Goal: Information Seeking & Learning: Learn about a topic

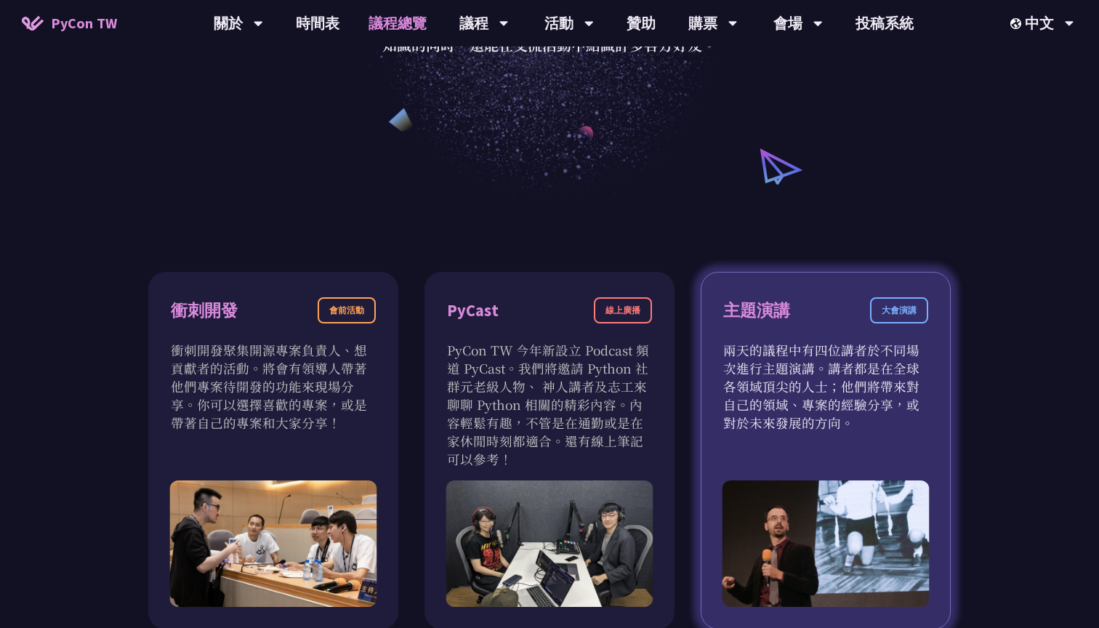
click at [834, 347] on p "兩天的議程中有四位講者於不同場次進行主題演講。講者都是在全球各領域頂尖的人士；他們將帶來對自己的領域、專案的經驗分享，或對於未來發展的方向。" at bounding box center [825, 386] width 205 height 91
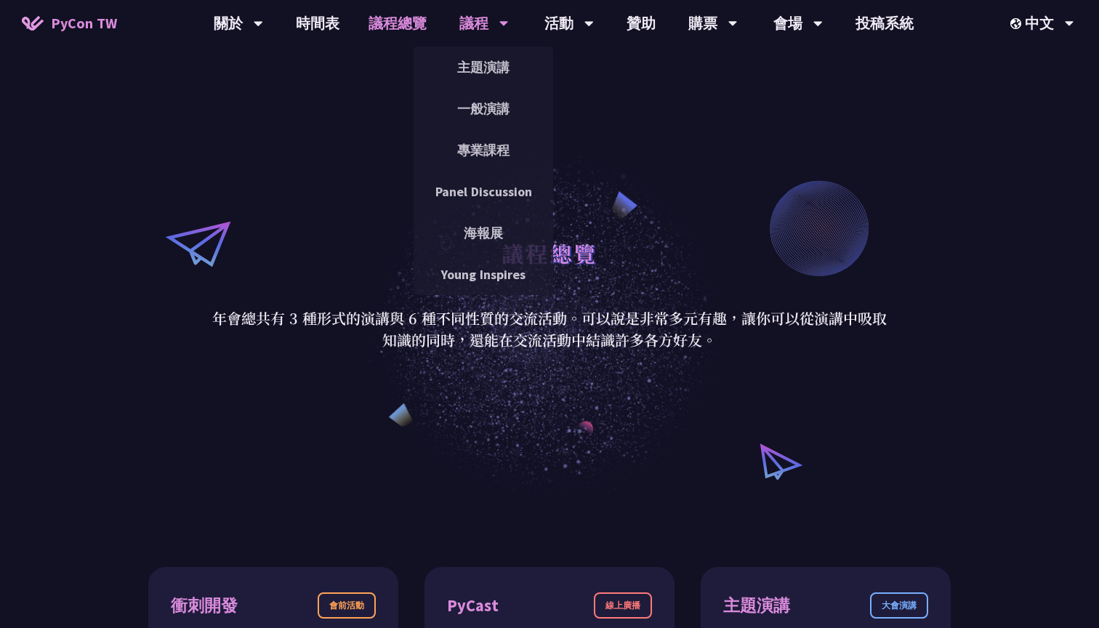
click at [485, 9] on div "議程" at bounding box center [483, 23] width 49 height 47
click at [498, 81] on link "主題演講" at bounding box center [484, 67] width 140 height 34
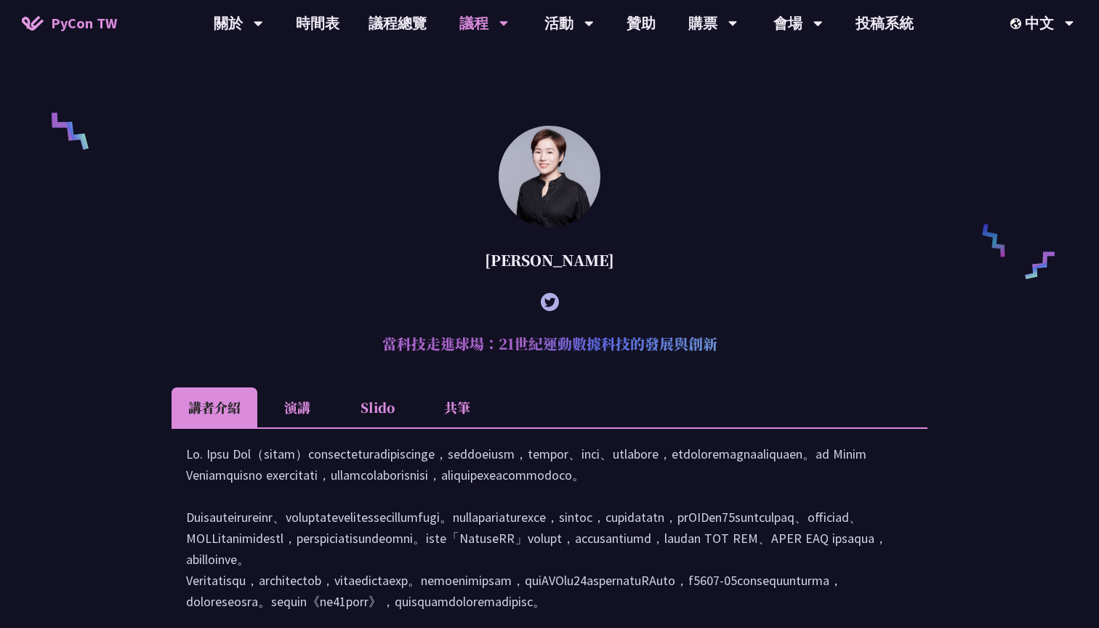
scroll to position [1010, 0]
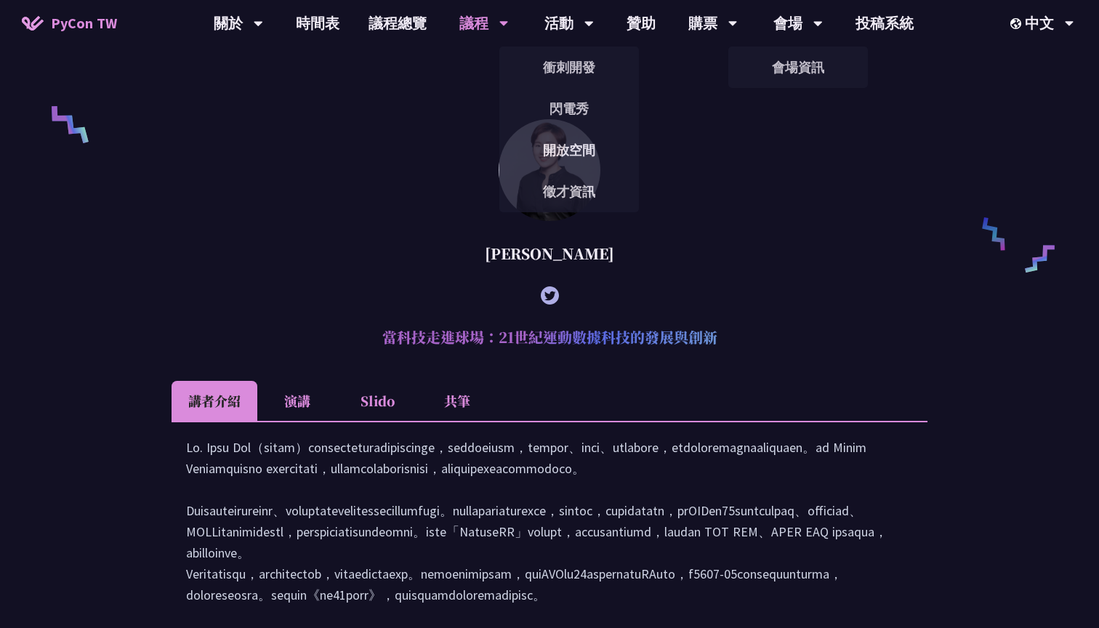
click at [315, 421] on li "演講" at bounding box center [297, 401] width 80 height 40
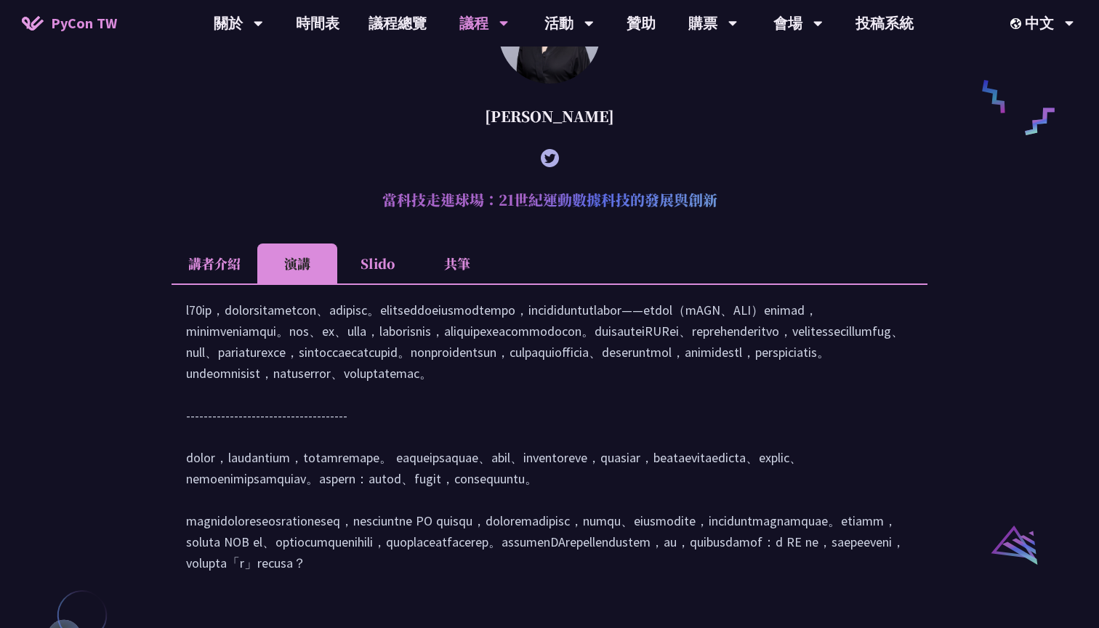
scroll to position [1137, 0]
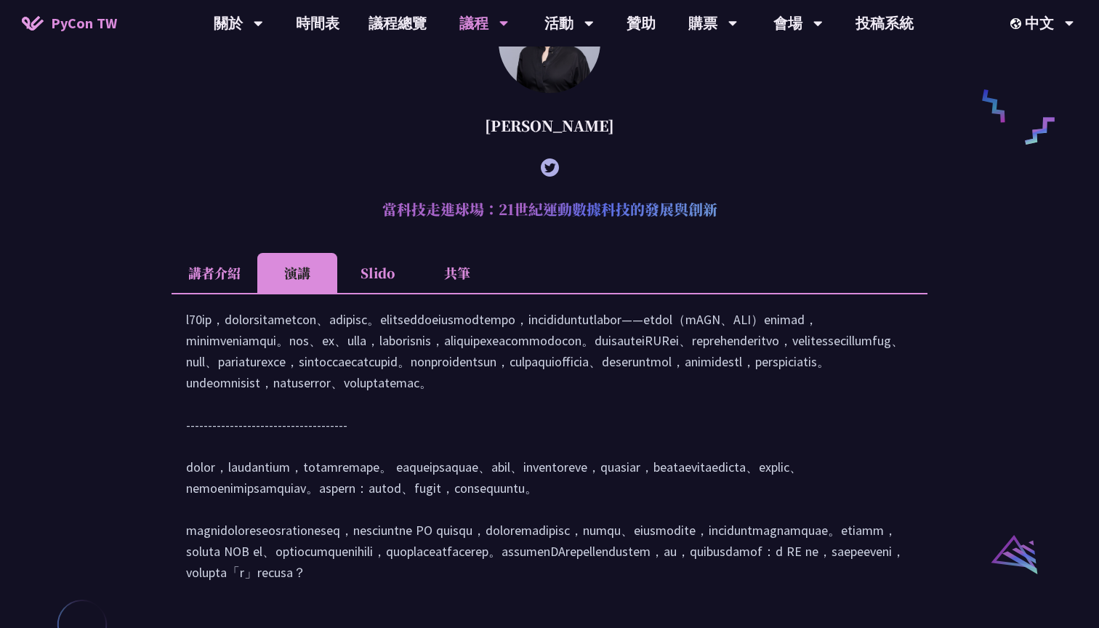
click at [371, 293] on li "Slido" at bounding box center [377, 273] width 80 height 40
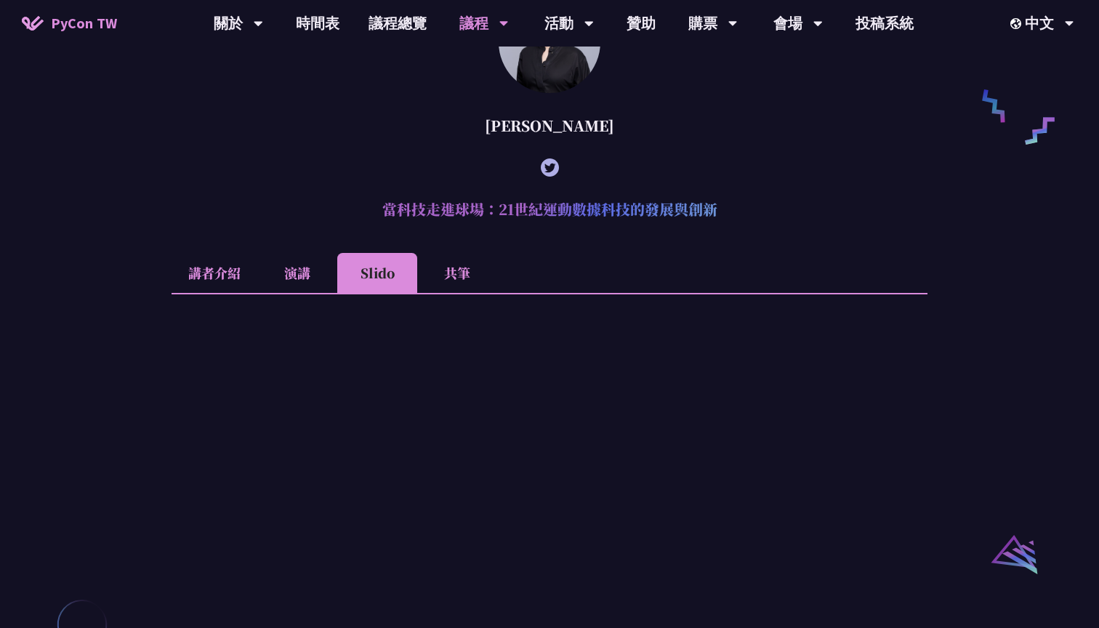
click at [448, 293] on li "共筆" at bounding box center [457, 273] width 80 height 40
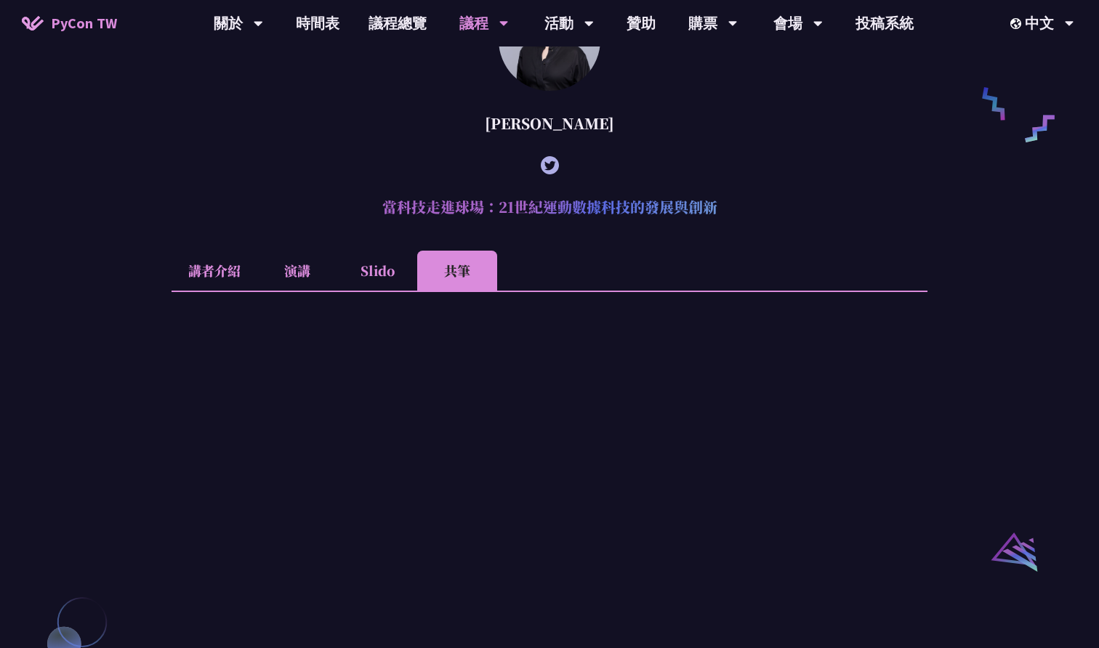
scroll to position [1116, 0]
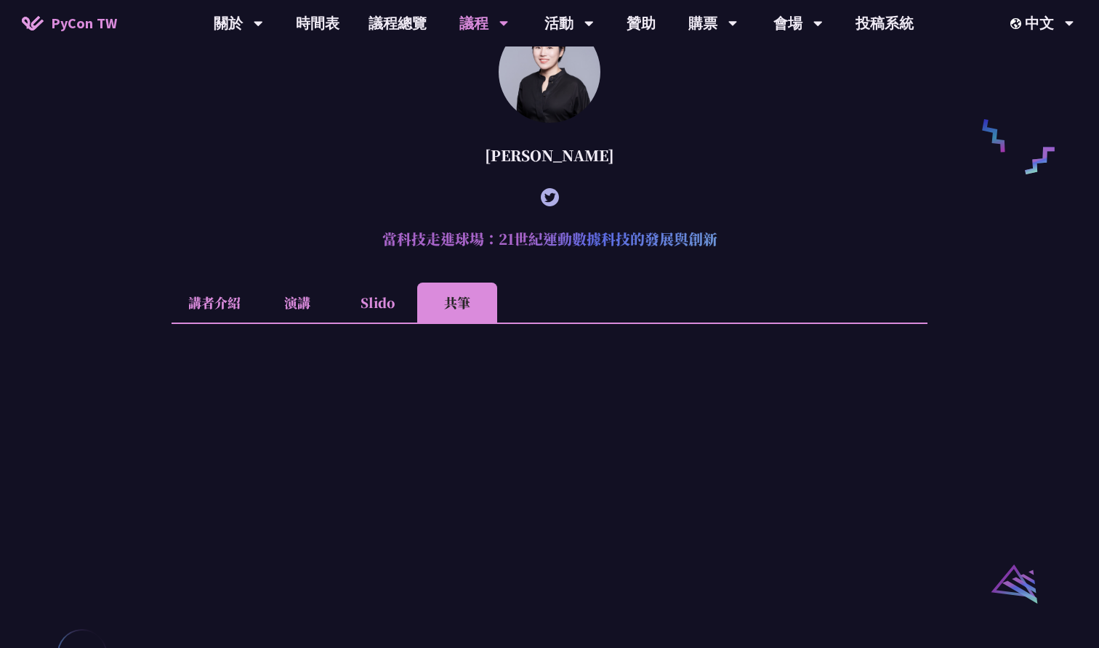
drag, startPoint x: 390, startPoint y: 147, endPoint x: 201, endPoint y: 307, distance: 247.5
click at [201, 307] on li "講者介紹" at bounding box center [215, 303] width 86 height 40
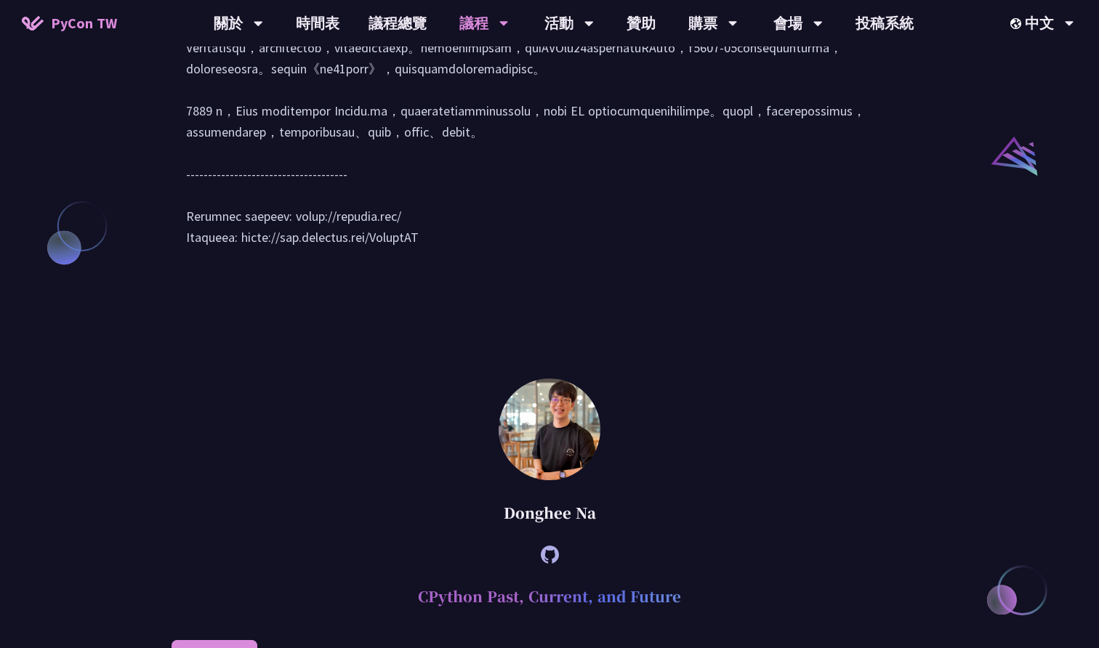
scroll to position [1550, 0]
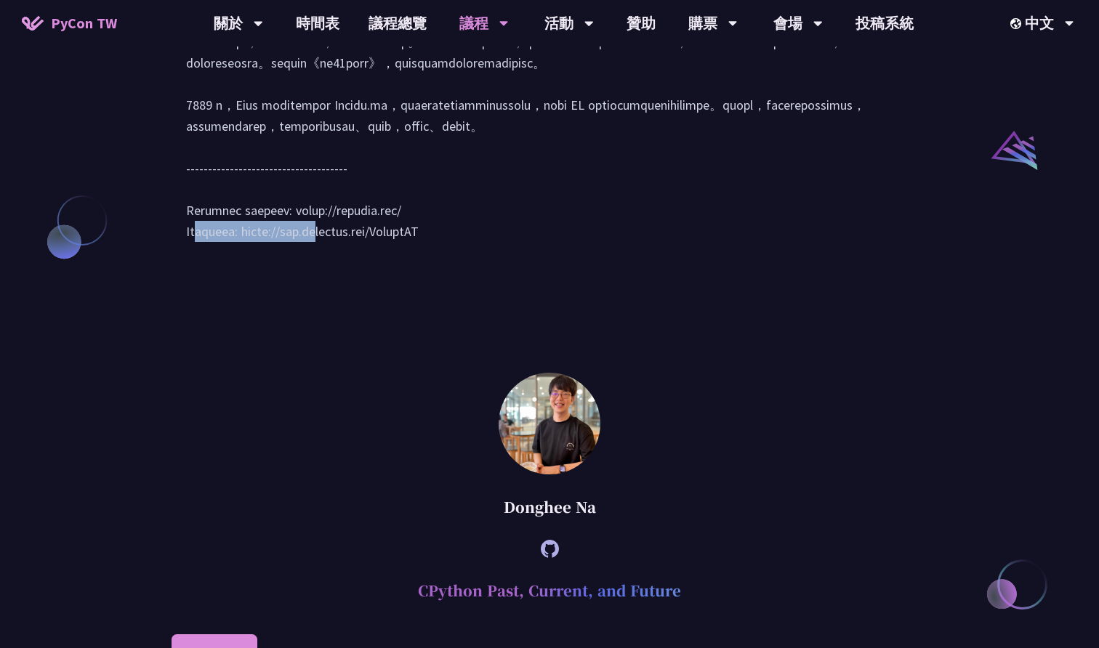
drag, startPoint x: 289, startPoint y: 332, endPoint x: 459, endPoint y: 319, distance: 171.3
click at [459, 257] on div at bounding box center [549, 81] width 727 height 352
copy div "[URL][DOMAIN_NAME]"
click at [532, 257] on div at bounding box center [549, 81] width 727 height 352
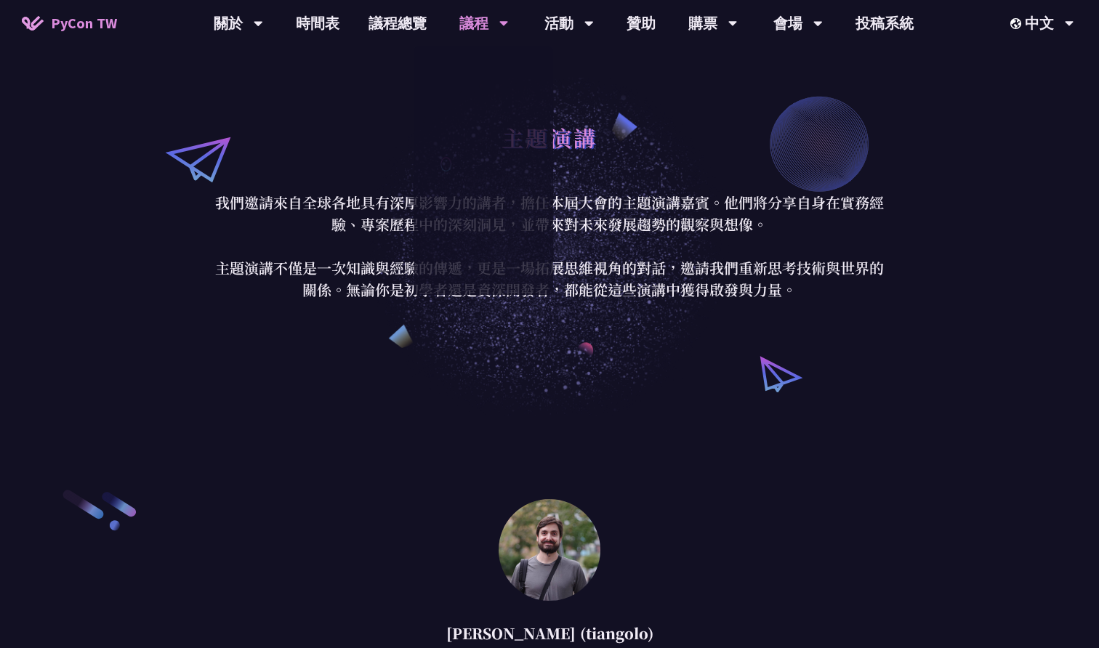
scroll to position [0, 0]
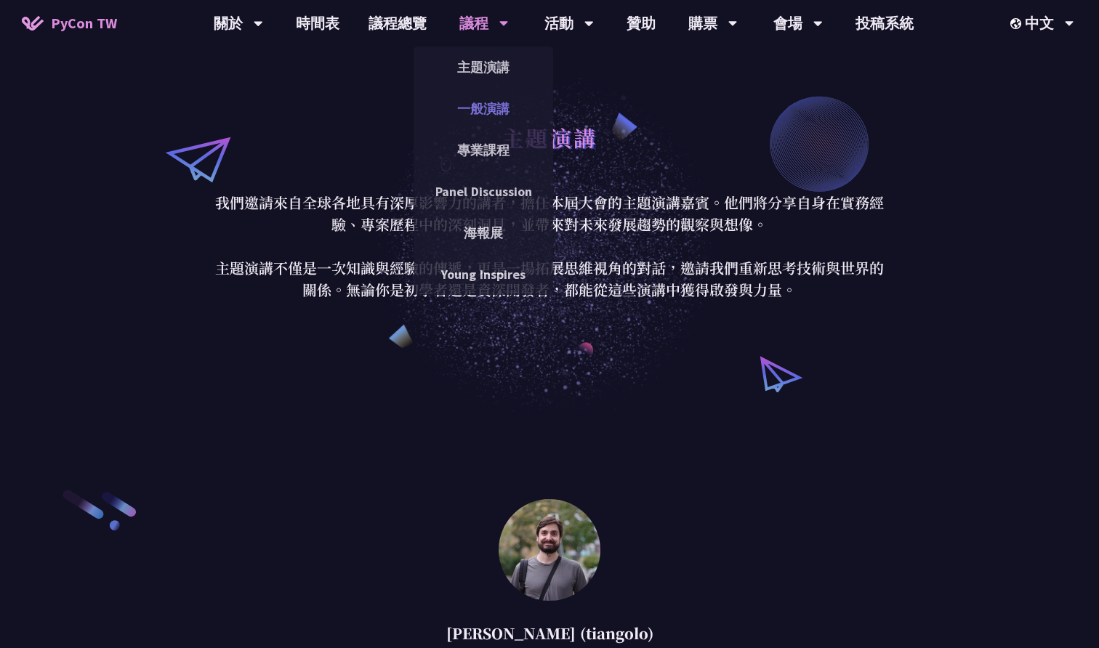
click at [483, 114] on link "一般演講" at bounding box center [484, 109] width 140 height 34
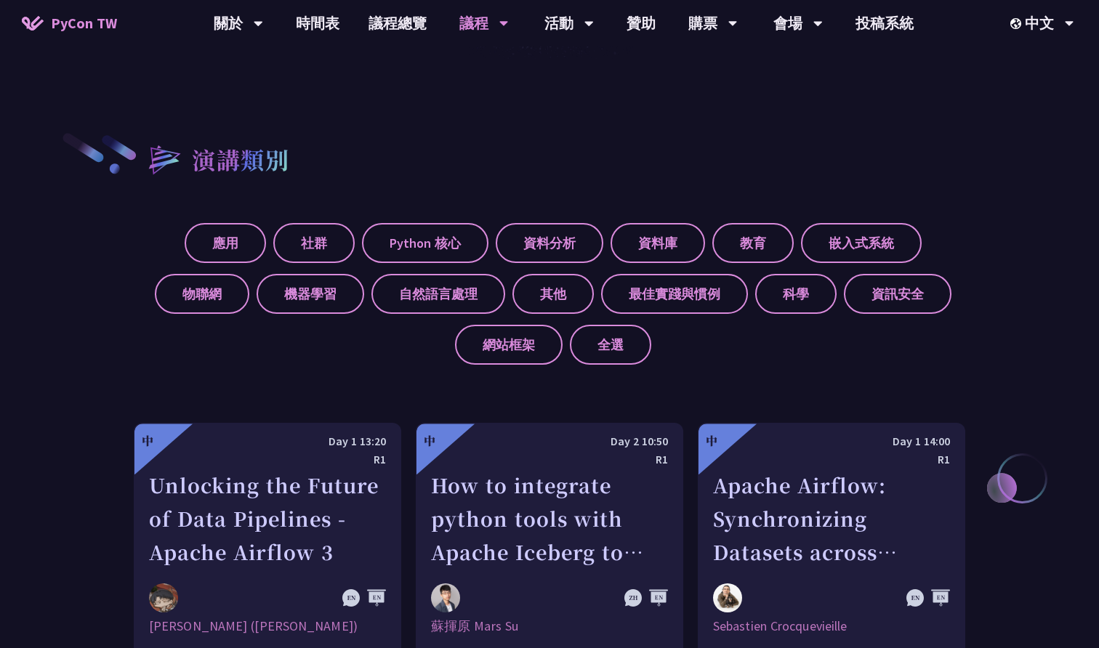
scroll to position [496, 0]
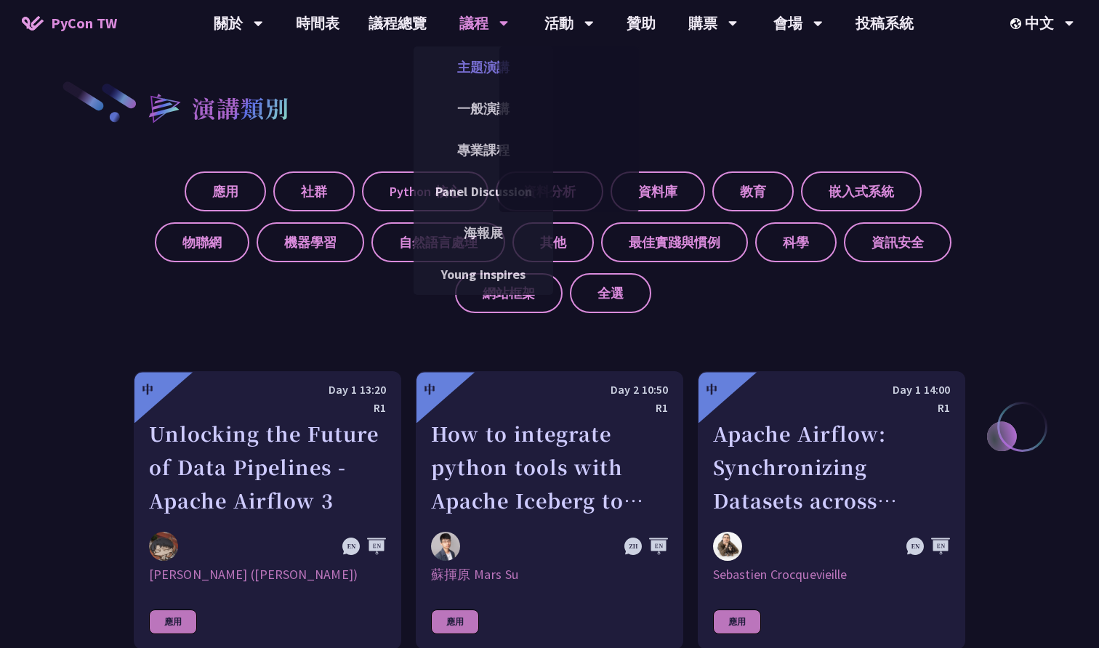
click at [478, 73] on link "主題演講" at bounding box center [484, 67] width 140 height 34
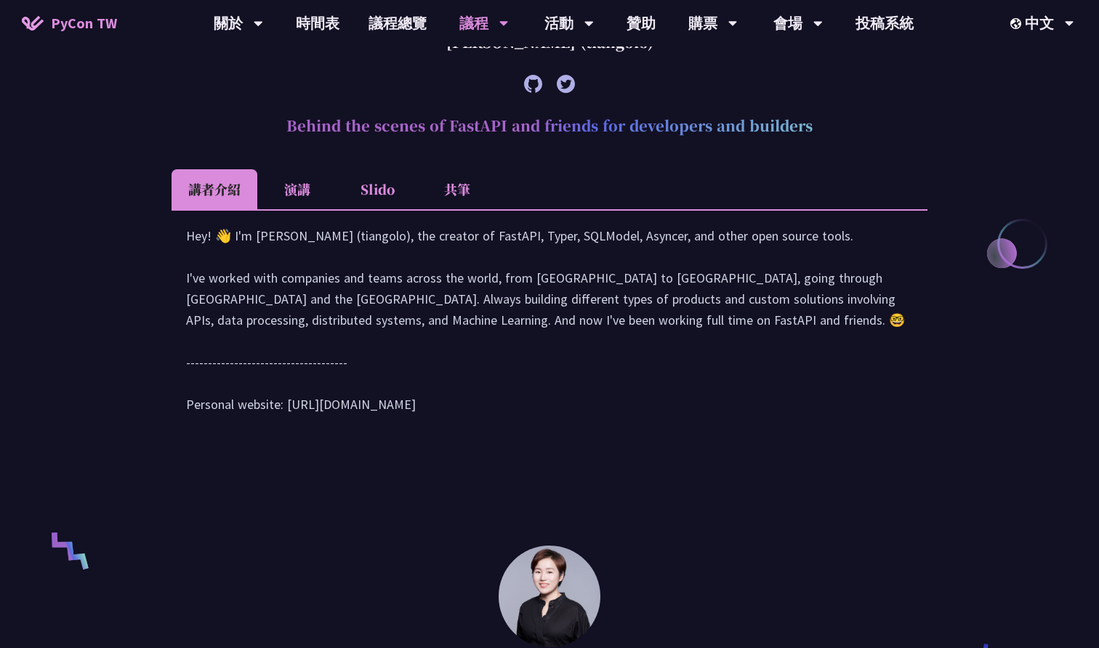
scroll to position [562, 0]
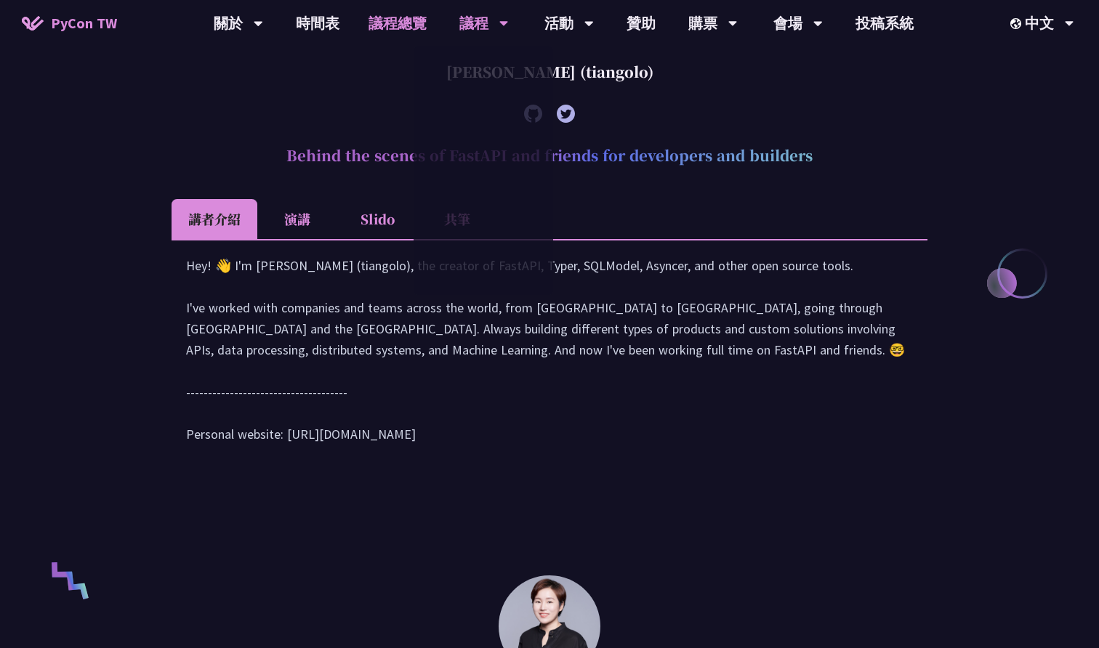
click at [392, 20] on link "議程總覽" at bounding box center [397, 23] width 87 height 47
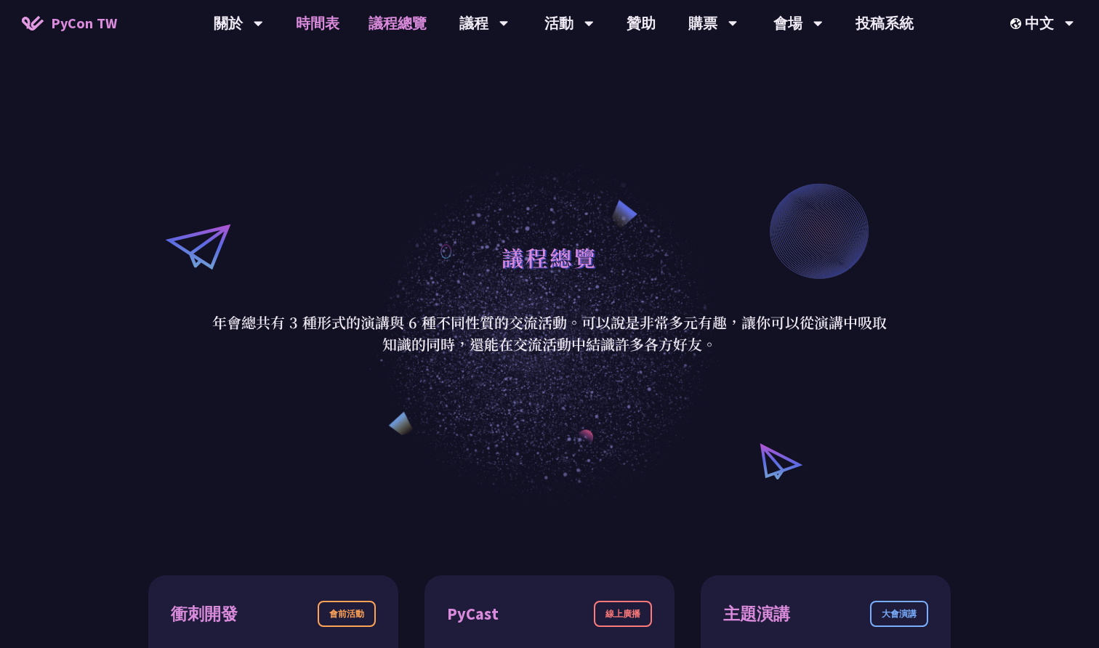
click at [333, 28] on link "時間表" at bounding box center [317, 23] width 73 height 47
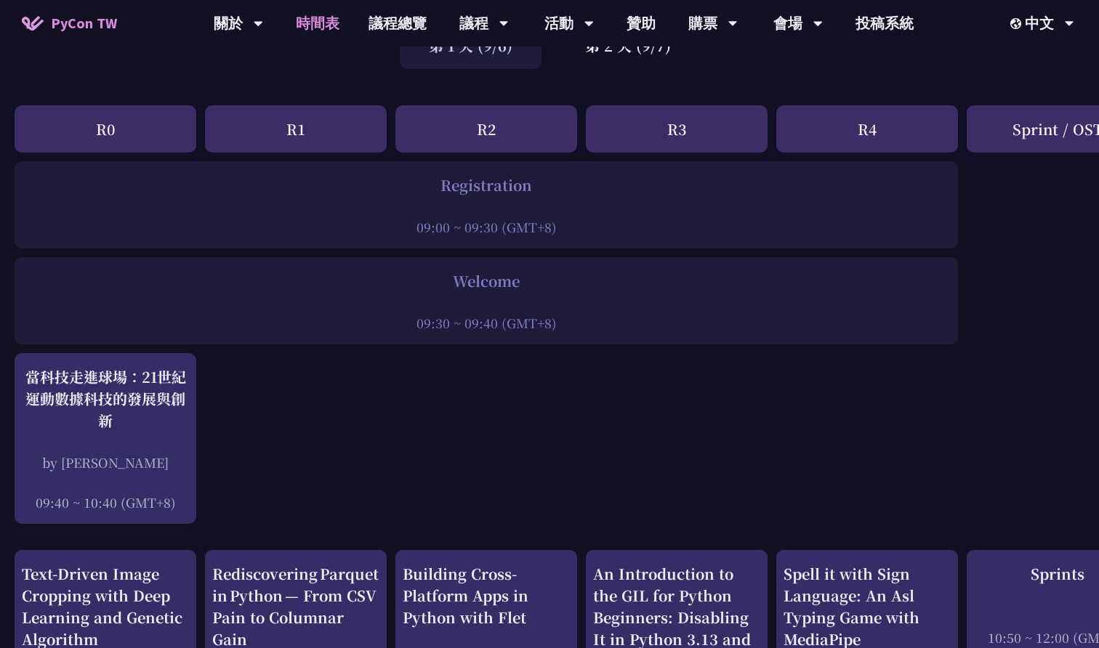
scroll to position [164, 0]
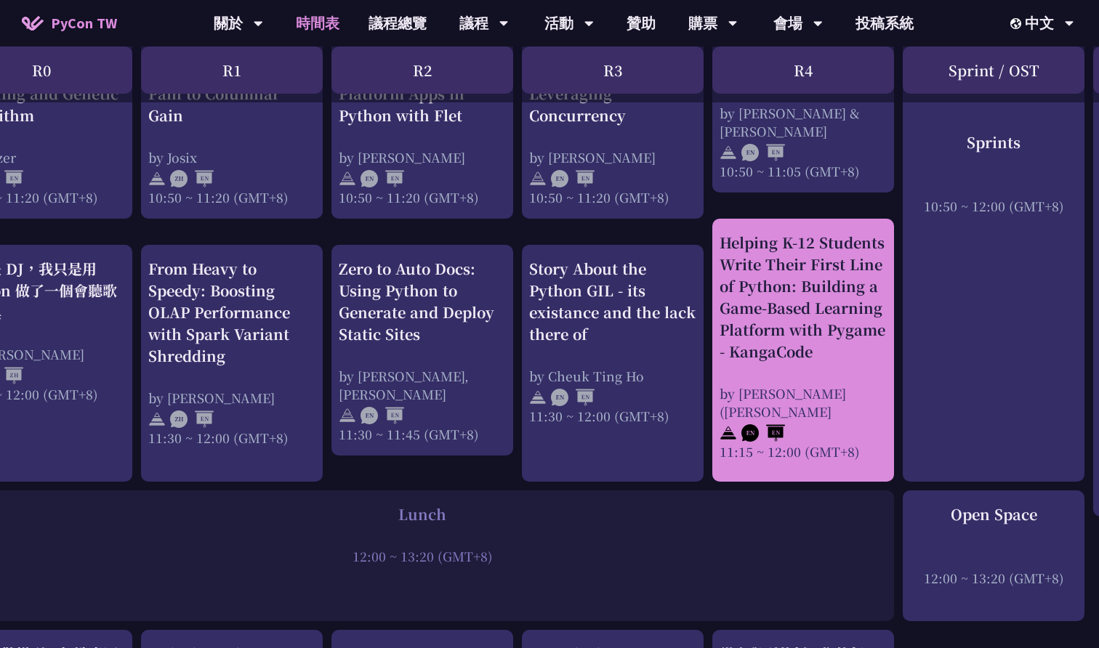
scroll to position [703, 0]
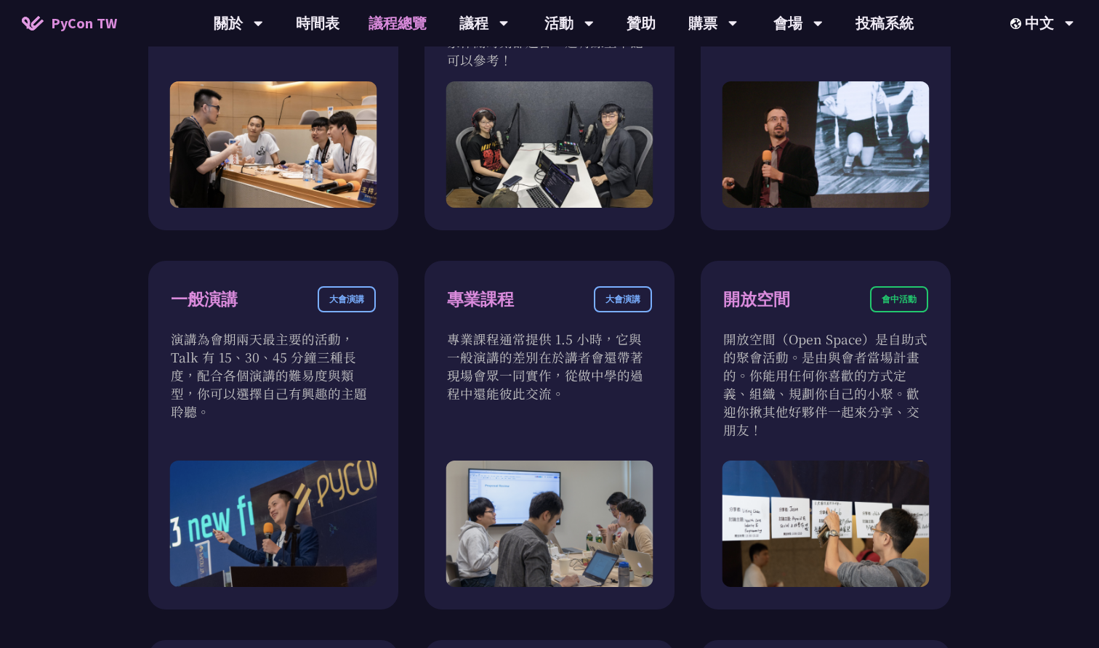
scroll to position [703, 0]
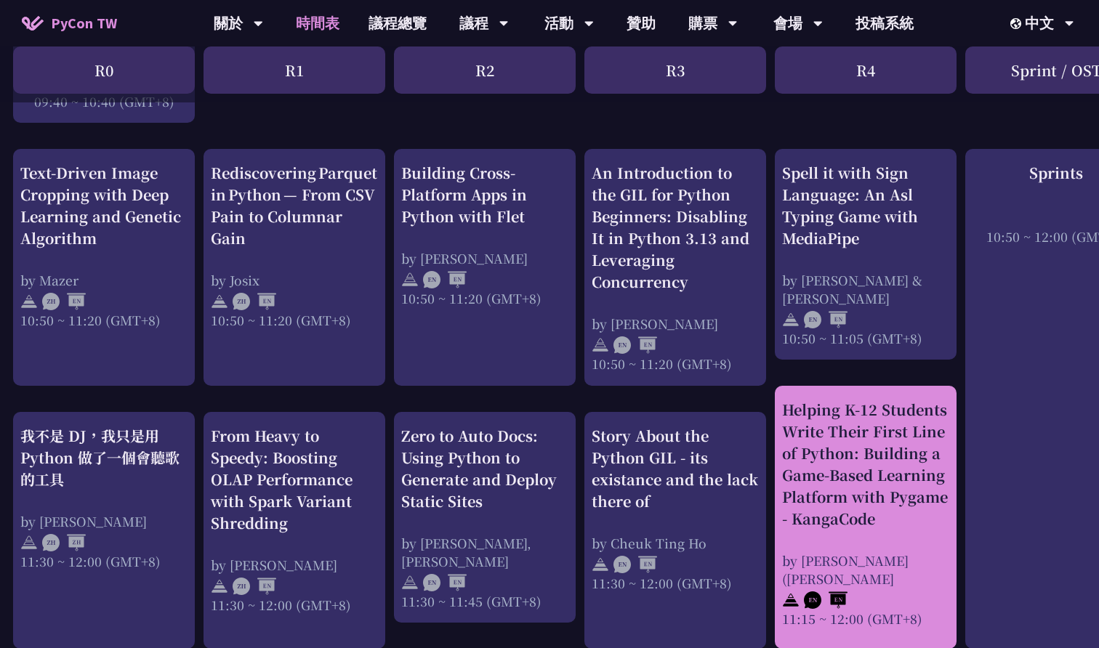
scroll to position [536, 1]
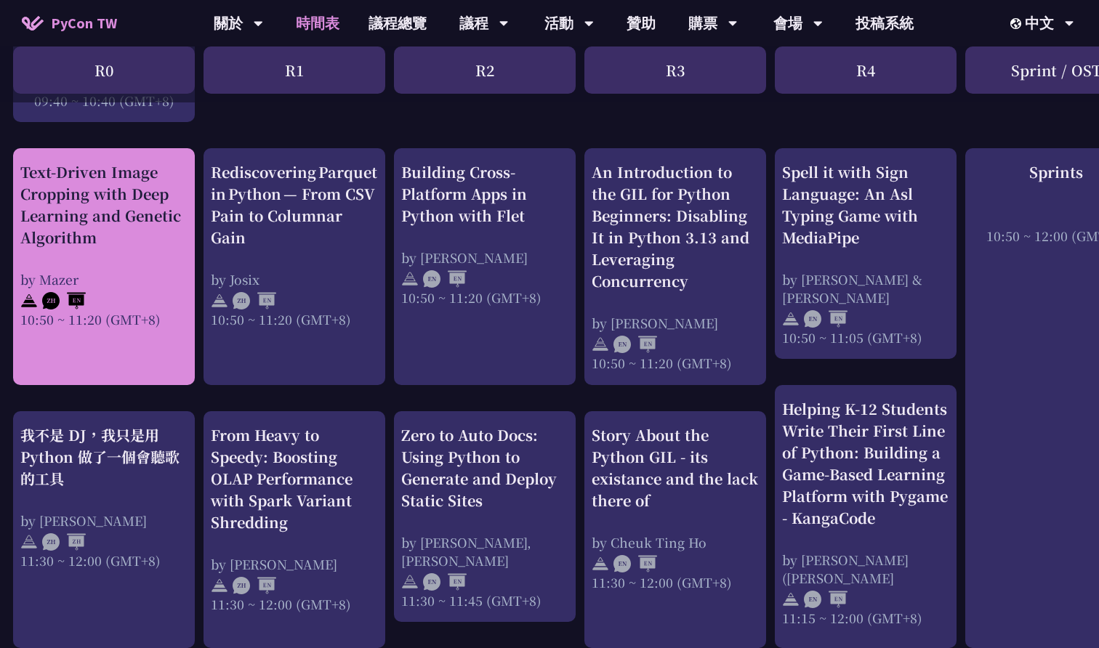
click at [168, 234] on div "Text-Driven Image Cropping with Deep Learning and Genetic Algorithm" at bounding box center [103, 204] width 167 height 87
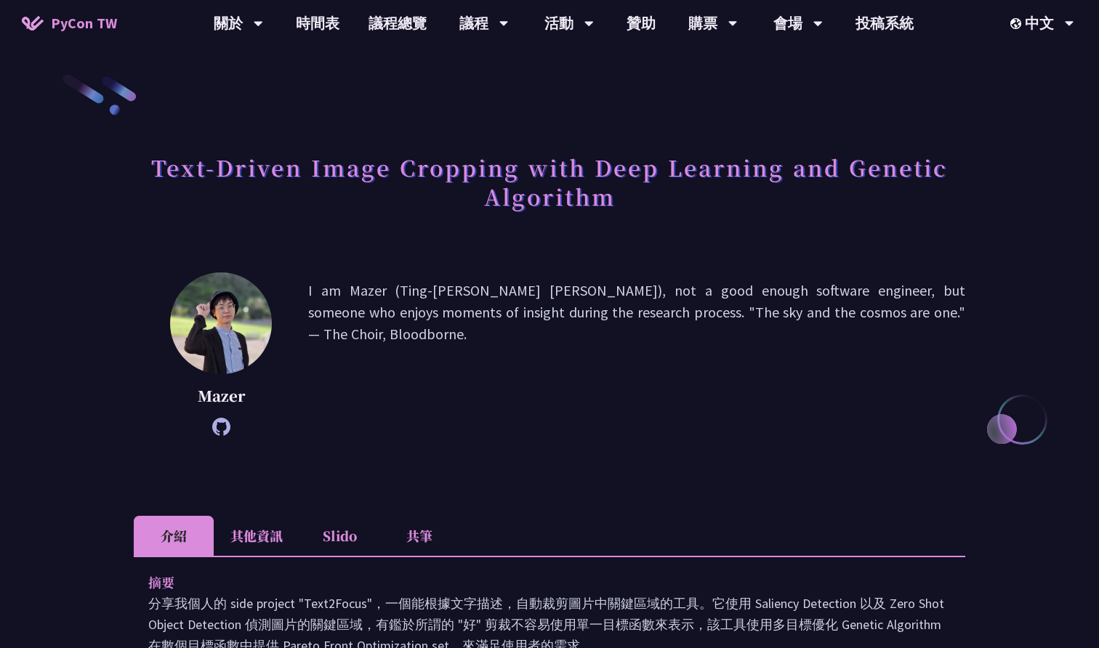
click at [683, 371] on p "I am Mazer (Ting-[PERSON_NAME] [PERSON_NAME]), not a good enough software engin…" at bounding box center [636, 354] width 657 height 149
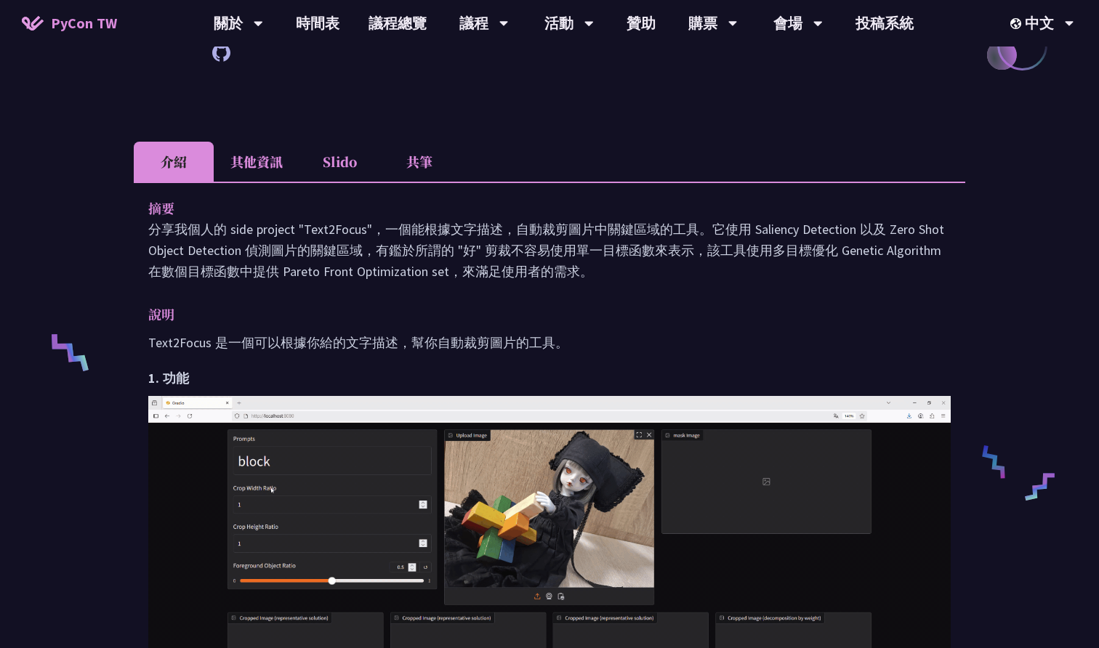
scroll to position [459, 0]
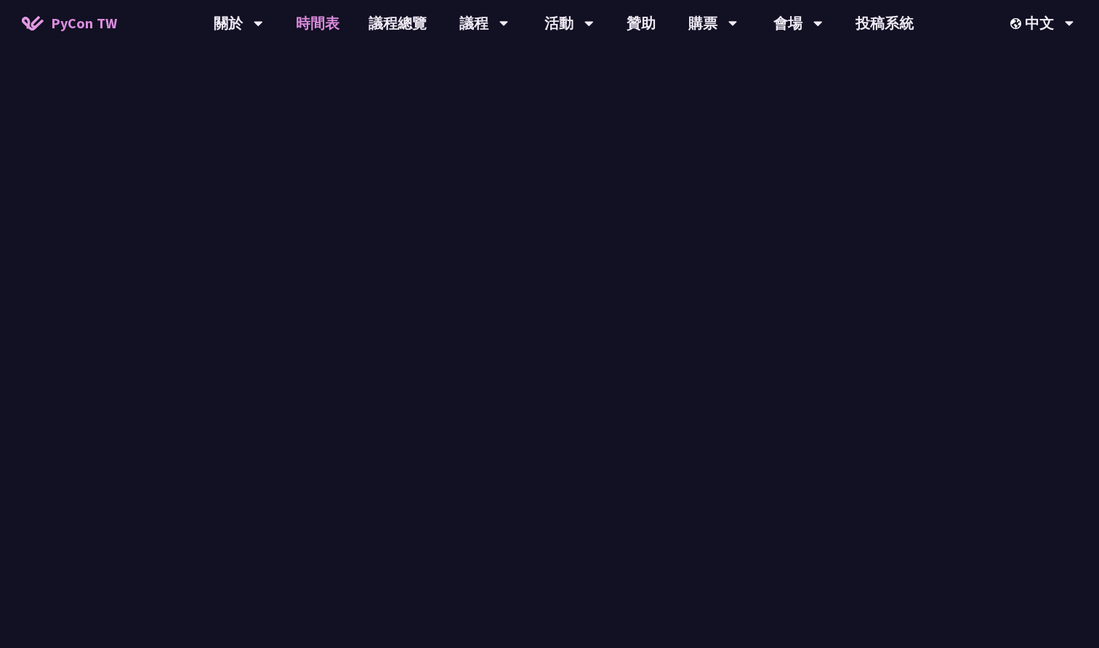
scroll to position [536, 0]
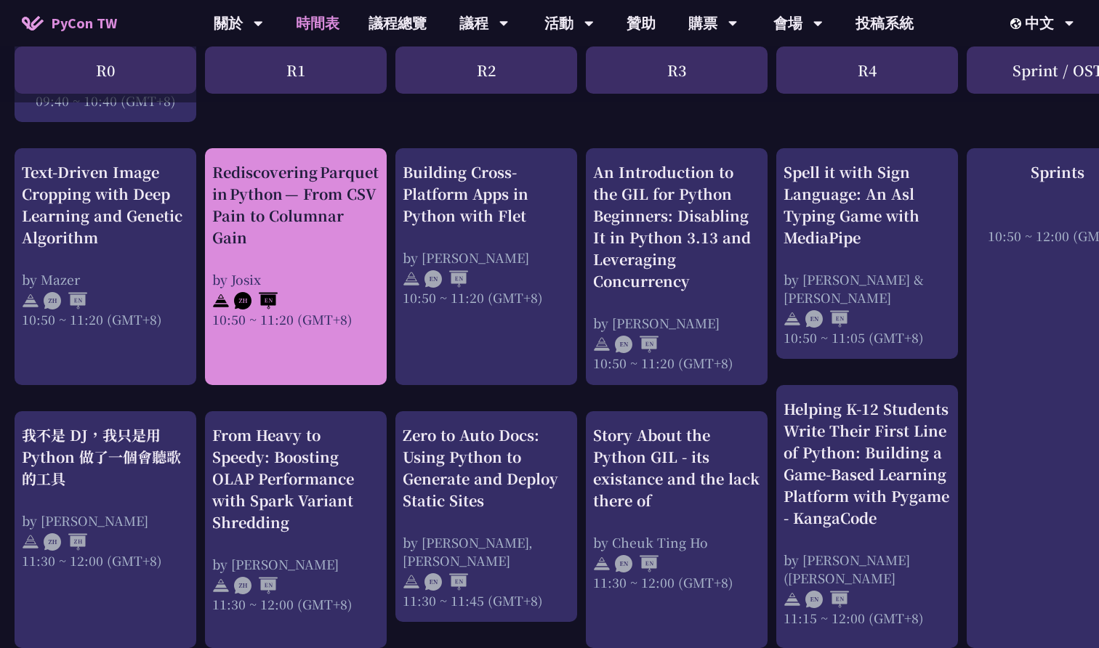
click at [311, 233] on div "Rediscovering Parquet in Python — From CSV Pain to Columnar Gain" at bounding box center [295, 204] width 167 height 87
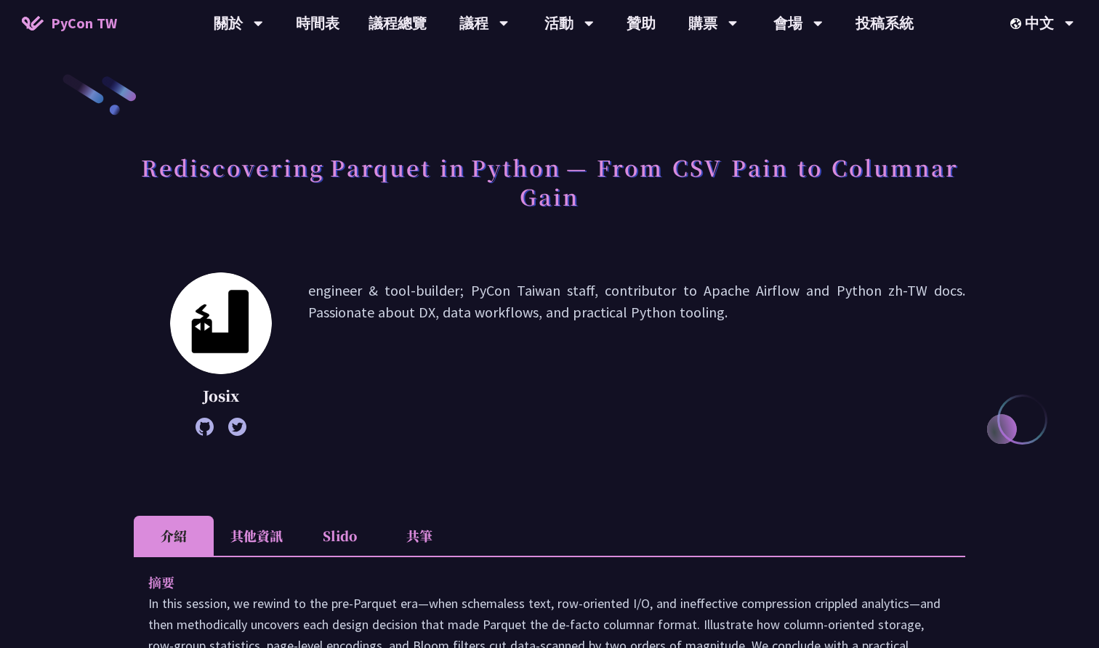
drag, startPoint x: 876, startPoint y: 178, endPoint x: 869, endPoint y: 181, distance: 7.8
click at [676, 376] on p "engineer & tool-builder; PyCon Taiwan staff, contributor to Apache Airflow and …" at bounding box center [636, 354] width 657 height 149
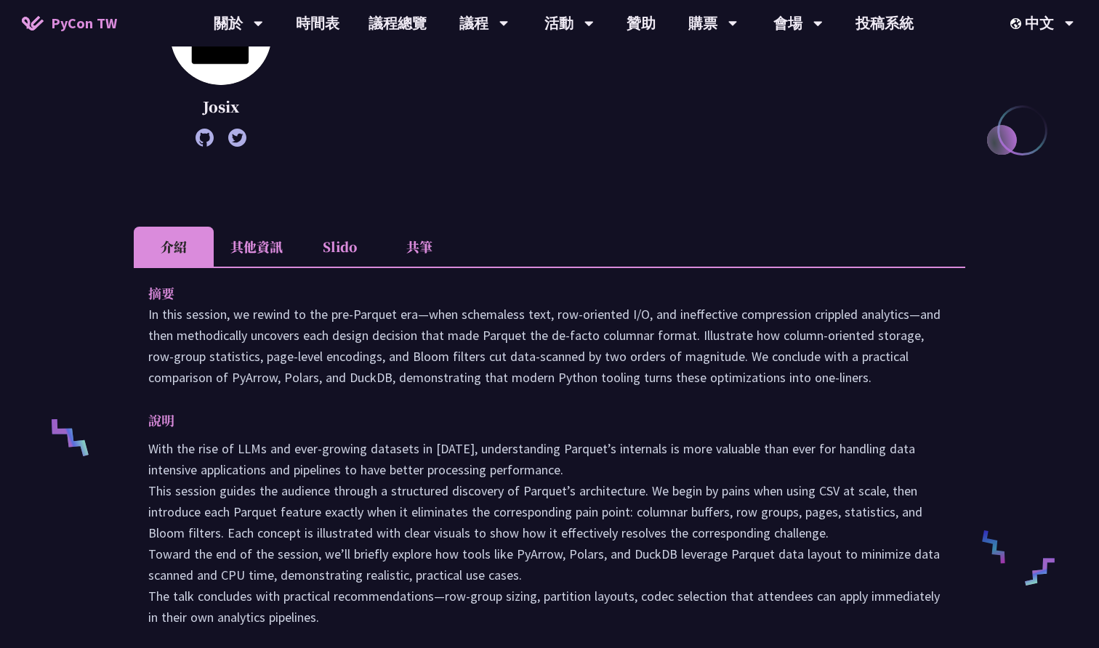
scroll to position [303, 0]
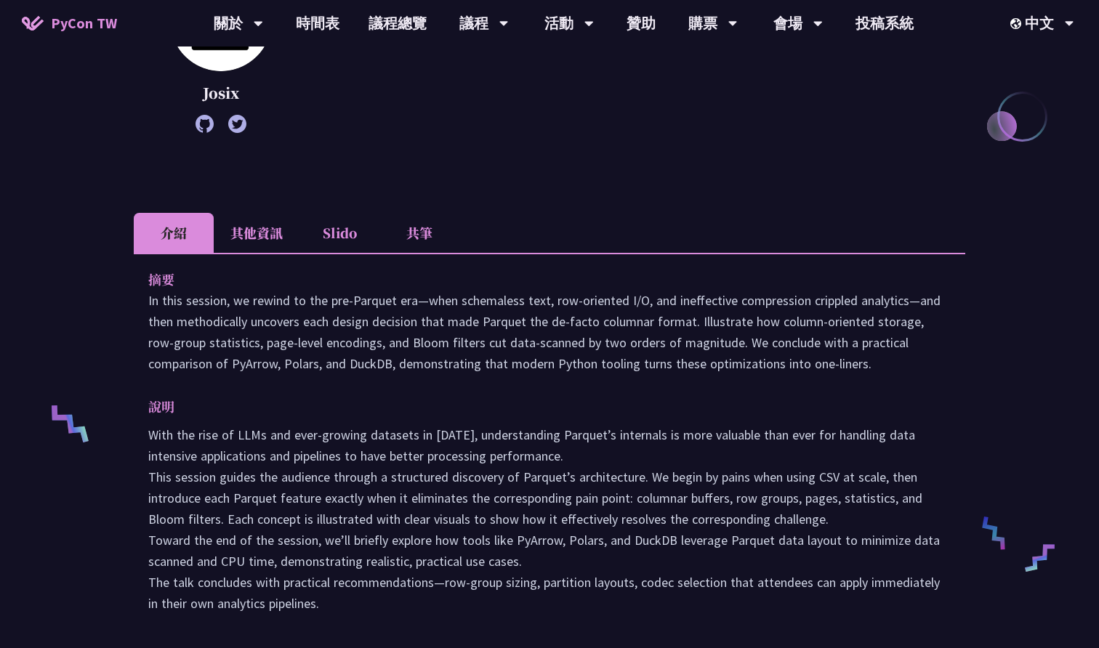
click at [640, 462] on p "With the rise of LLMs and ever-growing datasets in [DATE], understanding Parque…" at bounding box center [549, 519] width 802 height 190
click at [558, 416] on p "說明" at bounding box center [534, 406] width 773 height 21
drag, startPoint x: 560, startPoint y: 426, endPoint x: 648, endPoint y: 433, distance: 88.2
click at [648, 433] on p "With the rise of LLMs and ever-growing datasets in [DATE], understanding Parque…" at bounding box center [549, 519] width 802 height 190
click at [552, 436] on p "With the rise of LLMs and ever-growing datasets in [DATE], understanding Parque…" at bounding box center [549, 519] width 802 height 190
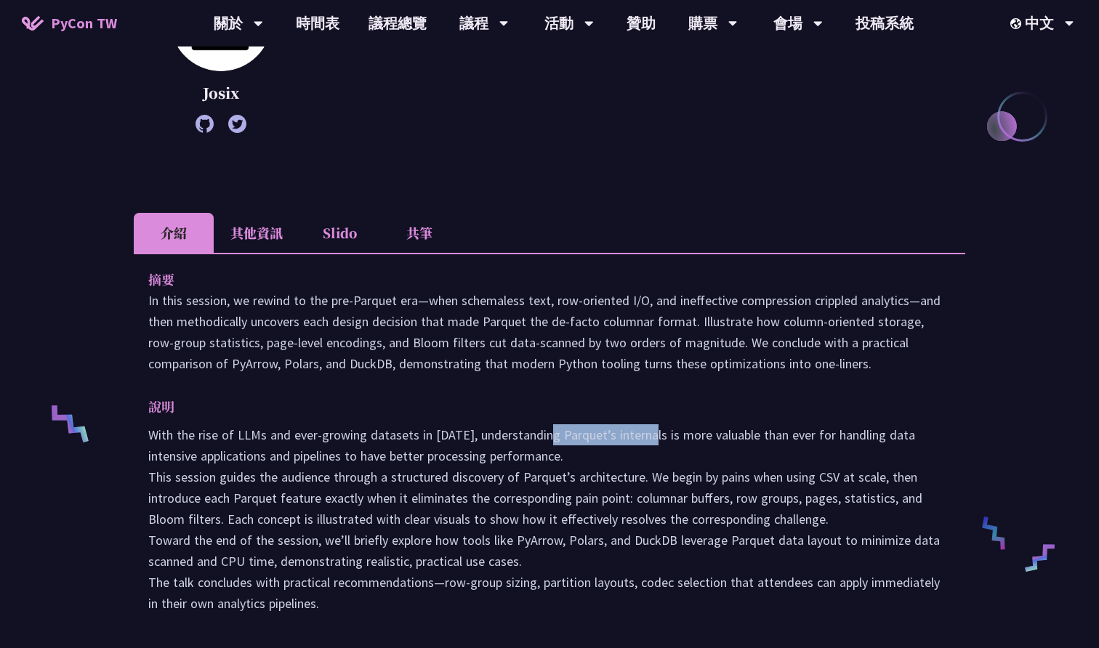
drag, startPoint x: 546, startPoint y: 437, endPoint x: 647, endPoint y: 436, distance: 101.0
click at [647, 436] on p "With the rise of LLMs and ever-growing datasets in [DATE], understanding Parque…" at bounding box center [549, 519] width 802 height 190
click at [656, 459] on p "With the rise of LLMs and ever-growing datasets in [DATE], understanding Parque…" at bounding box center [549, 519] width 802 height 190
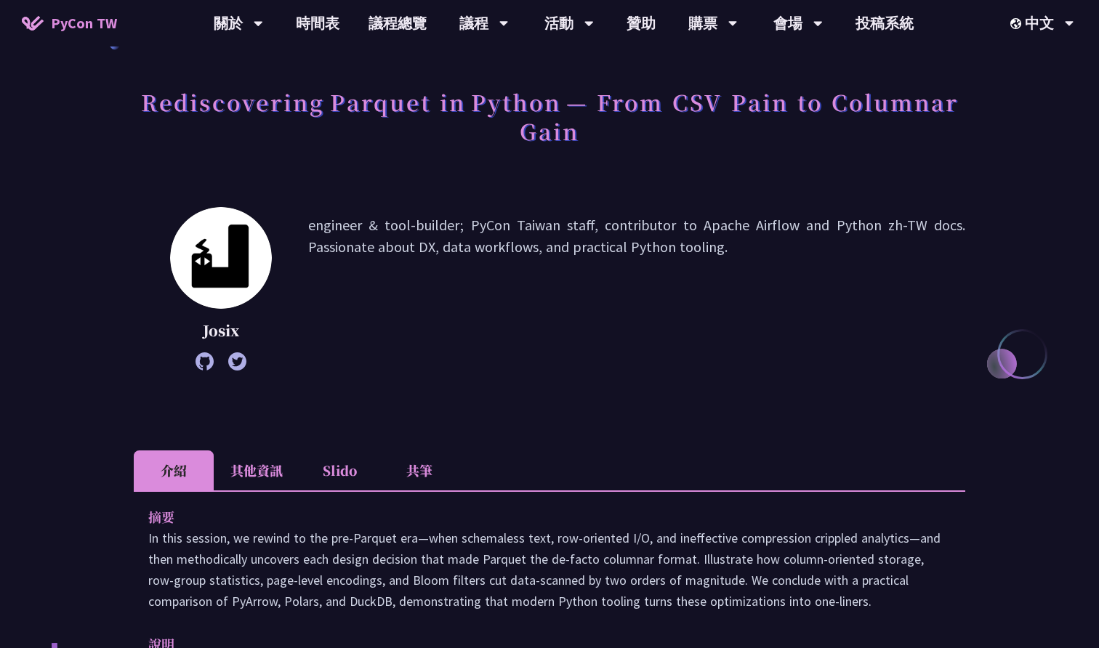
scroll to position [46, 0]
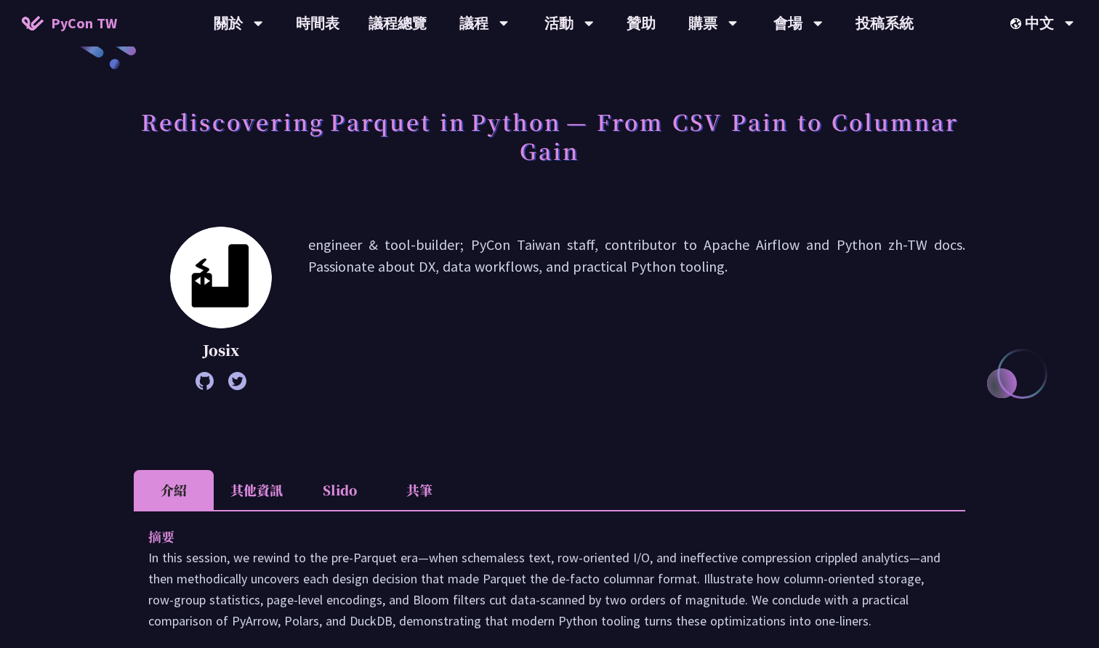
click at [248, 499] on li "其他資訊" at bounding box center [257, 490] width 86 height 40
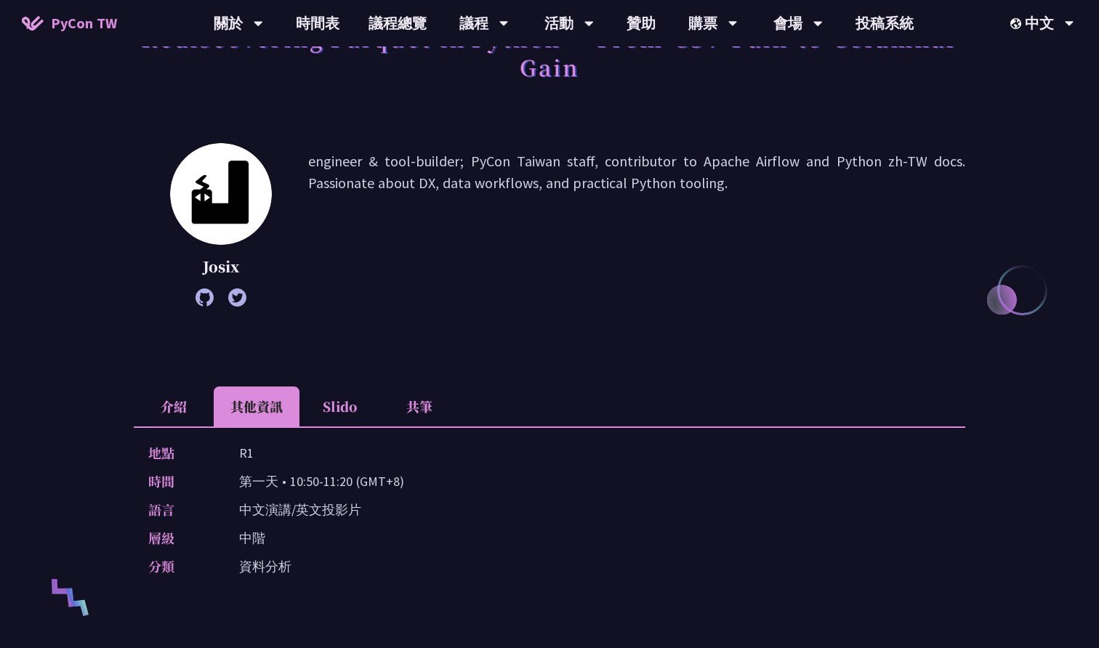
scroll to position [157, 0]
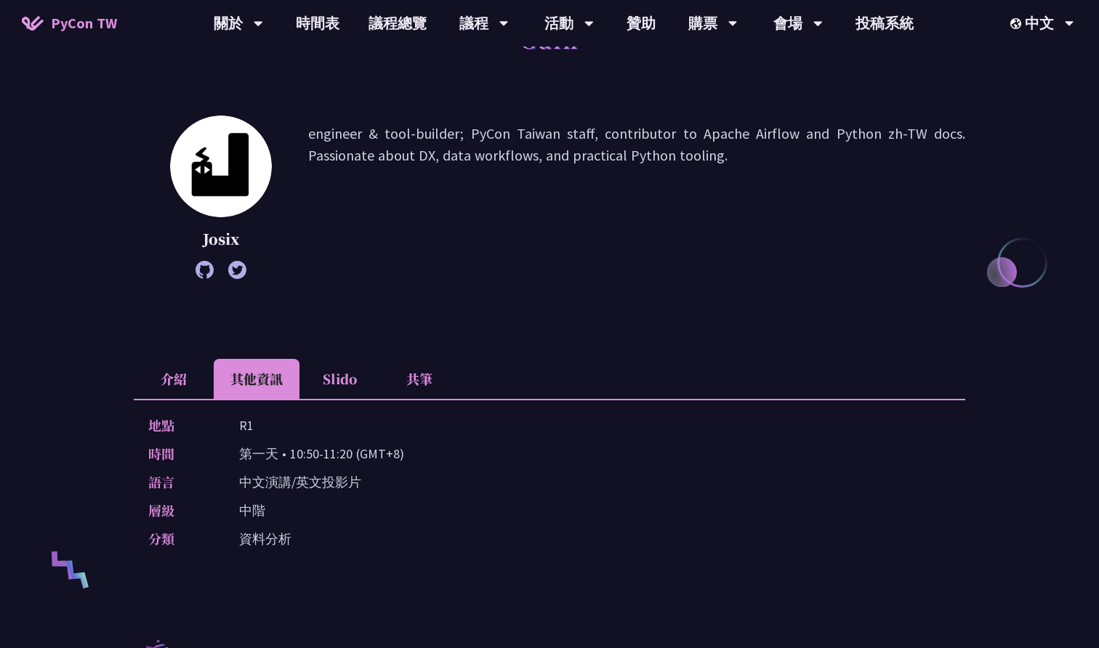
click at [187, 394] on li "介紹" at bounding box center [174, 379] width 80 height 40
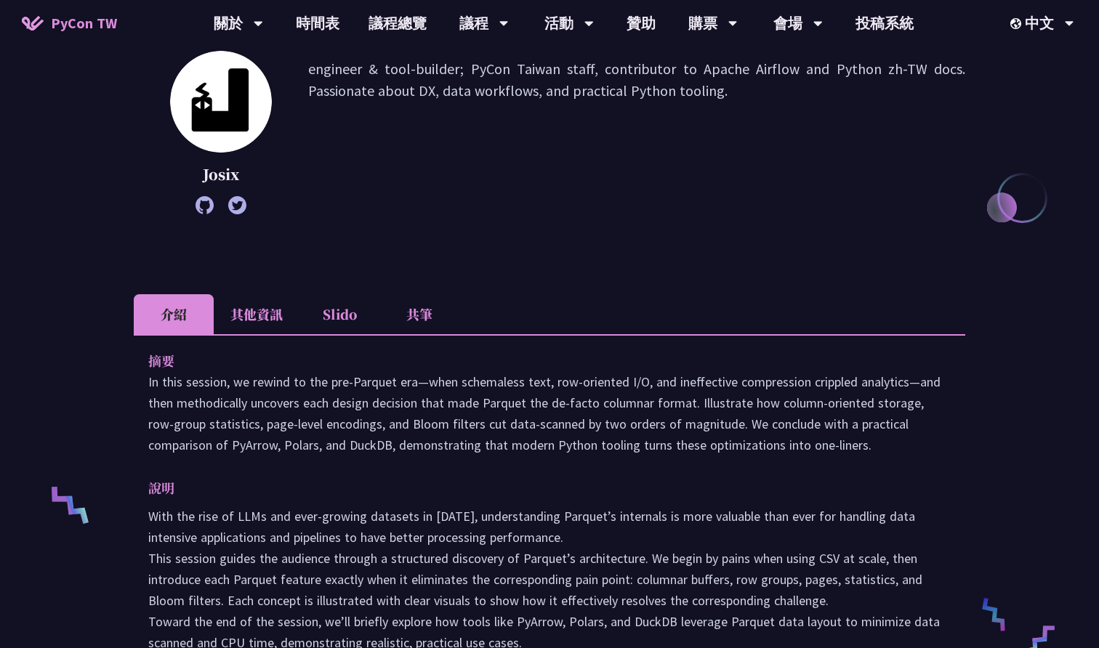
scroll to position [223, 0]
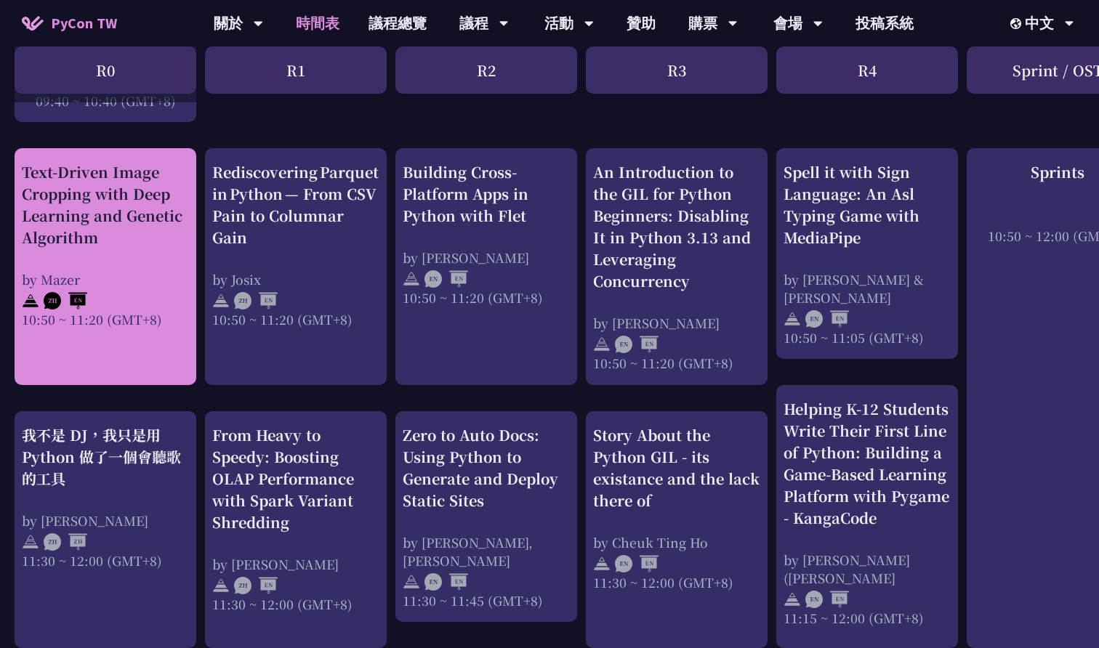
click at [162, 284] on div "by Mazer" at bounding box center [105, 279] width 167 height 18
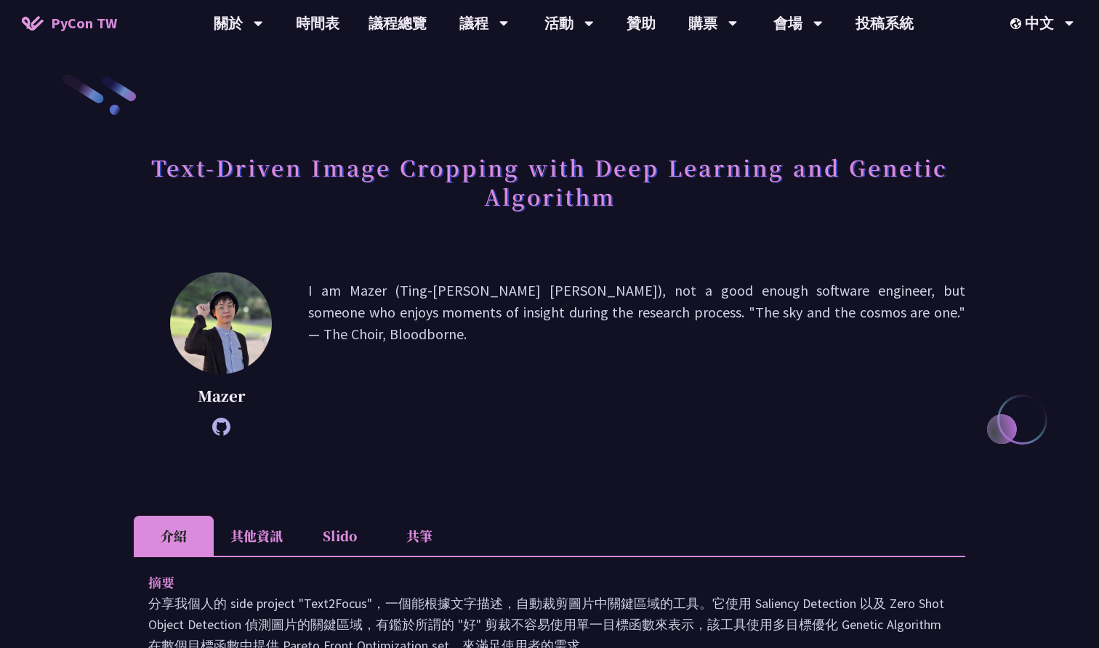
click at [282, 536] on li "其他資訊" at bounding box center [257, 536] width 86 height 40
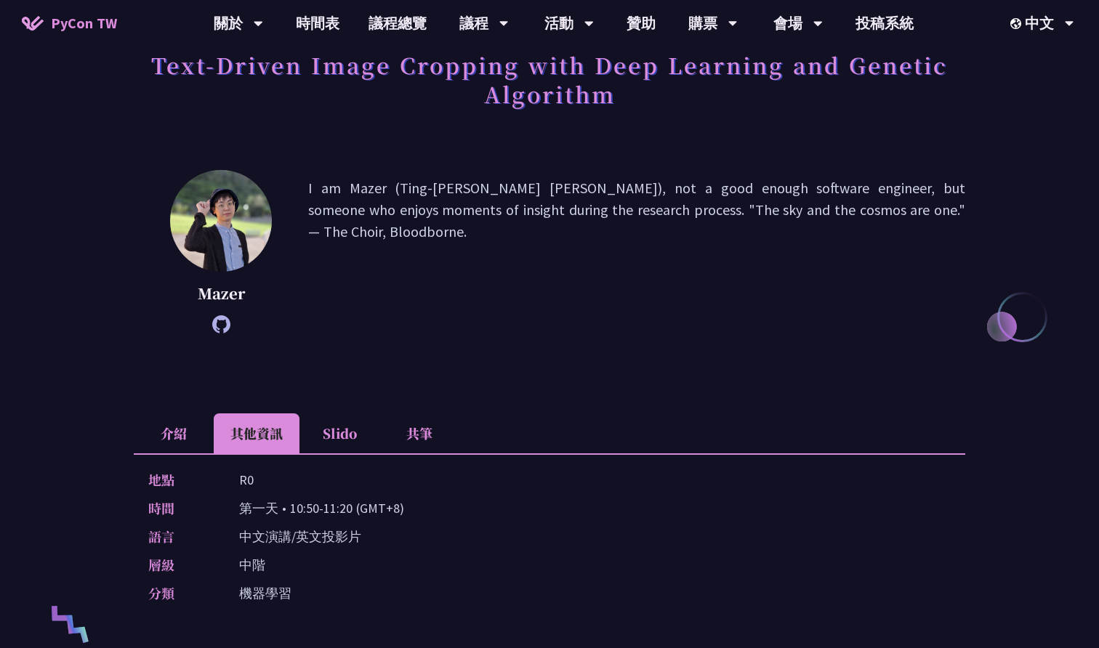
scroll to position [102, 0]
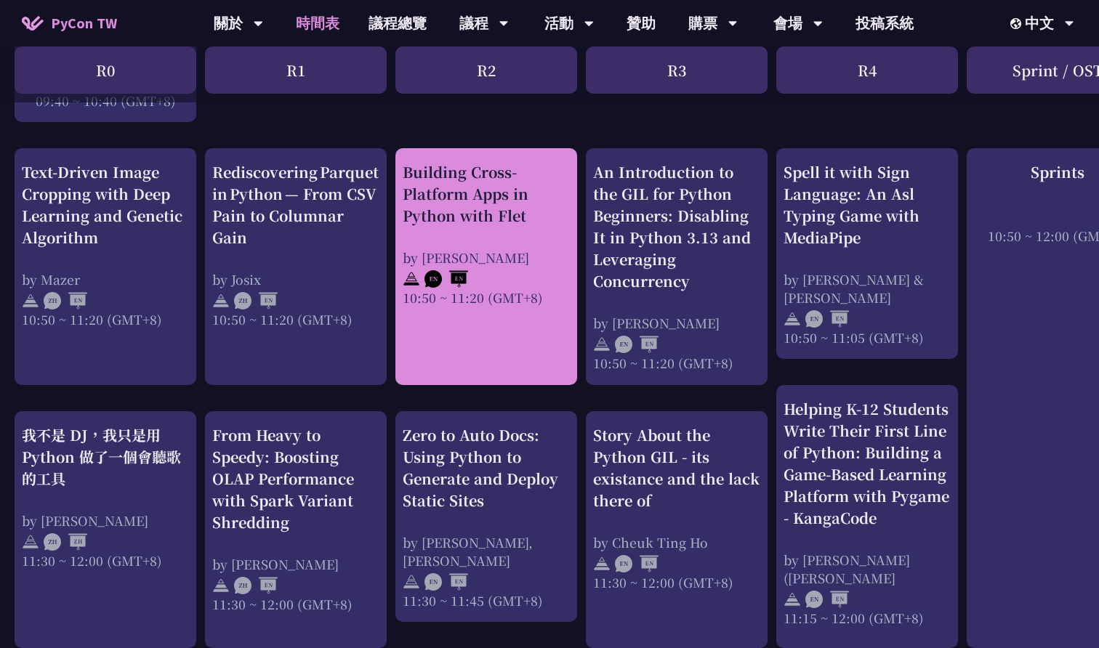
click at [519, 240] on div "Building Cross-Platform Apps in Python with Flet by [PERSON_NAME] 10:50 ~ 11:20…" at bounding box center [486, 233] width 167 height 145
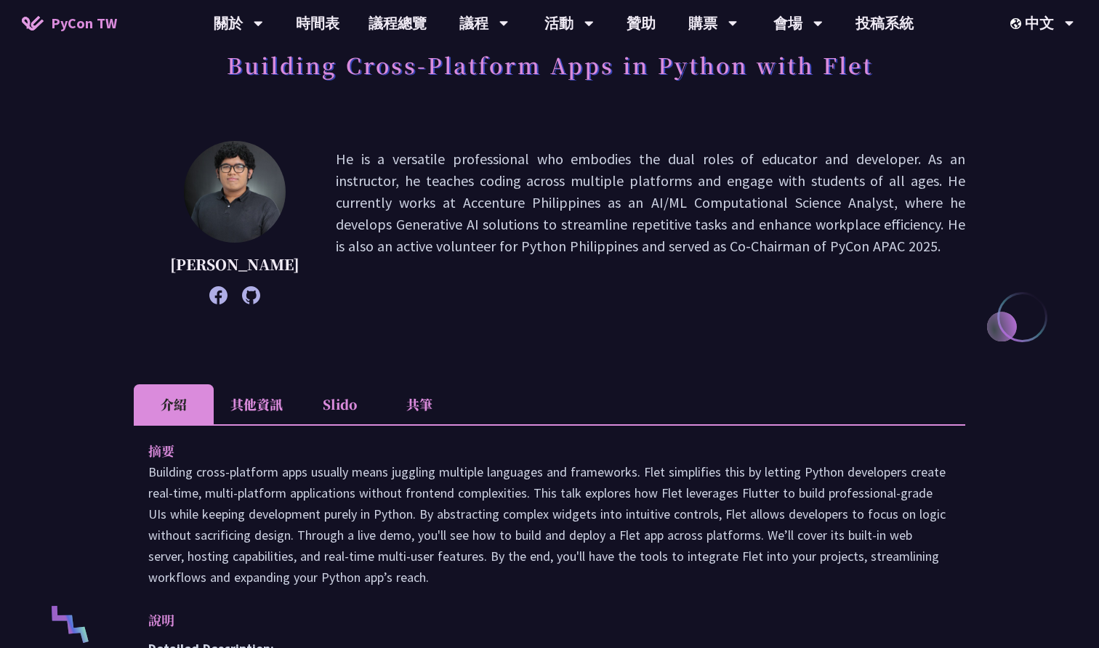
scroll to position [132, 0]
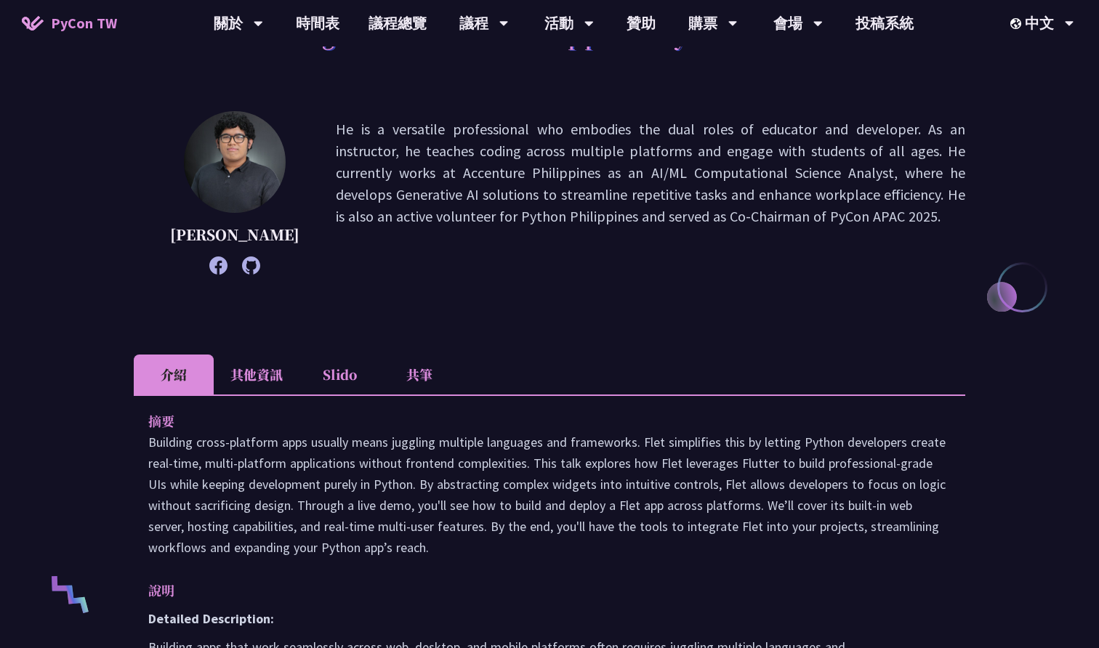
click at [262, 381] on li "其他資訊" at bounding box center [257, 375] width 86 height 40
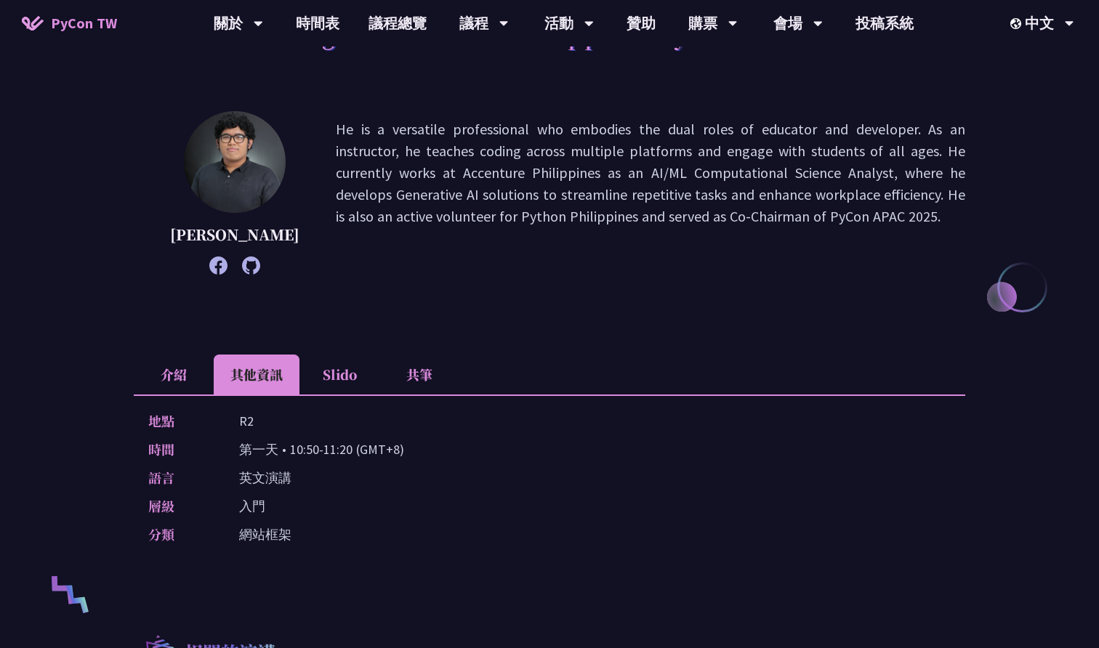
scroll to position [536, 0]
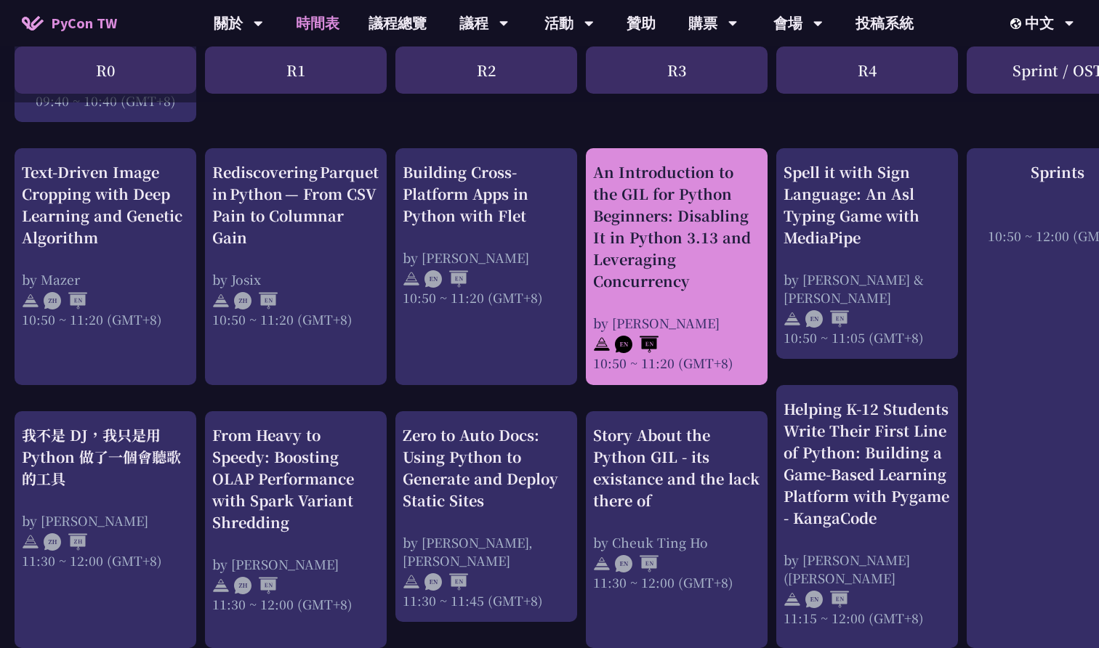
click at [747, 239] on div "An Introduction to the GIL for Python Beginners: Disabling It in Python 3.13 an…" at bounding box center [676, 226] width 167 height 131
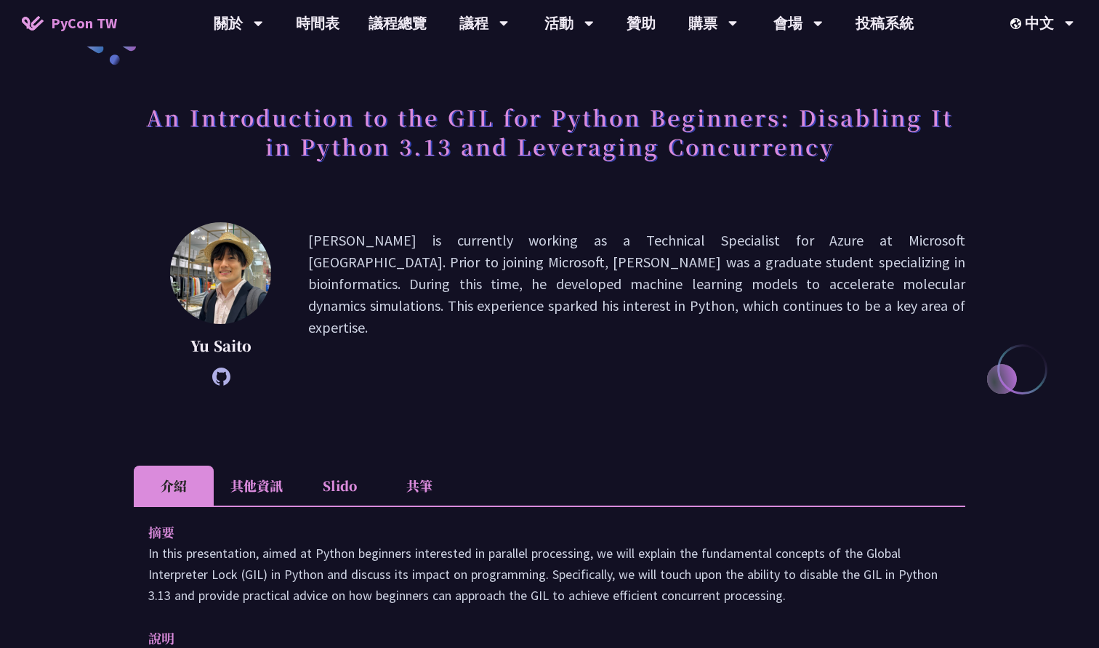
click at [259, 486] on li "其他資訊" at bounding box center [257, 486] width 86 height 40
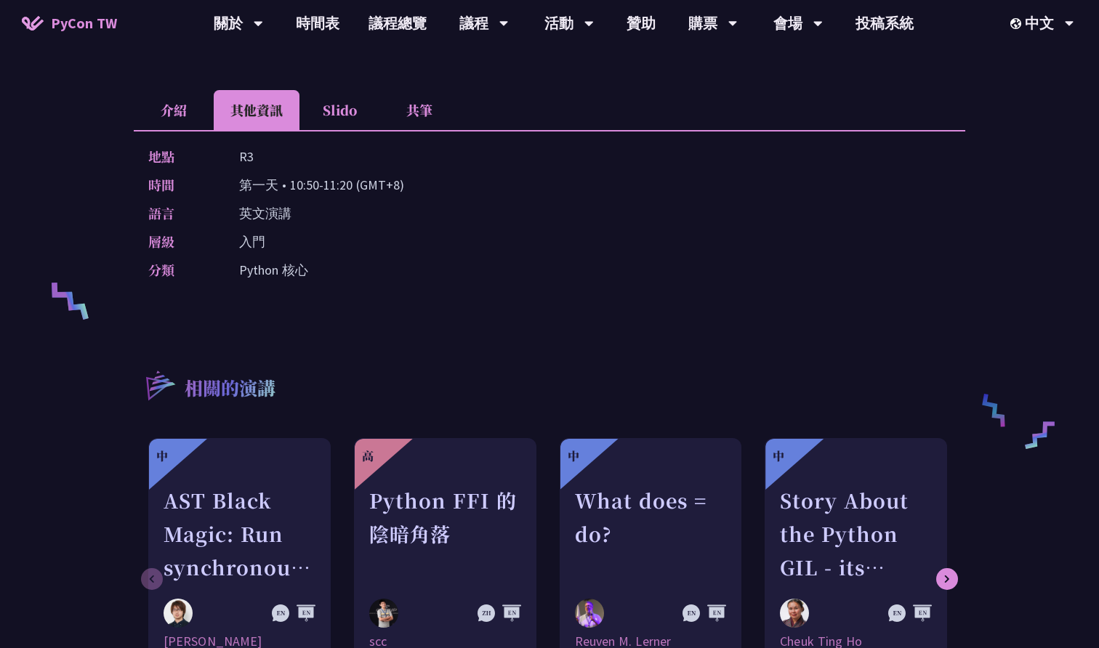
scroll to position [427, 0]
click at [192, 116] on li "介紹" at bounding box center [174, 109] width 80 height 40
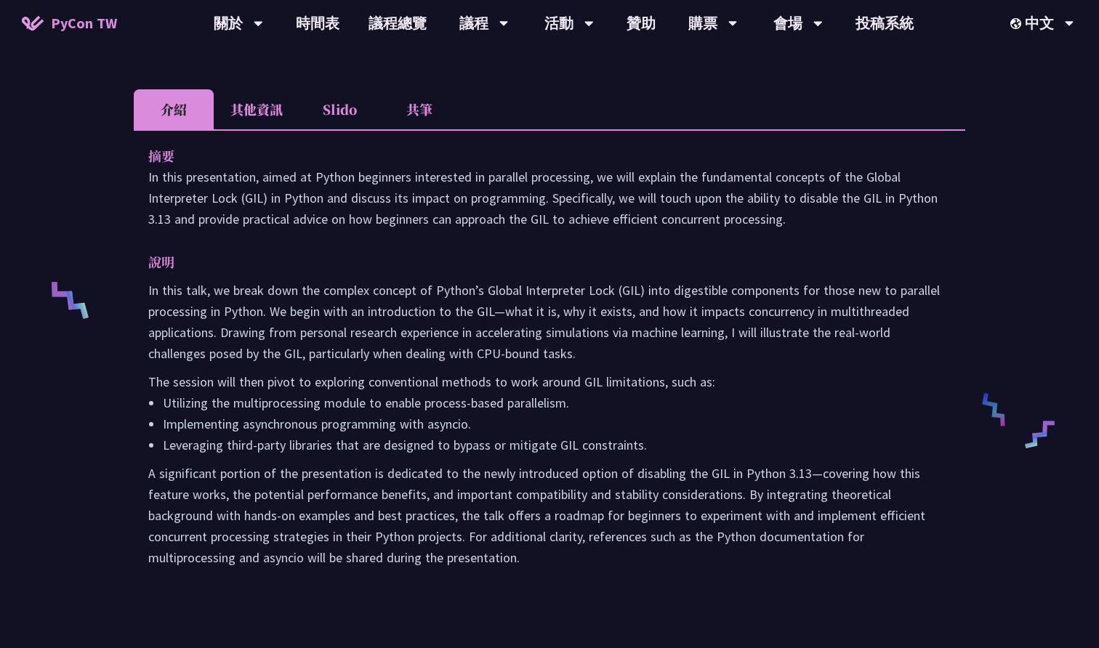
click at [270, 130] on div "摘要 In this presentation, aimed at Python beginners interested in parallel proce…" at bounding box center [549, 366] width 831 height 475
click at [260, 121] on li "其他資訊" at bounding box center [257, 109] width 86 height 40
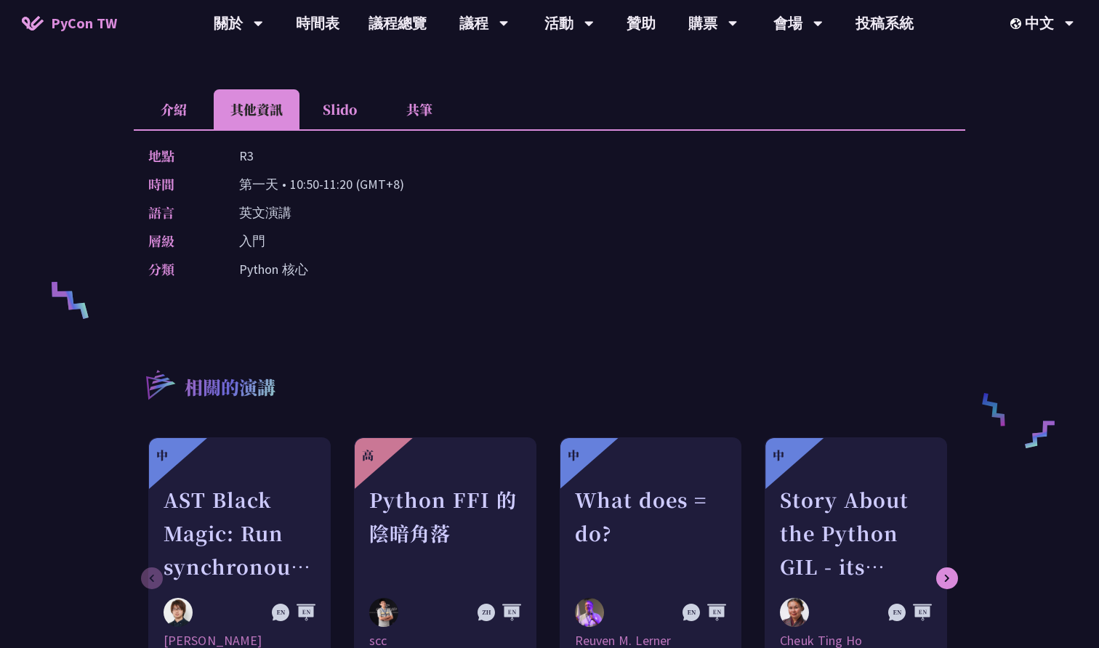
click at [187, 113] on li "介紹" at bounding box center [174, 109] width 80 height 40
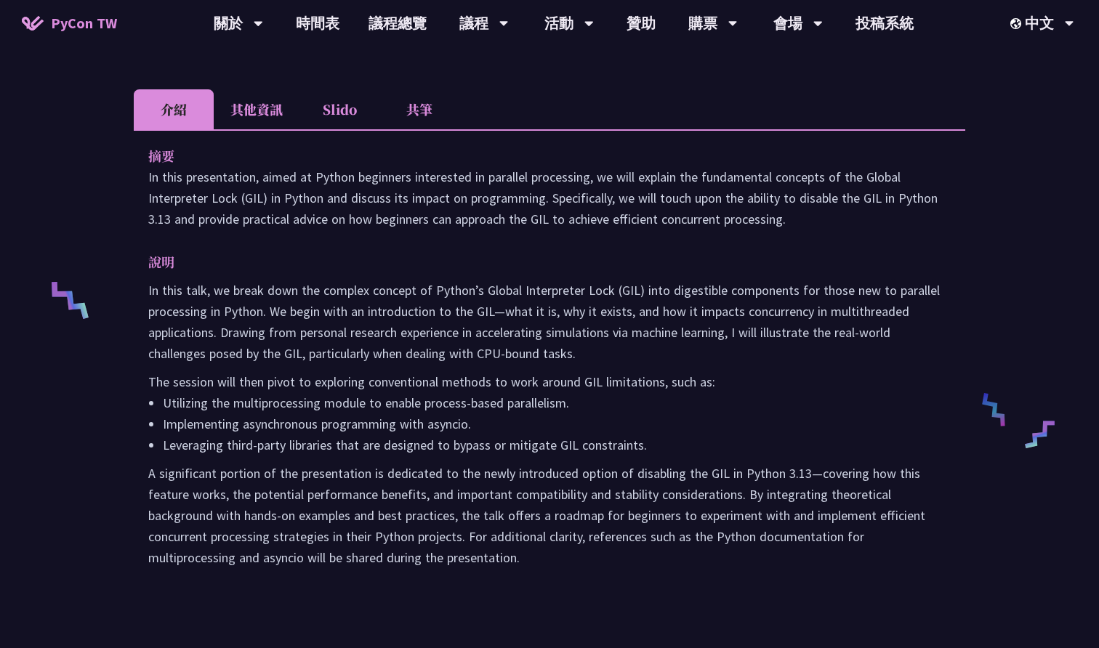
scroll to position [536, 0]
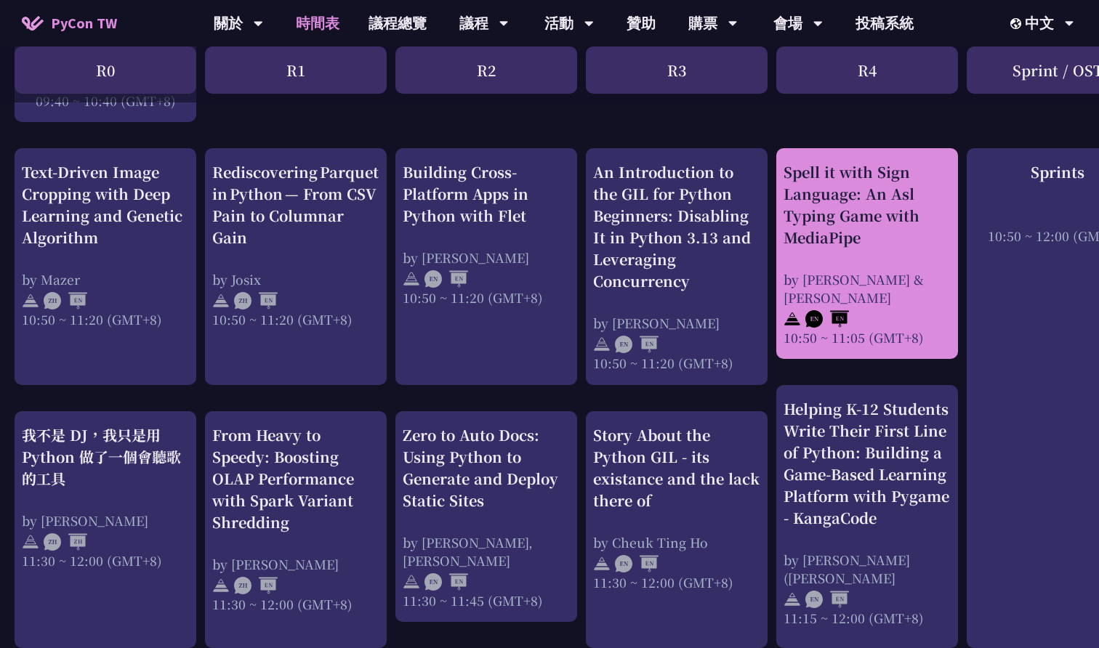
click at [932, 245] on div "Spell it with Sign Language: An Asl Typing Game with MediaPipe by [PERSON_NAME]…" at bounding box center [866, 253] width 167 height 185
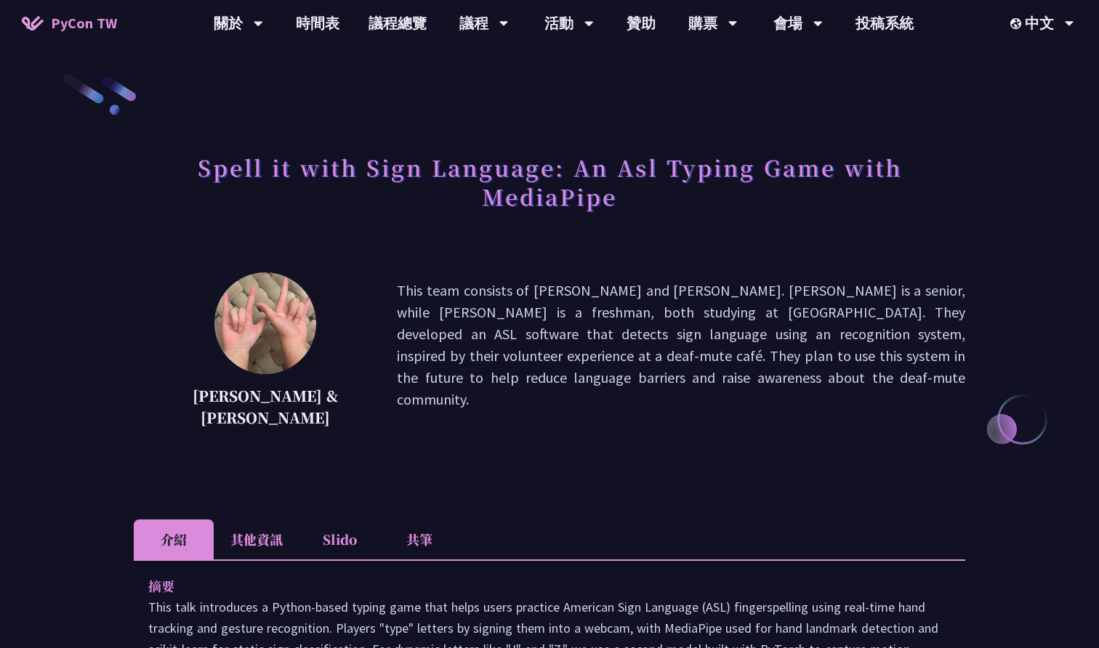
click at [261, 549] on li "其他資訊" at bounding box center [257, 540] width 86 height 40
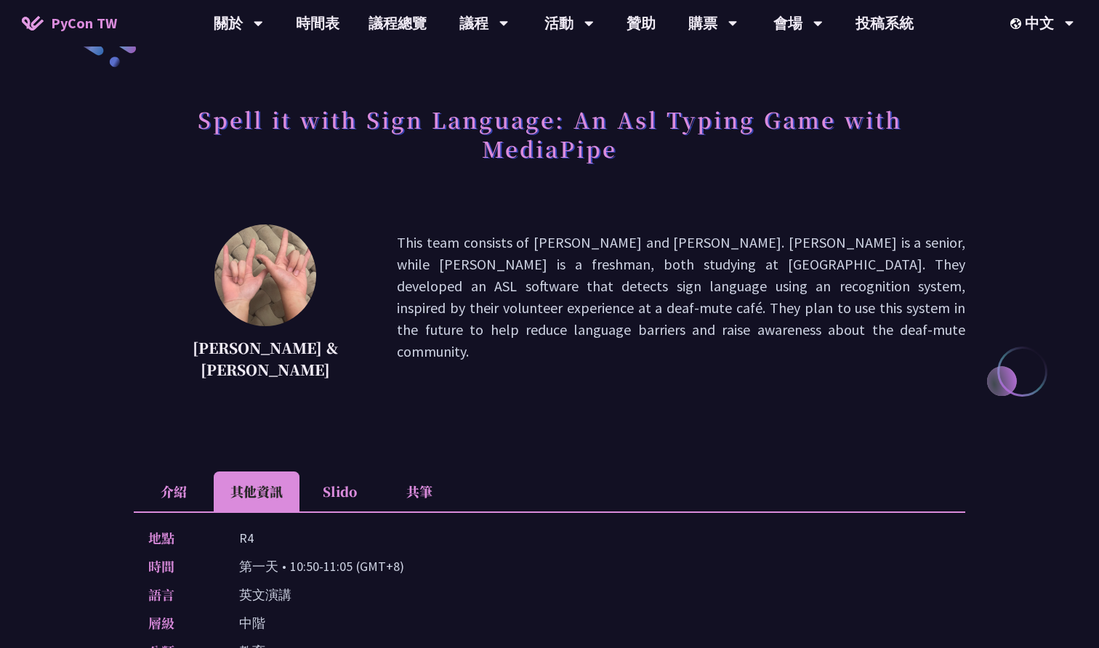
scroll to position [82, 0]
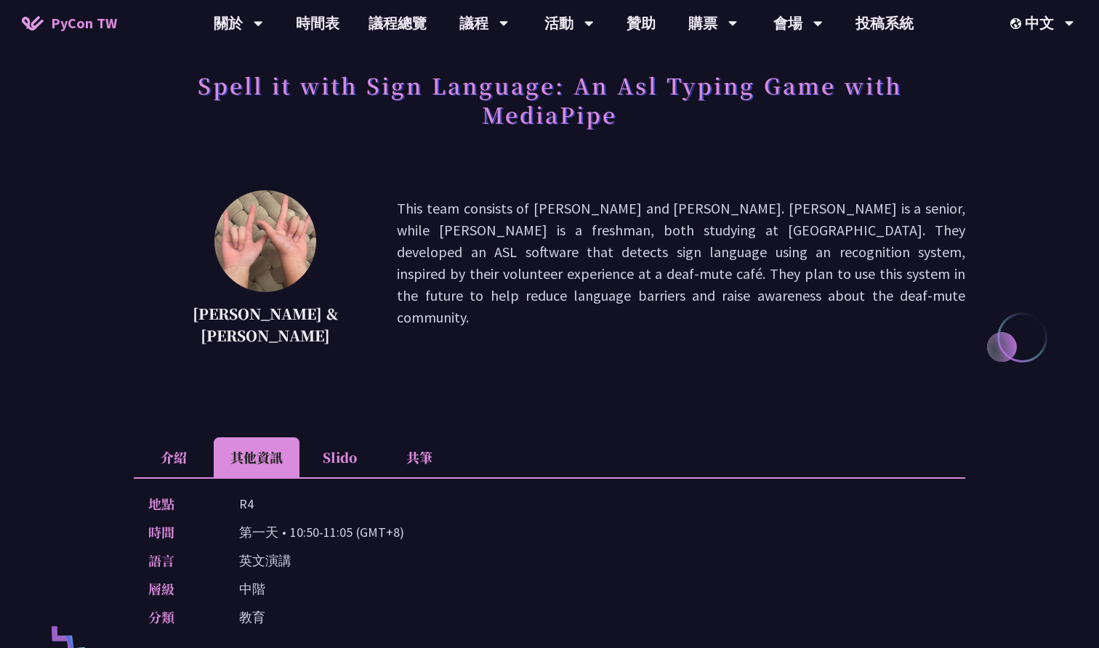
click at [168, 456] on li "介紹" at bounding box center [174, 458] width 80 height 40
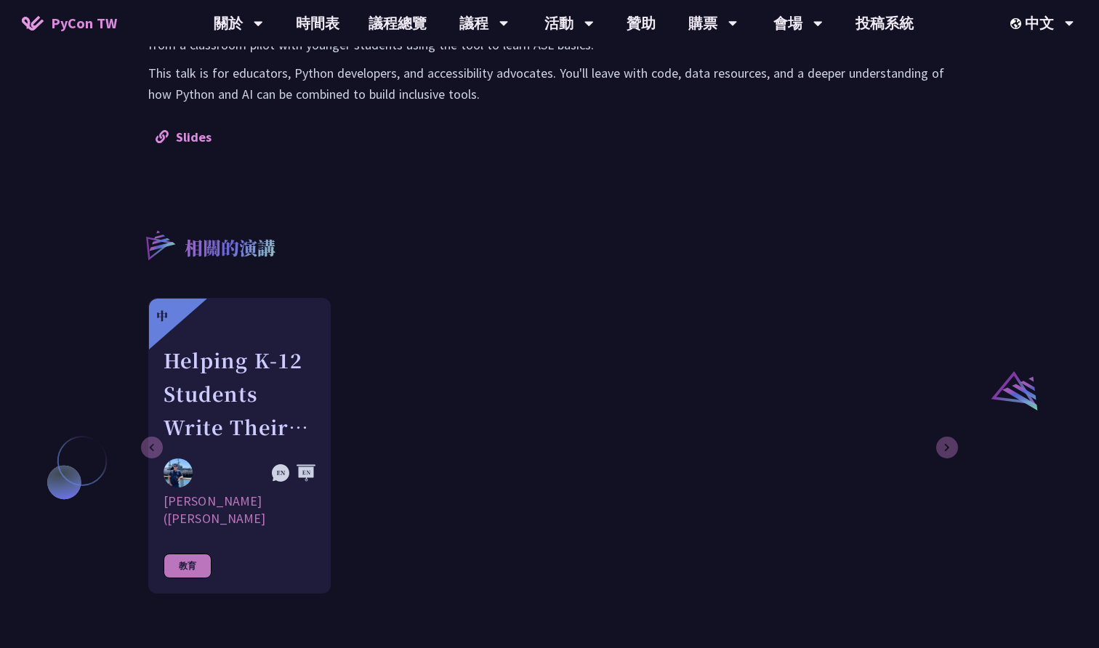
scroll to position [894, 0]
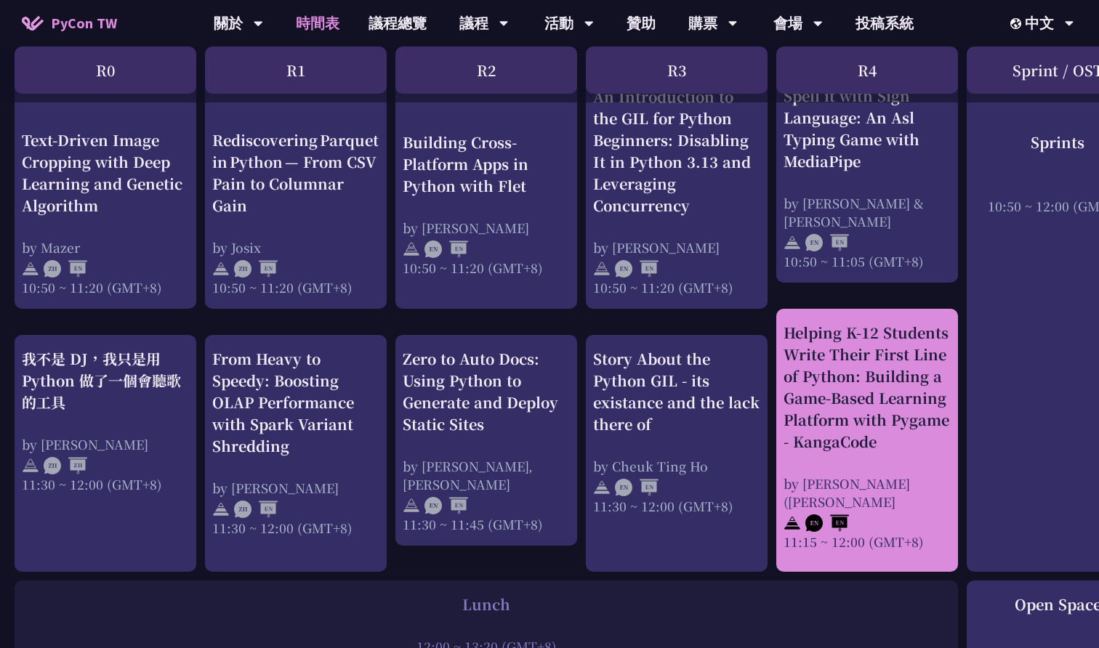
scroll to position [610, 0]
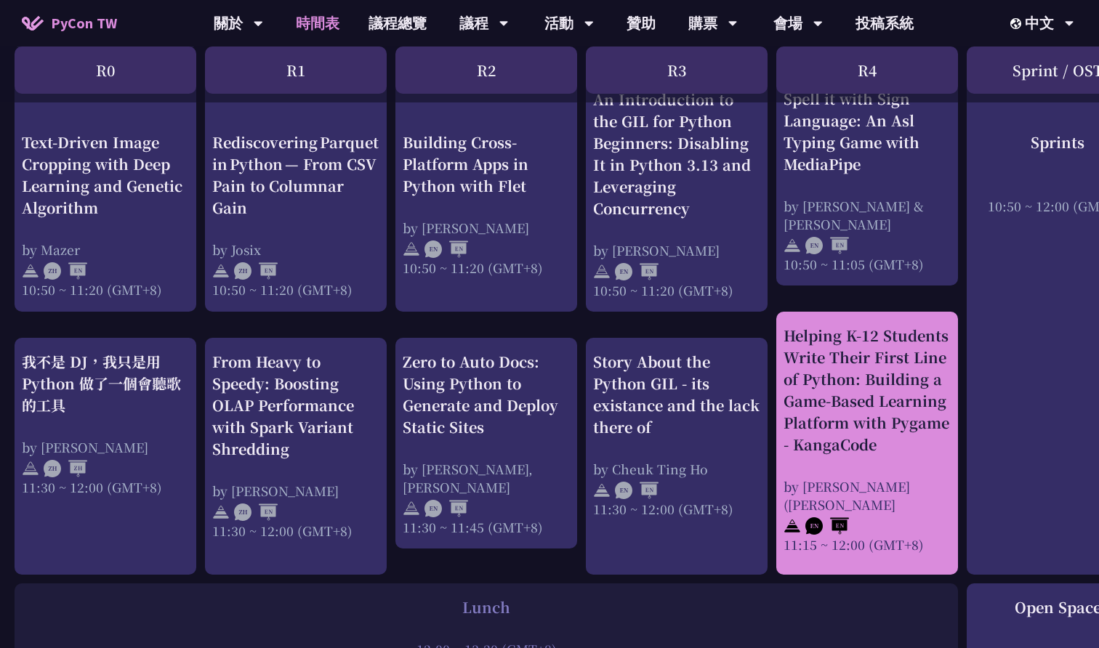
click at [863, 353] on div "Helping K-12 Students Write Their First Line of Python: Building a Game-Based L…" at bounding box center [866, 390] width 167 height 131
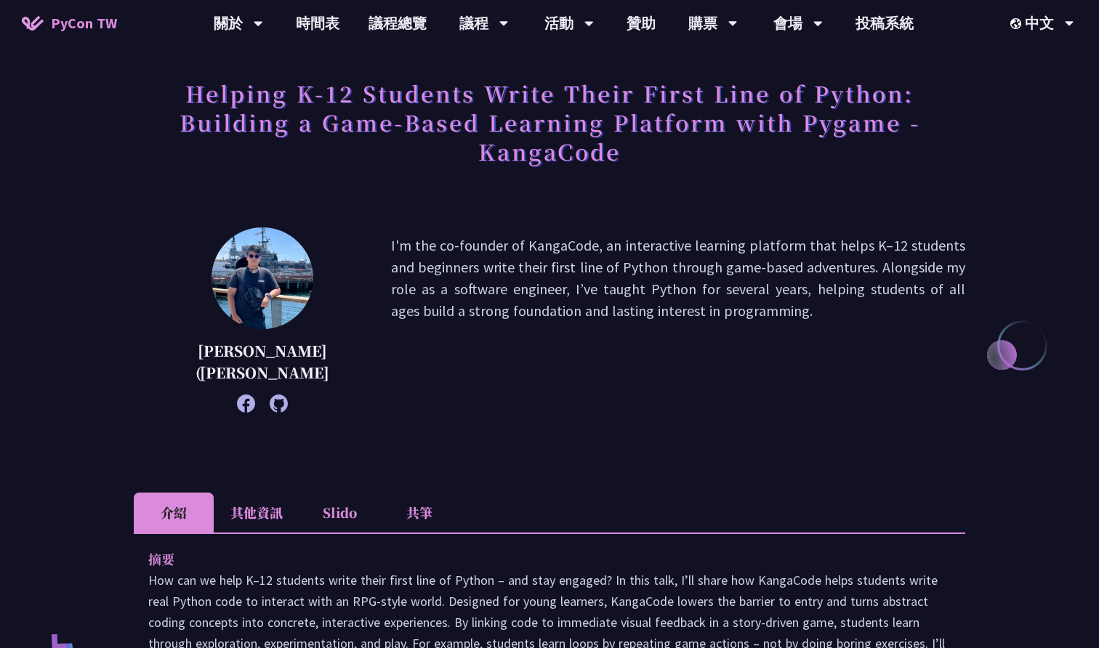
scroll to position [99, 0]
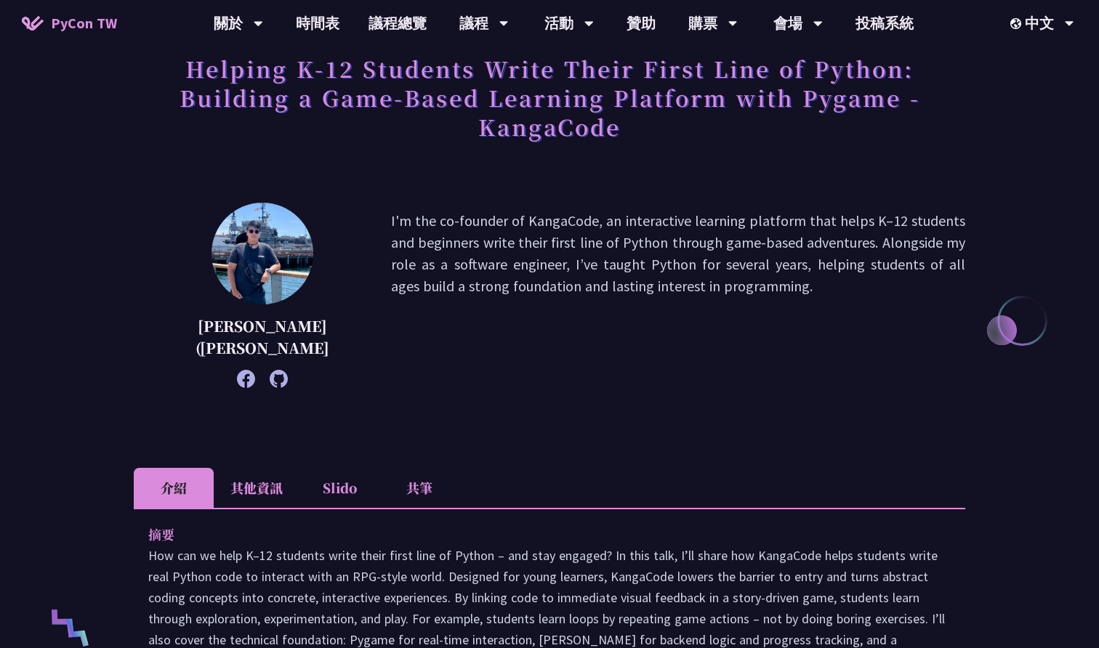
click at [255, 485] on li "其他資訊" at bounding box center [257, 488] width 86 height 40
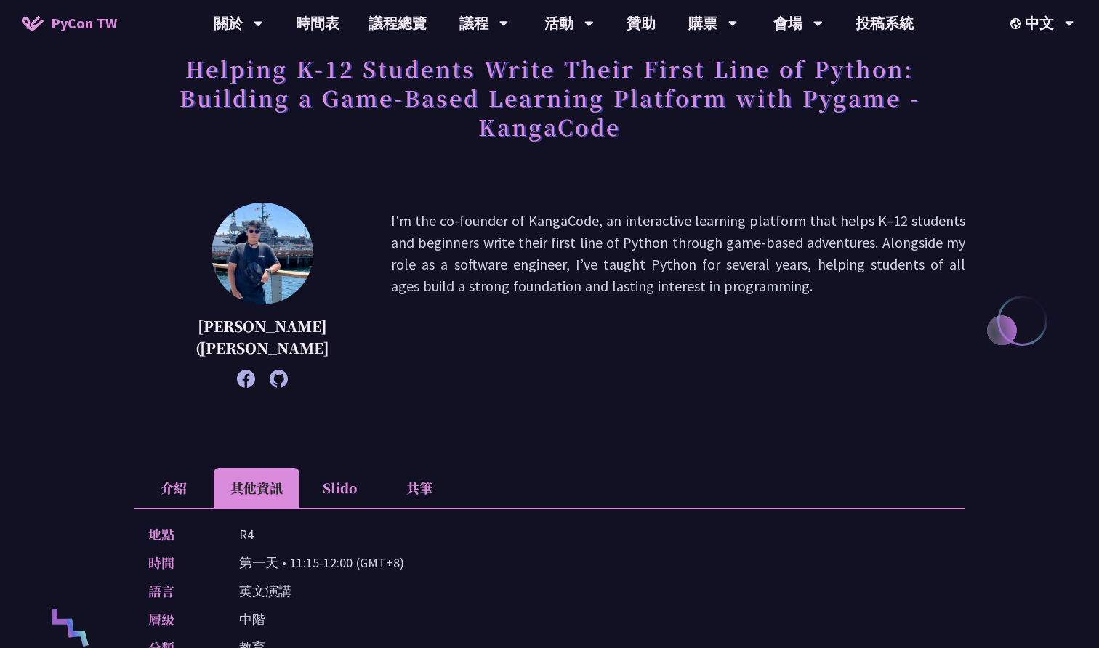
click at [781, 408] on div "[PERSON_NAME] ([PERSON_NAME]) [PERSON_NAME]'m the co-founder of KangaCode, an i…" at bounding box center [549, 317] width 831 height 229
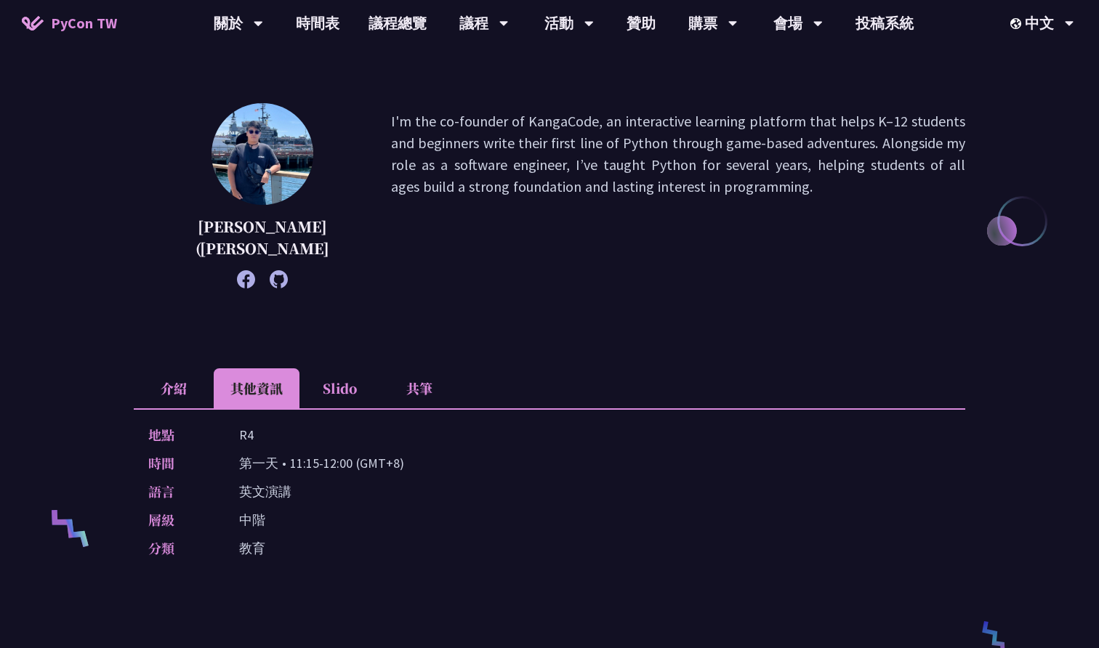
scroll to position [200, 0]
click at [168, 384] on li "介紹" at bounding box center [174, 387] width 80 height 40
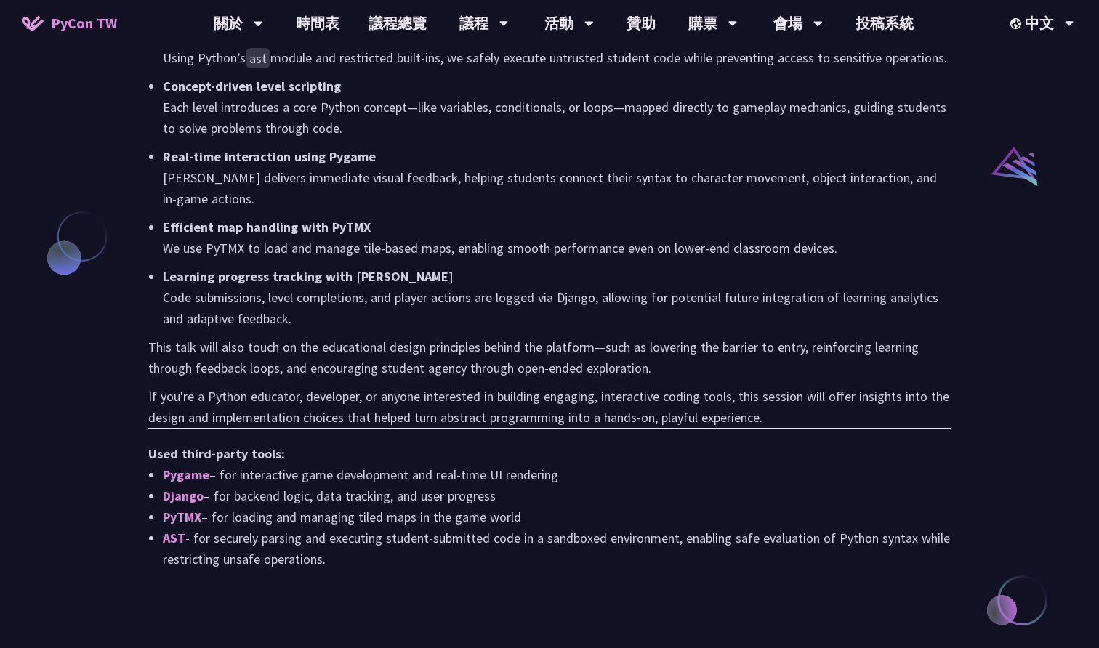
scroll to position [1104, 0]
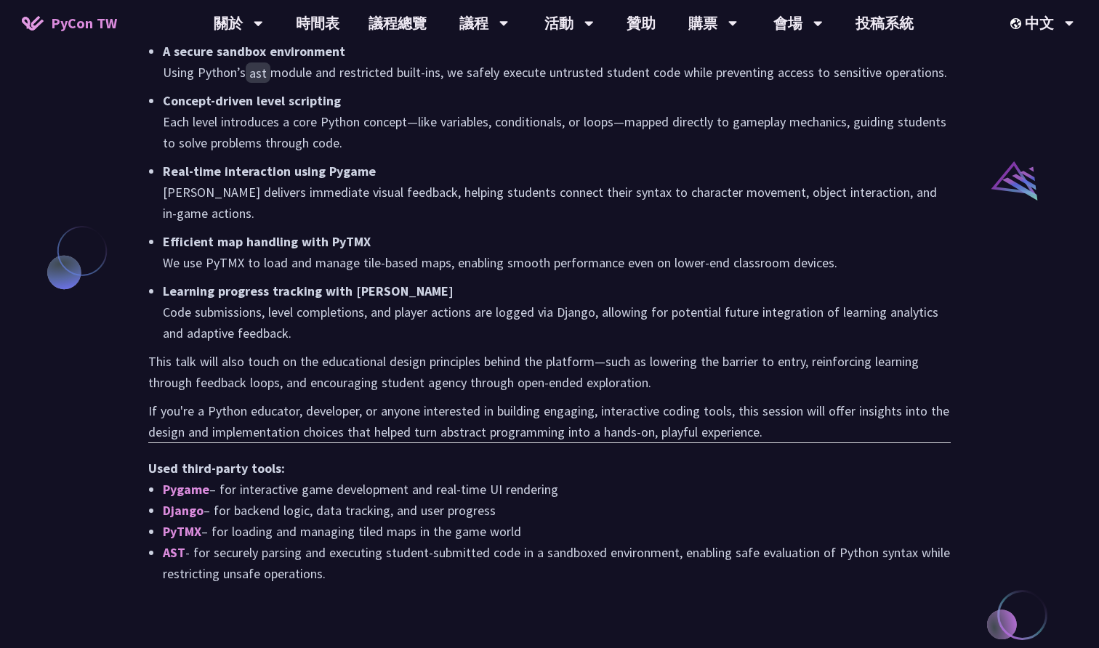
click at [637, 411] on p "If you're a Python educator, developer, or anyone interested in building engagi…" at bounding box center [549, 421] width 802 height 42
click at [624, 412] on p "If you're a Python educator, developer, or anyone interested in building engagi…" at bounding box center [549, 421] width 802 height 42
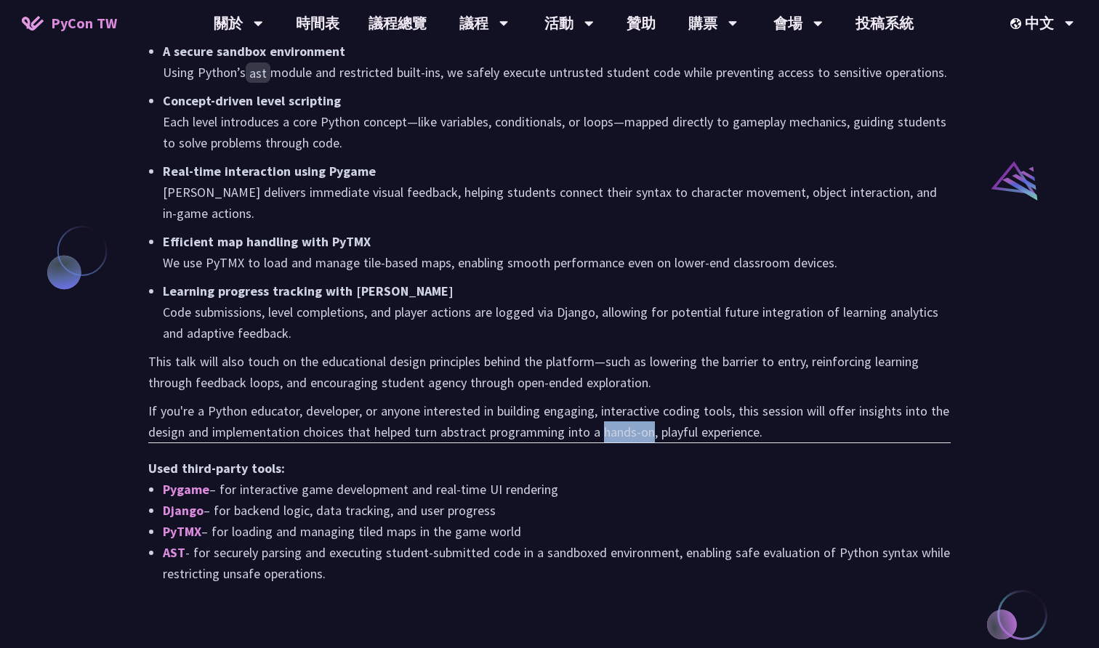
drag, startPoint x: 624, startPoint y: 412, endPoint x: 645, endPoint y: 412, distance: 21.1
click at [645, 412] on p "If you're a Python educator, developer, or anyone interested in building engagi…" at bounding box center [549, 421] width 802 height 42
click at [672, 500] on li "[PERSON_NAME] – for backend logic, data tracking, and user progress" at bounding box center [557, 510] width 788 height 21
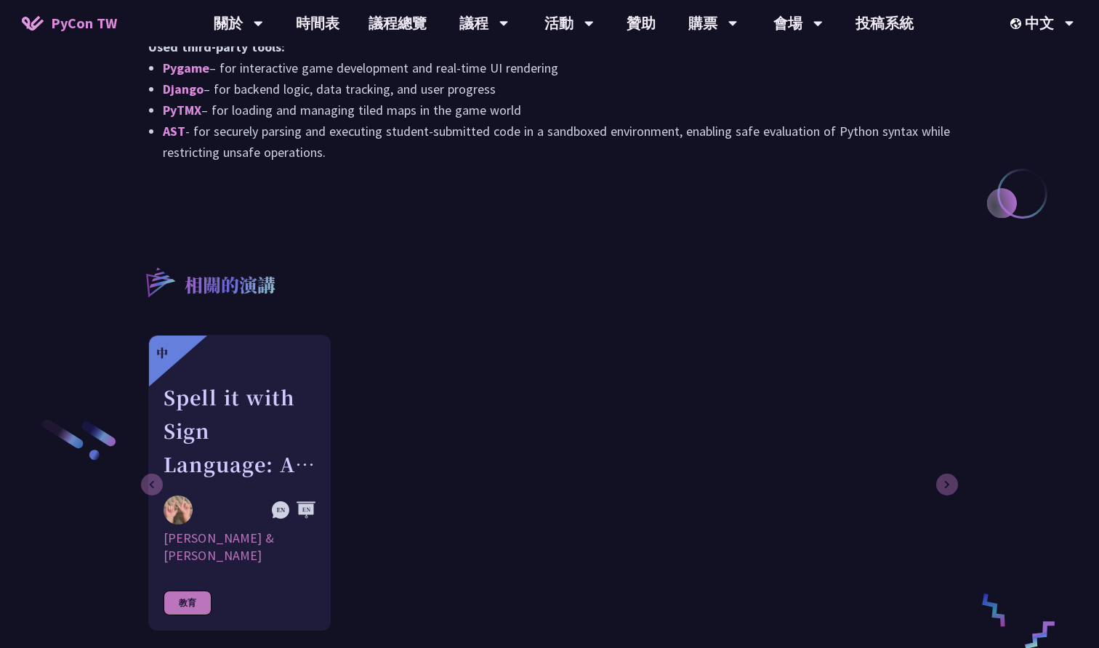
scroll to position [1543, 0]
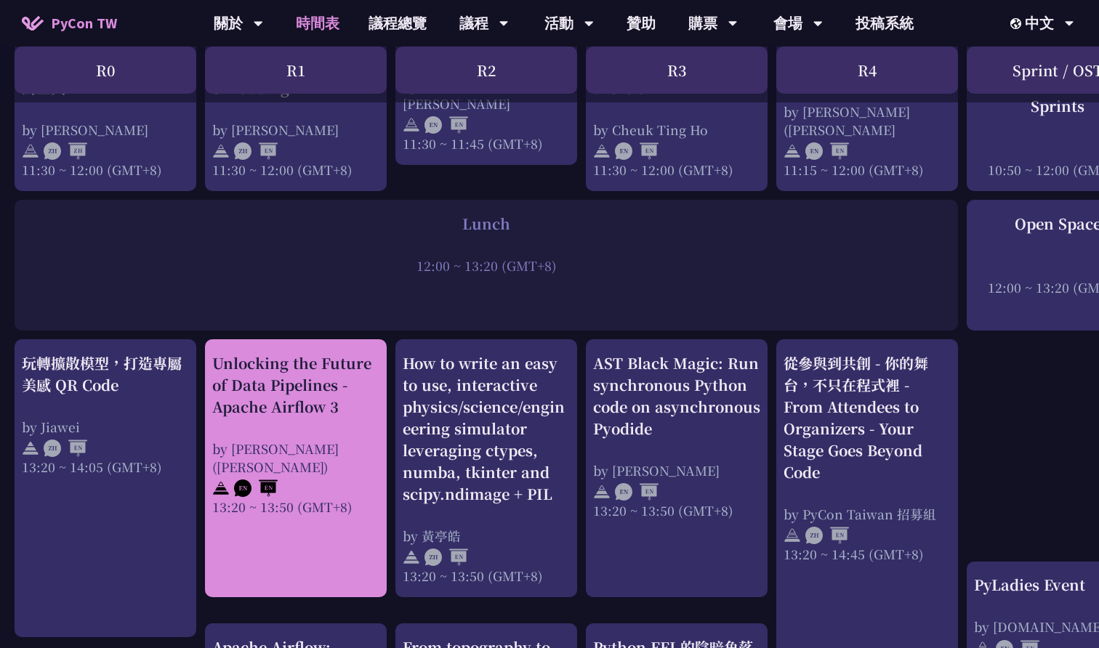
scroll to position [1110, 0]
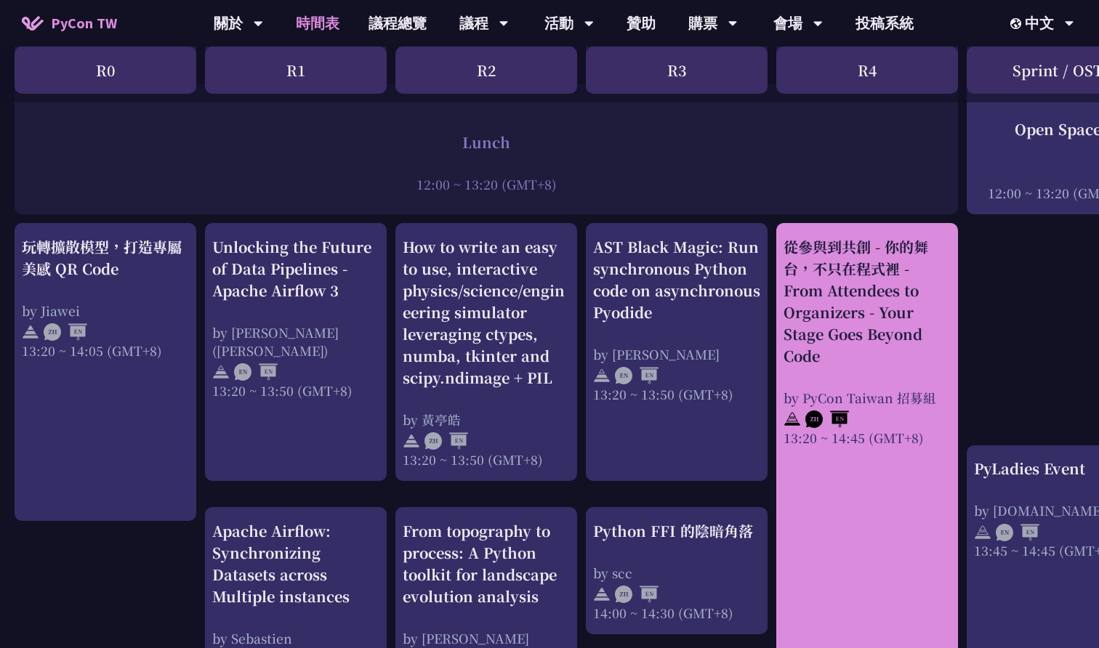
click at [877, 329] on div "從參與到共創 - 你的舞台，不只在程式裡 - From Attendees to Organizers - Your Stage Goes Beyond Co…" at bounding box center [866, 301] width 167 height 131
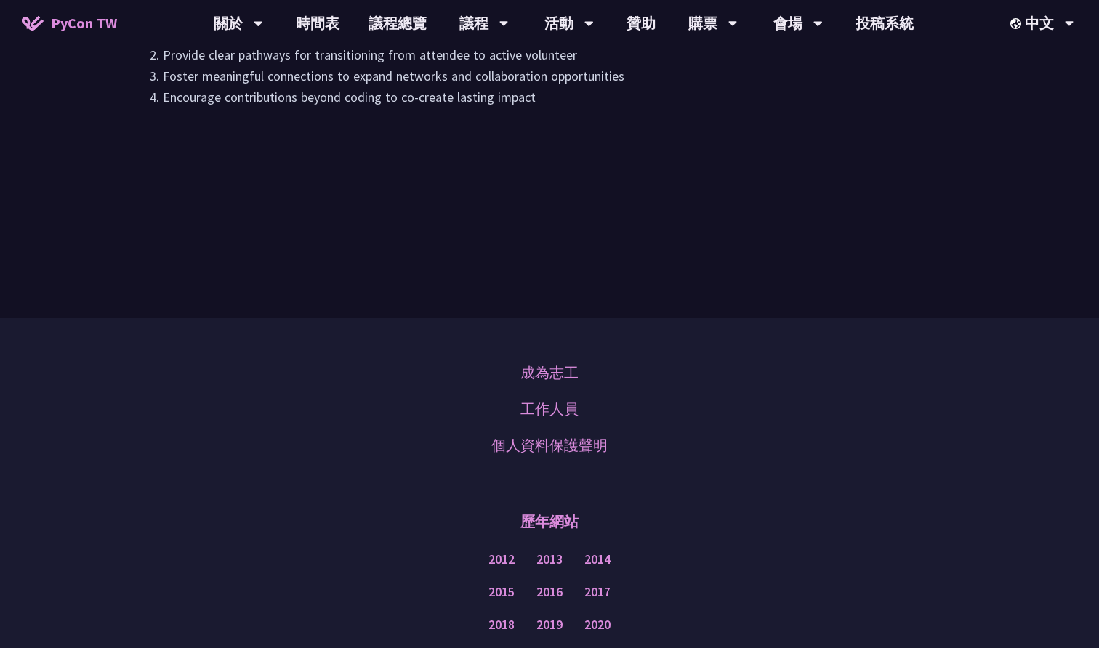
scroll to position [897, 0]
click at [519, 366] on div "成為志工 工作人員 個人資料保護聲明" at bounding box center [549, 410] width 116 height 109
click at [530, 376] on link "成為志工" at bounding box center [549, 374] width 58 height 22
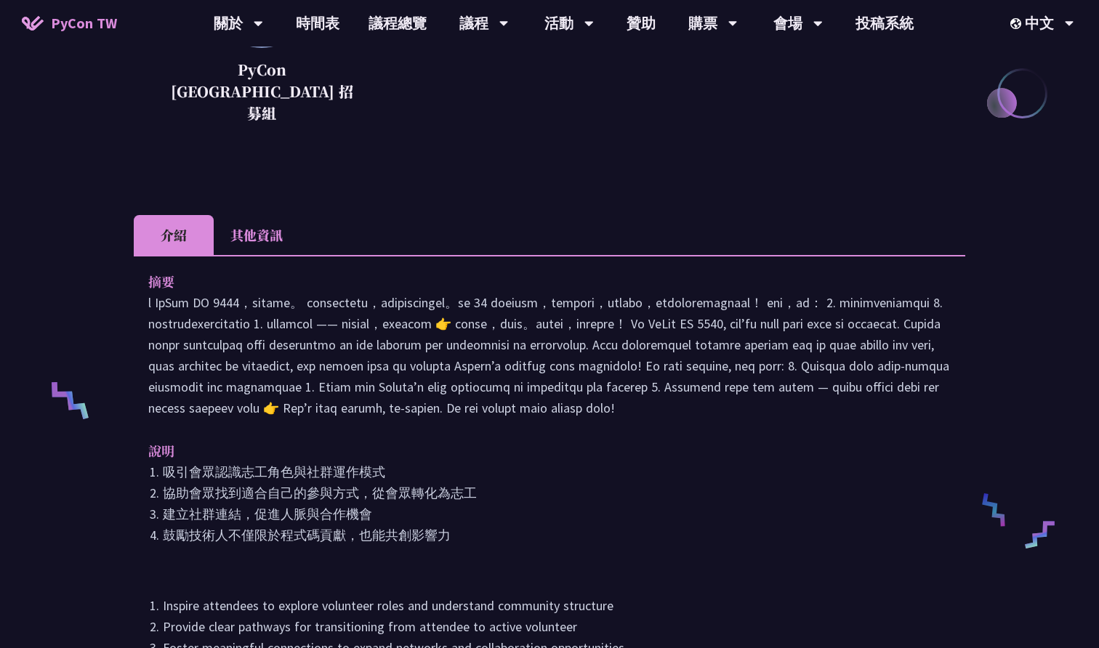
scroll to position [298, 0]
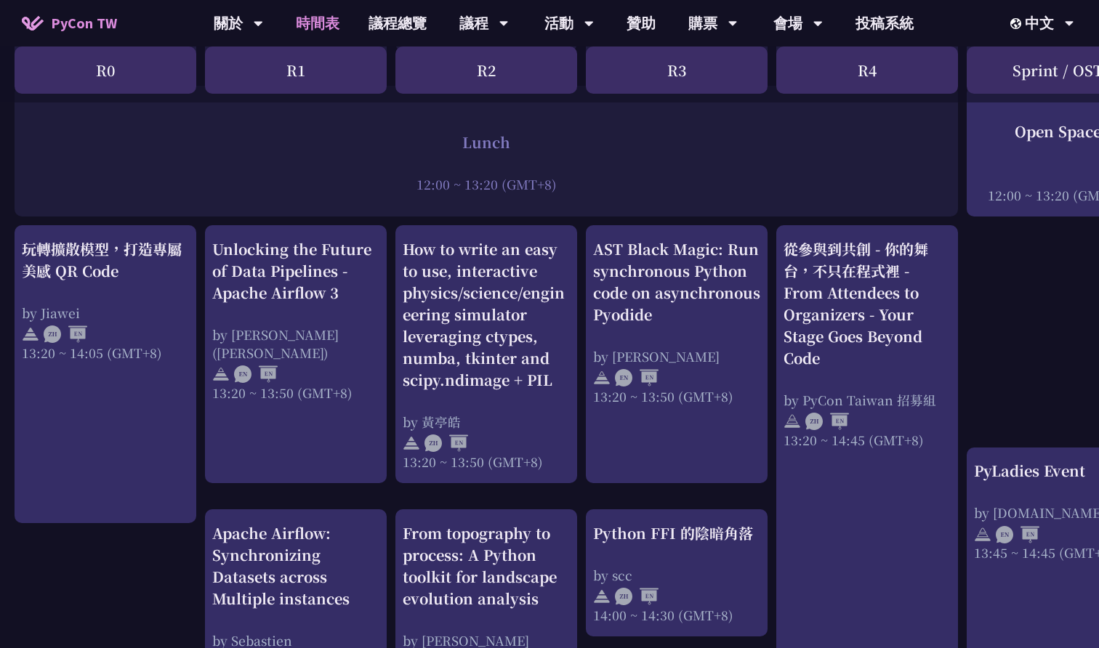
scroll to position [1110, 0]
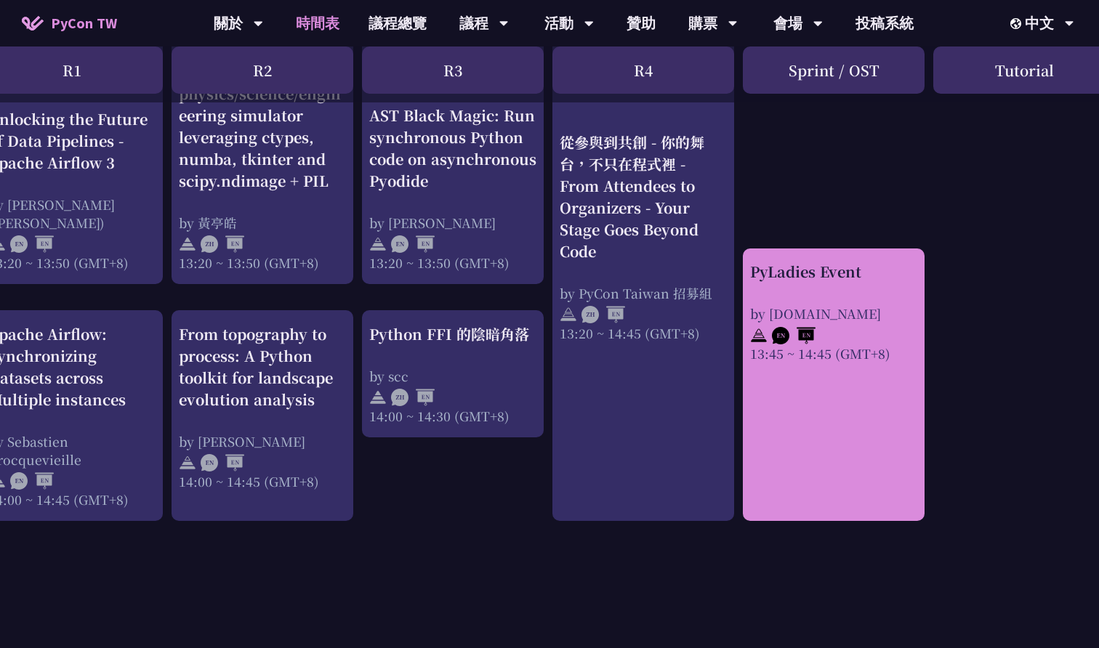
click at [868, 391] on link "PyLadies Event by [DOMAIN_NAME] 13:45 ~ 14:45 (GMT+8)" at bounding box center [833, 384] width 167 height 247
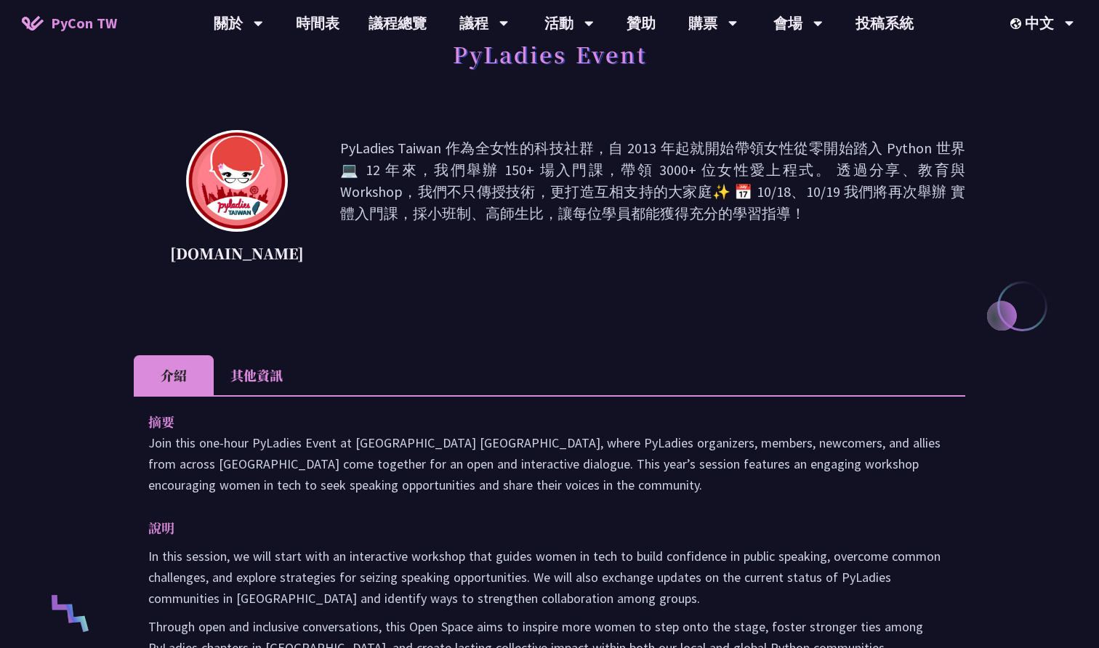
scroll to position [167, 0]
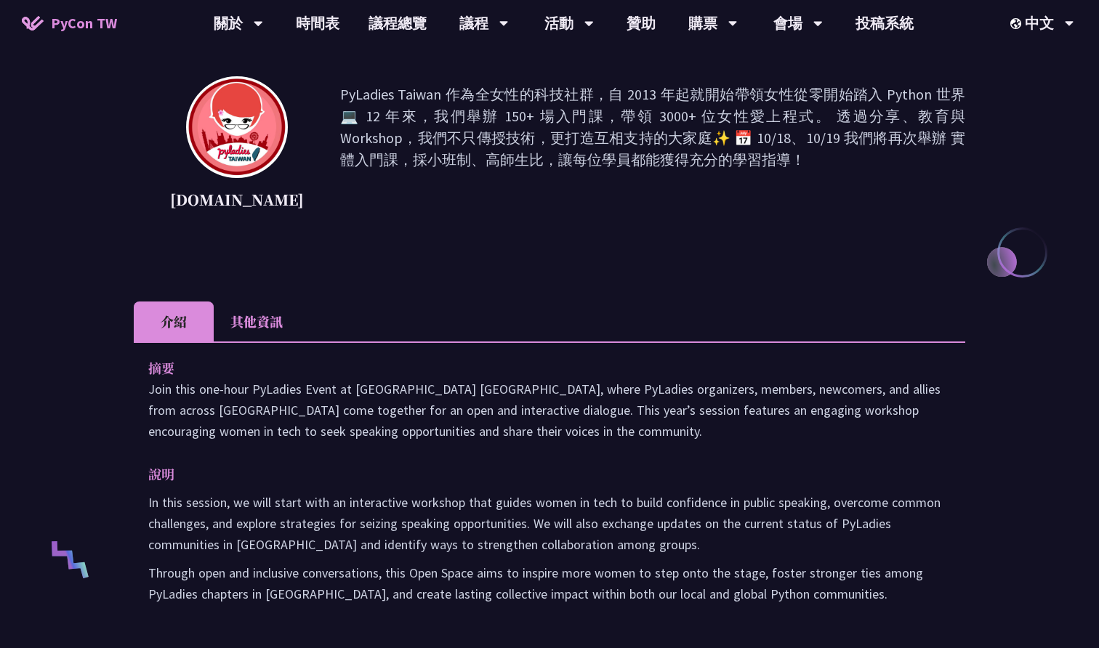
click at [257, 326] on li "其他資訊" at bounding box center [257, 322] width 86 height 40
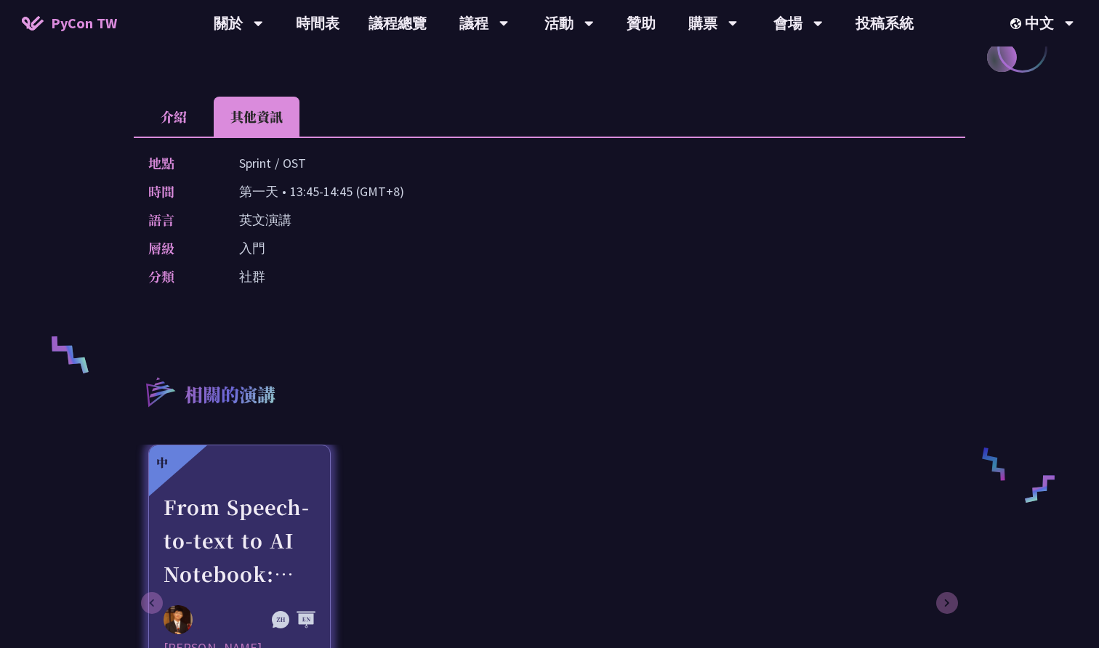
scroll to position [445, 0]
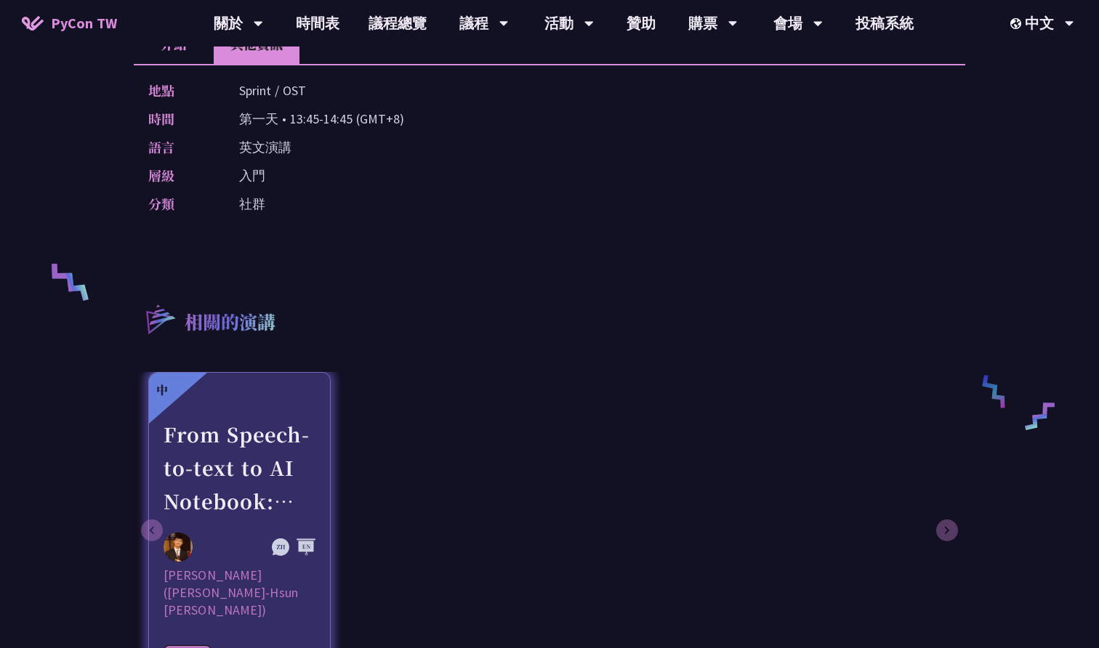
click at [262, 478] on div "From Speech-to-text to AI Notebook: Bridging Language and Technology at PyCon […" at bounding box center [240, 468] width 152 height 100
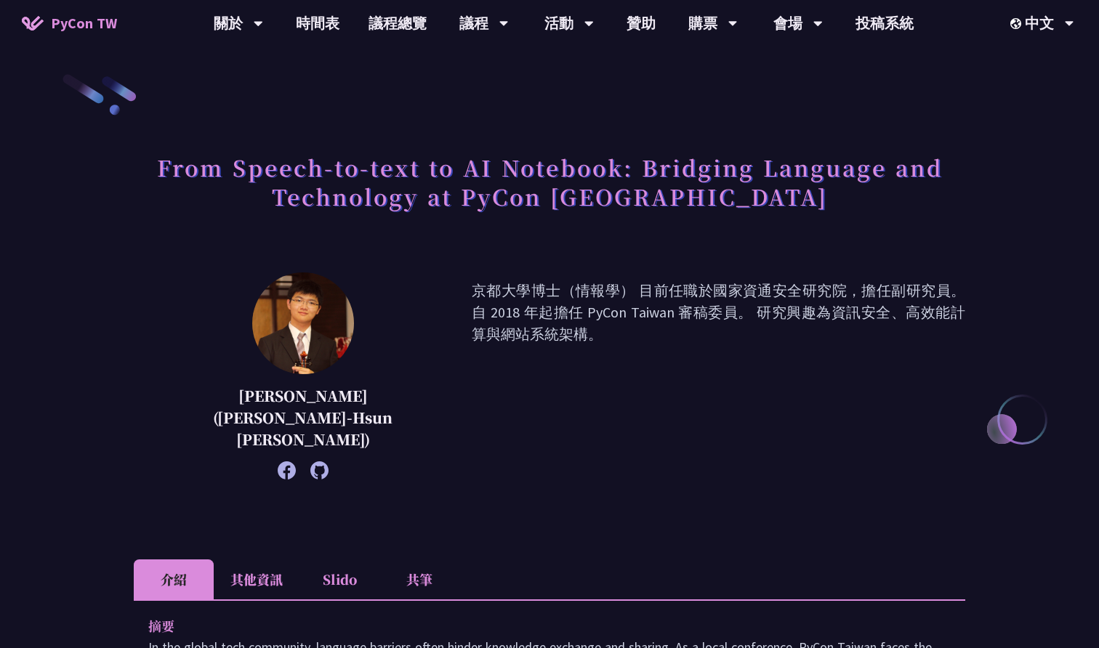
click at [256, 573] on li "其他資訊" at bounding box center [257, 580] width 86 height 40
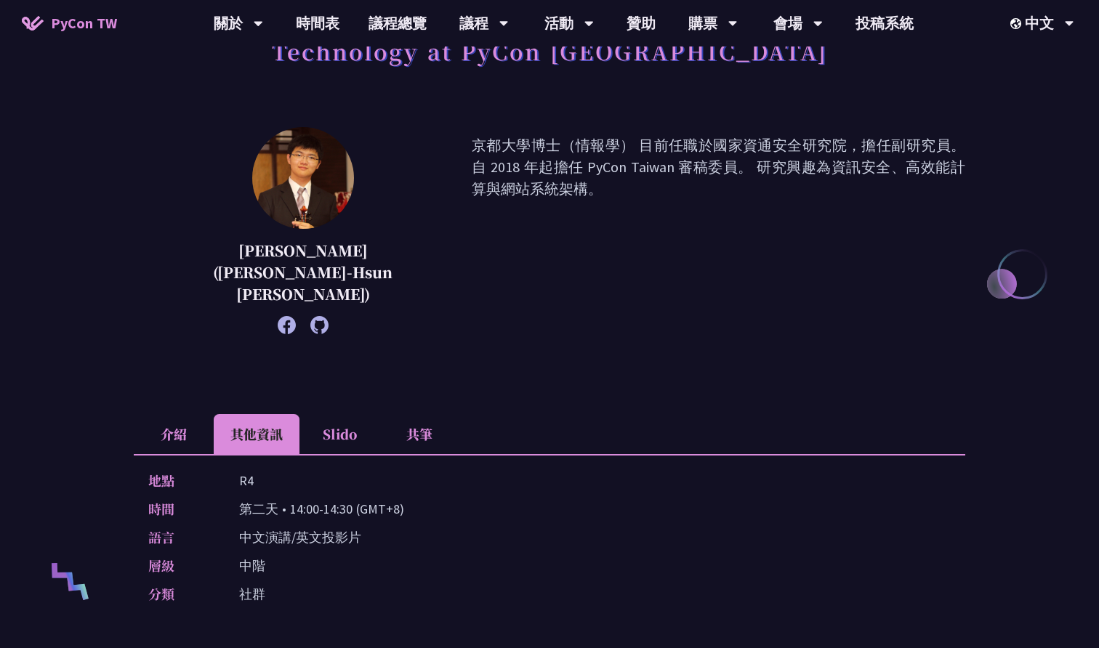
scroll to position [137, 0]
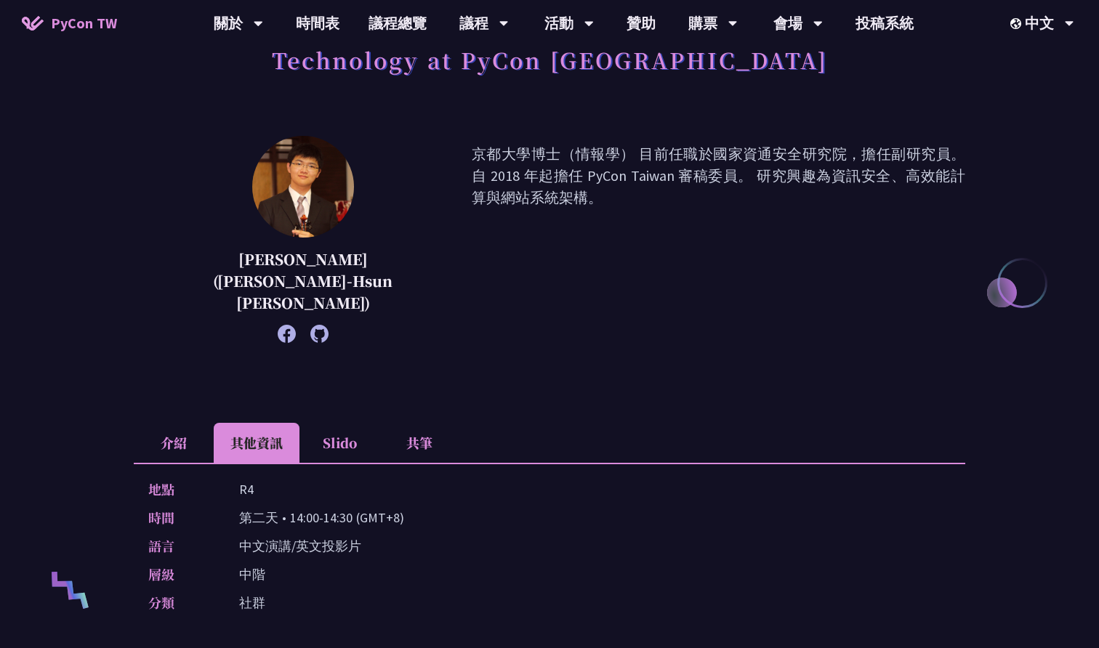
click at [169, 423] on li "介紹" at bounding box center [174, 443] width 80 height 40
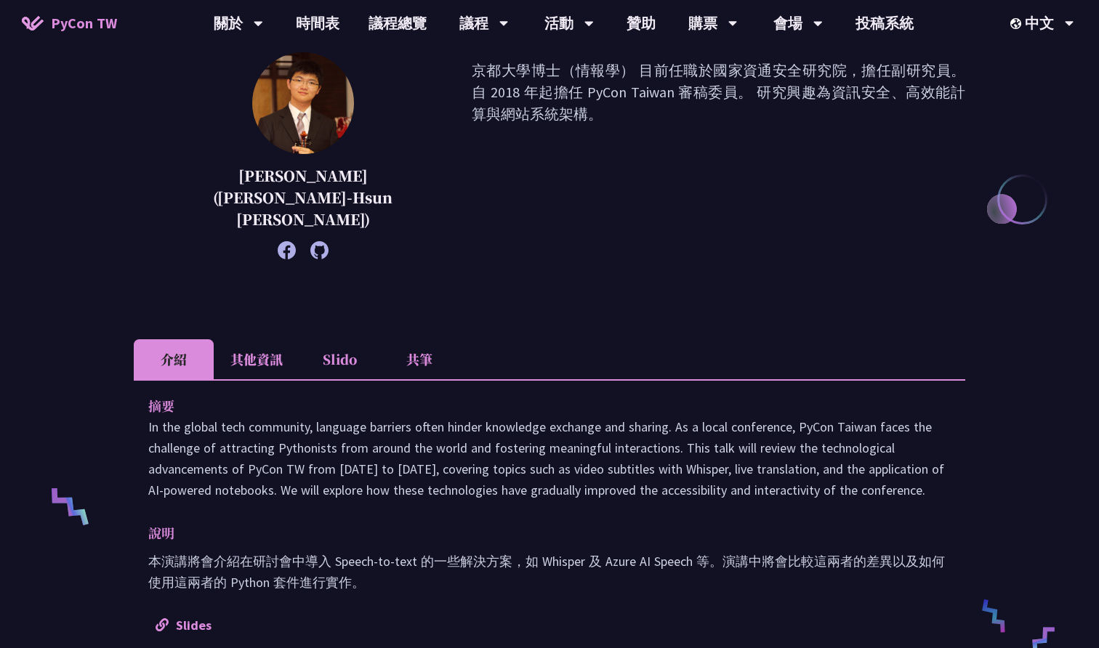
scroll to position [239, 0]
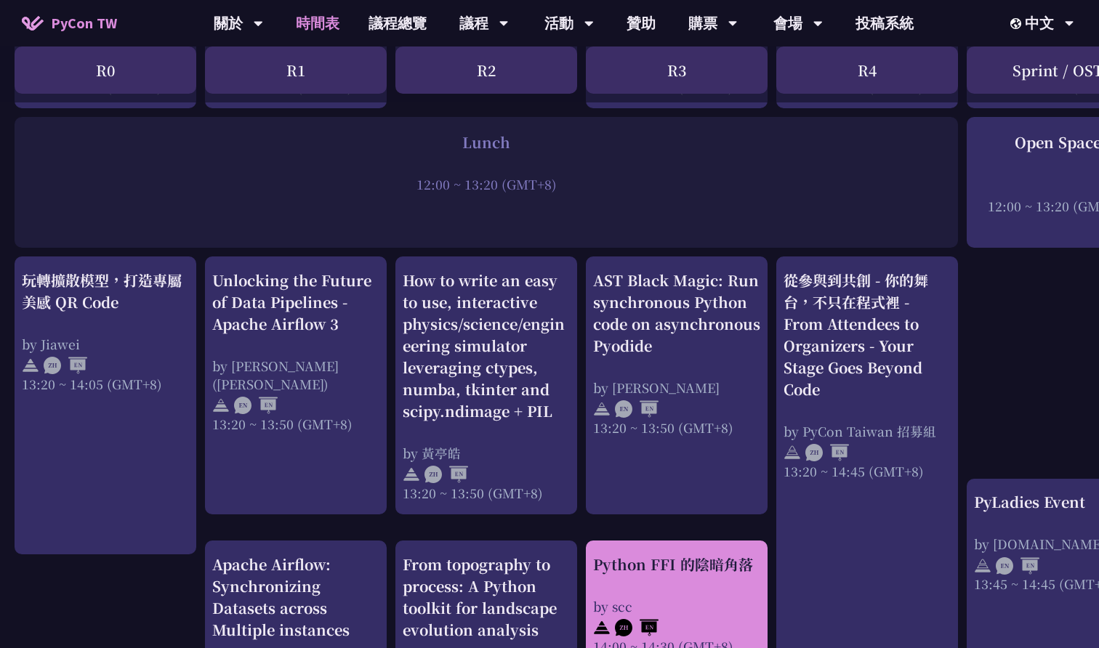
scroll to position [1044, 0]
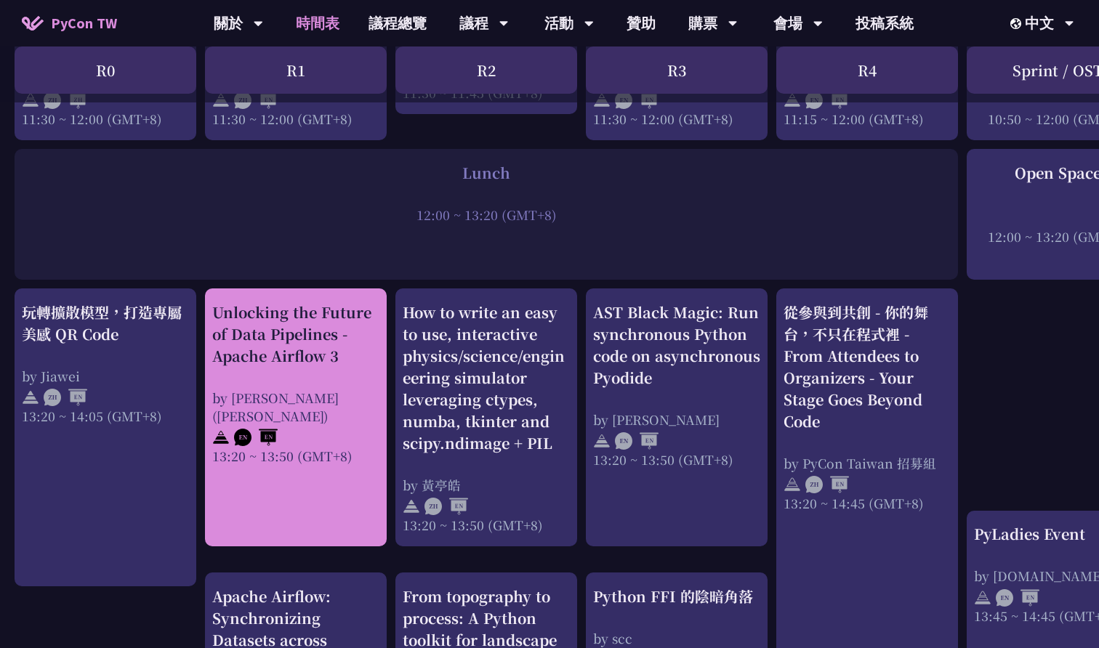
click at [370, 342] on div "Unlocking the Future of Data Pipelines - Apache Airflow 3" at bounding box center [295, 334] width 167 height 65
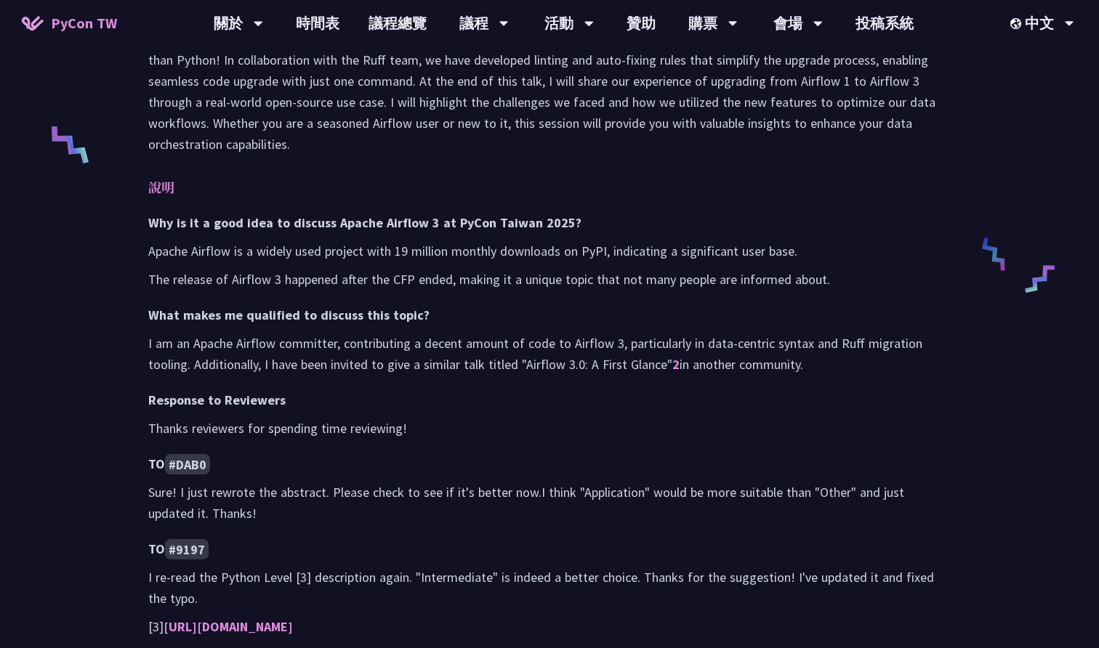
scroll to position [587, 0]
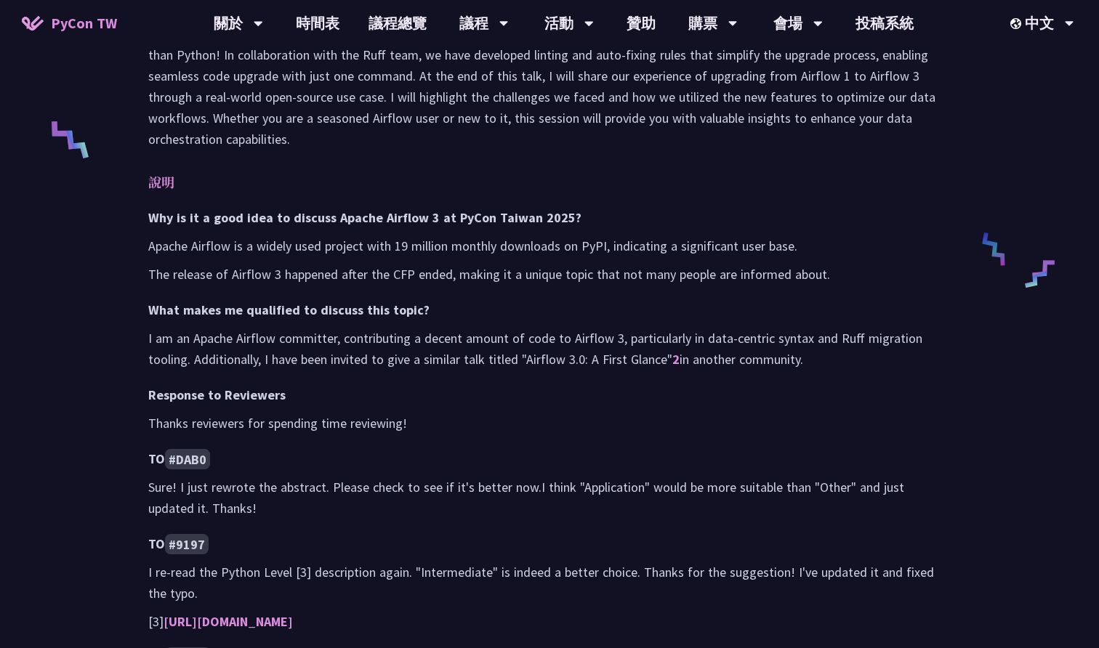
click at [470, 589] on p "I re-read the Python Level [3] description again. "Intermediate" is indeed a be…" at bounding box center [549, 583] width 802 height 42
click at [509, 602] on div "Why is it a good idea to discuss Apache Airflow 3 at PyCon [GEOGRAPHIC_DATA] 20…" at bounding box center [549, 540] width 802 height 666
click at [210, 533] on h4 "TO #9197" at bounding box center [549, 543] width 802 height 21
click at [192, 534] on code "#9197" at bounding box center [187, 544] width 44 height 20
click at [194, 543] on code "#9197" at bounding box center [187, 544] width 44 height 20
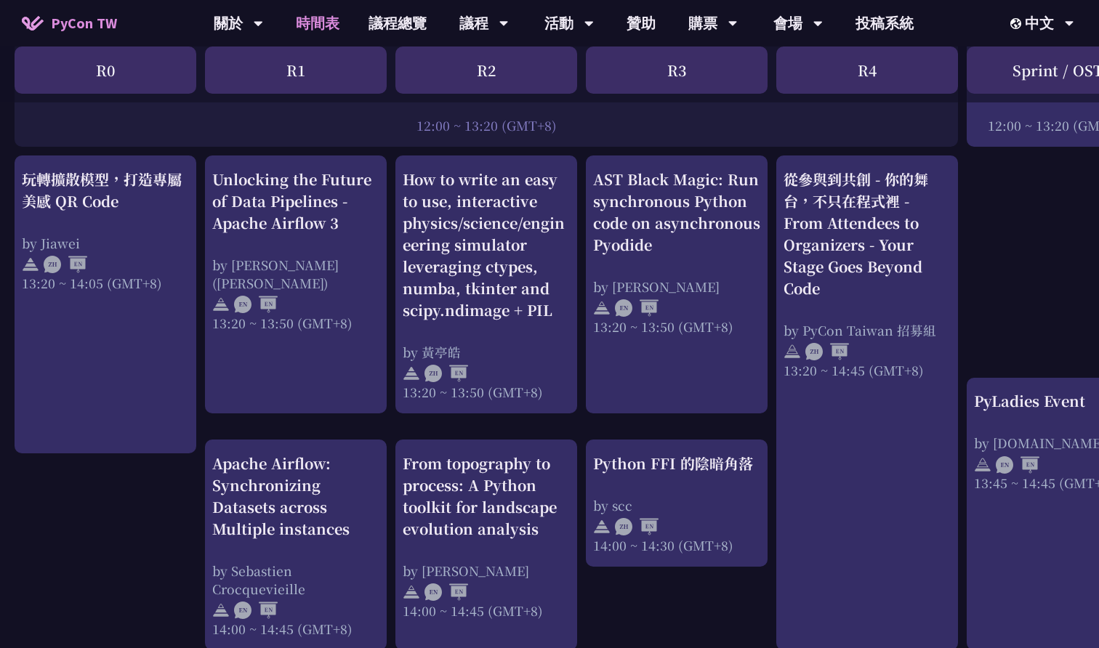
scroll to position [1179, 0]
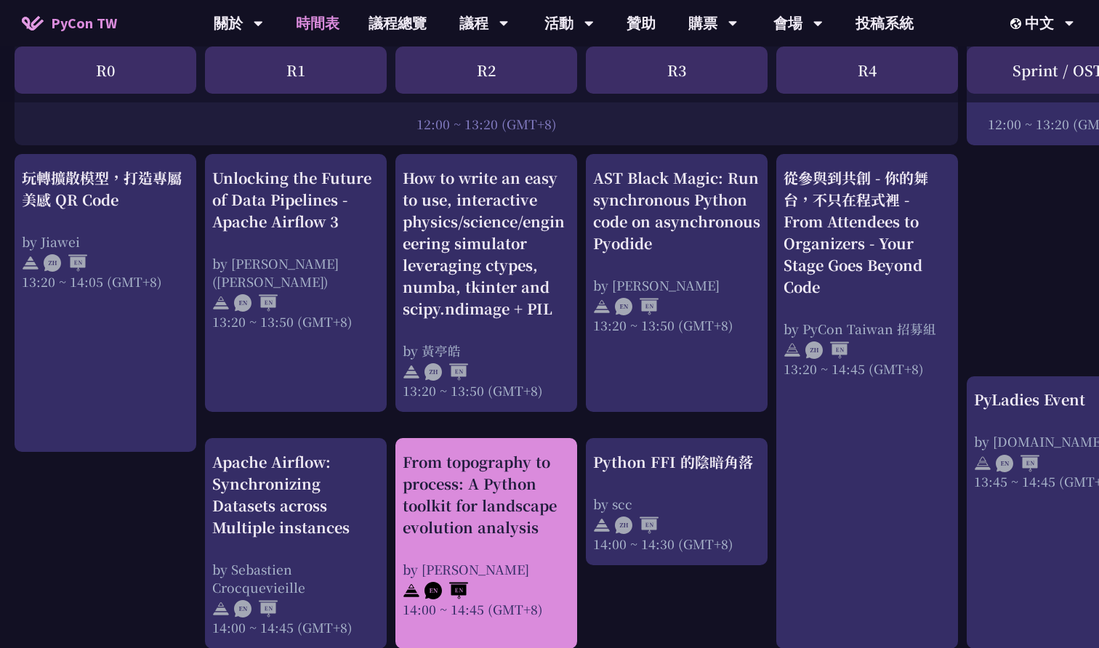
click at [499, 477] on div "From topography to process: A Python toolkit for landscape evolution analysis" at bounding box center [486, 494] width 167 height 87
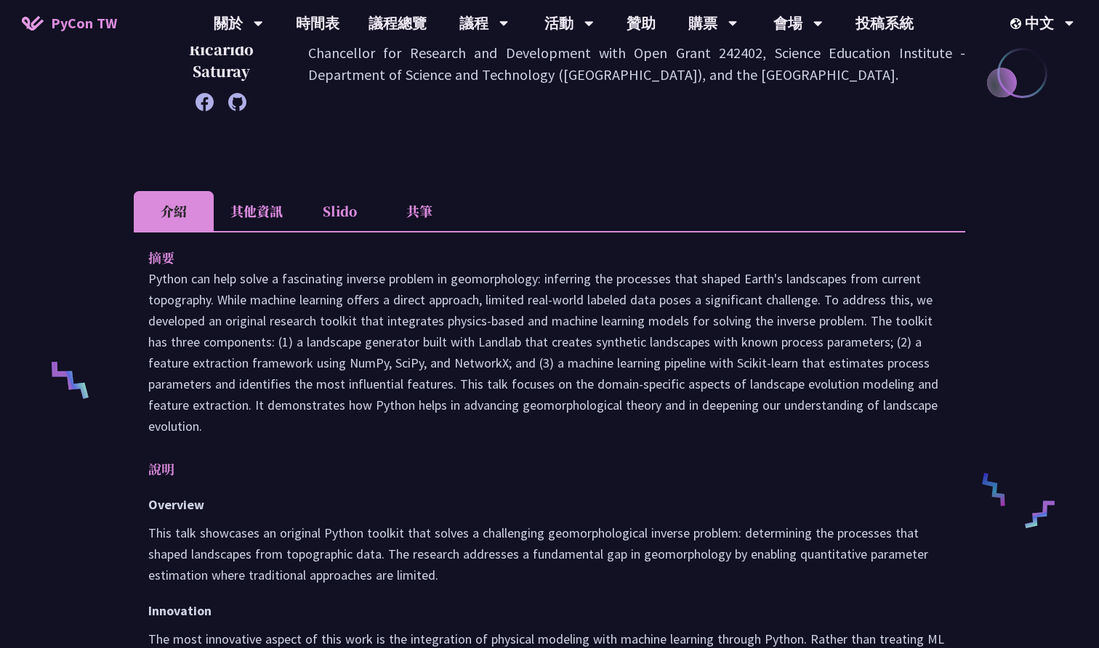
scroll to position [375, 0]
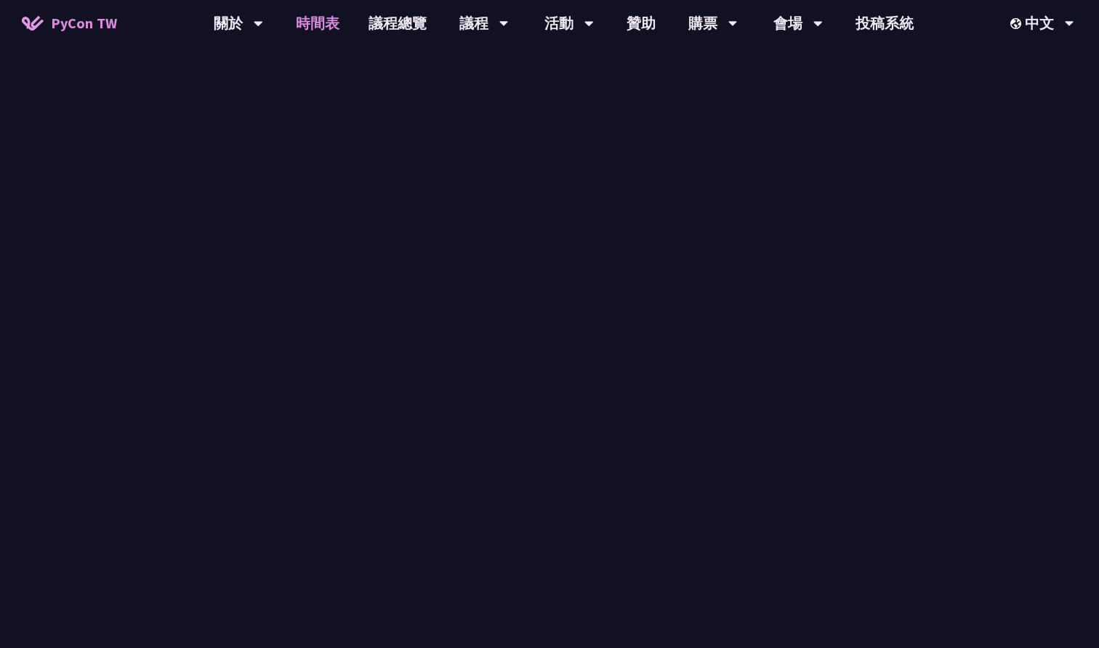
scroll to position [1179, 0]
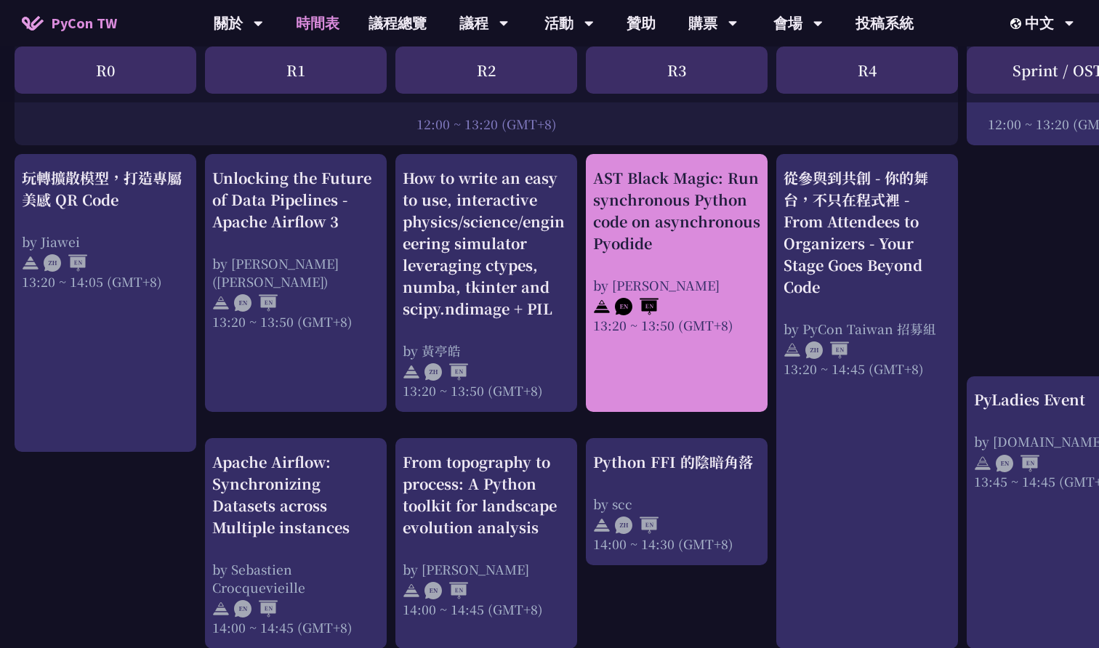
click at [736, 219] on div "AST Black Magic: Run synchronous Python code on asynchronous Pyodide" at bounding box center [676, 210] width 167 height 87
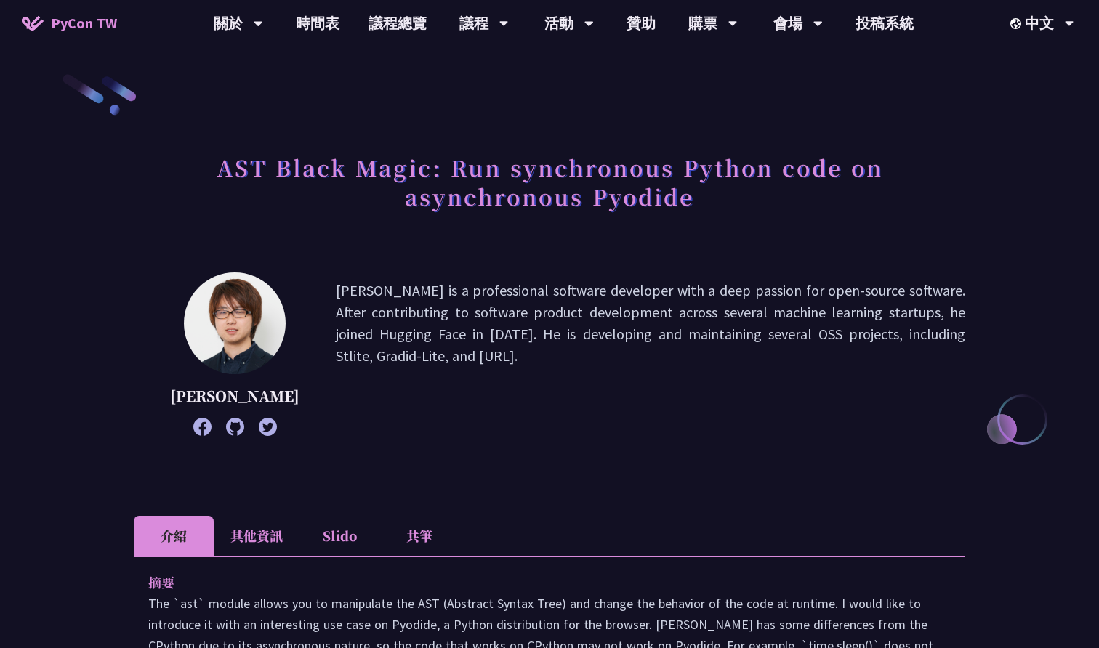
click at [250, 556] on li "其他資訊" at bounding box center [257, 536] width 86 height 40
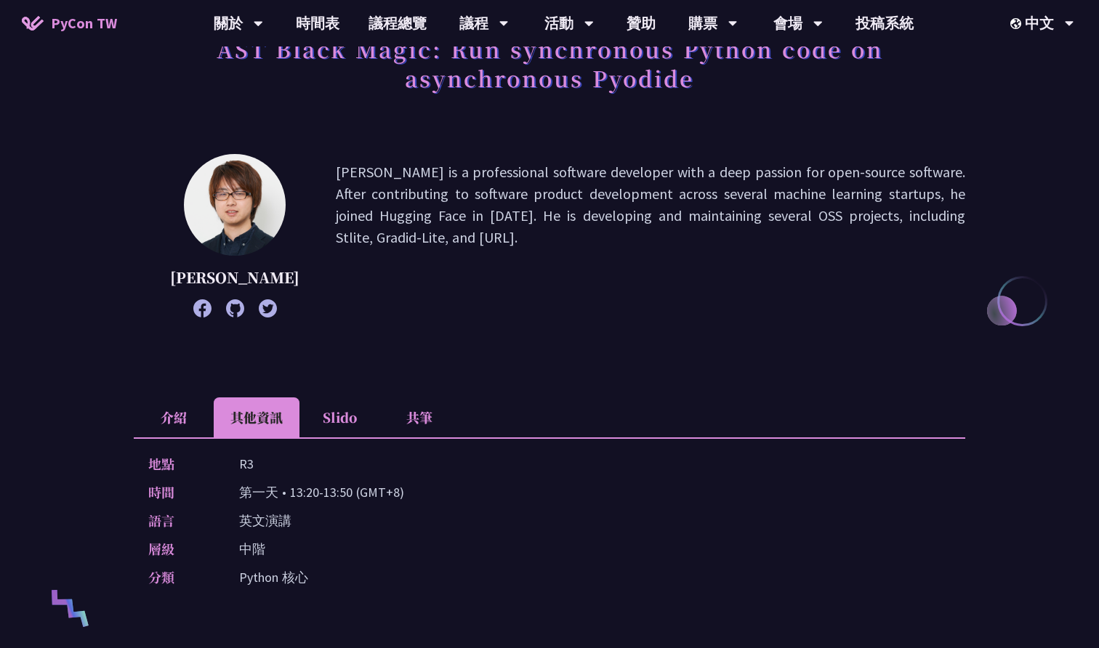
scroll to position [122, 0]
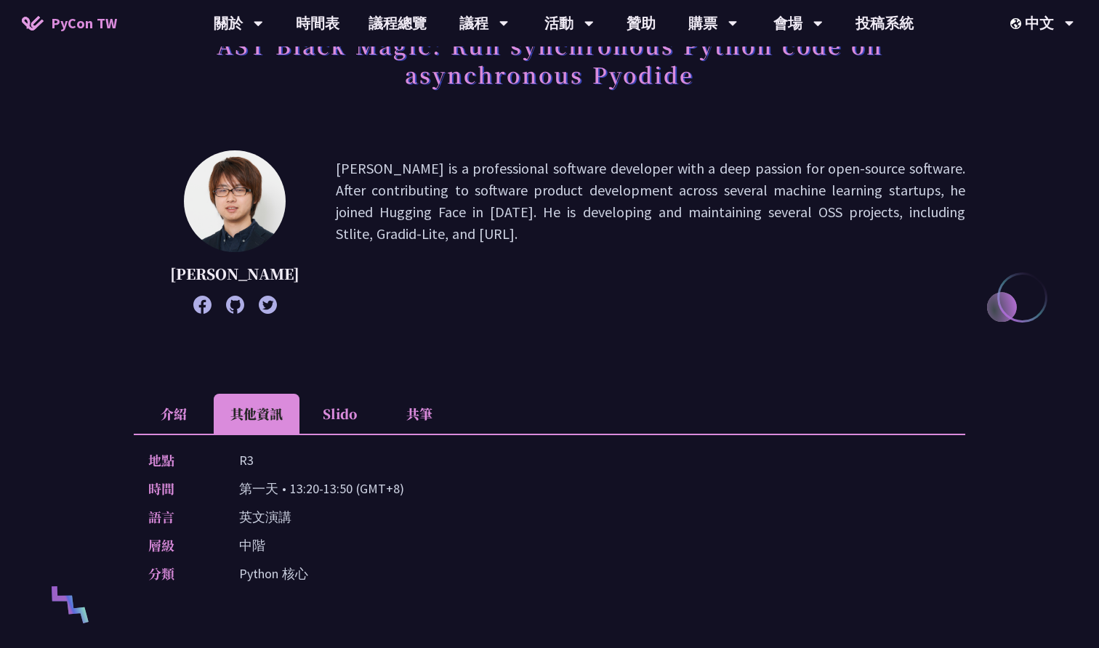
click at [177, 423] on li "介紹" at bounding box center [174, 414] width 80 height 40
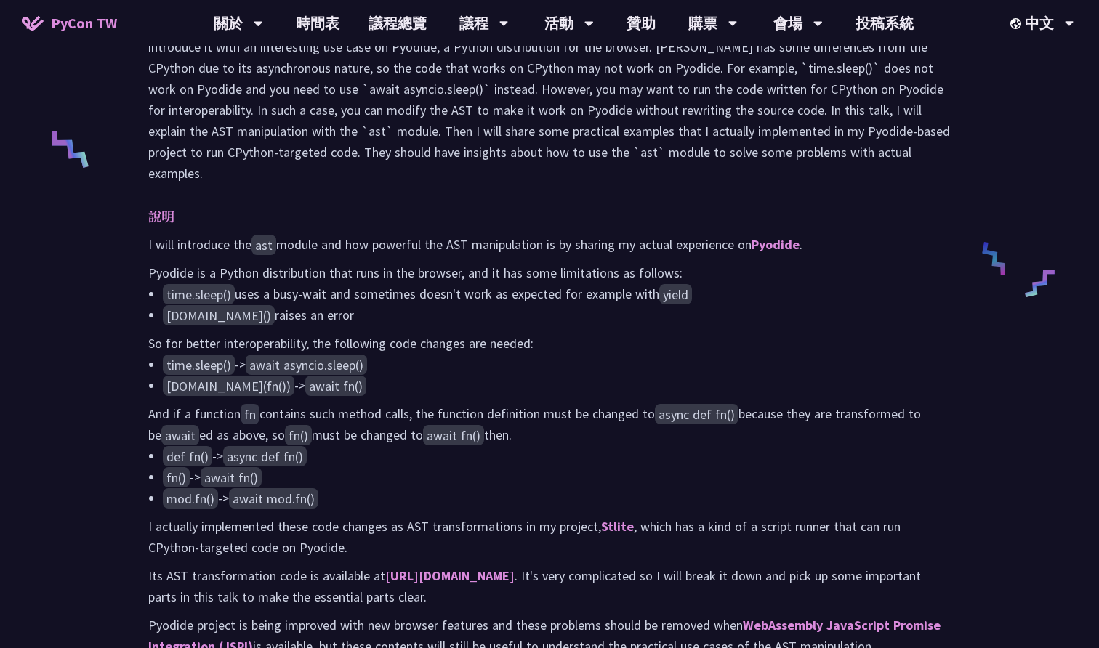
scroll to position [470, 0]
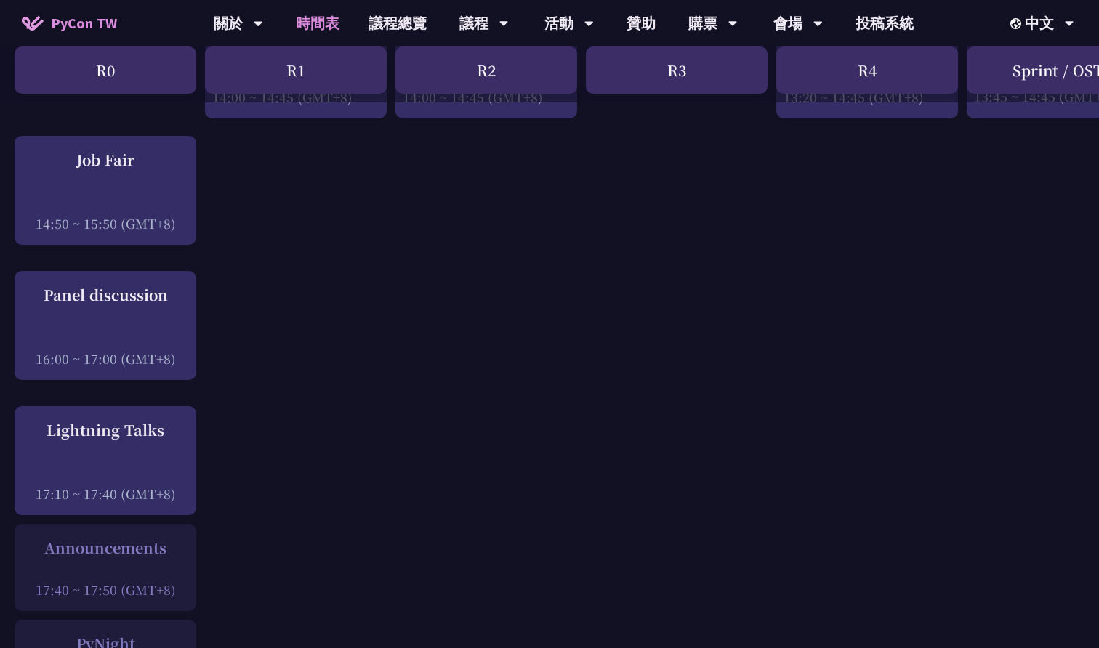
scroll to position [1784, 0]
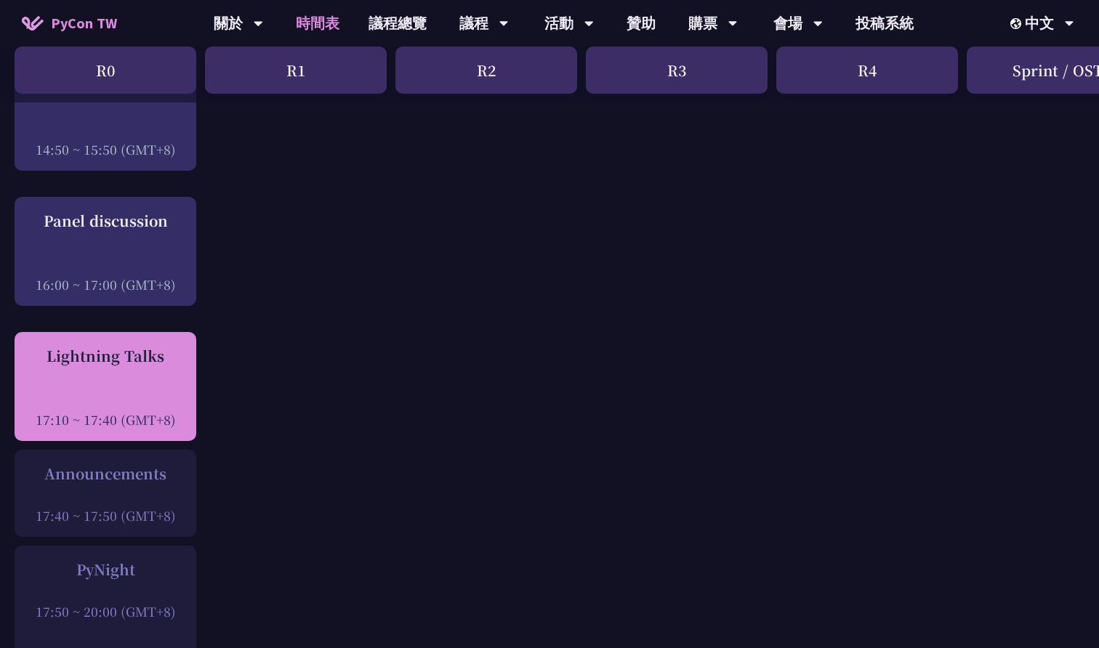
click at [157, 394] on div at bounding box center [105, 400] width 167 height 22
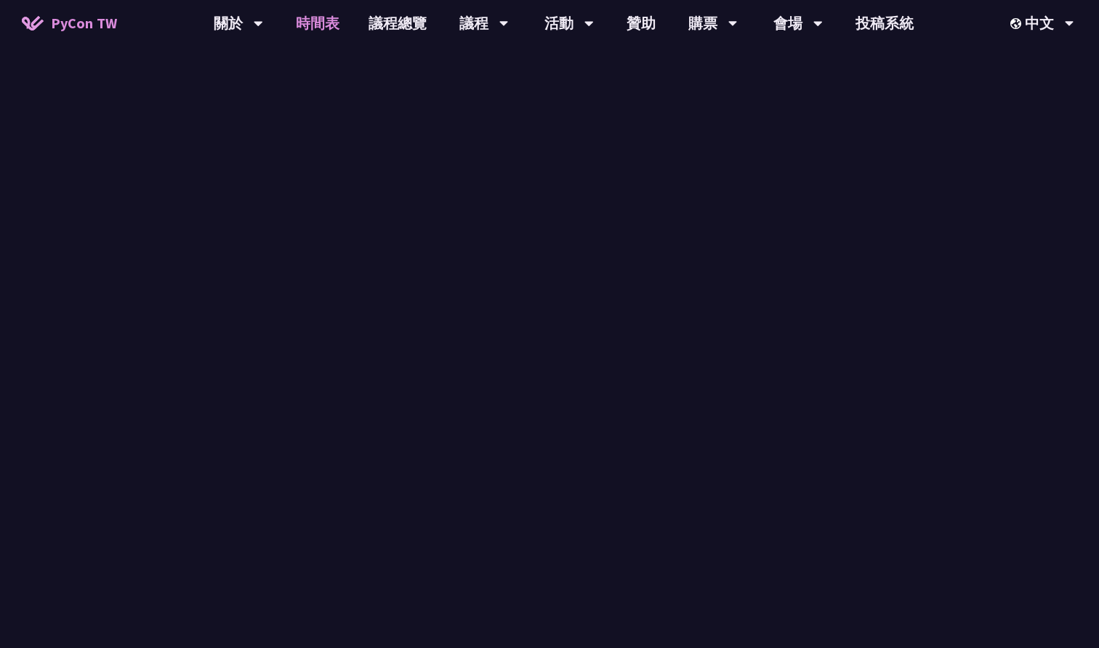
scroll to position [1784, 0]
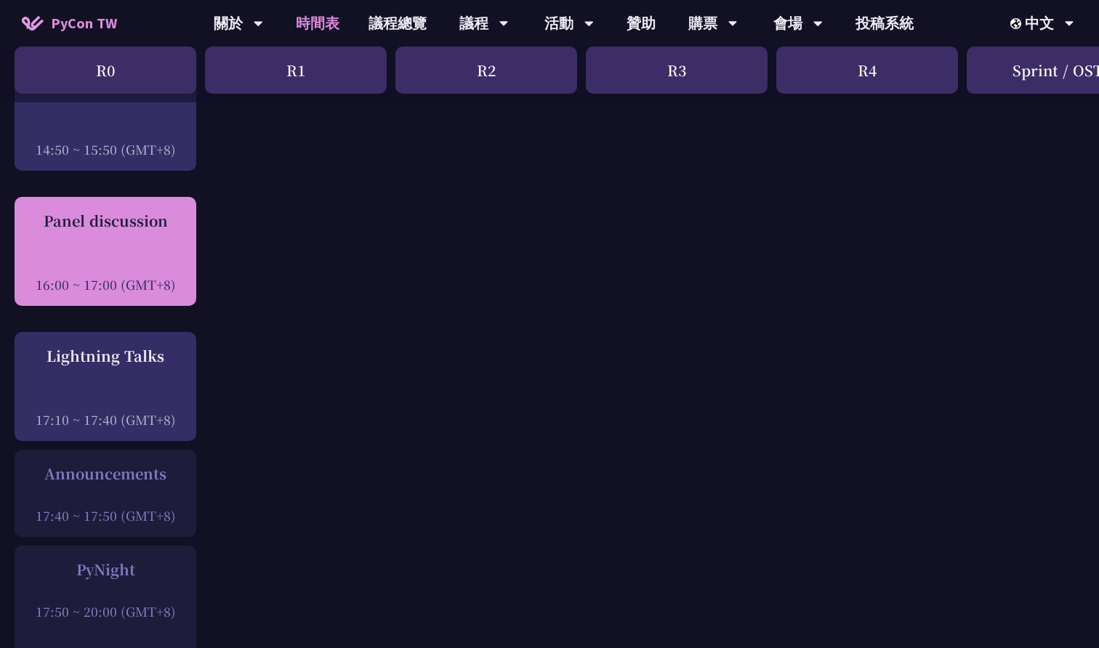
click at [138, 261] on div at bounding box center [105, 265] width 167 height 22
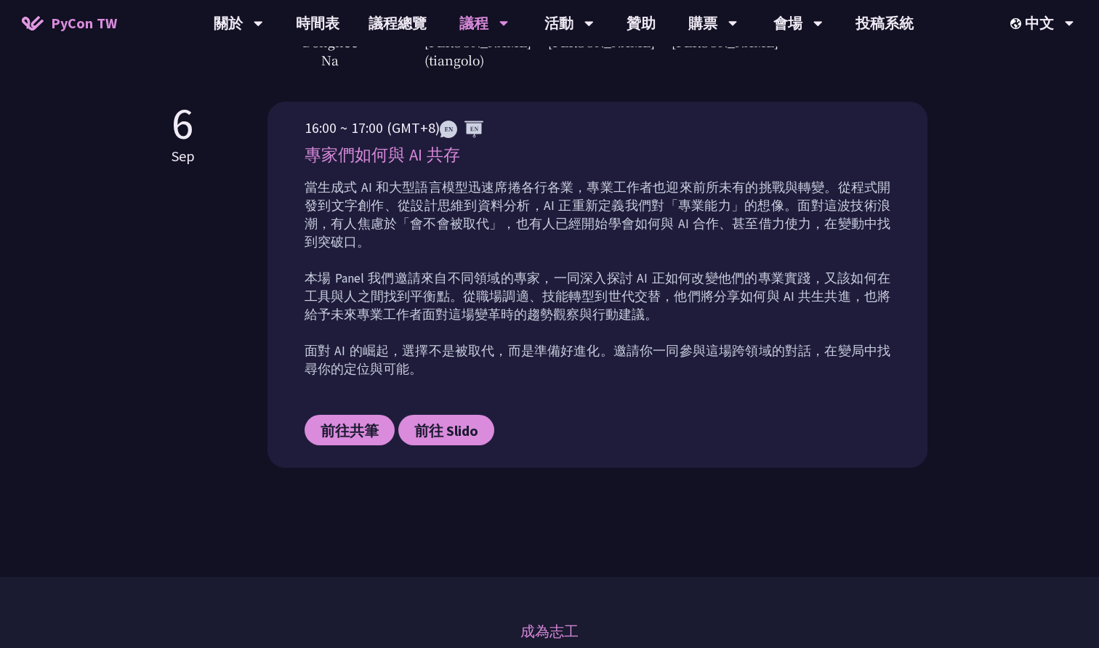
scroll to position [612, 0]
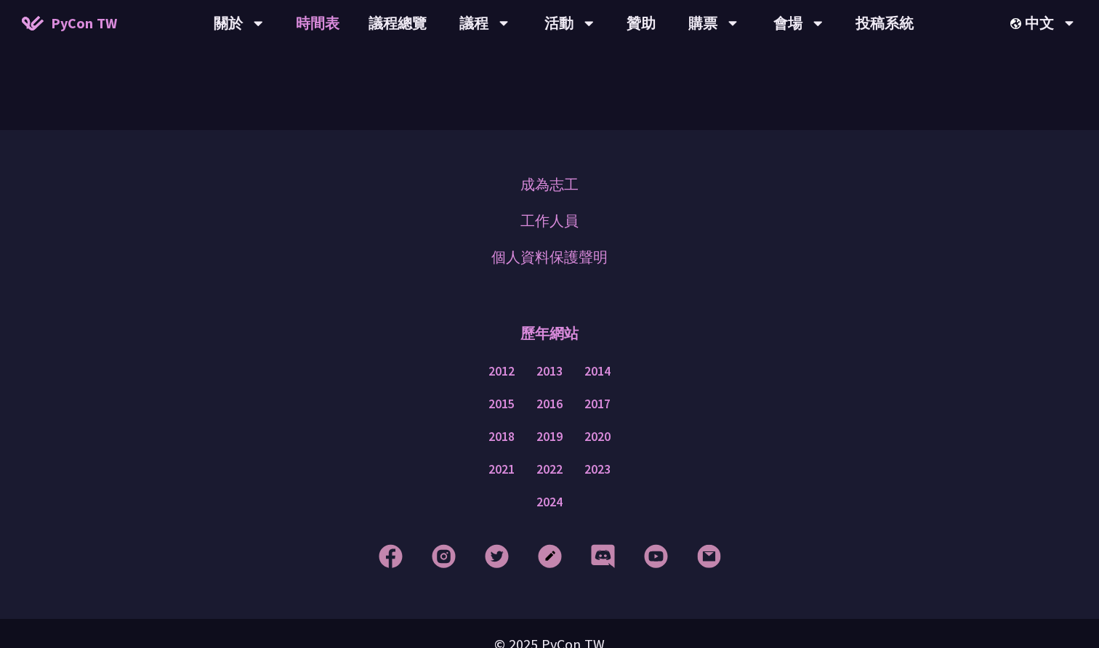
scroll to position [1784, 0]
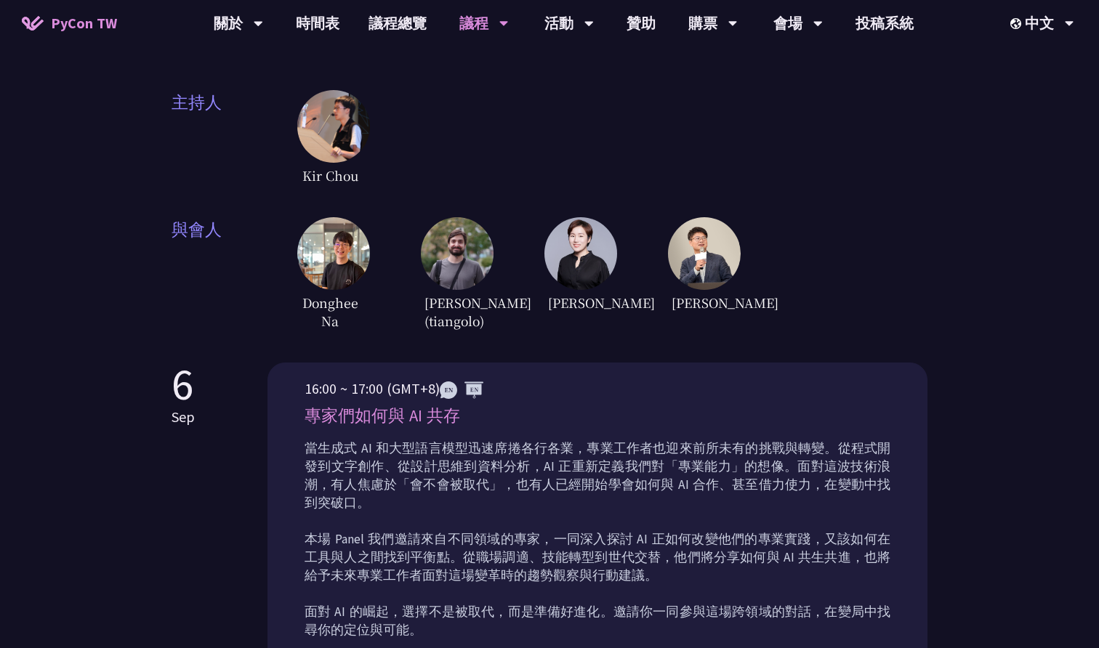
scroll to position [149, 0]
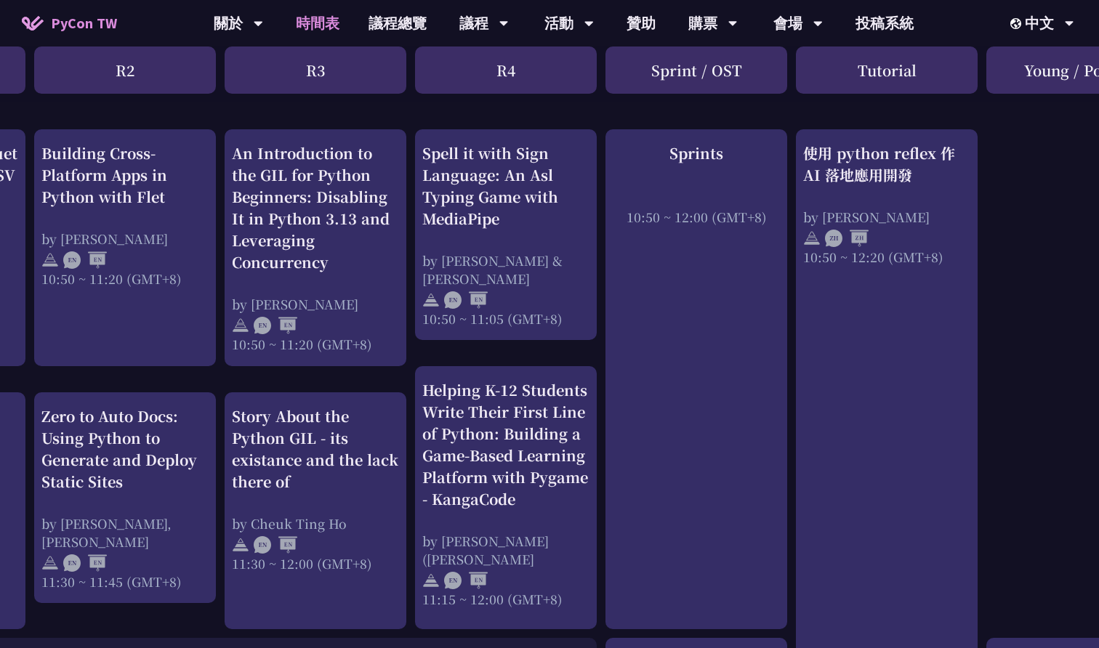
scroll to position [554, 361]
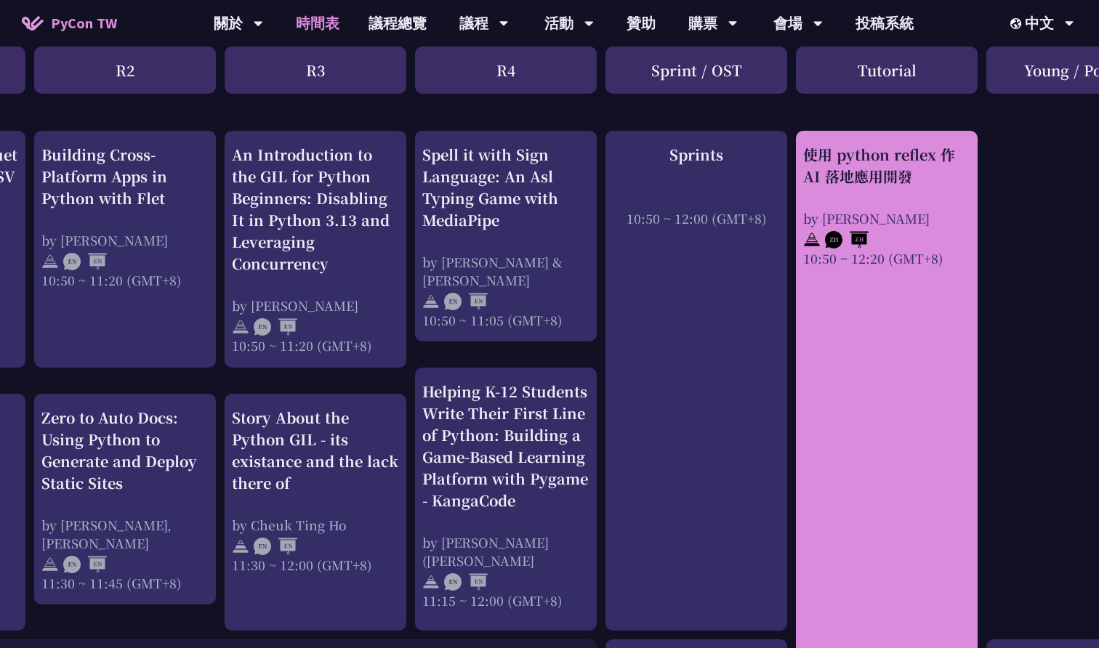
click at [941, 177] on div "使用 python reflex 作 AI 落地應用開發" at bounding box center [886, 166] width 167 height 44
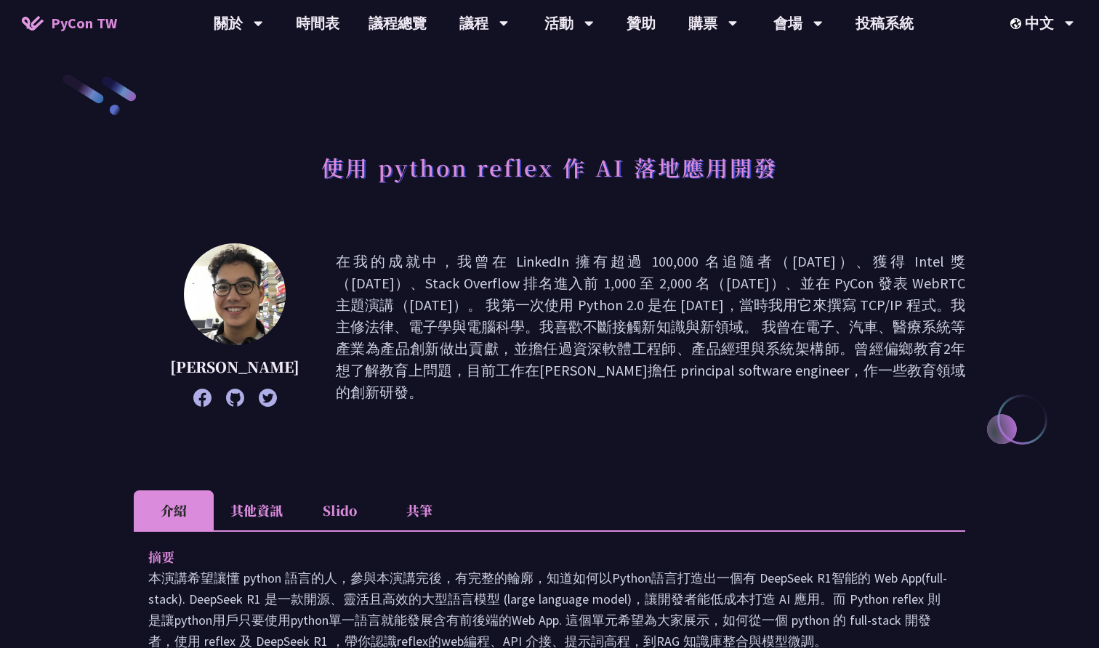
click at [267, 520] on li "其他資訊" at bounding box center [257, 511] width 86 height 40
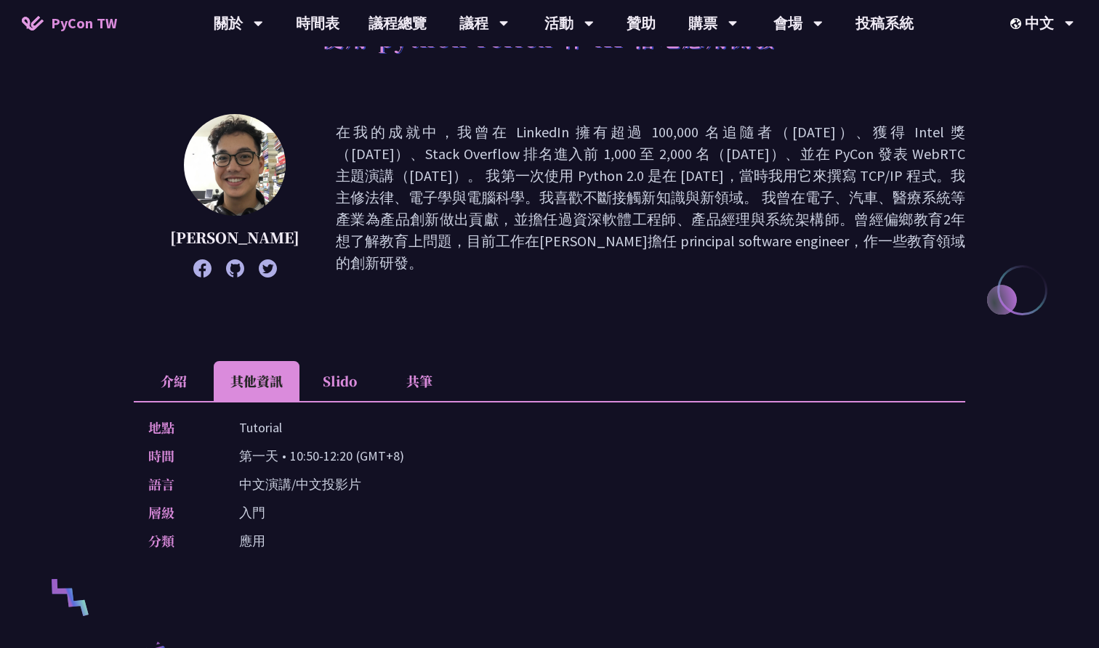
scroll to position [126, 0]
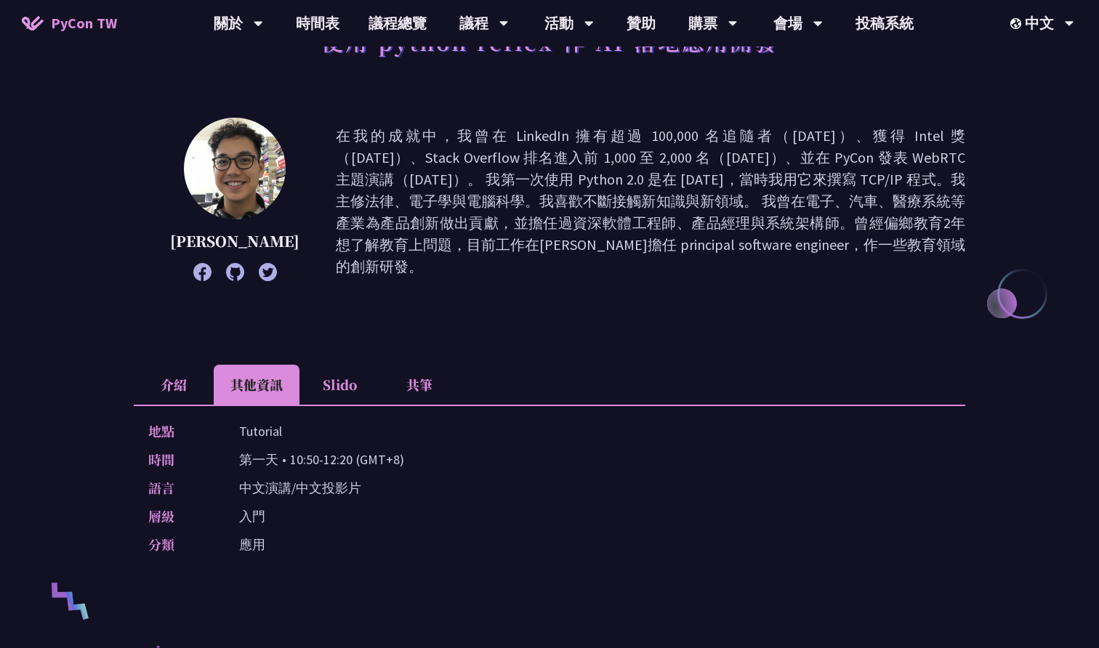
click at [157, 386] on li "介紹" at bounding box center [174, 385] width 80 height 40
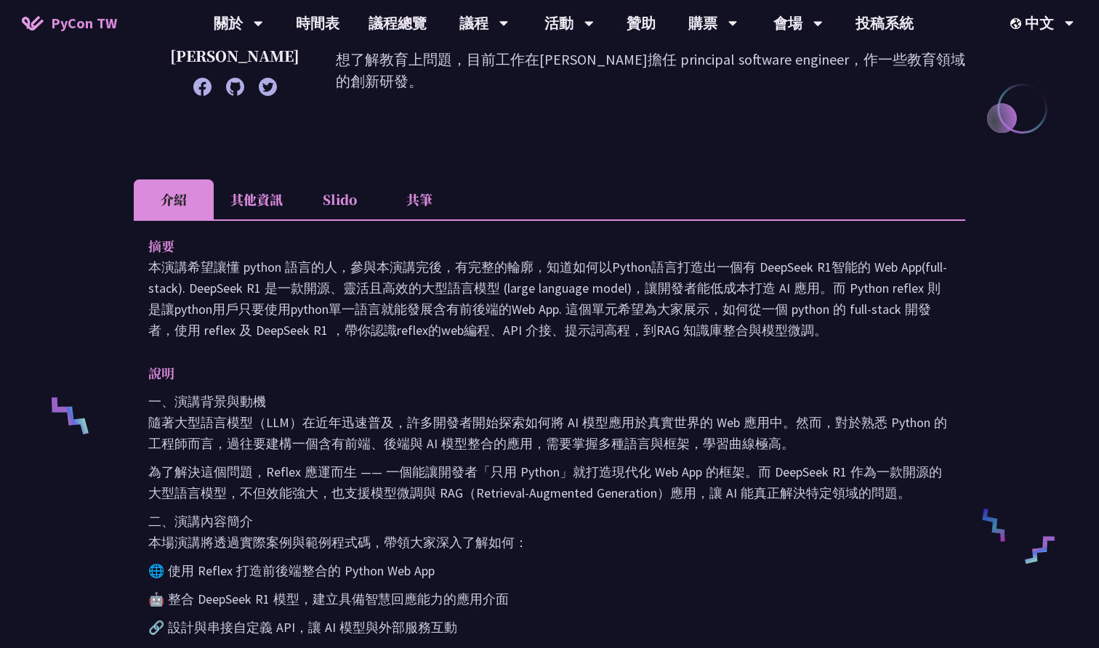
scroll to position [332, 0]
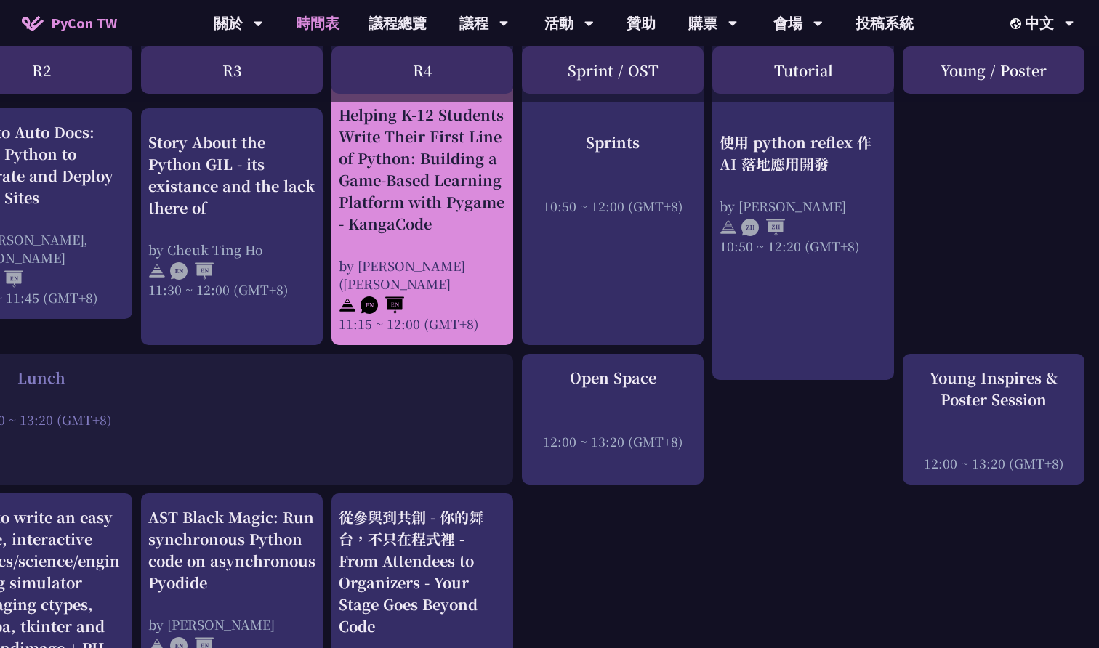
scroll to position [881, 445]
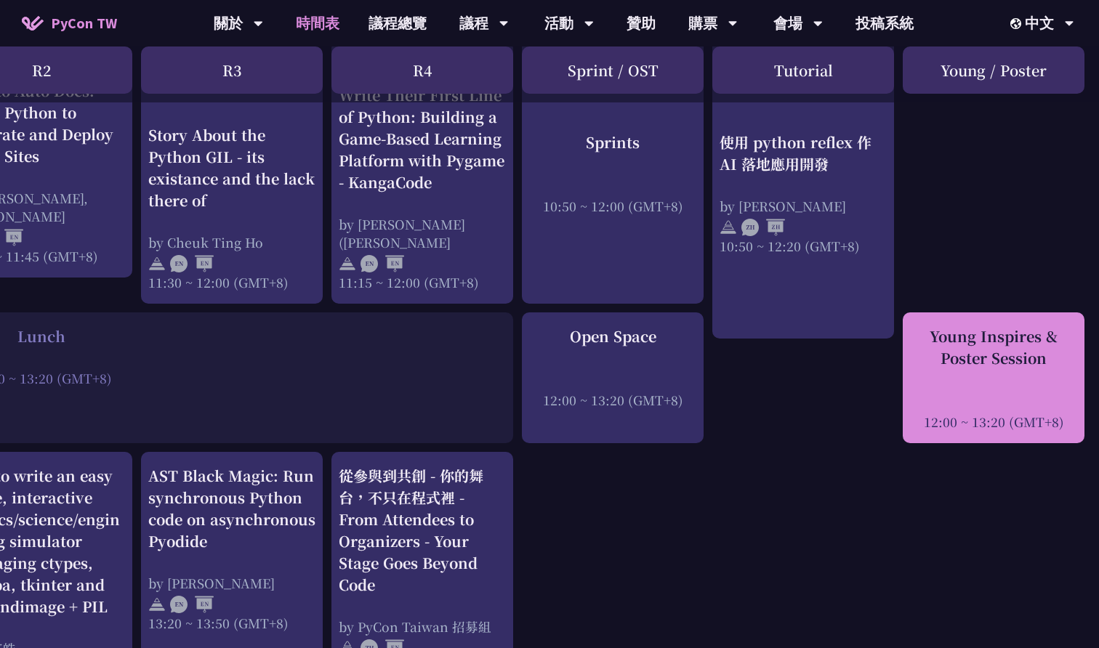
click at [967, 338] on div "Young Inspires & Poster Session" at bounding box center [993, 348] width 167 height 44
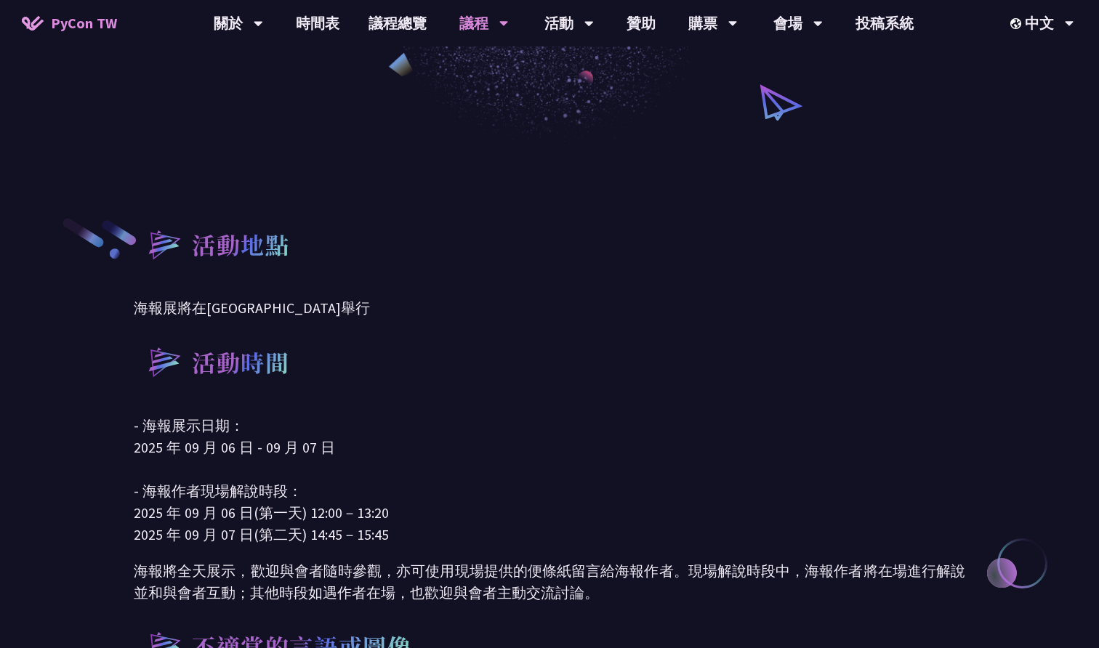
scroll to position [506, 0]
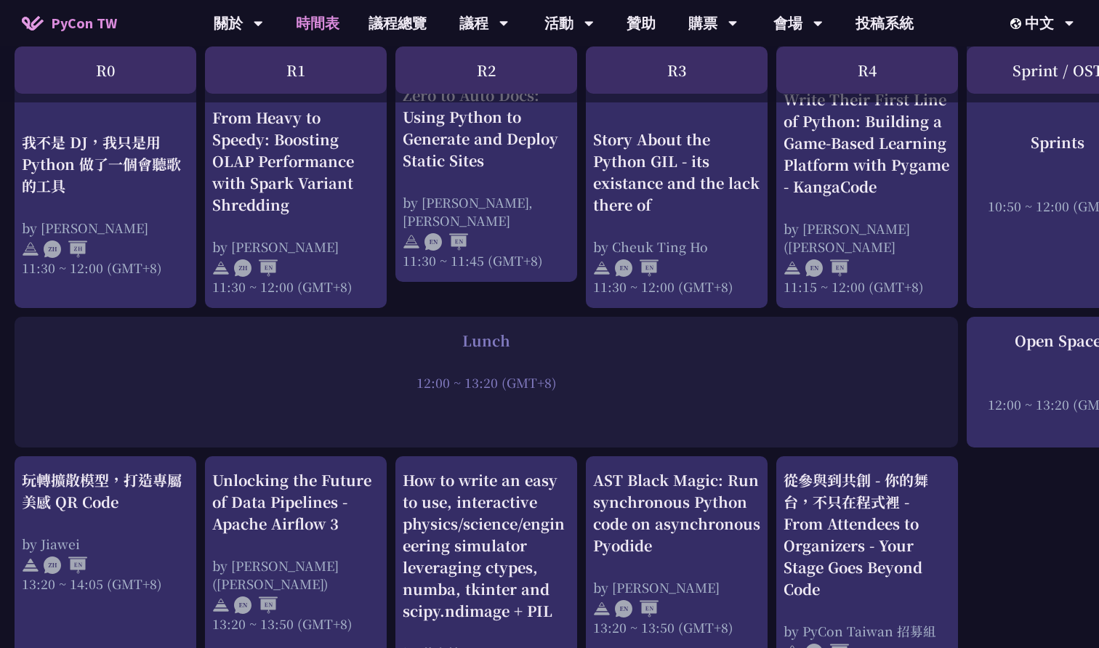
scroll to position [862, 0]
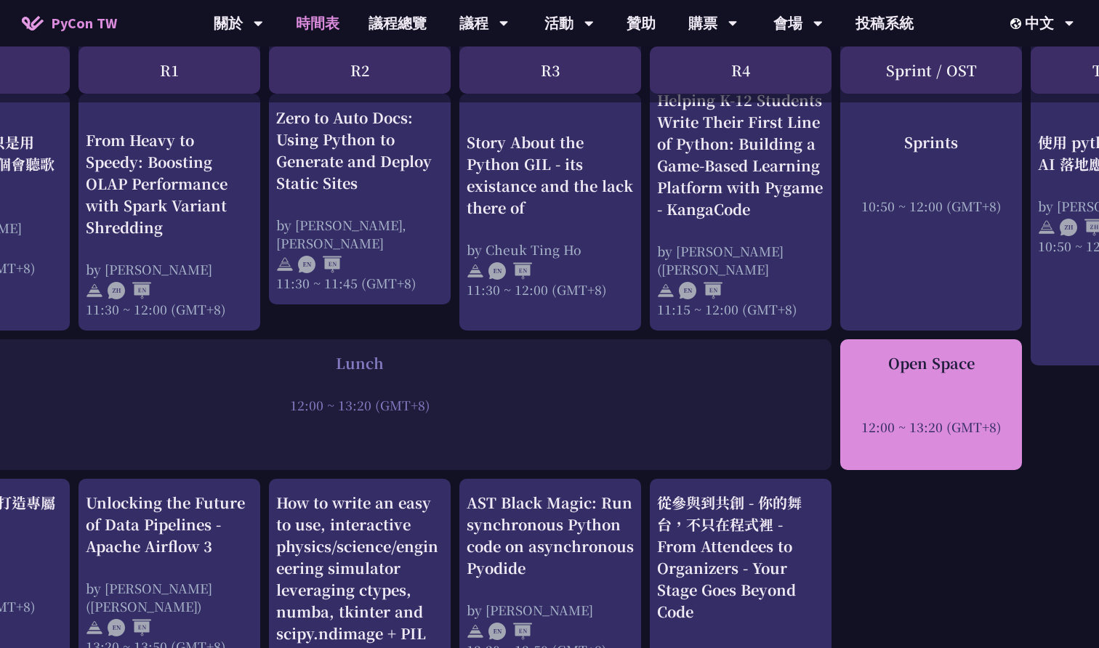
click at [903, 419] on div "12:00 ~ 13:20 (GMT+8)" at bounding box center [930, 427] width 167 height 18
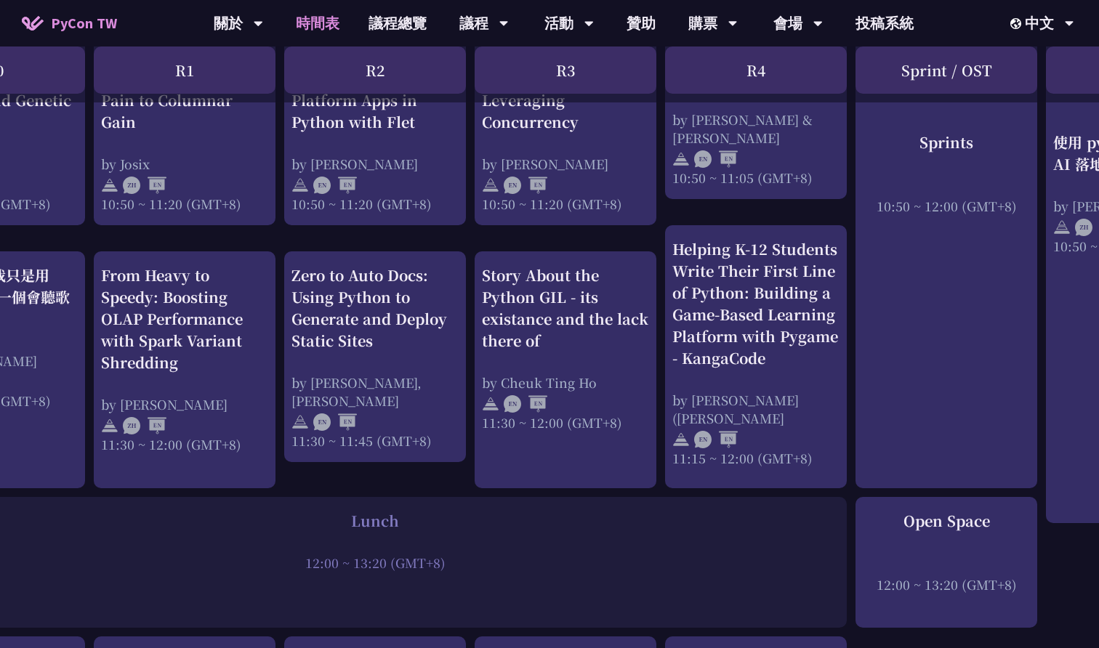
scroll to position [695, 110]
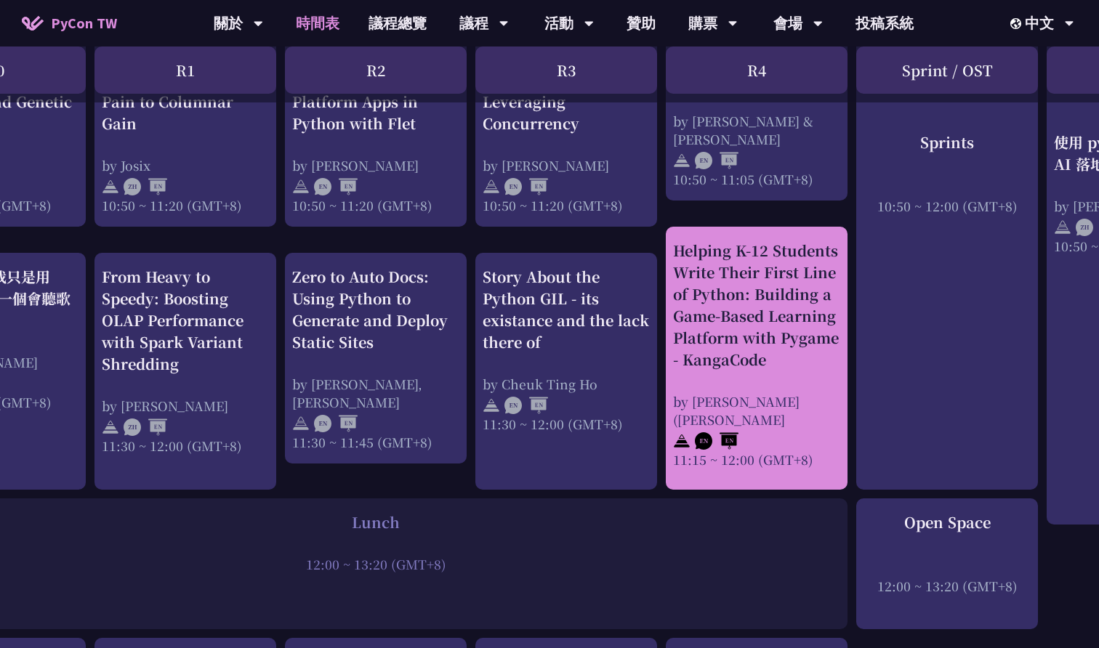
click at [677, 240] on div "Helping K-12 Students Write Their First Line of Python: Building a Game-Based L…" at bounding box center [756, 305] width 167 height 131
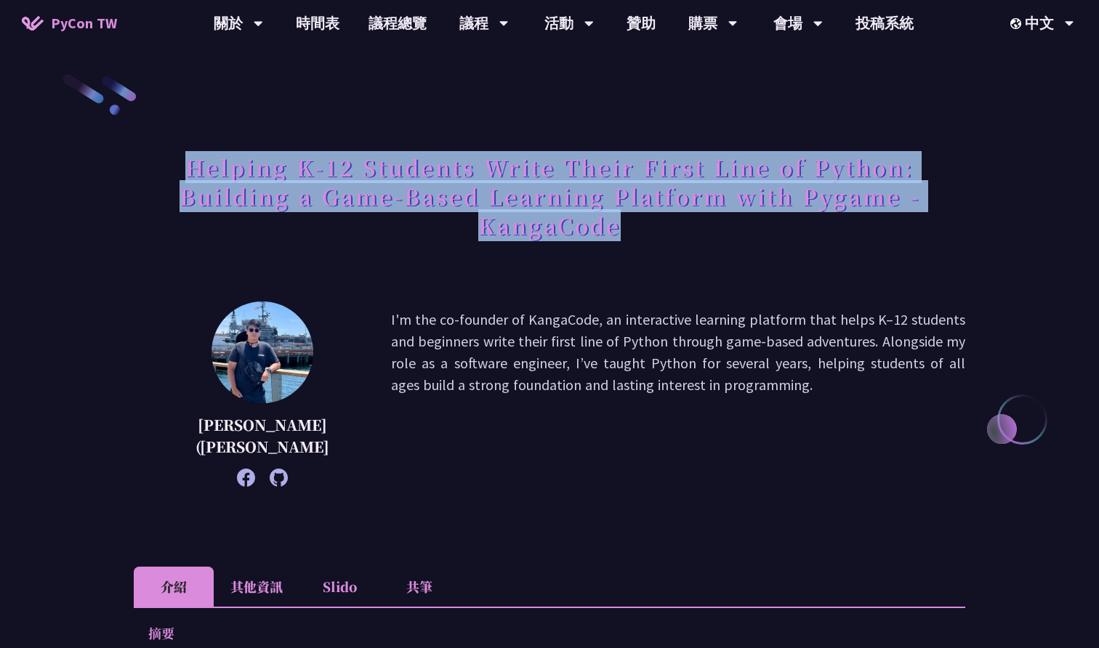
drag, startPoint x: 186, startPoint y: 166, endPoint x: 692, endPoint y: 246, distance: 512.1
click at [692, 246] on h1 "Helping K-12 Students Write Their First Line of Python: Building a Game-Based L…" at bounding box center [549, 196] width 831 height 102
copy h1 "Helping K-12 Students Write Their First Line of Python: Building a Game-Based L…"
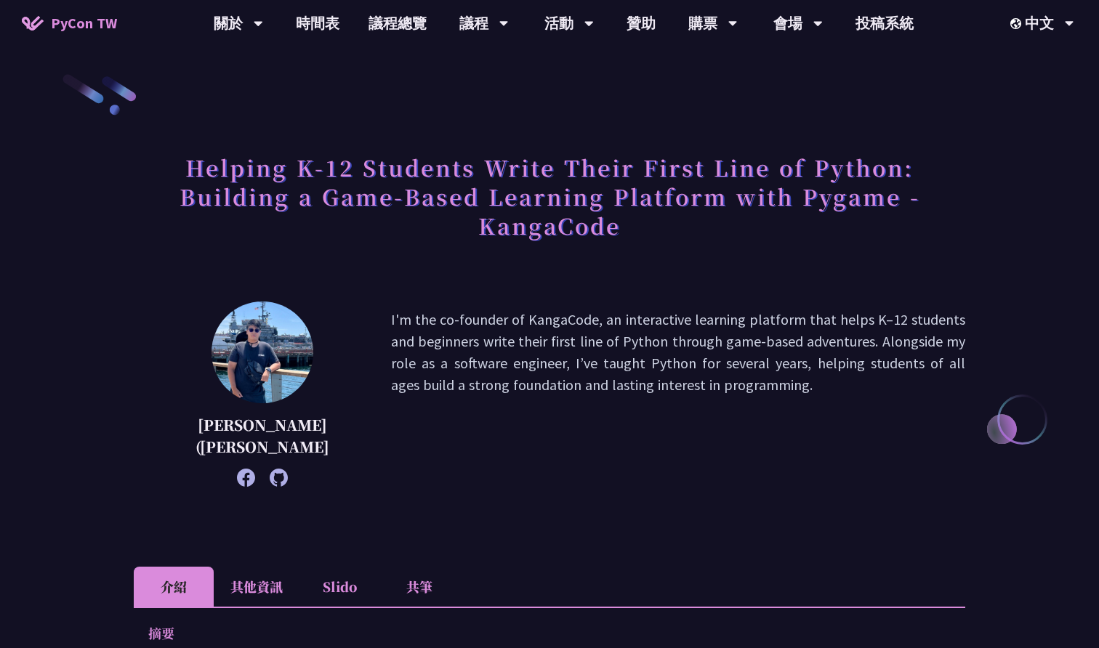
click at [450, 207] on h1 "Helping K-12 Students Write Their First Line of Python: Building a Game-Based L…" at bounding box center [549, 196] width 831 height 102
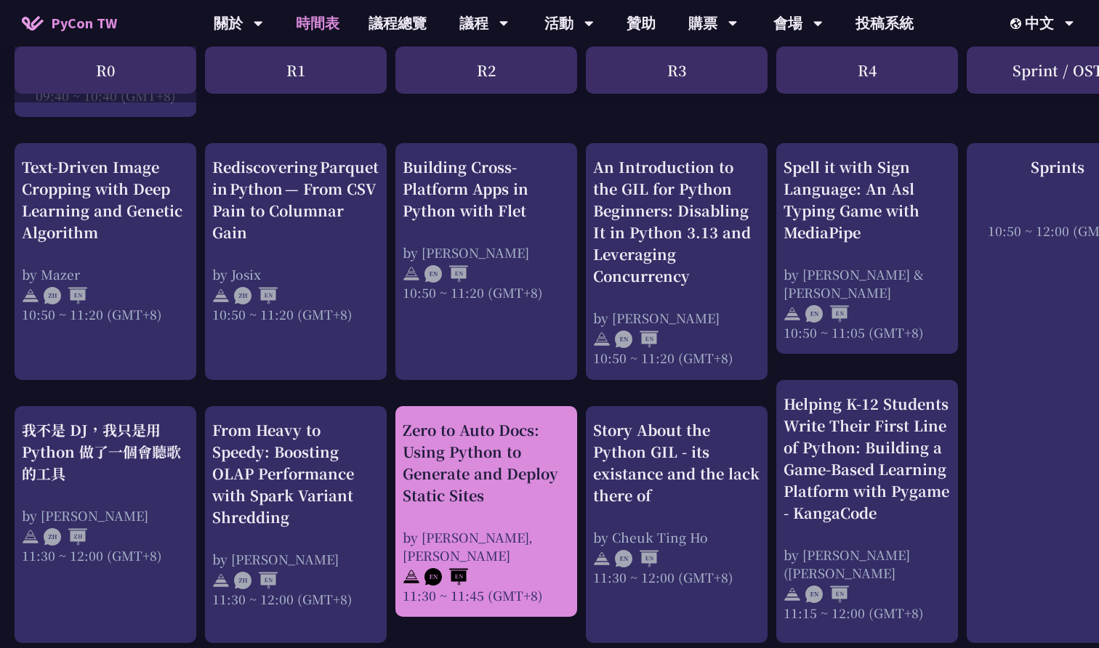
scroll to position [513, 0]
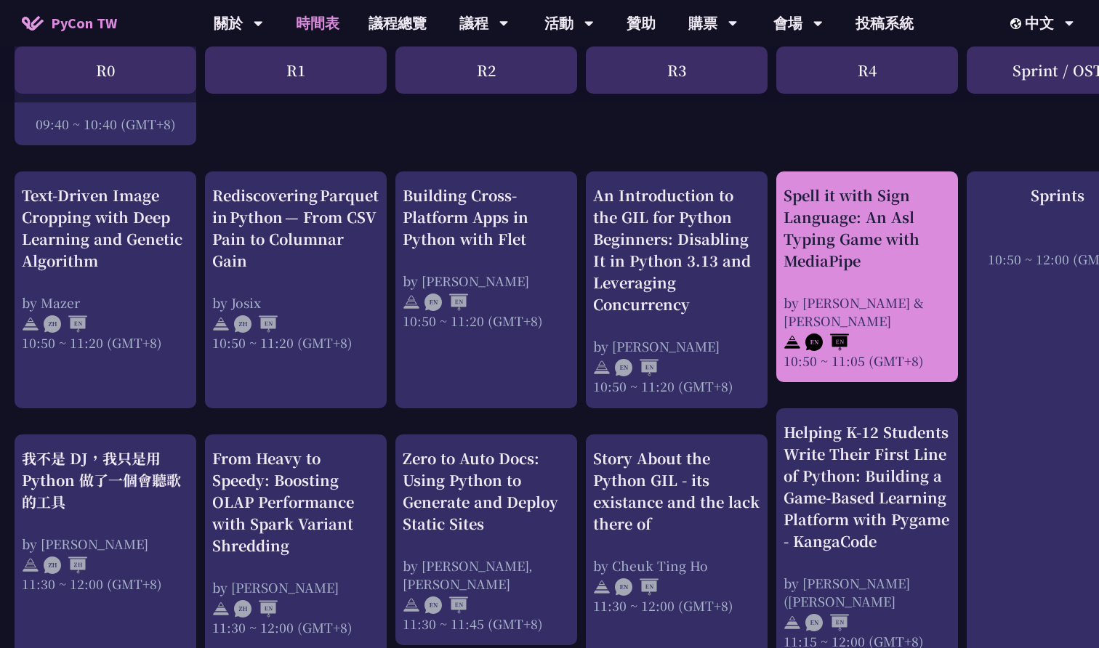
click at [920, 294] on div "by [PERSON_NAME] & [PERSON_NAME]" at bounding box center [866, 312] width 167 height 36
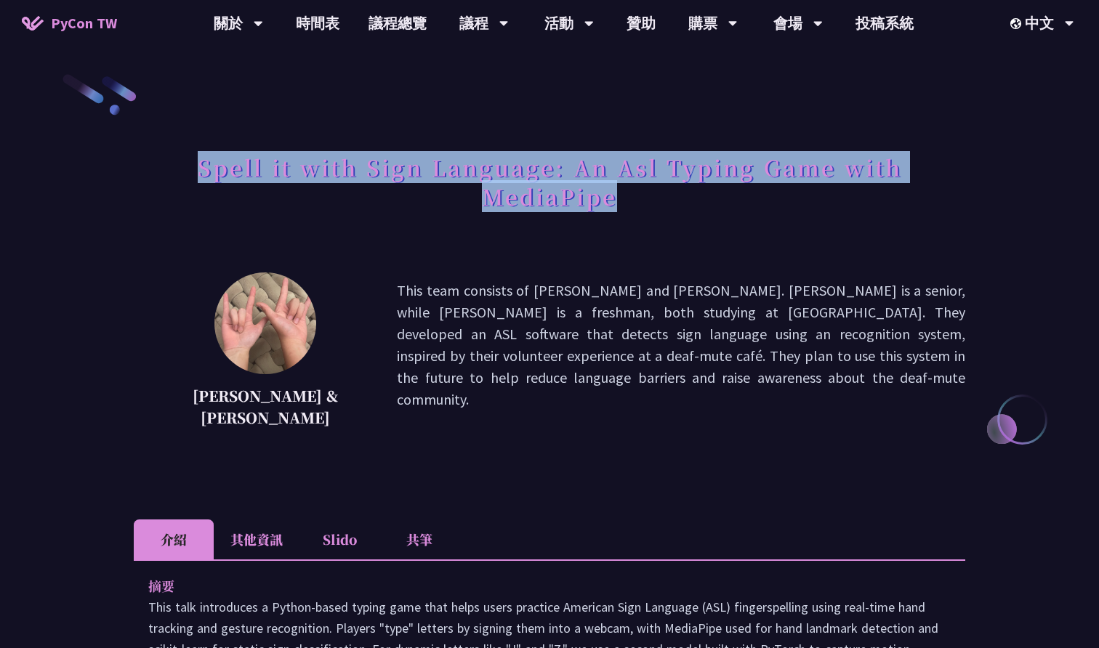
drag, startPoint x: 200, startPoint y: 175, endPoint x: 631, endPoint y: 201, distance: 431.8
click at [631, 201] on h1 "Spell it with Sign Language: An Asl Typing Game with MediaPipe" at bounding box center [549, 181] width 831 height 73
copy h1 "Spell it with Sign Language: An Asl Typing Game with MediaPipe"
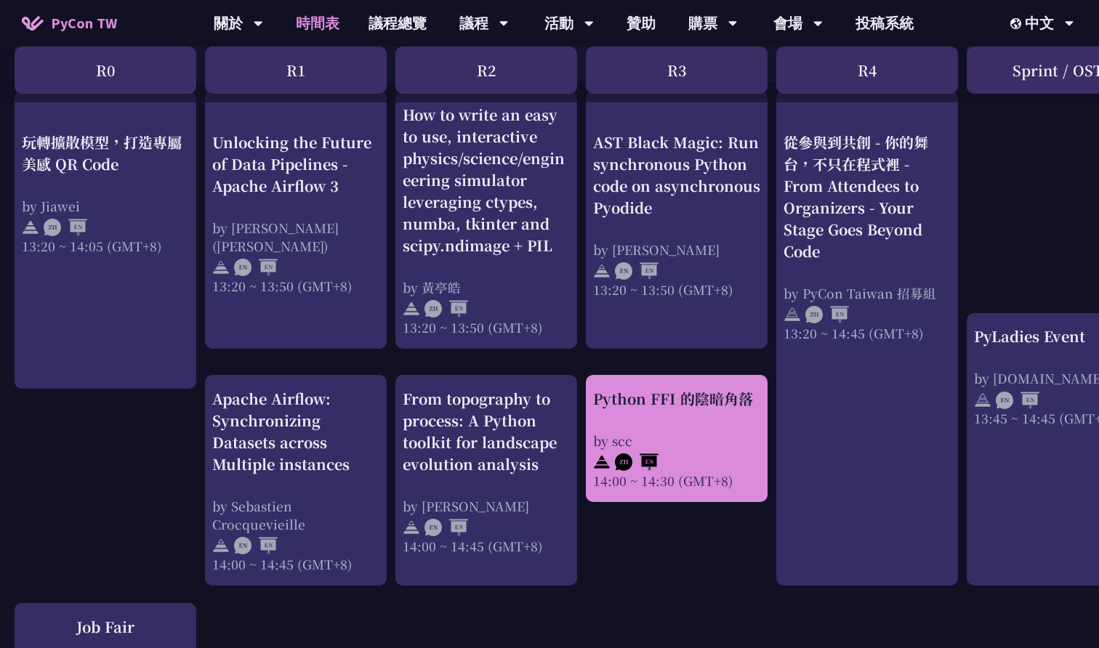
scroll to position [1236, 0]
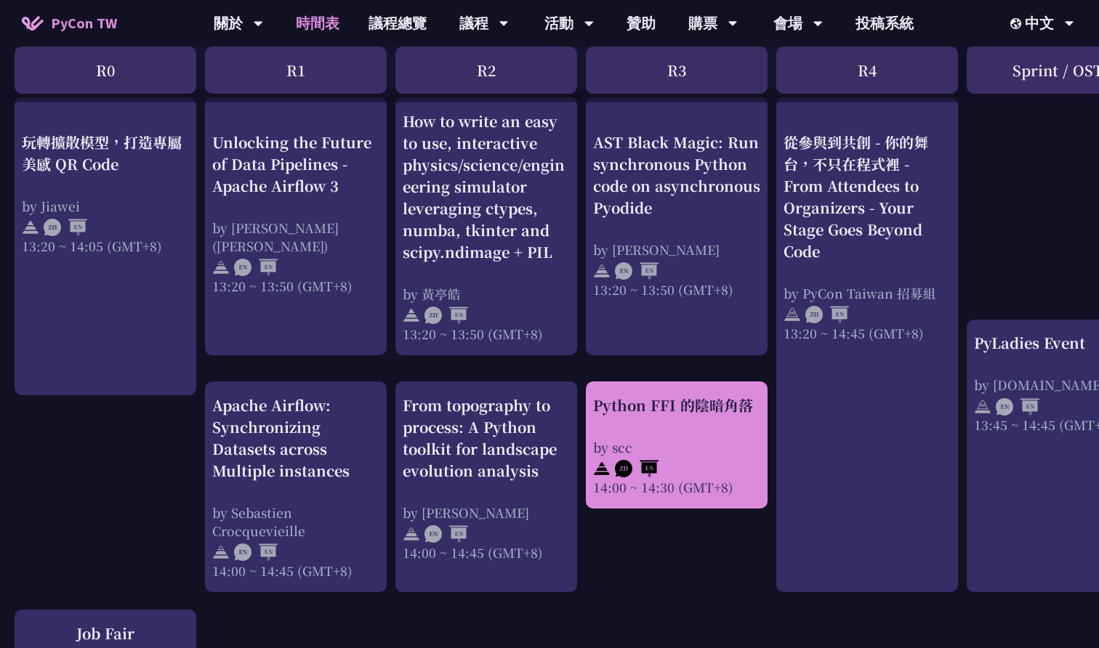
click at [746, 488] on div "14:00 ~ 14:30 (GMT+8)" at bounding box center [676, 487] width 167 height 18
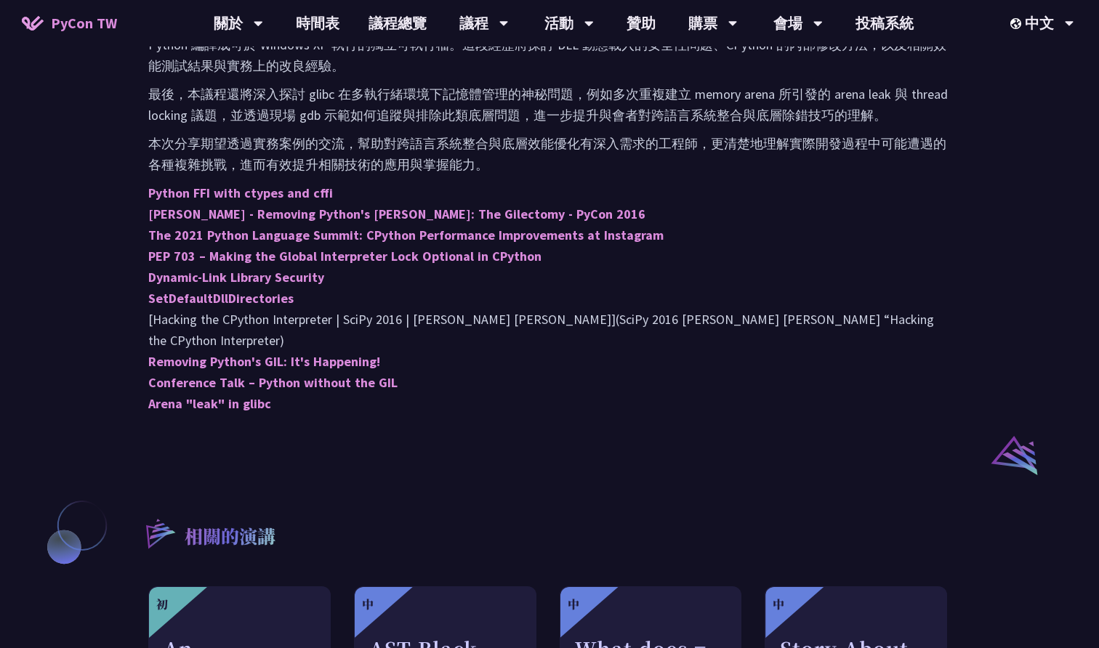
scroll to position [842, 0]
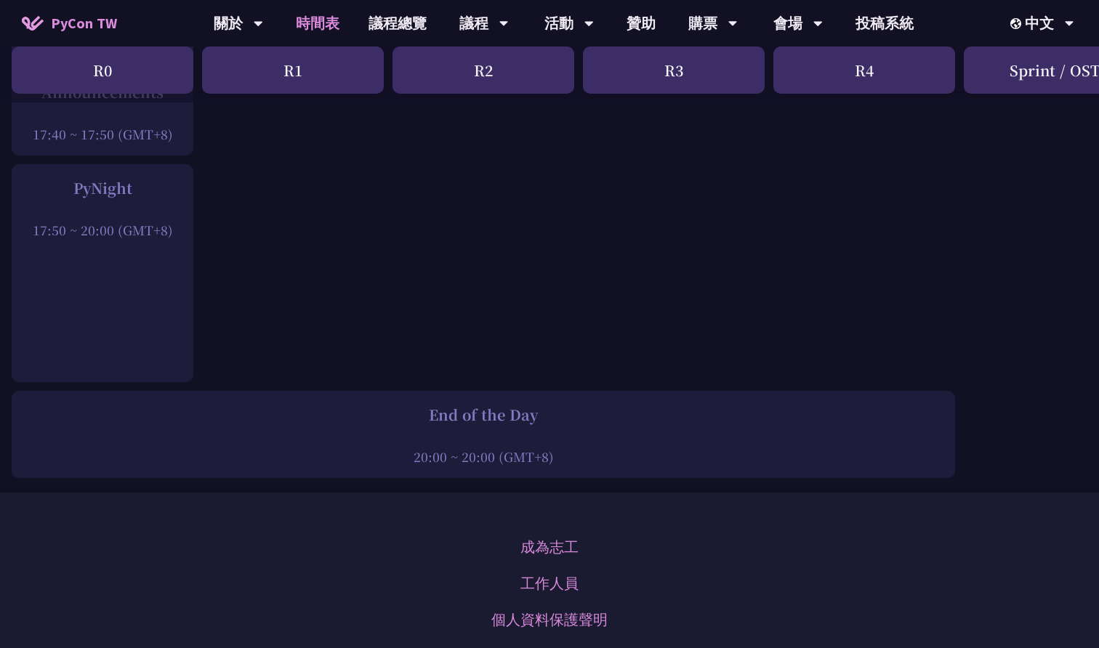
scroll to position [2146, 3]
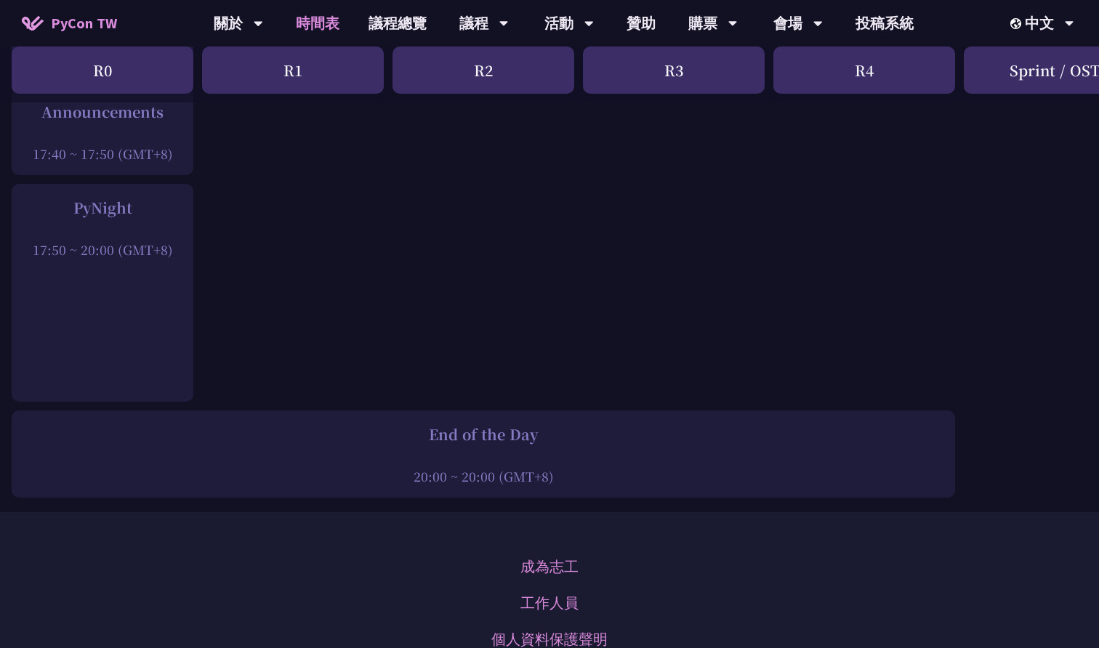
click at [126, 206] on div "PyNight" at bounding box center [102, 208] width 167 height 22
click at [97, 214] on div "PyNight" at bounding box center [102, 208] width 167 height 22
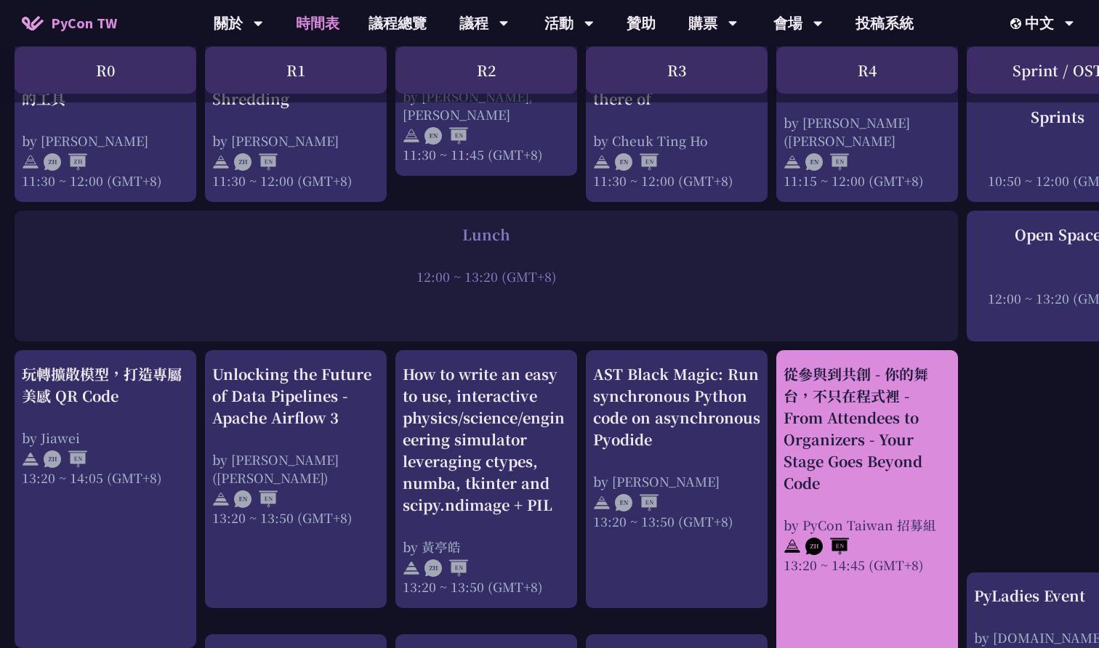
scroll to position [984, 0]
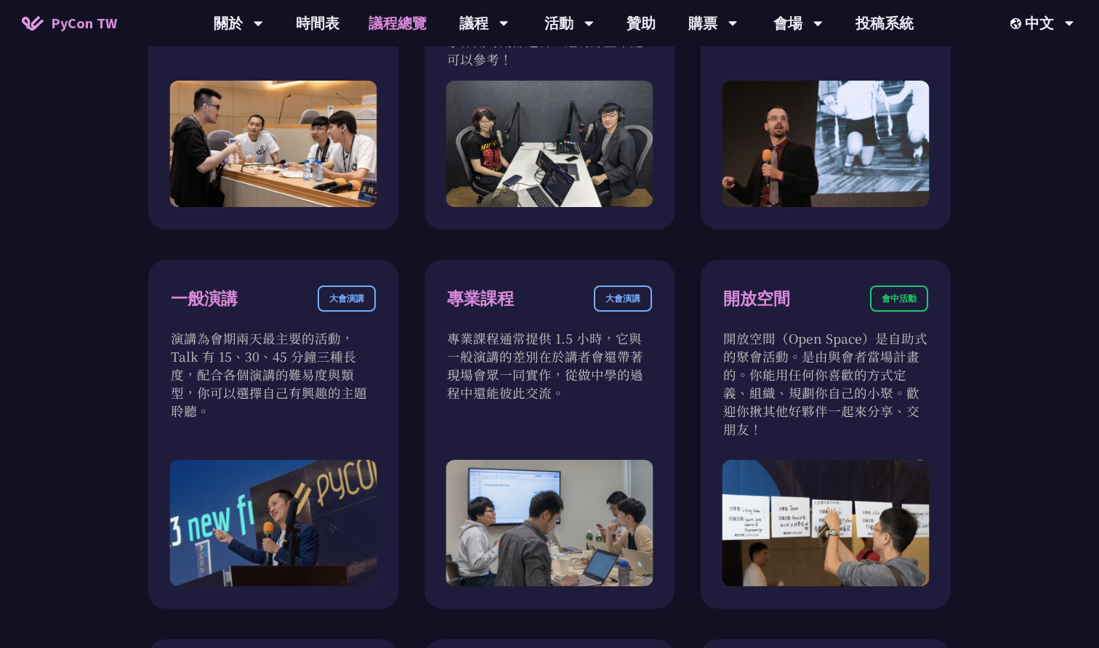
scroll to position [704, 0]
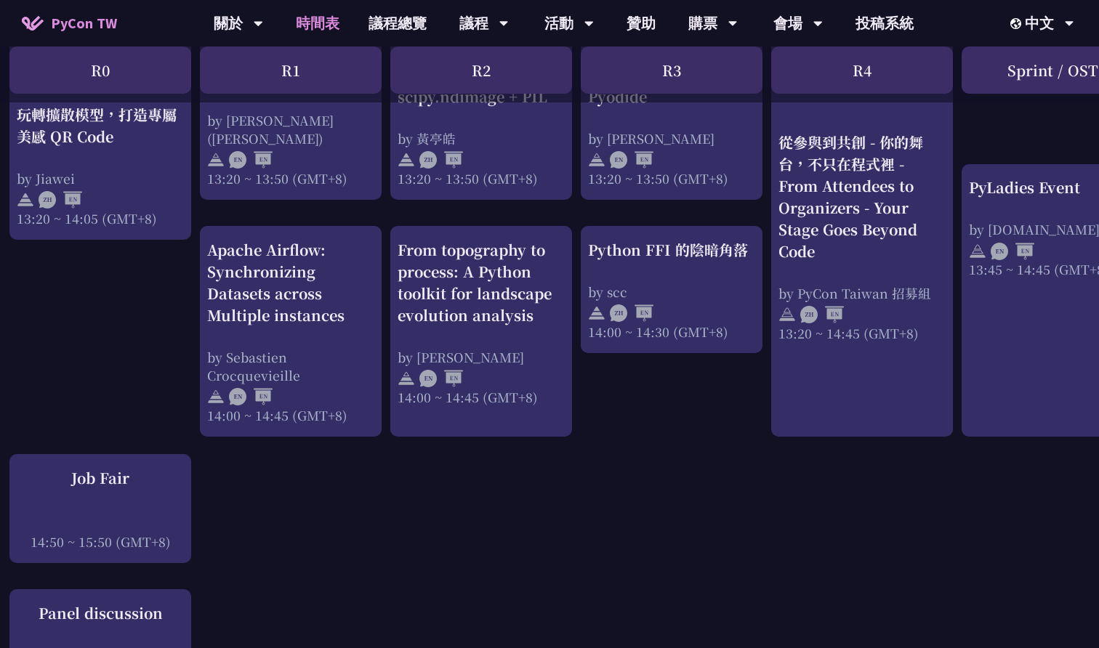
scroll to position [1411, 5]
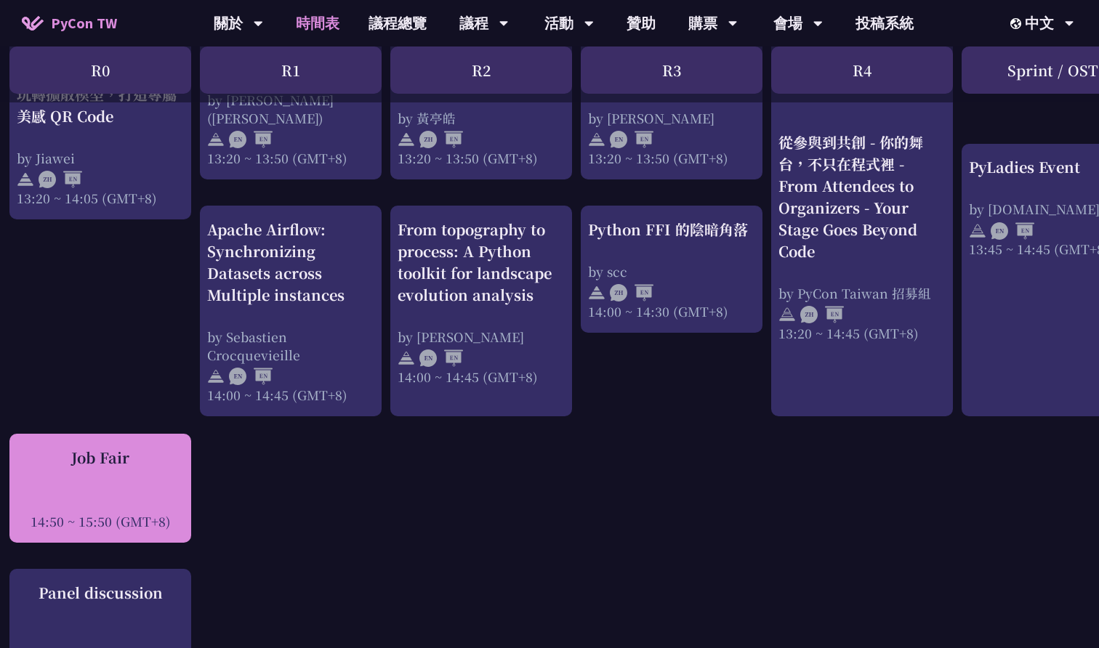
click at [94, 499] on div at bounding box center [100, 502] width 167 height 22
click at [113, 504] on div at bounding box center [100, 502] width 167 height 22
click at [179, 470] on div "Job Fair 14:50 ~ 15:50 (GMT+8)" at bounding box center [100, 489] width 167 height 84
click at [94, 502] on div at bounding box center [100, 502] width 167 height 22
click at [165, 502] on div at bounding box center [100, 502] width 167 height 22
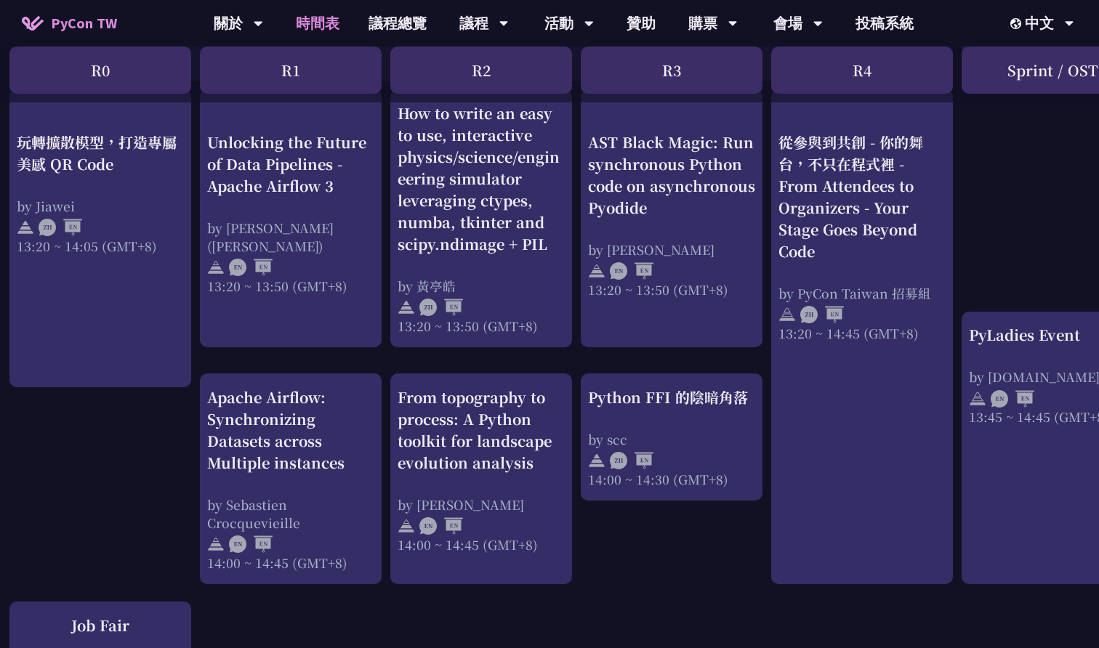
scroll to position [1179, 5]
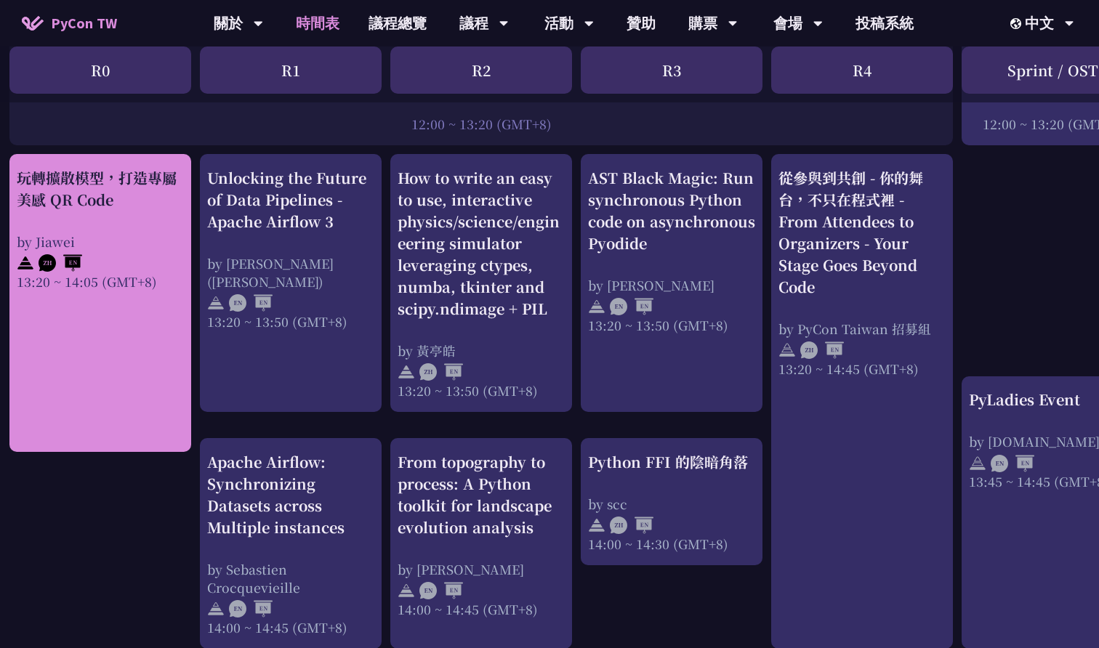
click at [81, 185] on div "玩轉擴散模型，打造專屬美感 QR Code" at bounding box center [100, 189] width 167 height 44
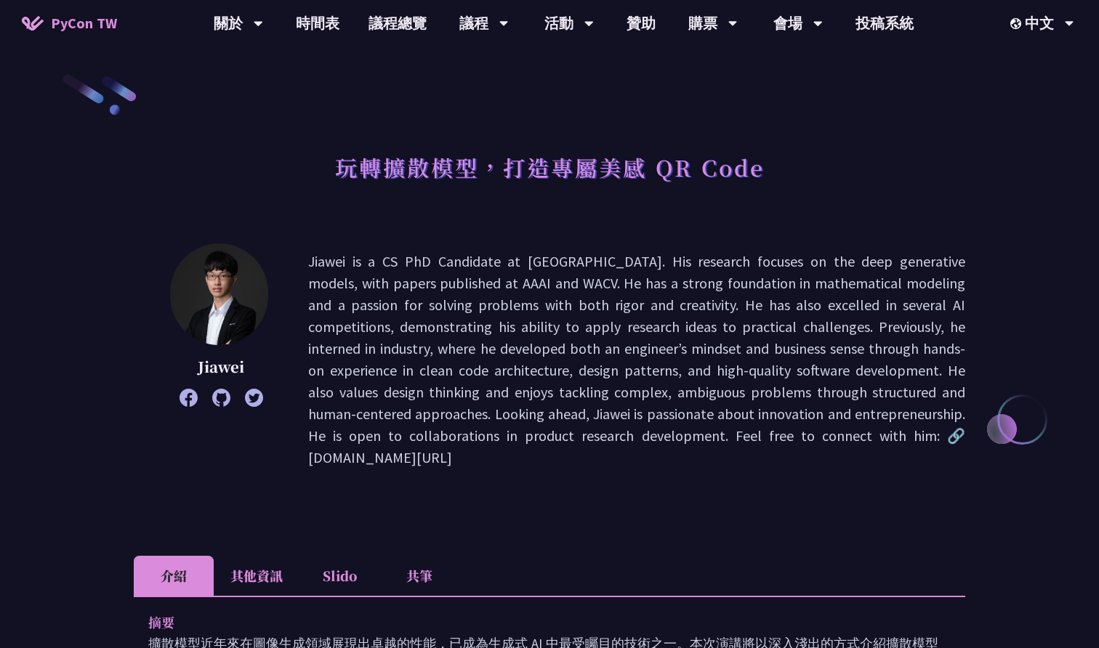
click at [403, 288] on p "Jiawei is a CS PhD Candidate at [GEOGRAPHIC_DATA]. His research focuses on the …" at bounding box center [636, 360] width 657 height 218
click at [490, 278] on p "Jiawei is a CS PhD Candidate at [GEOGRAPHIC_DATA]. His research focuses on the …" at bounding box center [636, 360] width 657 height 218
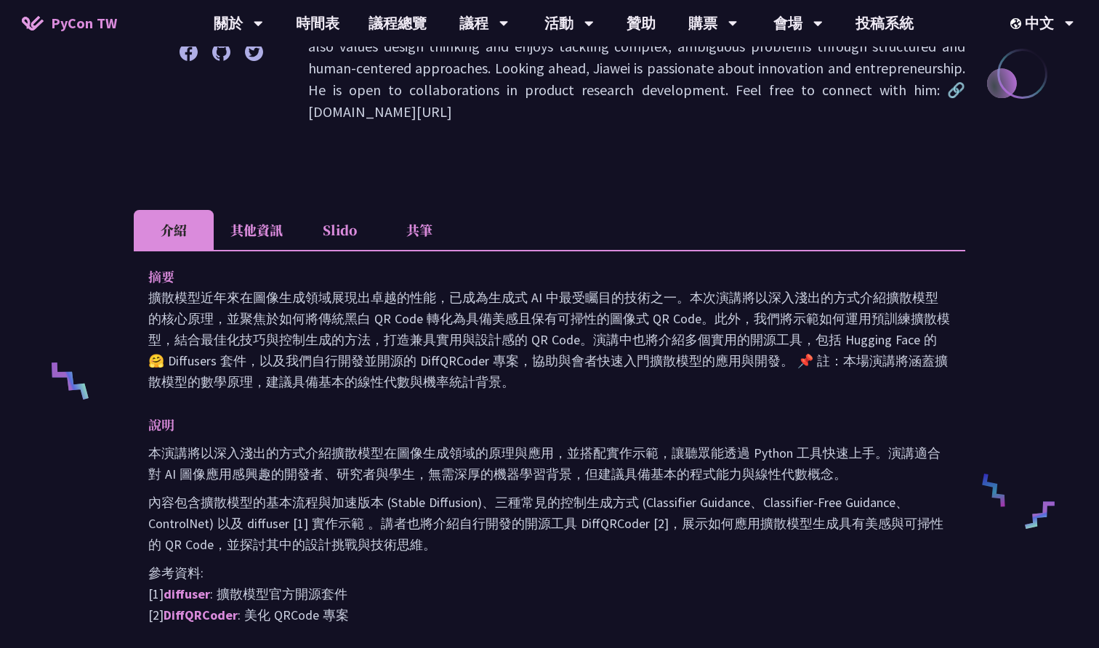
scroll to position [349, 0]
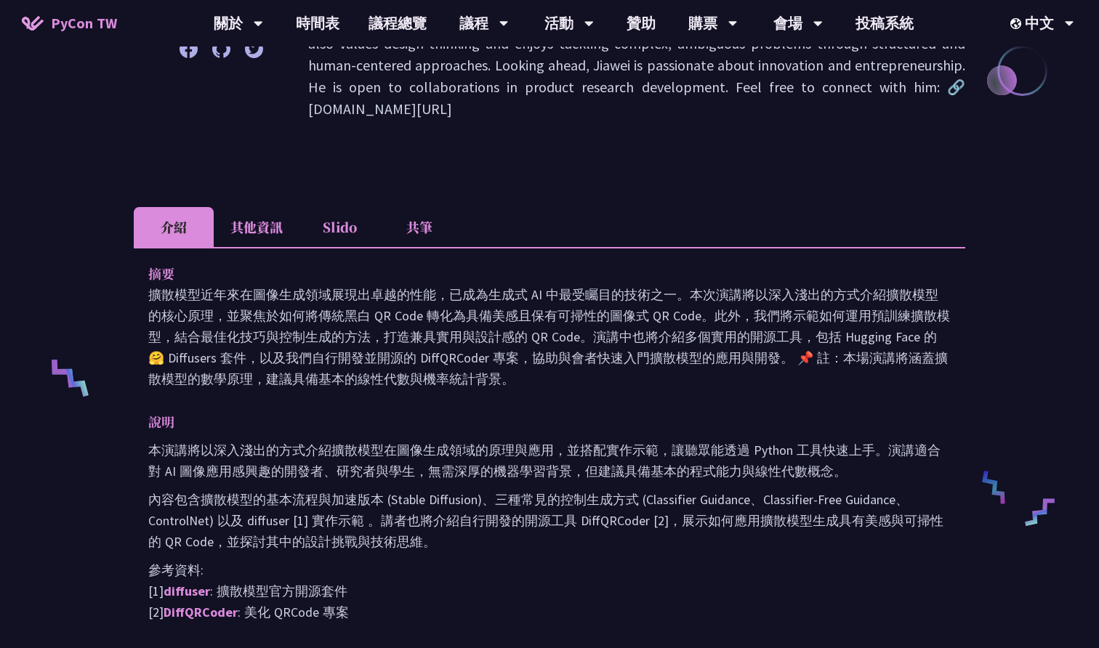
click at [249, 235] on li "其他資訊" at bounding box center [257, 227] width 86 height 40
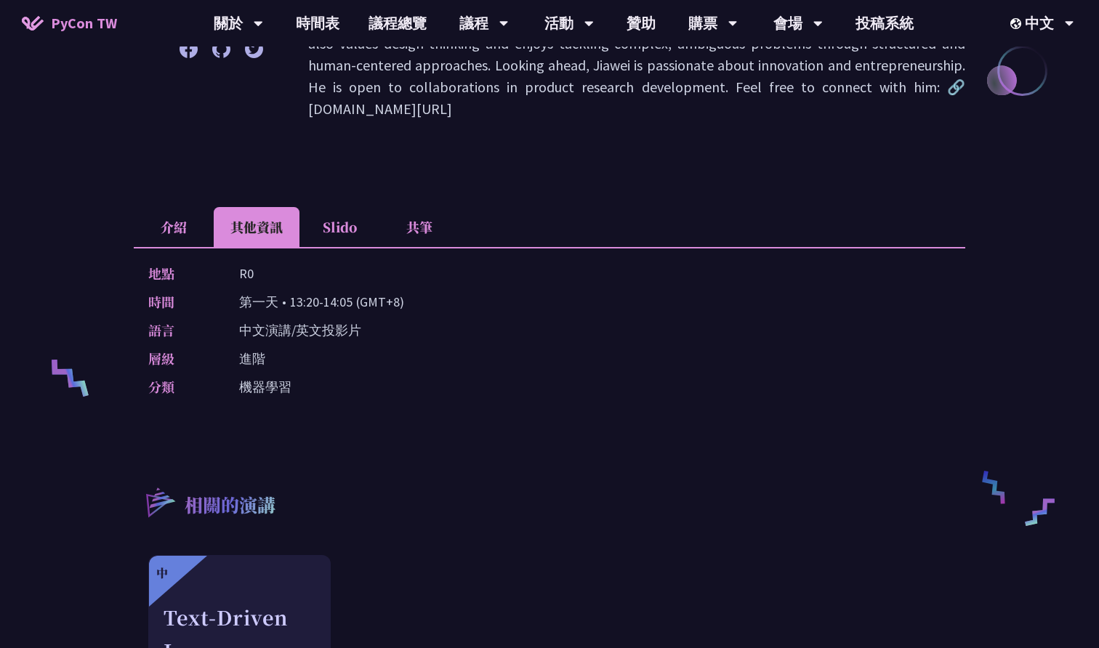
click at [177, 228] on li "介紹" at bounding box center [174, 227] width 80 height 40
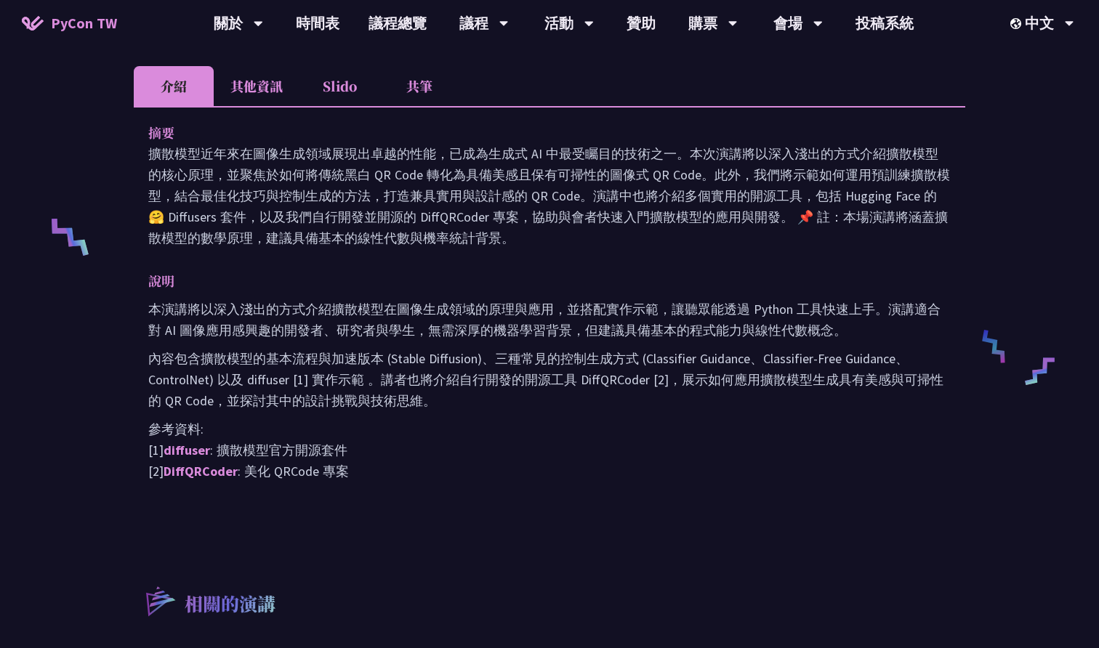
scroll to position [500, 0]
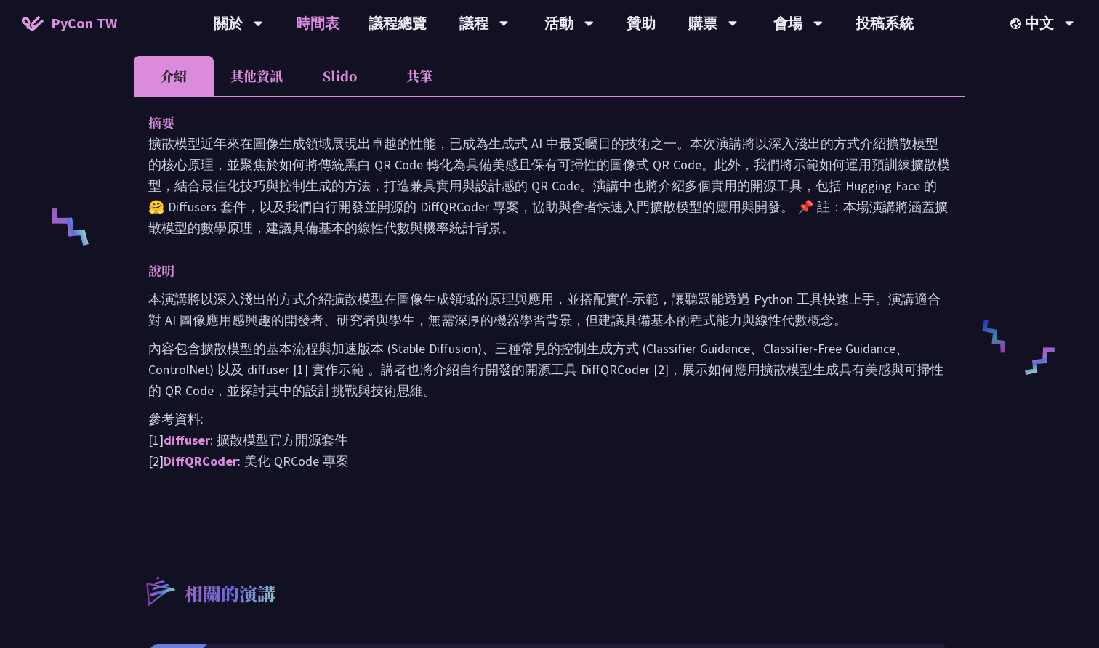
scroll to position [1179, 0]
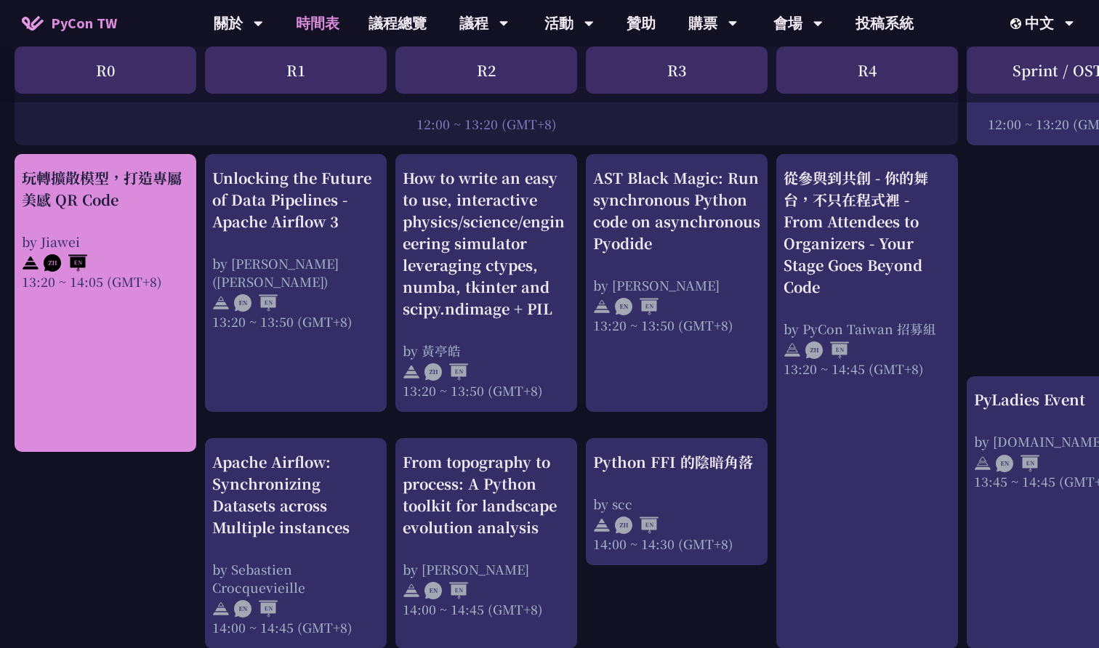
click at [140, 371] on link "玩轉擴散模型，打造專屬美感 QR Code by Jiawei 13:20 ~ 14:05 (GMT+8)" at bounding box center [105, 303] width 167 height 273
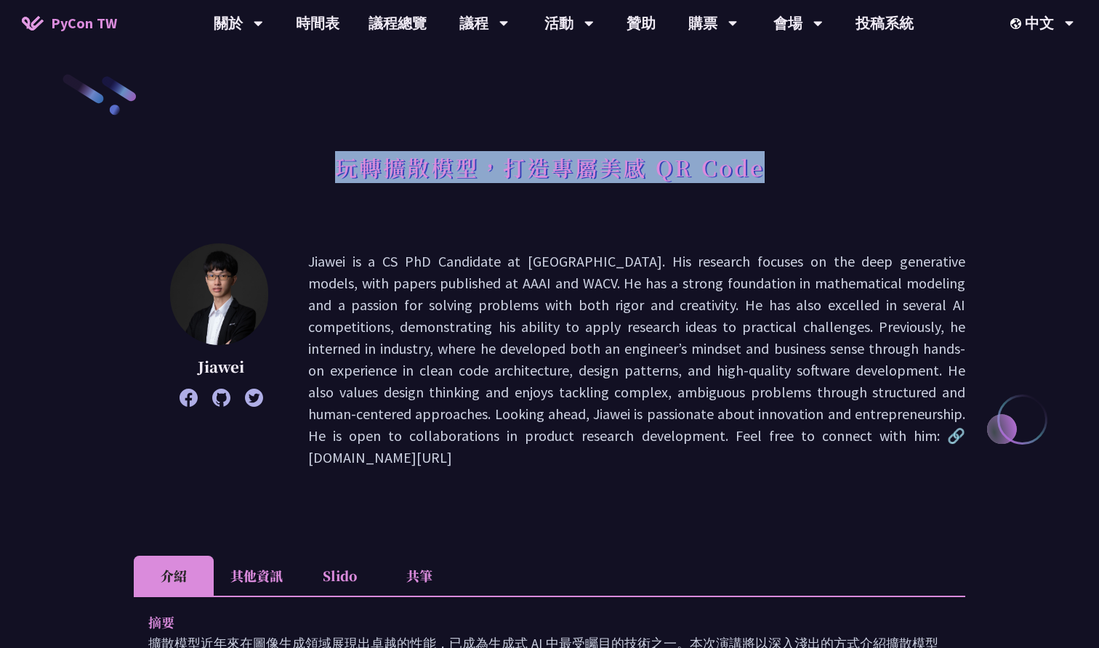
drag, startPoint x: 332, startPoint y: 171, endPoint x: 805, endPoint y: 174, distance: 472.4
click at [805, 174] on div "玩轉擴散模型，打造專屬美感 QR Code" at bounding box center [549, 183] width 831 height 76
copy h1 "玩轉擴散模型，打造專屬美感 QR Code"
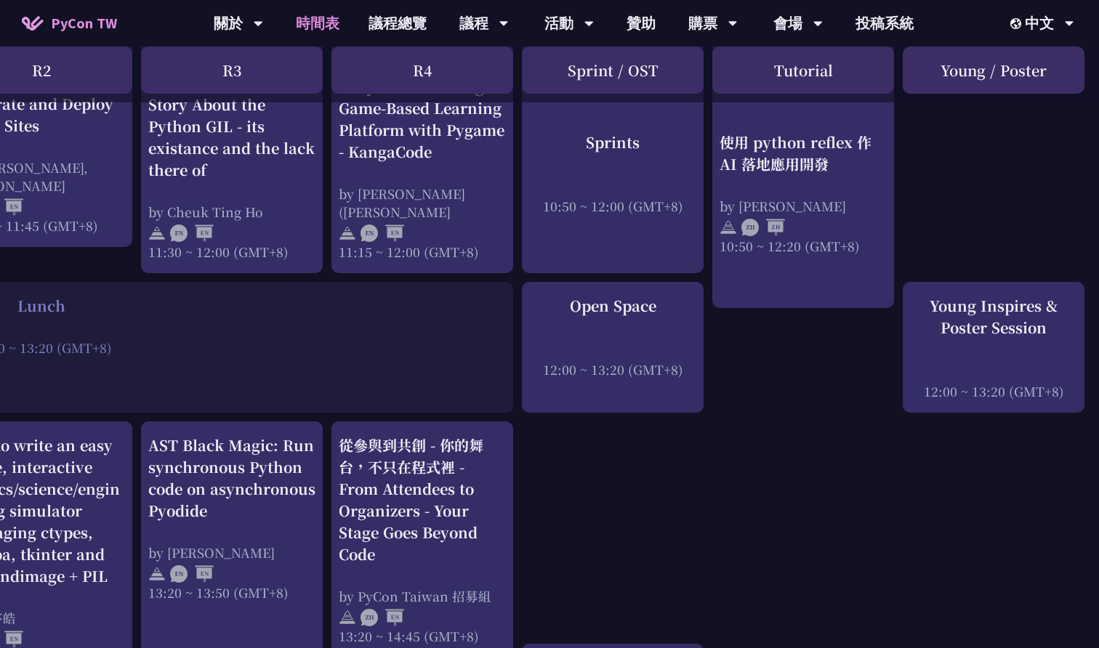
scroll to position [914, 445]
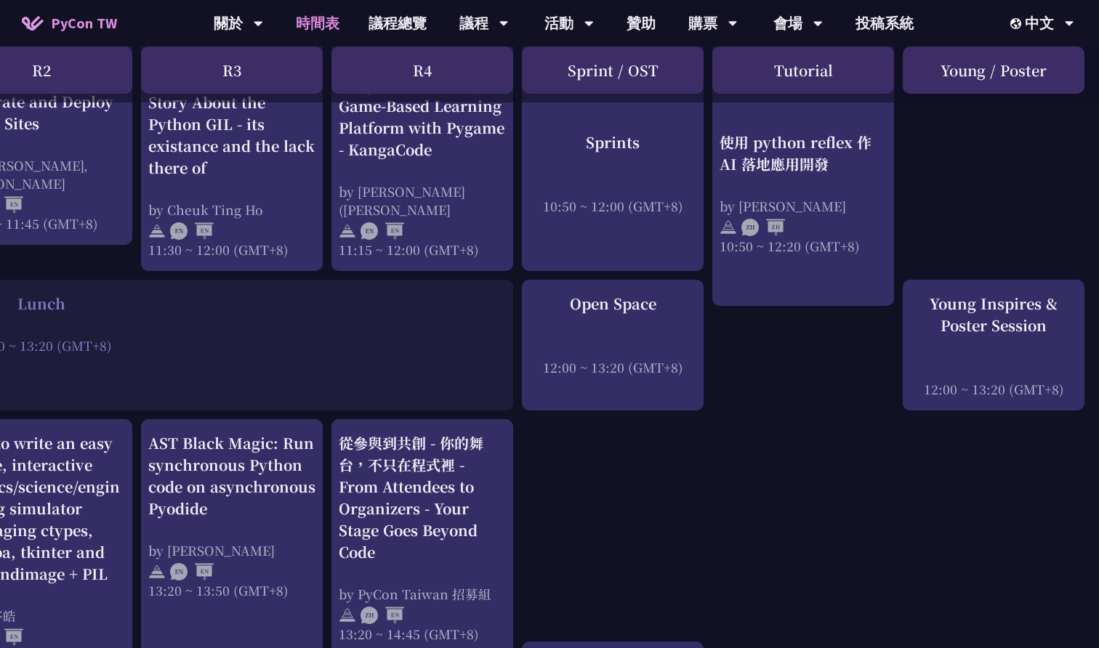
click at [1023, 313] on div "Young Inspires & Poster Session" at bounding box center [993, 315] width 167 height 44
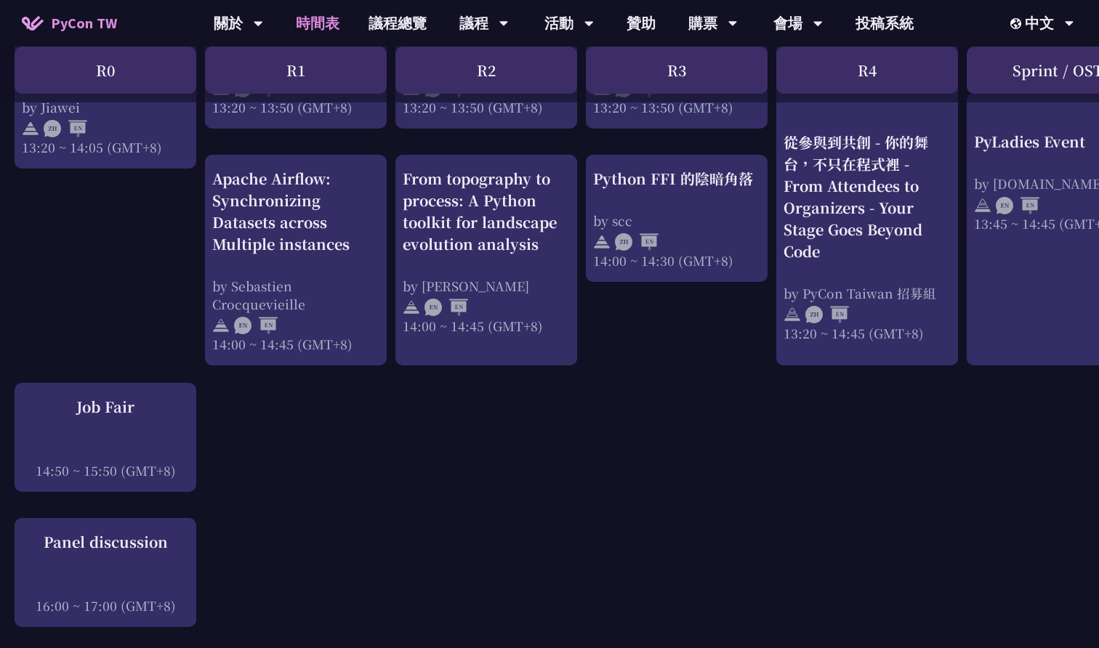
scroll to position [1641, 0]
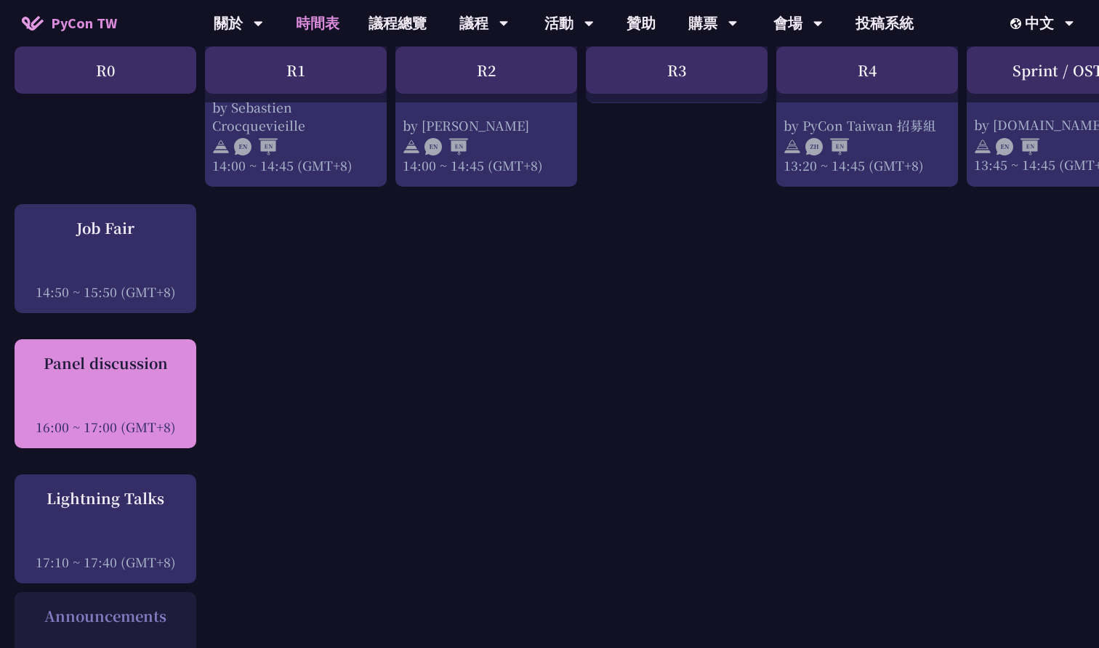
click at [160, 374] on div "Panel discussion 16:00 ~ 17:00 (GMT+8)" at bounding box center [105, 394] width 167 height 84
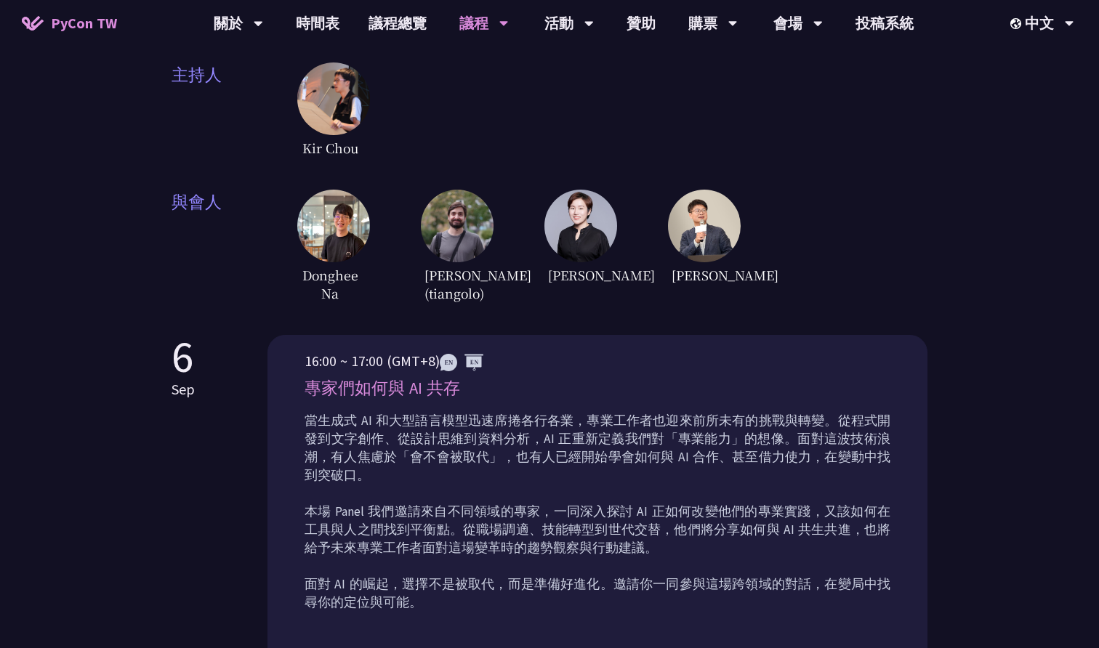
scroll to position [436, 0]
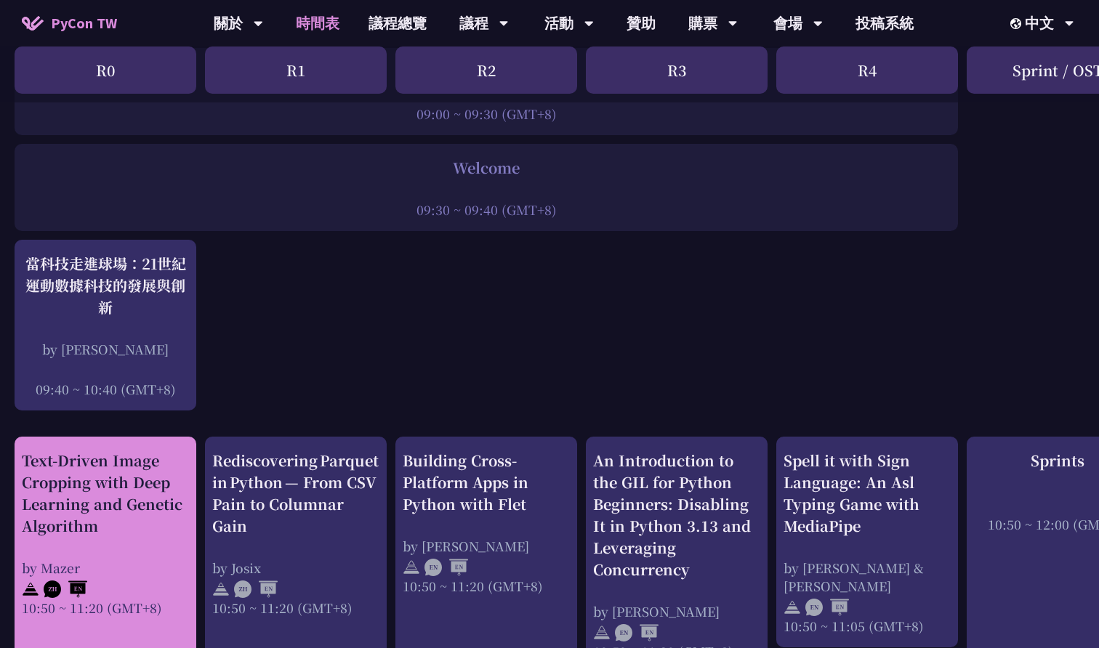
scroll to position [236, 0]
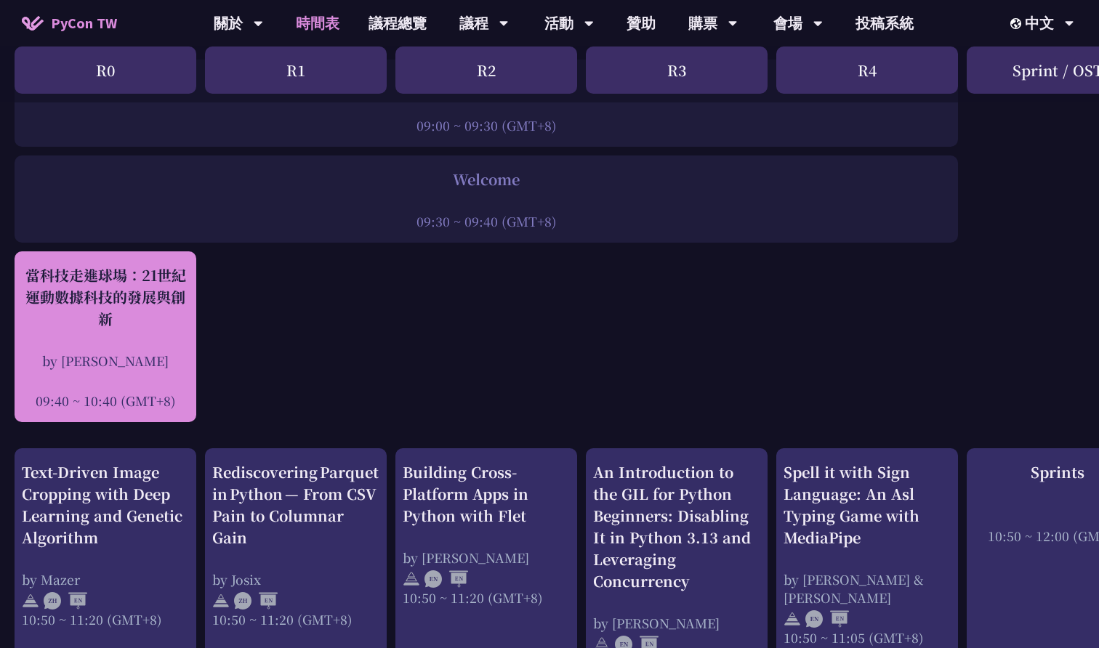
click at [158, 302] on div "當科技走進球場：21世紀運動數據科技的發展與創新" at bounding box center [105, 297] width 167 height 65
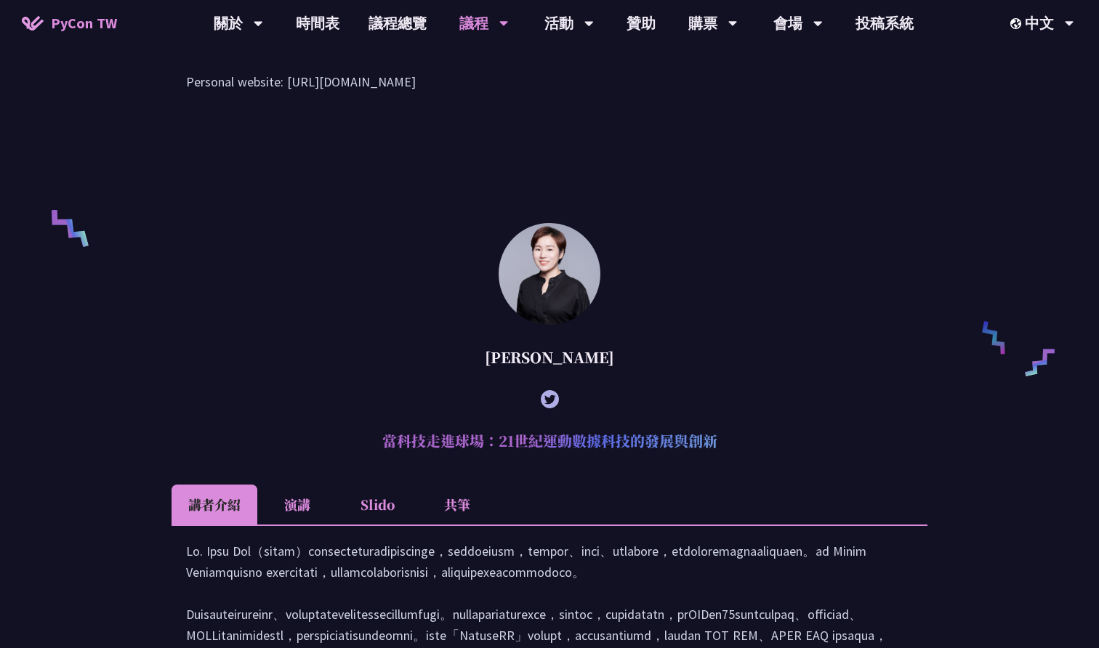
scroll to position [1089, 0]
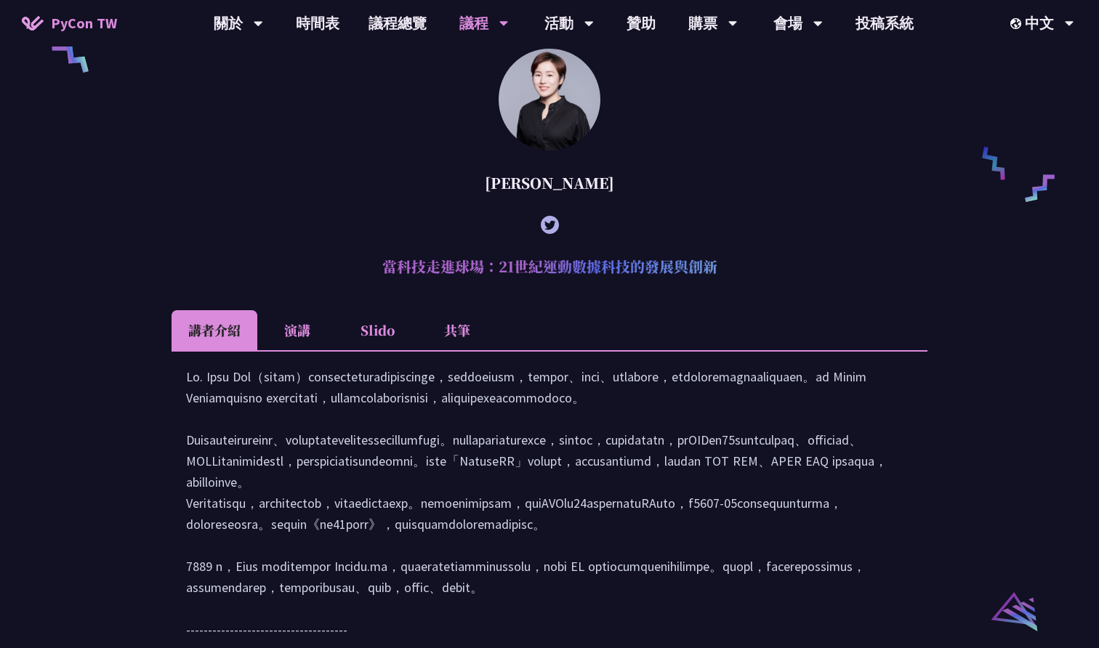
click at [302, 350] on li "演講" at bounding box center [297, 330] width 80 height 40
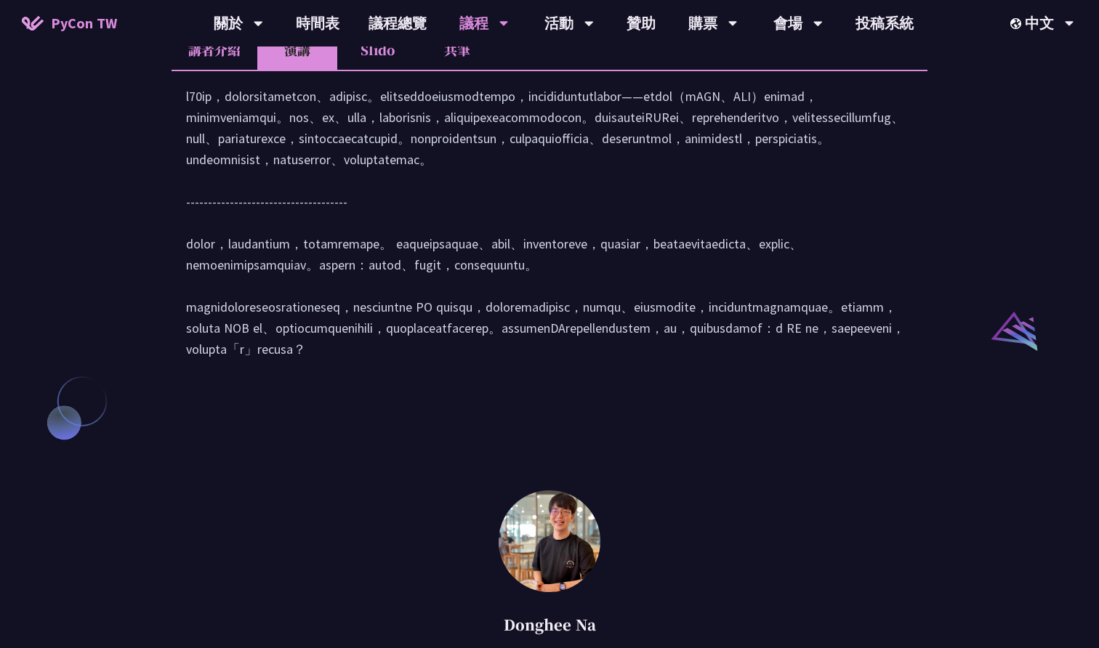
scroll to position [236, 0]
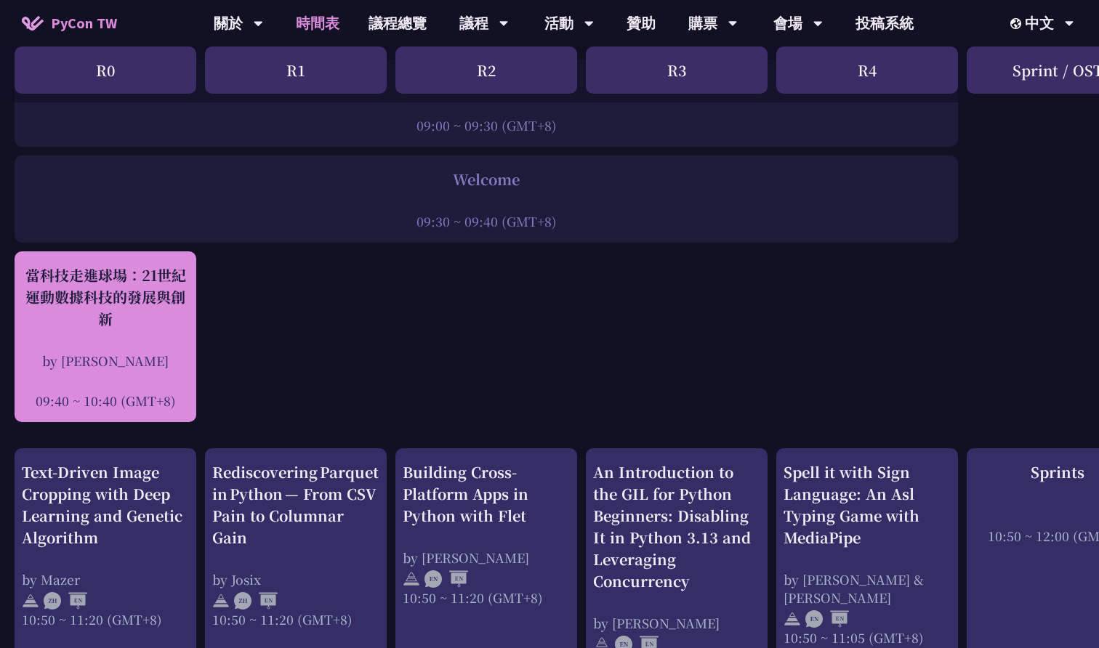
click at [114, 274] on div "當科技走進球場：21世紀運動數據科技的發展與創新" at bounding box center [105, 297] width 167 height 65
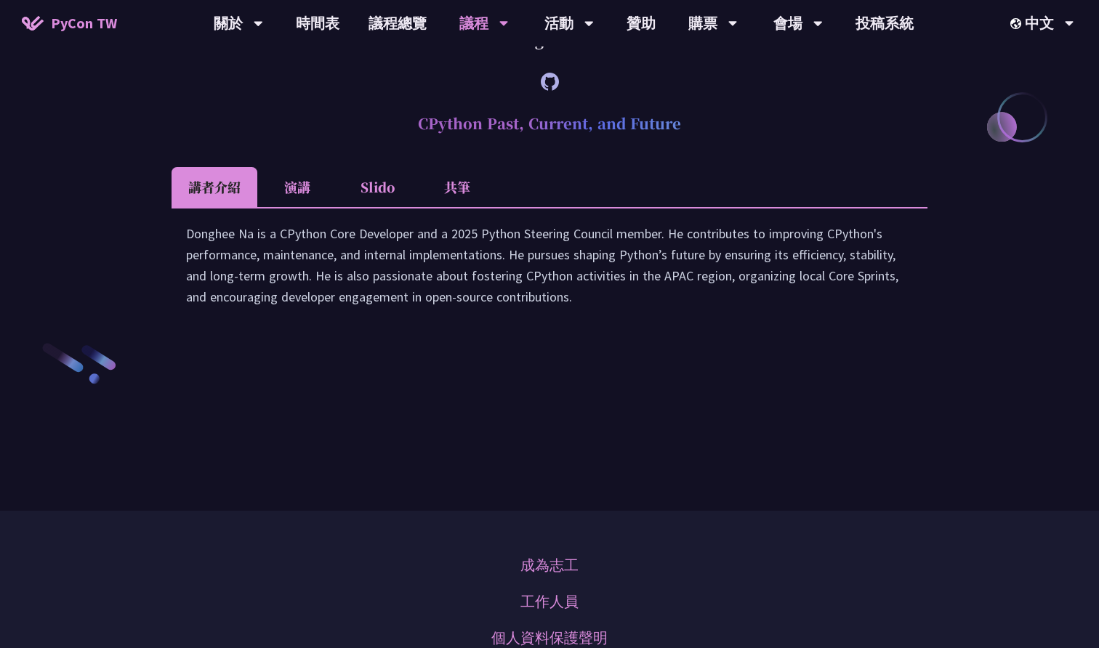
scroll to position [2020, 0]
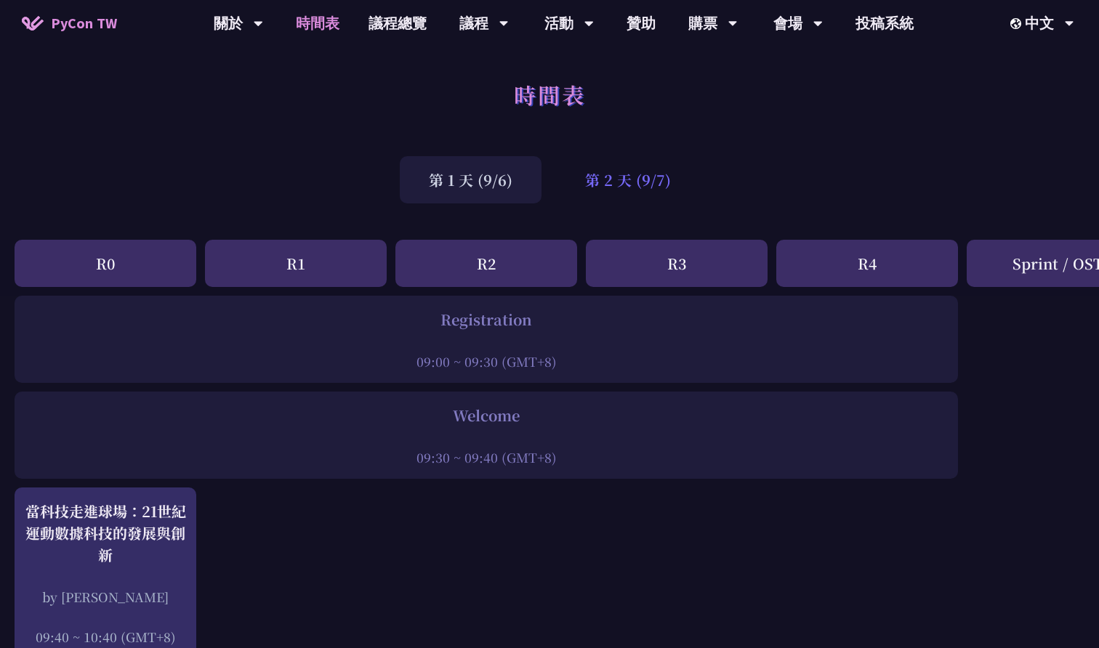
click at [653, 196] on div "第 2 天 (9/7)" at bounding box center [628, 179] width 144 height 47
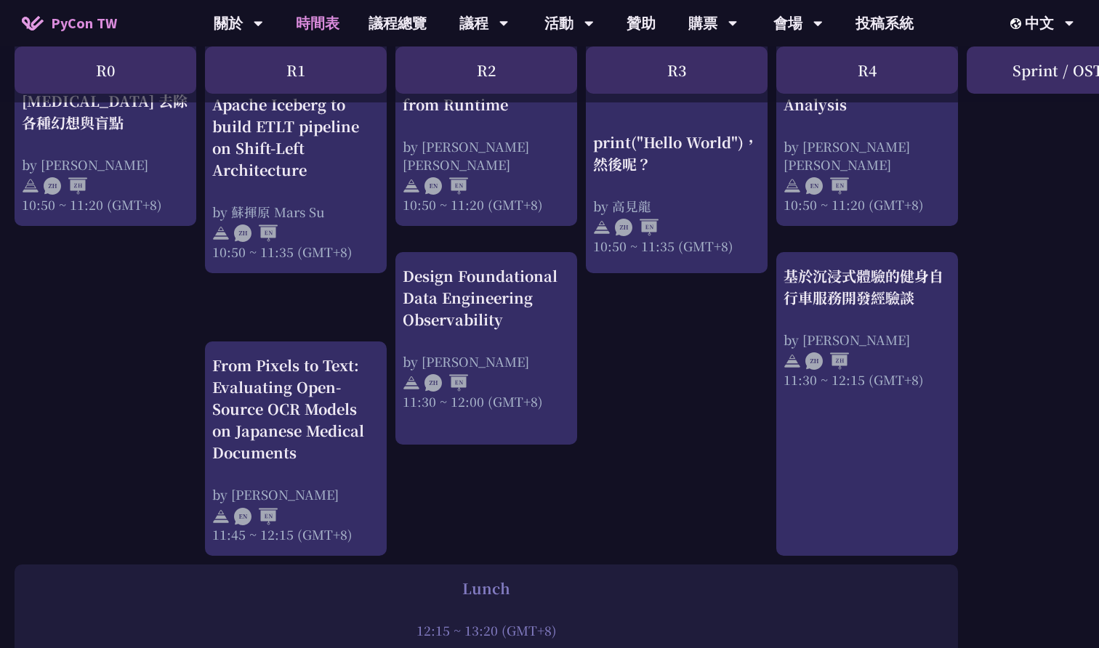
scroll to position [662, 0]
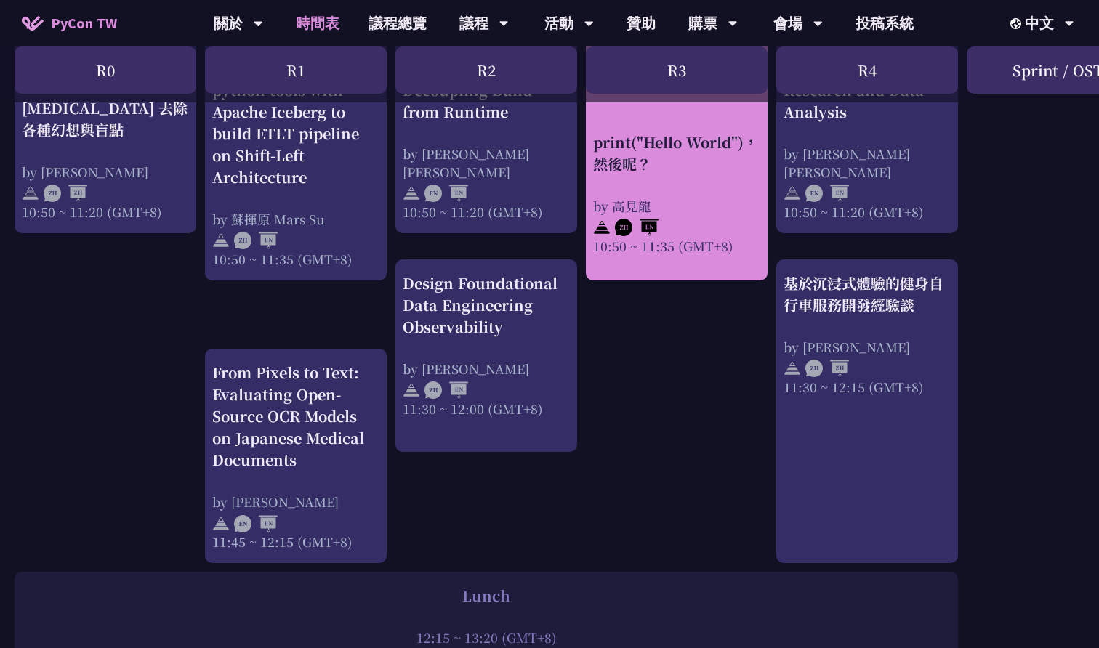
click at [688, 141] on div "print("Hello World")，然後呢？" at bounding box center [676, 153] width 167 height 44
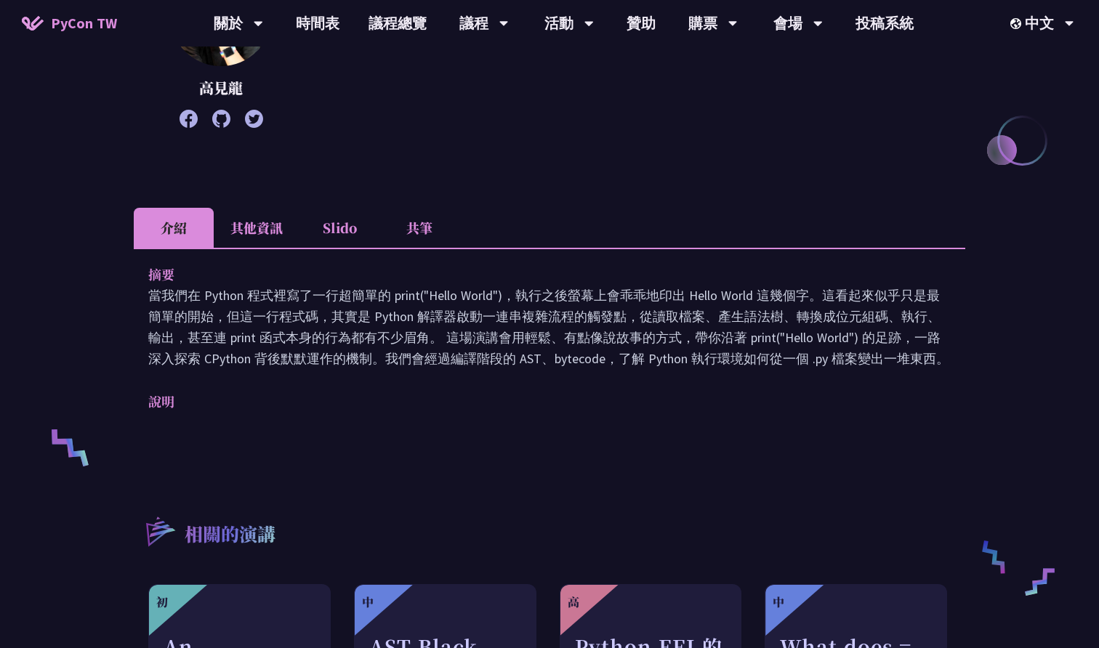
scroll to position [306, 0]
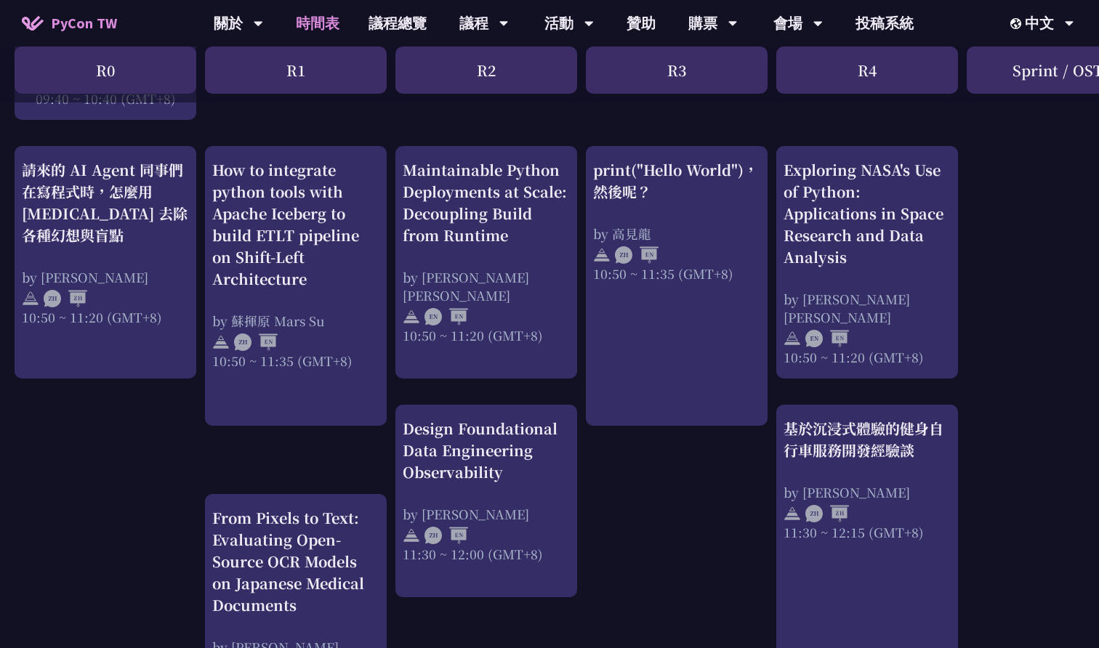
scroll to position [518, 0]
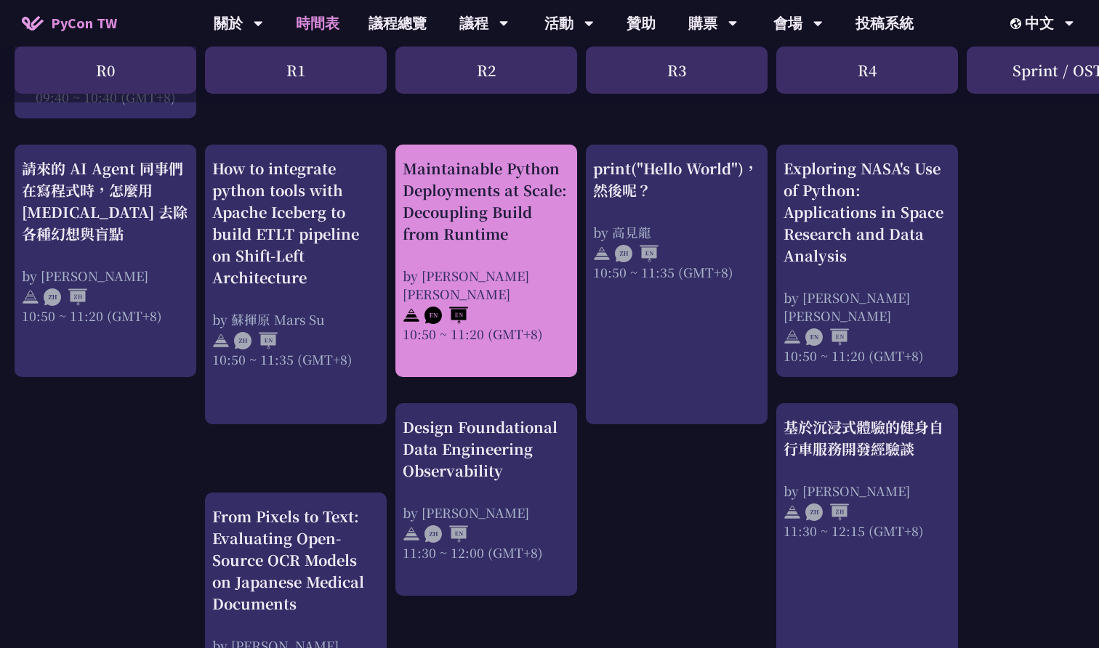
click at [563, 225] on div "Maintainable Python Deployments at Scale: Decoupling Build from Runtime" at bounding box center [486, 201] width 167 height 87
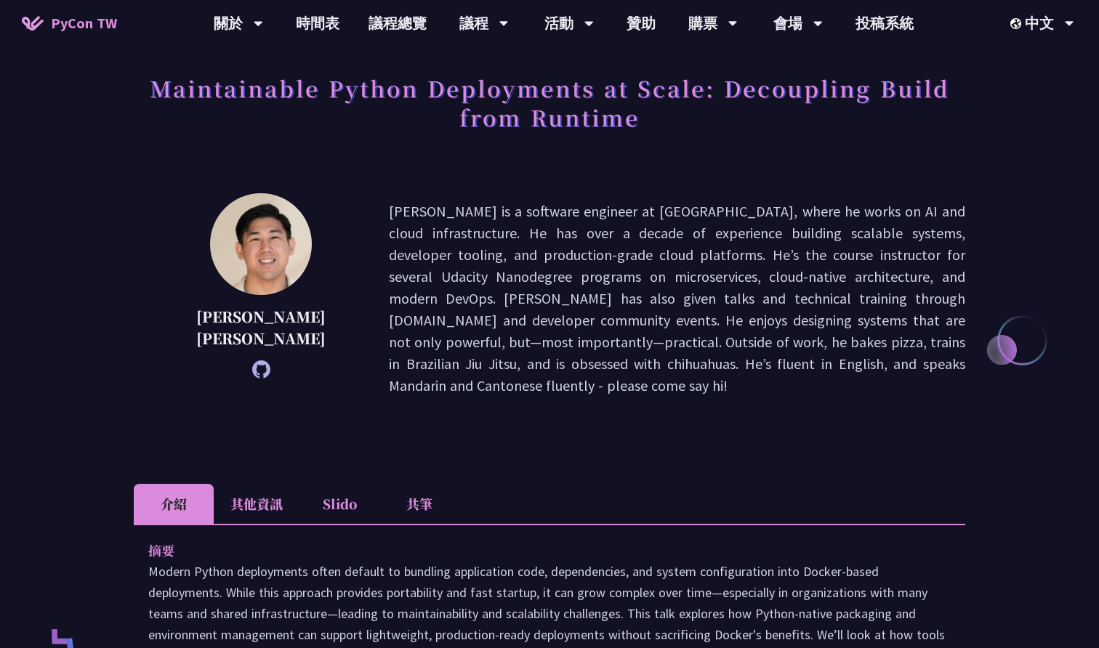
scroll to position [84, 0]
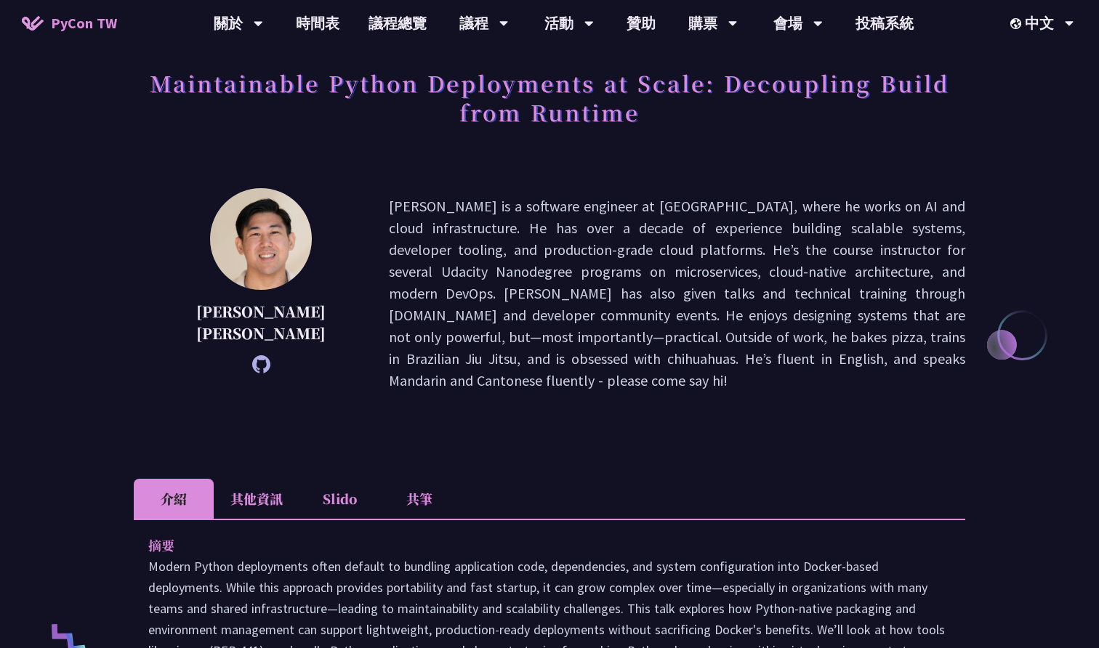
click at [253, 479] on li "其他資訊" at bounding box center [257, 499] width 86 height 40
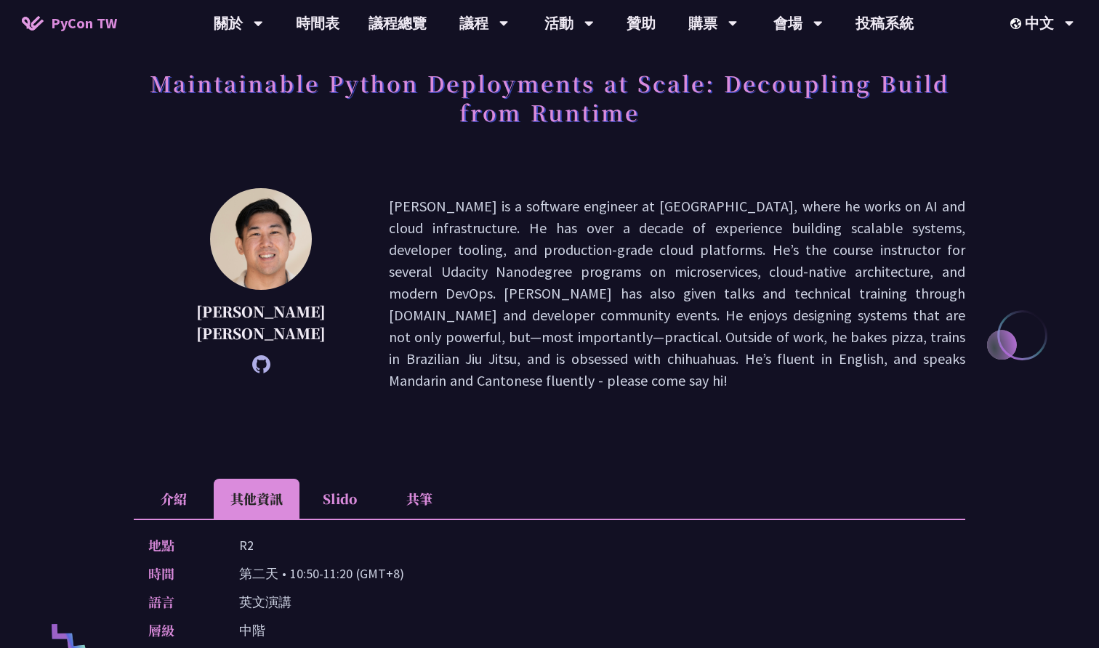
click at [172, 479] on li "介紹" at bounding box center [174, 499] width 80 height 40
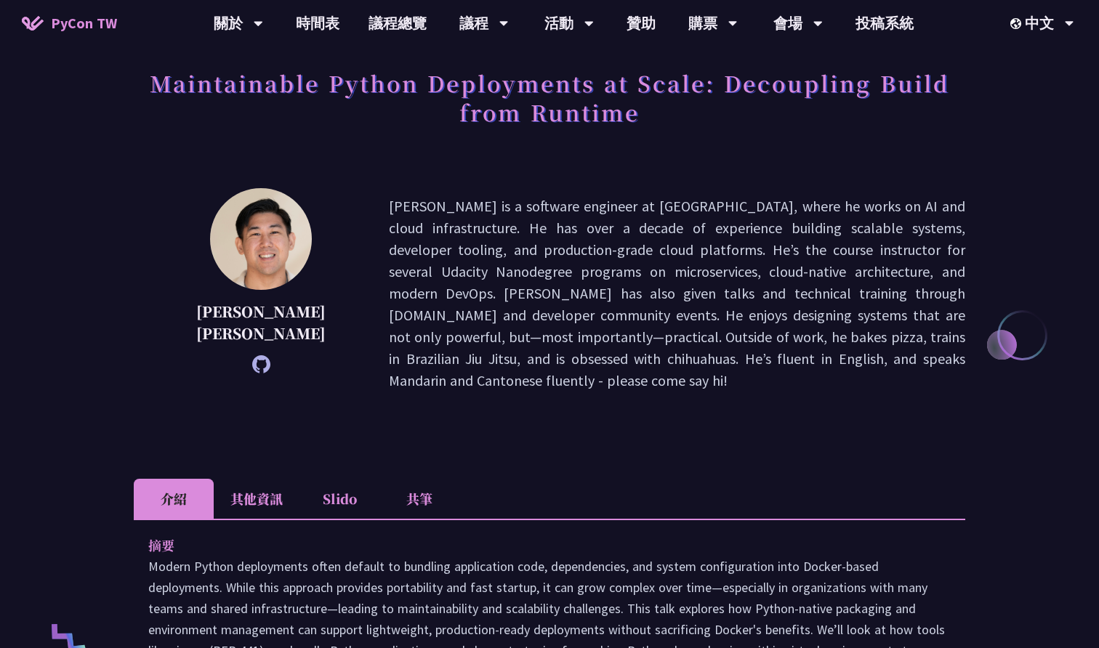
click at [230, 479] on li "其他資訊" at bounding box center [257, 499] width 86 height 40
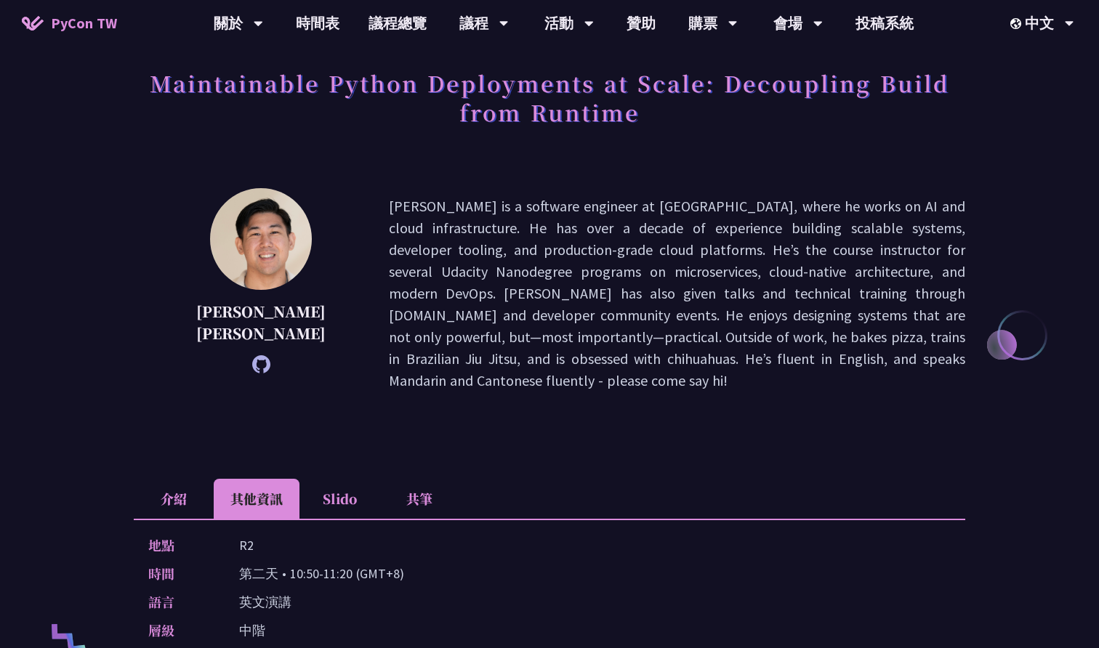
click at [174, 479] on li "介紹" at bounding box center [174, 499] width 80 height 40
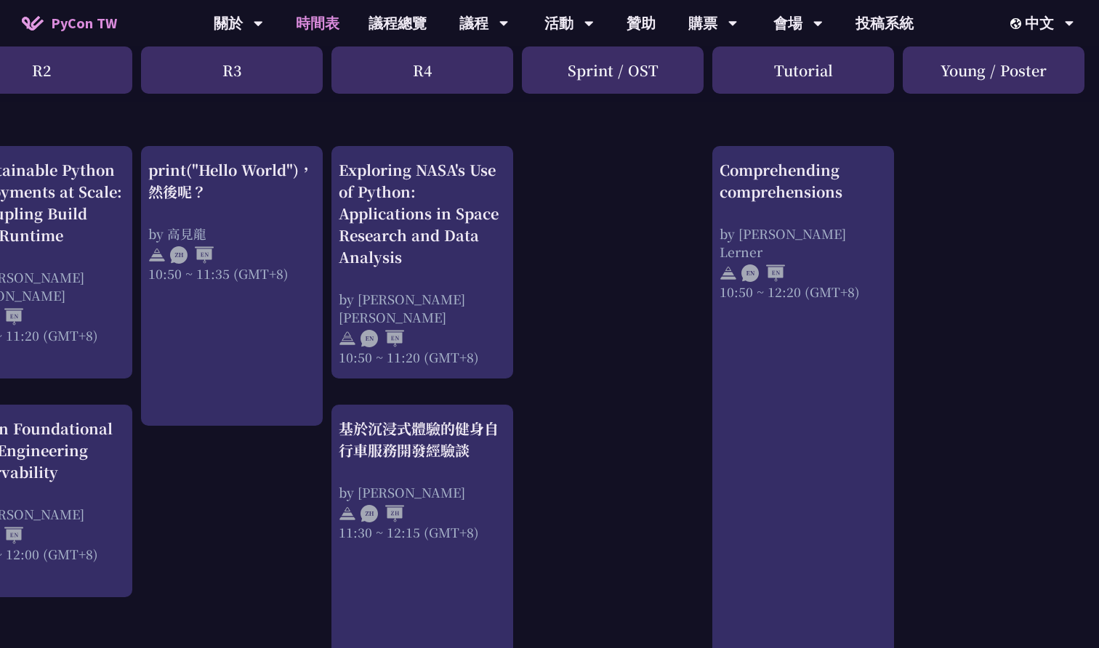
scroll to position [507, 445]
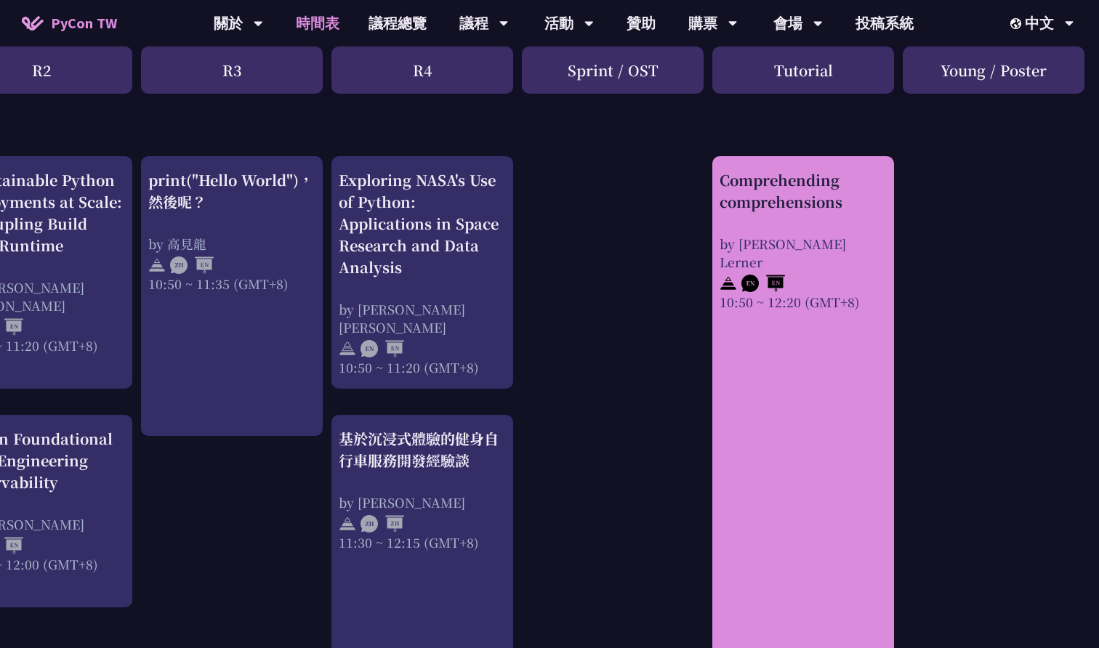
click at [817, 271] on div at bounding box center [803, 282] width 167 height 22
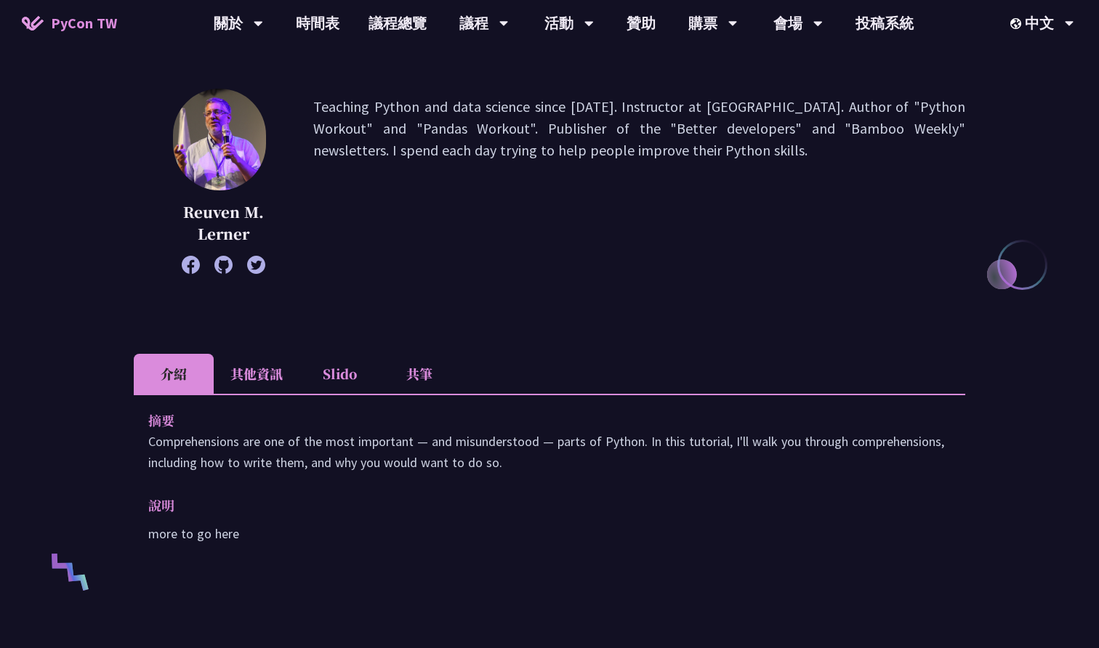
scroll to position [153, 0]
click at [389, 557] on div "摘要 Comprehensions are one of the most important — and misunderstood — parts of …" at bounding box center [549, 488] width 831 height 187
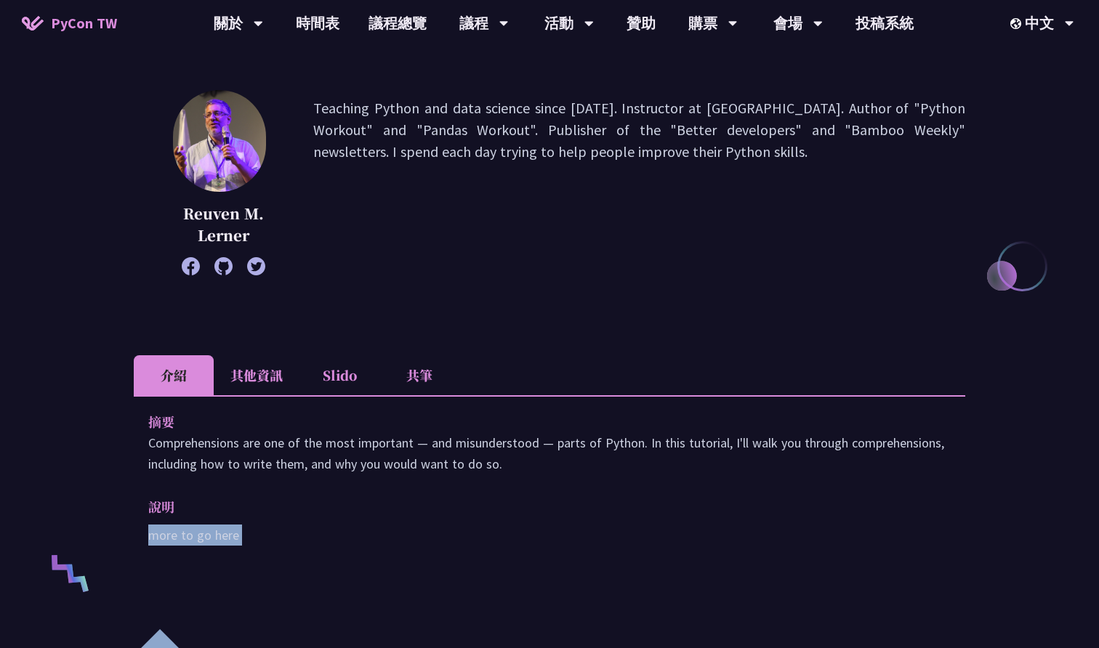
click at [389, 557] on div "摘要 Comprehensions are one of the most important — and misunderstood — parts of …" at bounding box center [549, 488] width 831 height 187
click at [402, 481] on div "摘要 Comprehensions are one of the most important — and misunderstood — parts of …" at bounding box center [549, 488] width 831 height 187
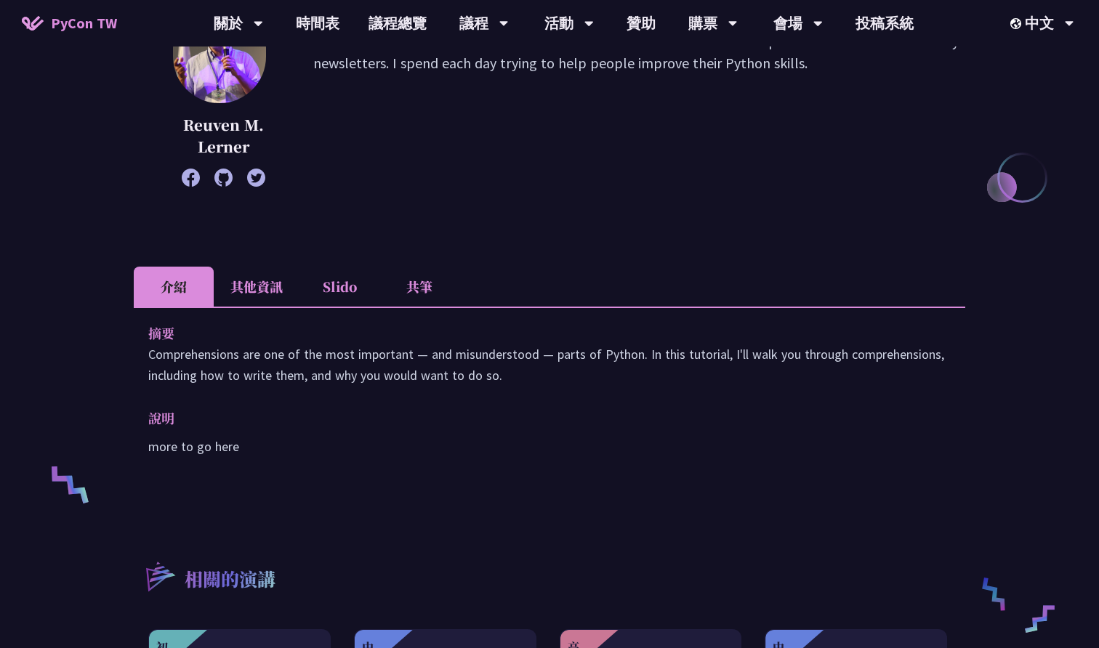
scroll to position [281, 0]
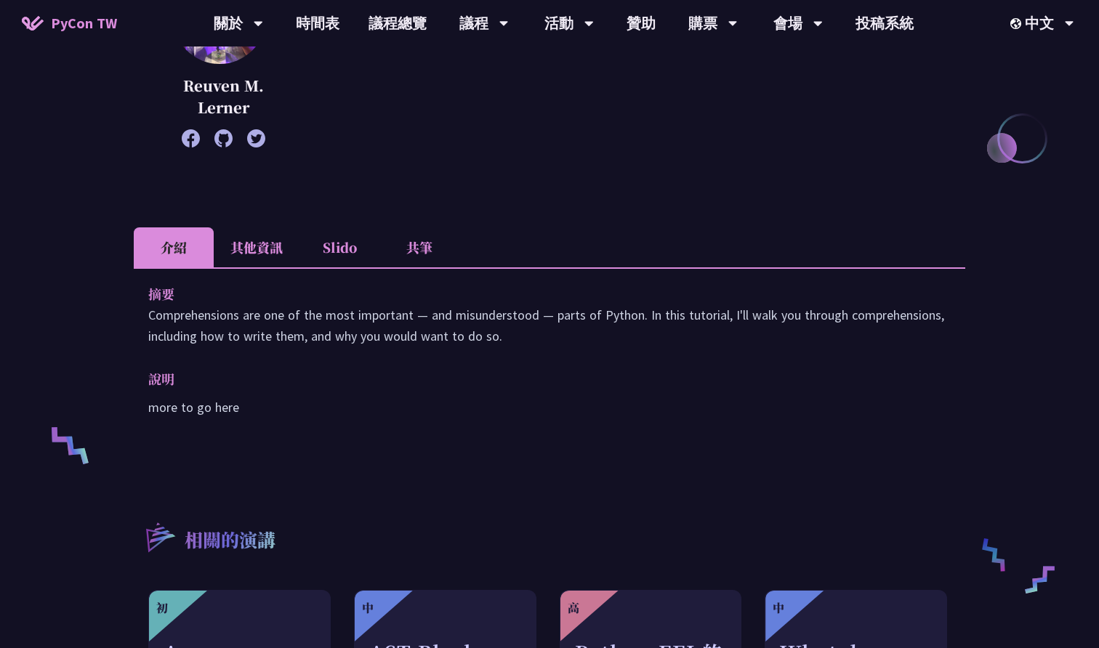
click at [229, 259] on li "其他資訊" at bounding box center [257, 247] width 86 height 40
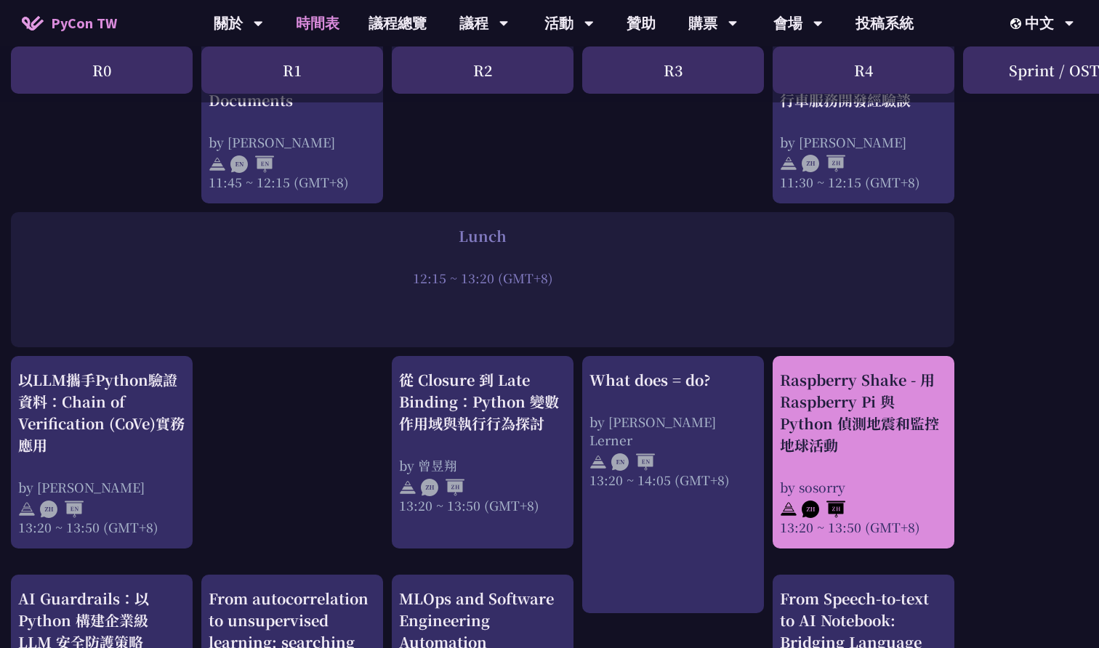
scroll to position [1022, 0]
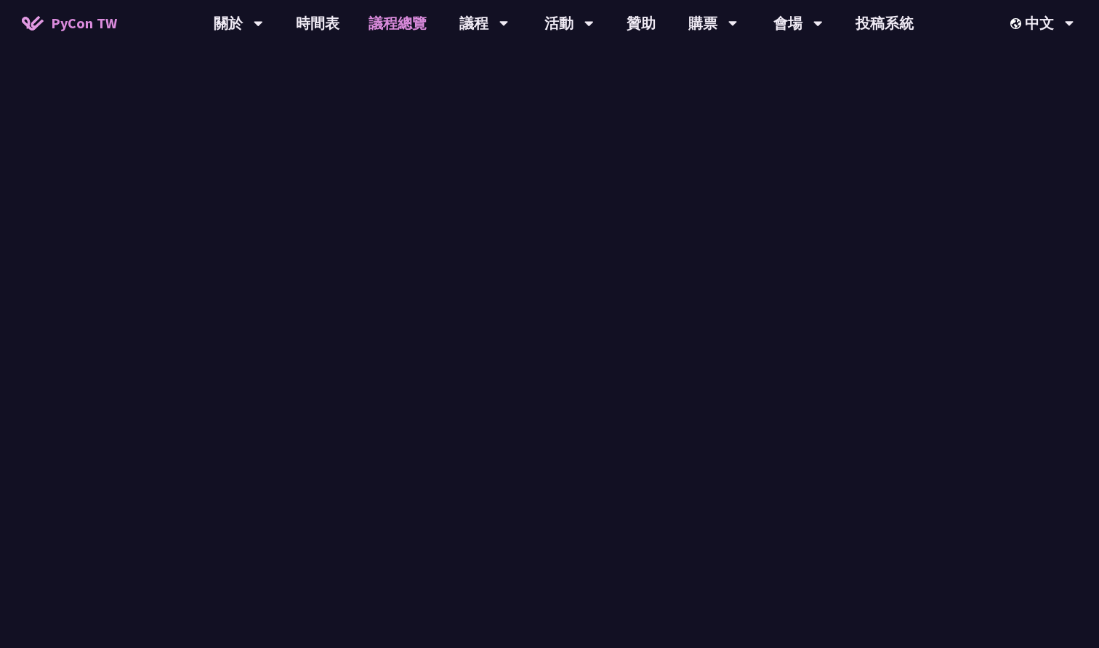
scroll to position [704, 0]
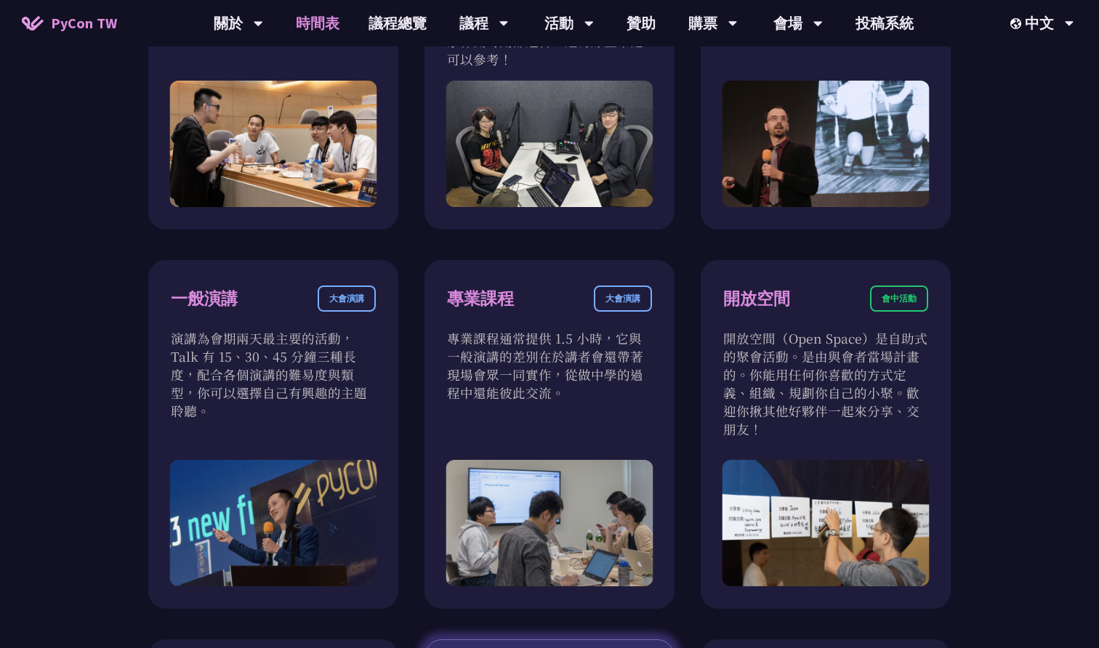
scroll to position [1022, 0]
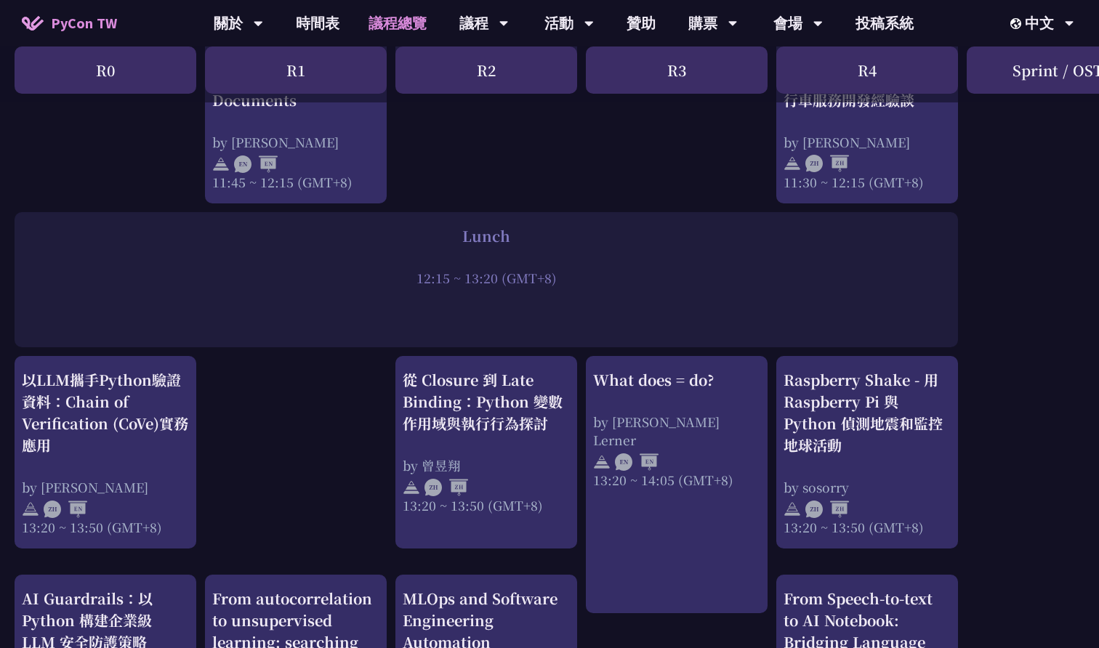
scroll to position [704, 0]
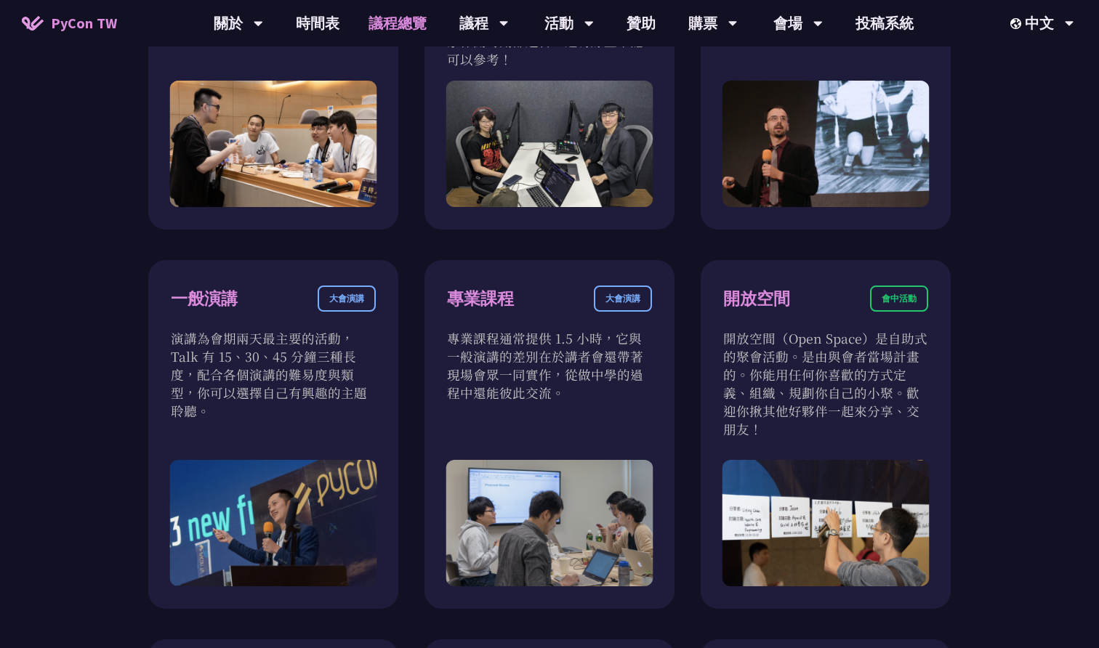
click at [613, 397] on p "專業課程通常提供 1.5 小時，它與一般演講的差別在於講者會還帶著現場會眾一同實作，從做中學的過程中還能彼此交流。" at bounding box center [549, 365] width 205 height 73
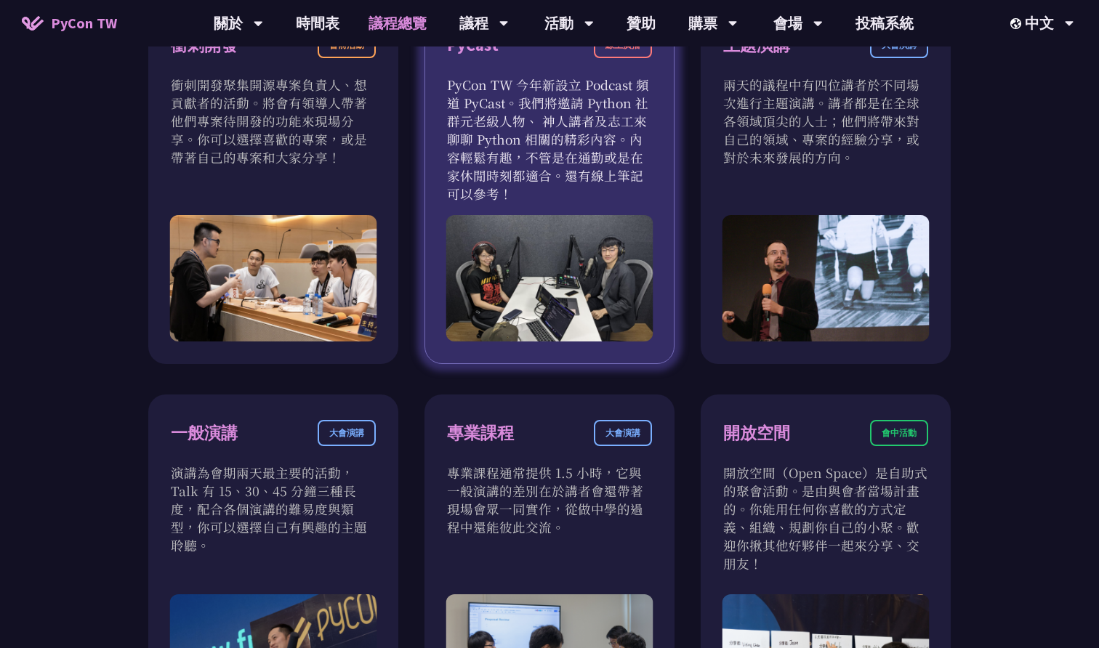
scroll to position [568, 0]
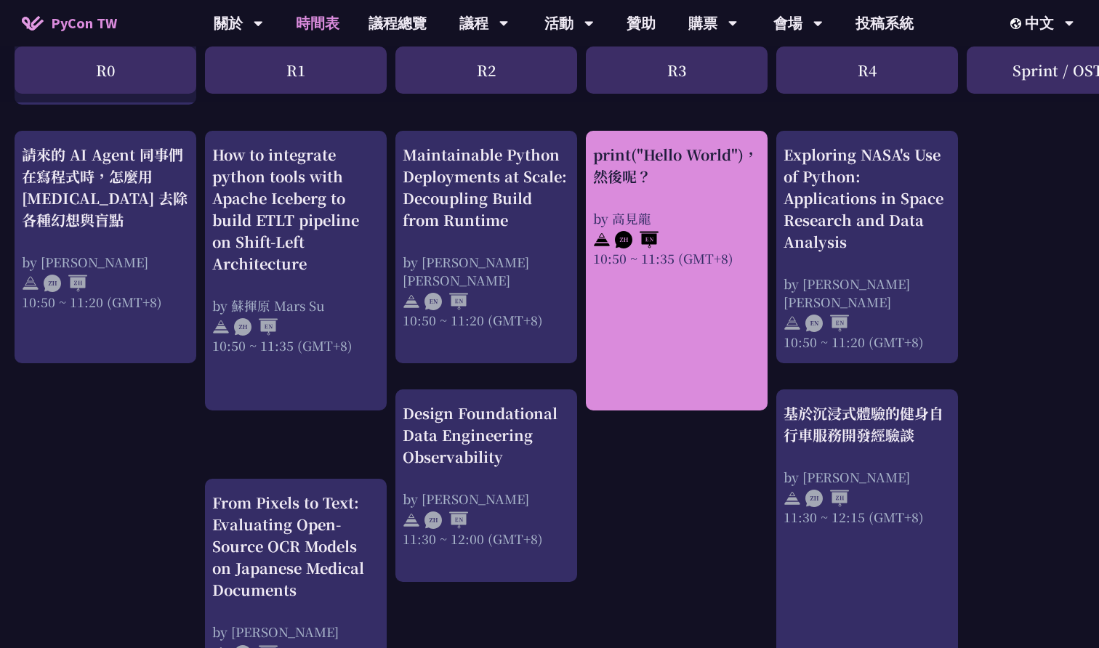
scroll to position [629, 0]
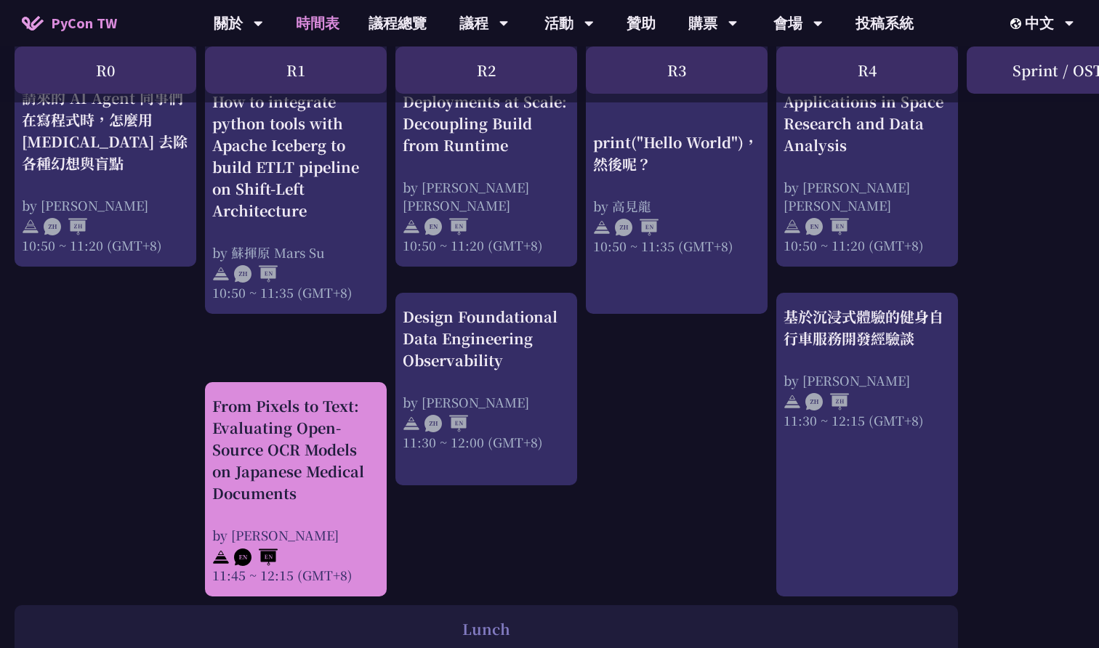
click at [312, 500] on div "From Pixels to Text: Evaluating Open-Source OCR Models on Japanese Medical Docu…" at bounding box center [295, 449] width 167 height 109
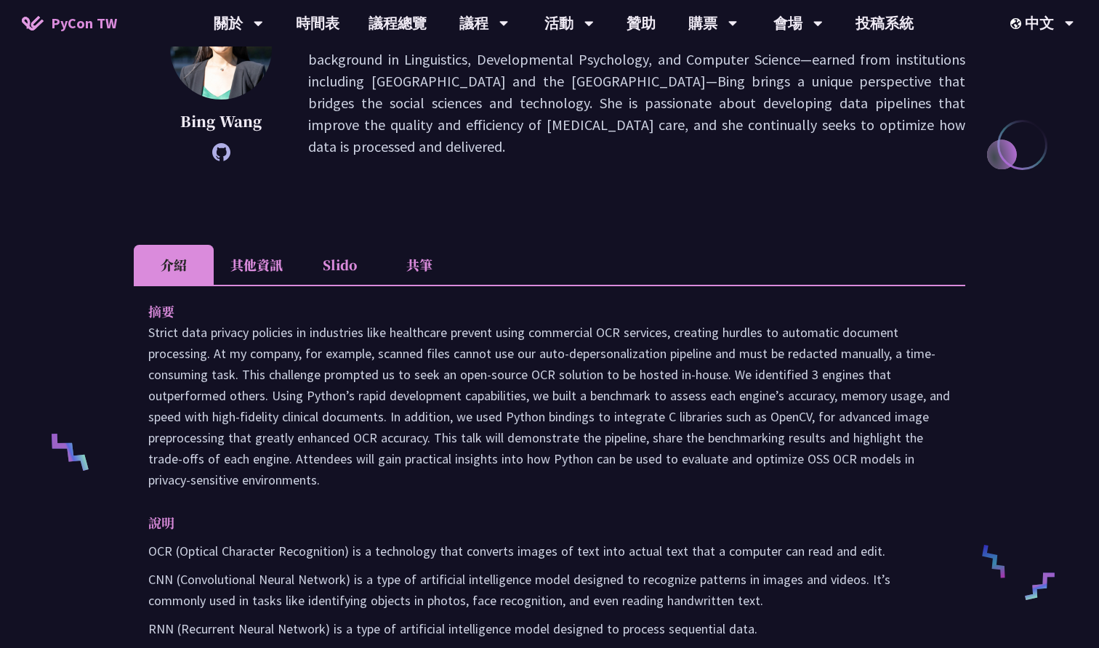
scroll to position [276, 0]
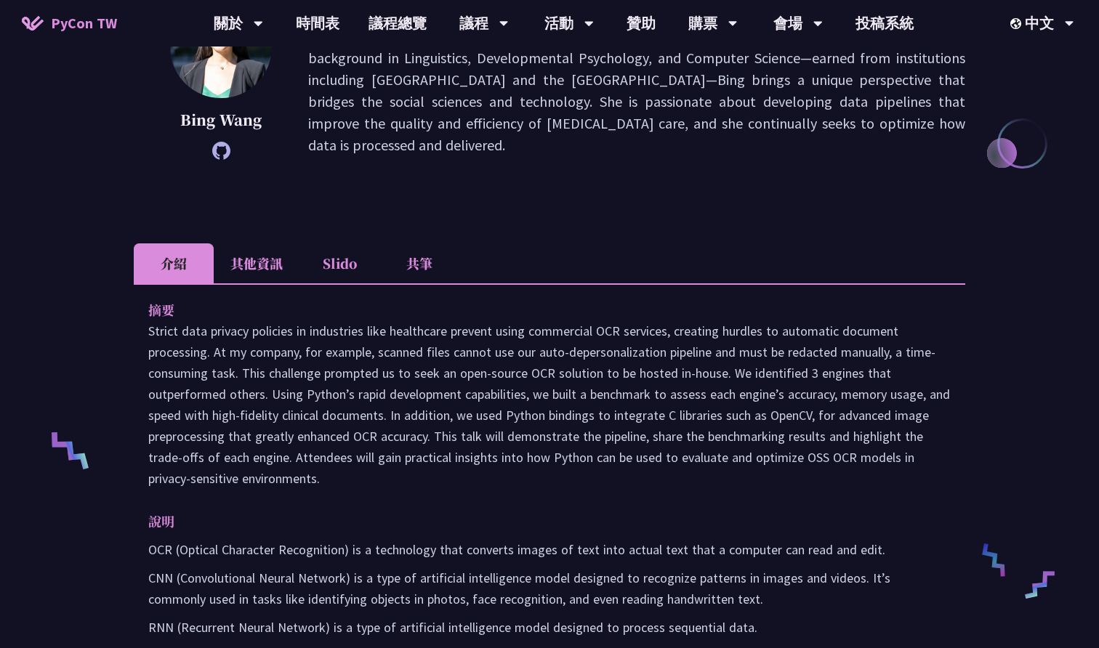
click at [613, 368] on p at bounding box center [549, 405] width 802 height 169
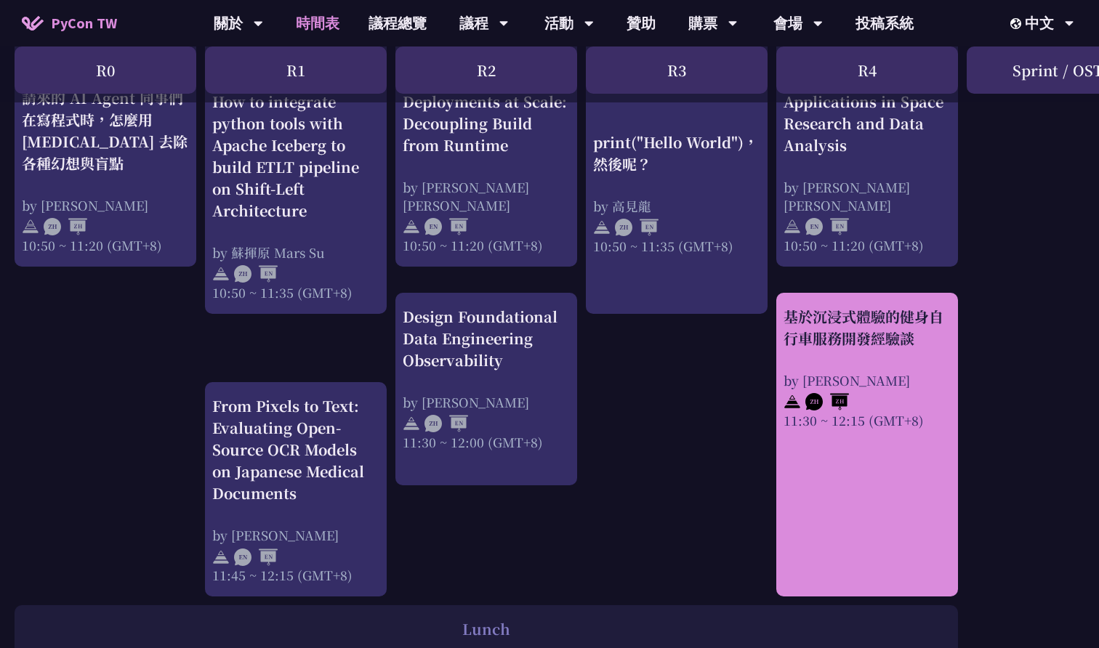
click at [942, 355] on div "基於沉浸式體驗的健身自行車服務開發經驗談 by [PERSON_NAME] 11:30 ~ 12:15 (GMT+8)" at bounding box center [866, 368] width 167 height 124
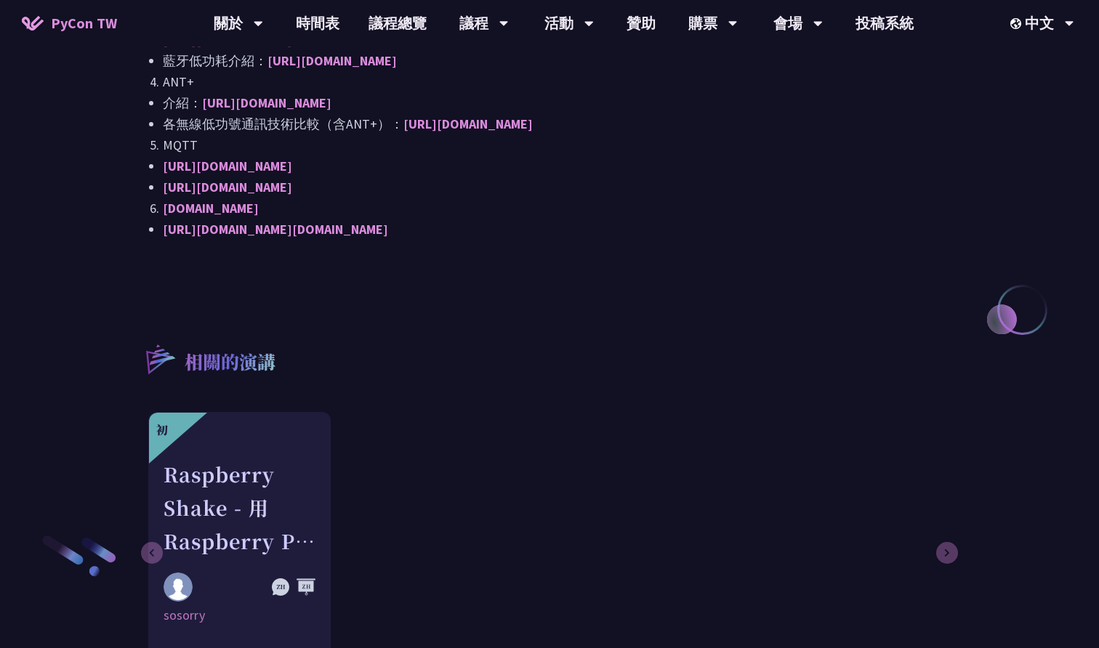
scroll to position [1624, 0]
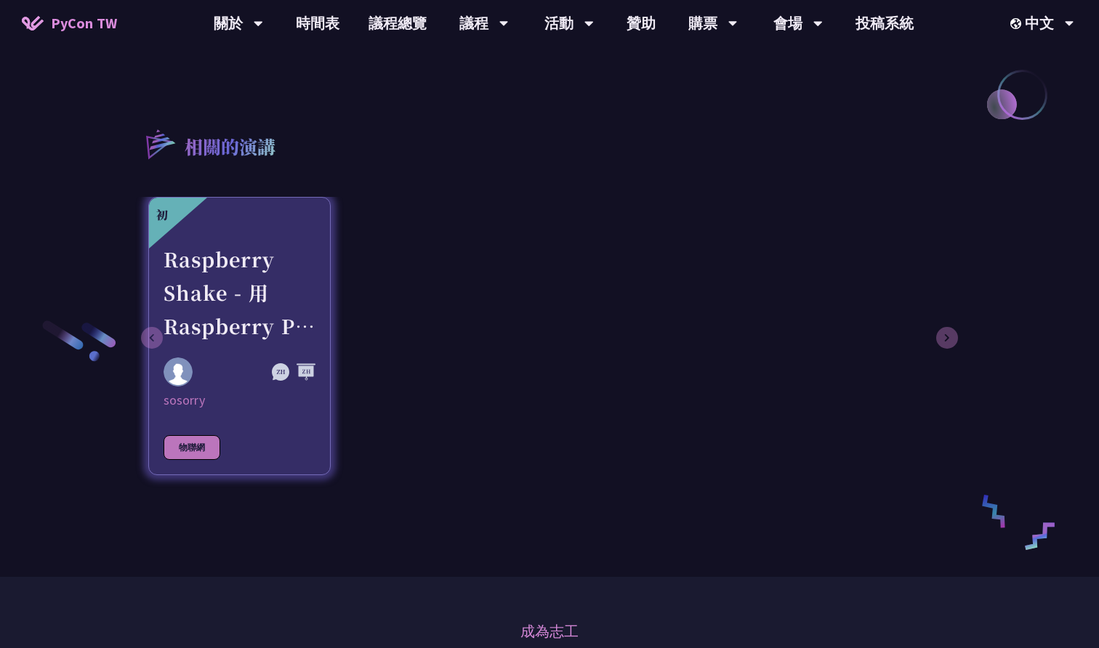
click at [313, 306] on div "Raspberry Shake - 用 Raspberry Pi 與 Python 偵測地震和監控地球活動" at bounding box center [240, 293] width 152 height 100
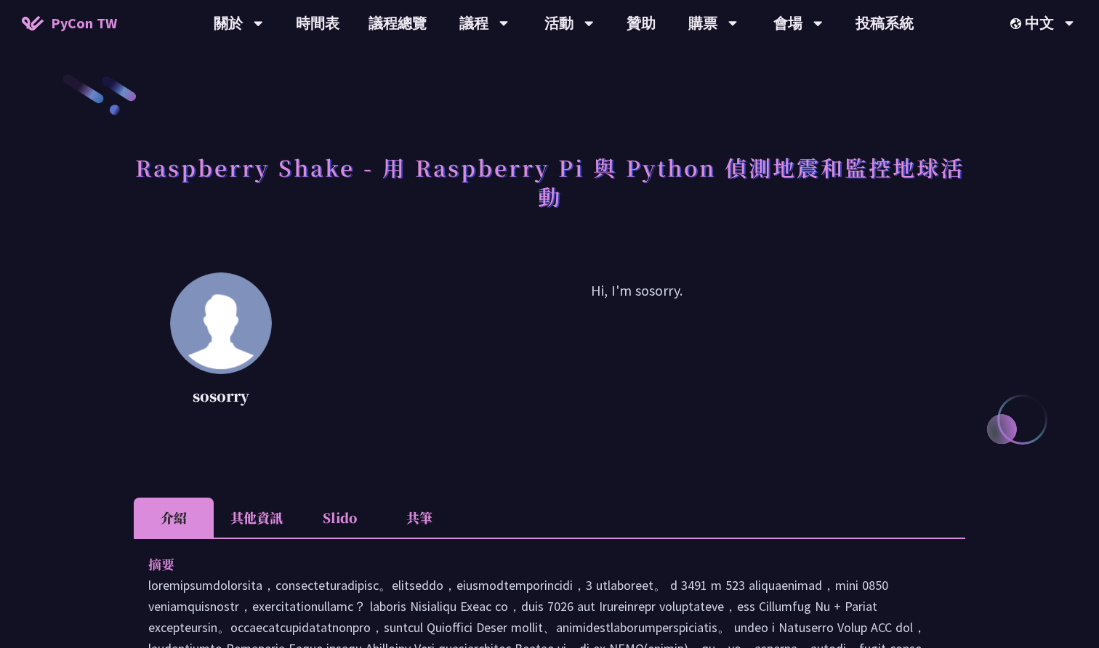
click at [275, 534] on li "其他資訊" at bounding box center [257, 518] width 86 height 40
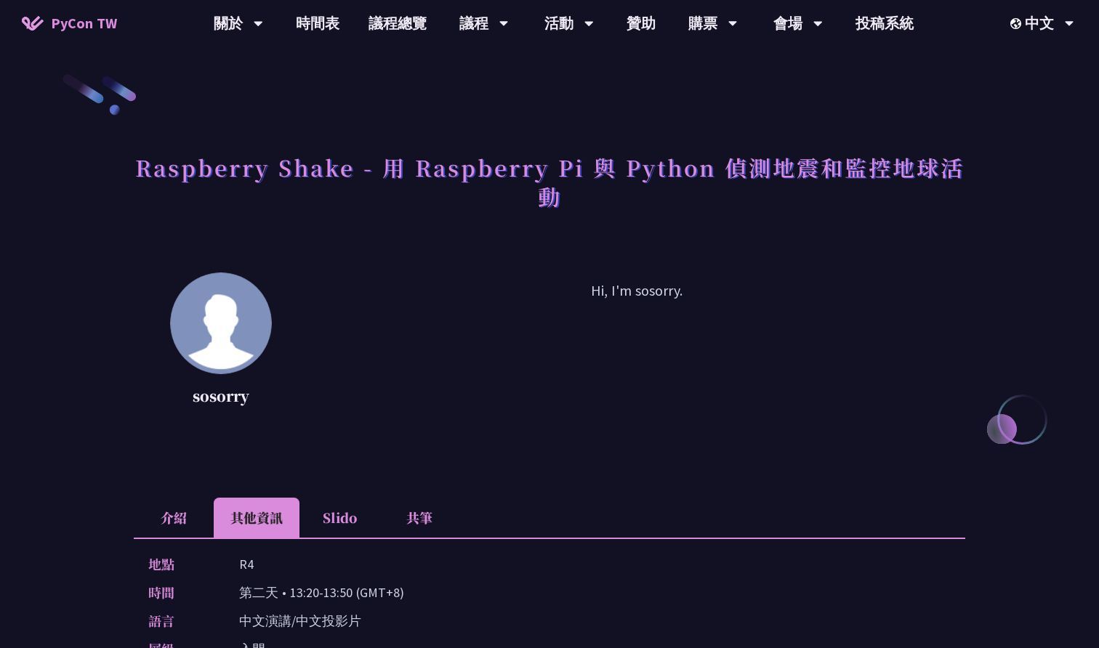
click at [180, 512] on li "介紹" at bounding box center [174, 518] width 80 height 40
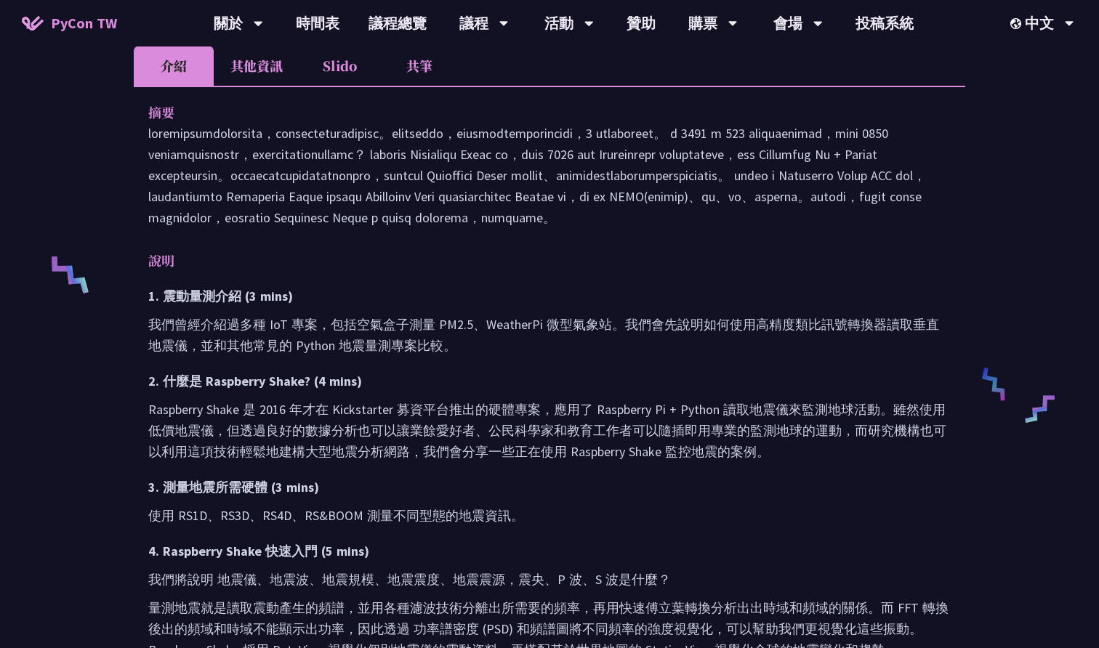
scroll to position [440, 0]
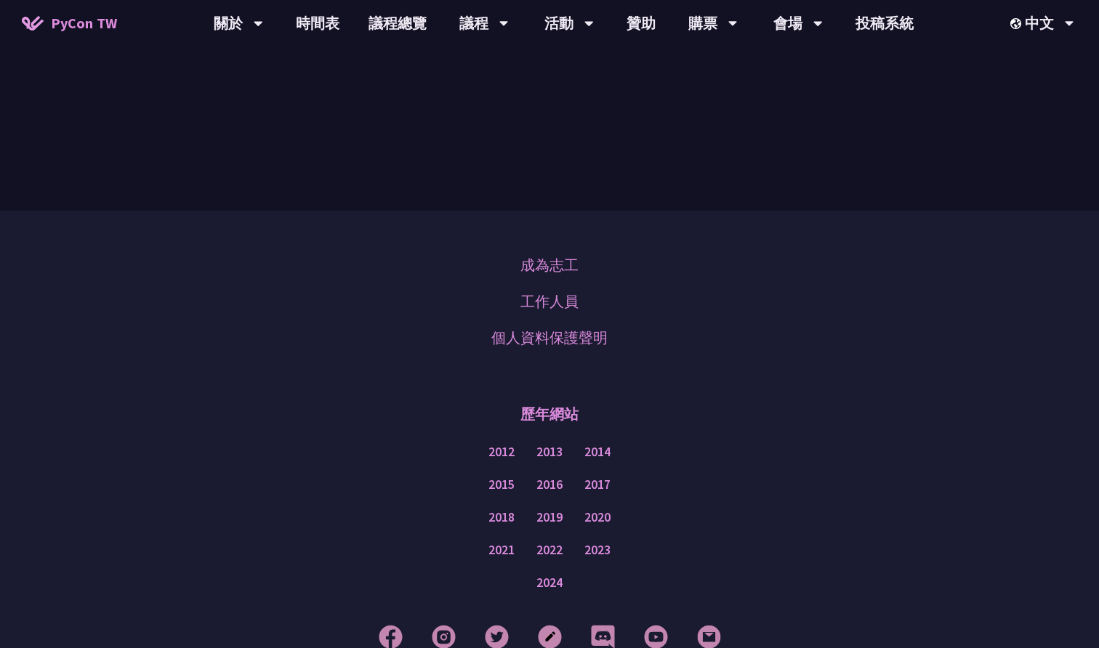
scroll to position [866, 0]
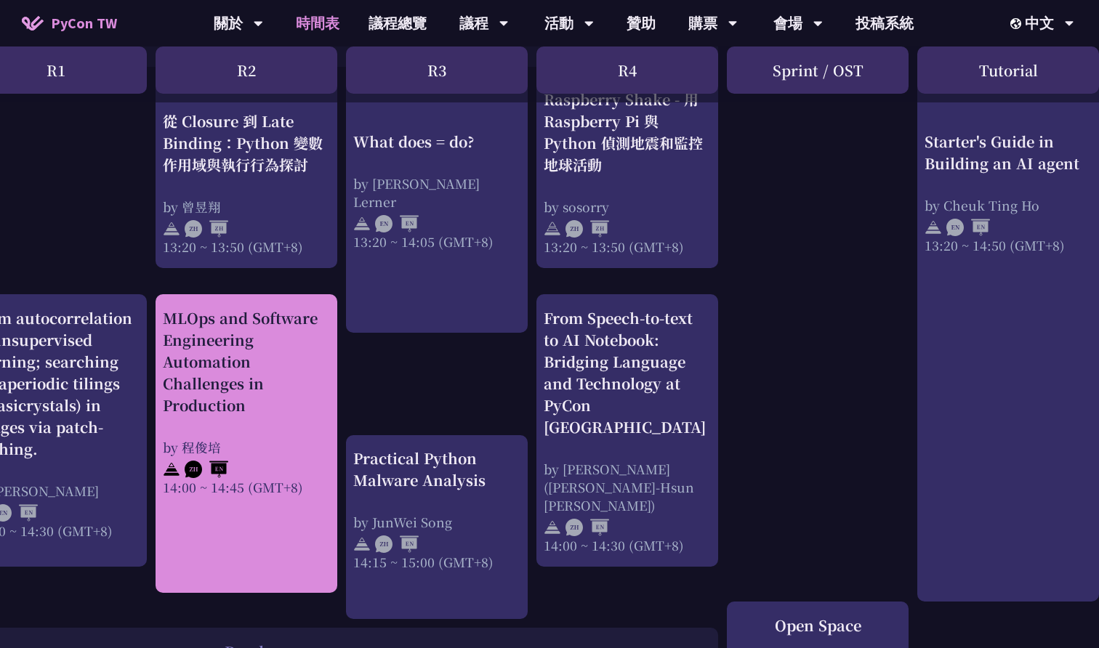
scroll to position [1302, 309]
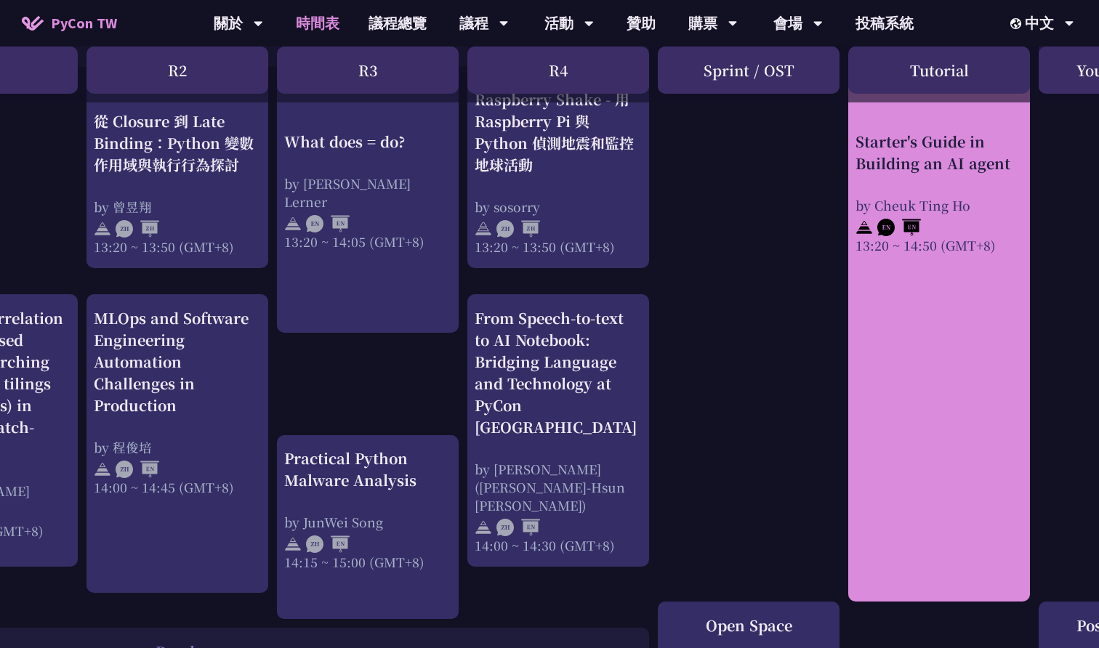
click at [906, 279] on link "Starter's Guide in Building an AI agent by [PERSON_NAME] 13:20 ~ 14:50 (GMT+8)" at bounding box center [938, 339] width 167 height 501
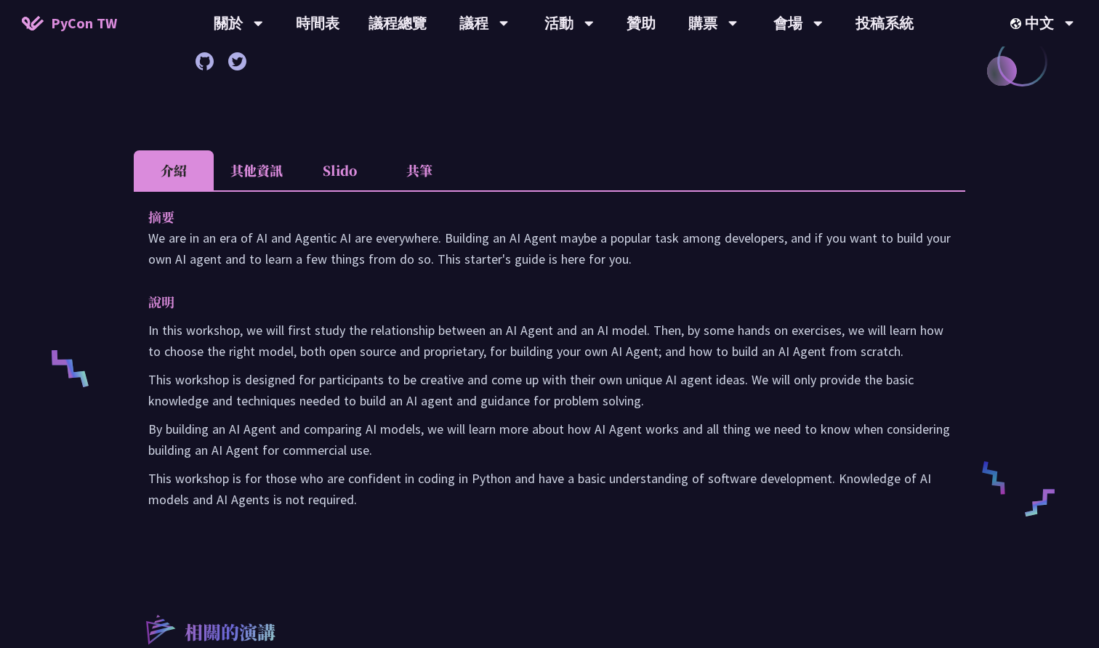
scroll to position [369, 0]
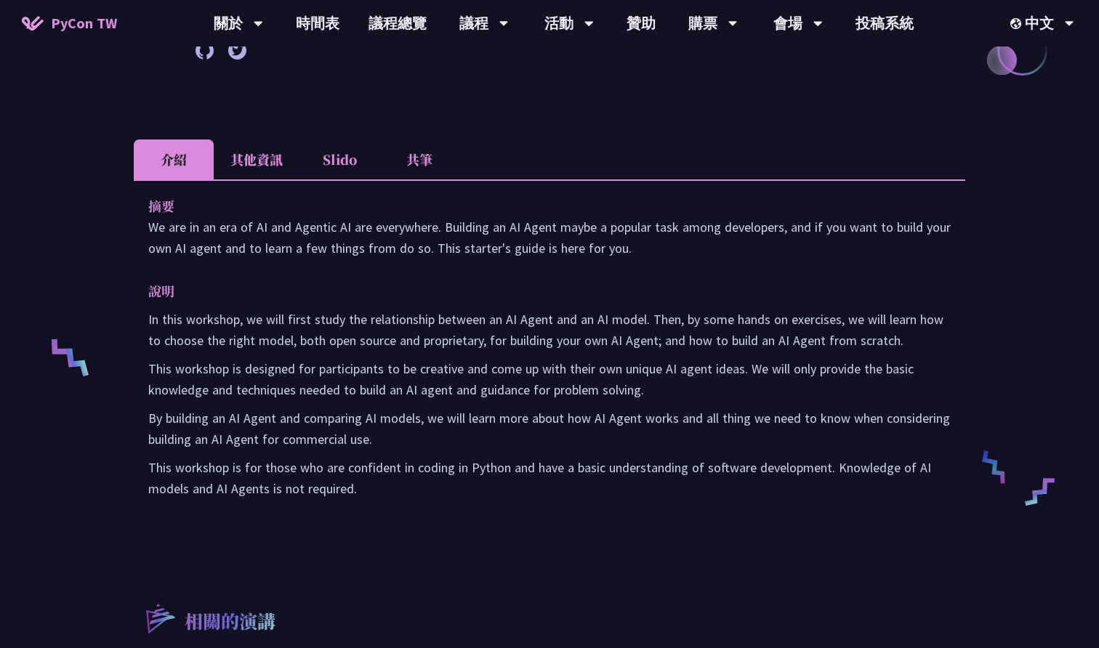
click at [245, 143] on li "其他資訊" at bounding box center [257, 160] width 86 height 40
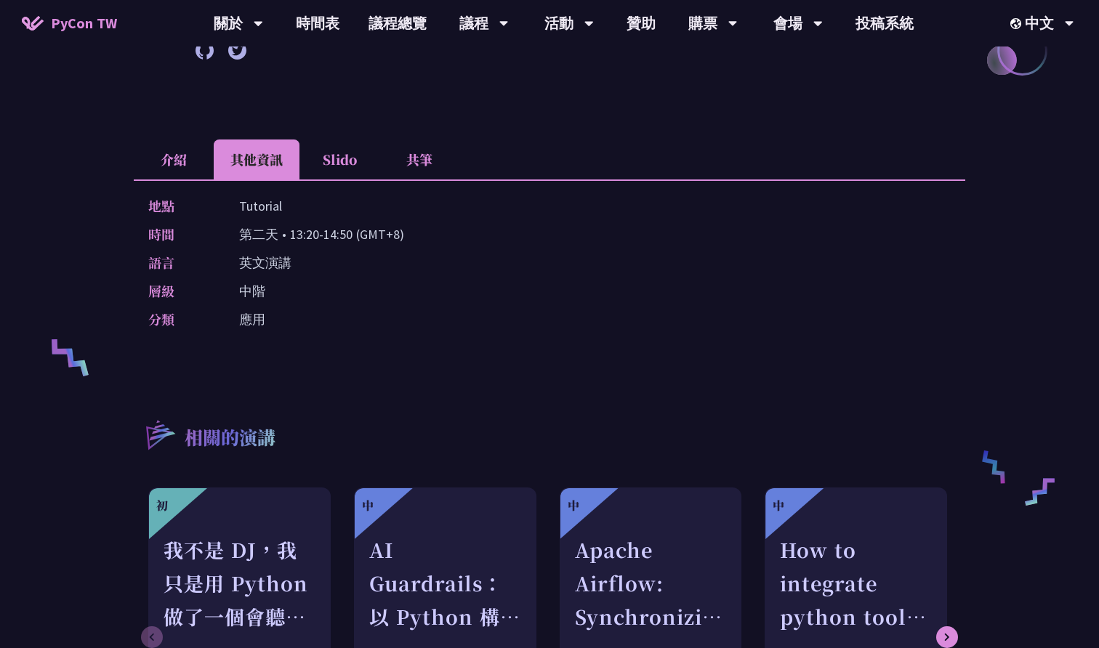
click at [200, 174] on li "介紹" at bounding box center [174, 160] width 80 height 40
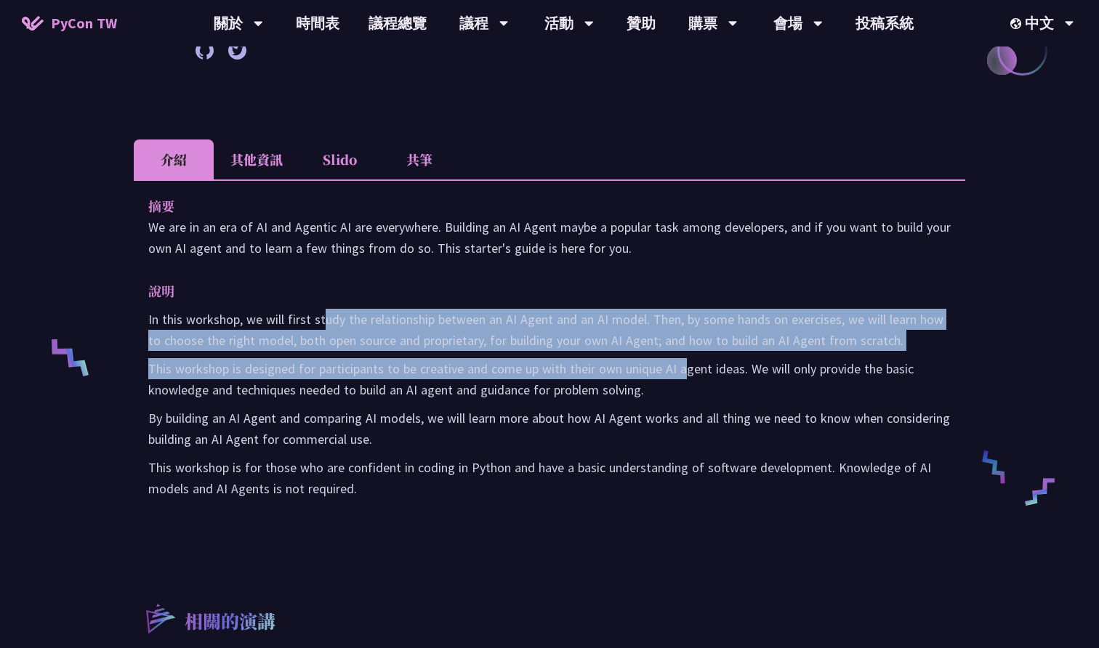
drag, startPoint x: 321, startPoint y: 317, endPoint x: 687, endPoint y: 379, distance: 371.6
click at [687, 379] on div "In this workshop, we will first study the relationship between an AI Agent and …" at bounding box center [549, 404] width 802 height 190
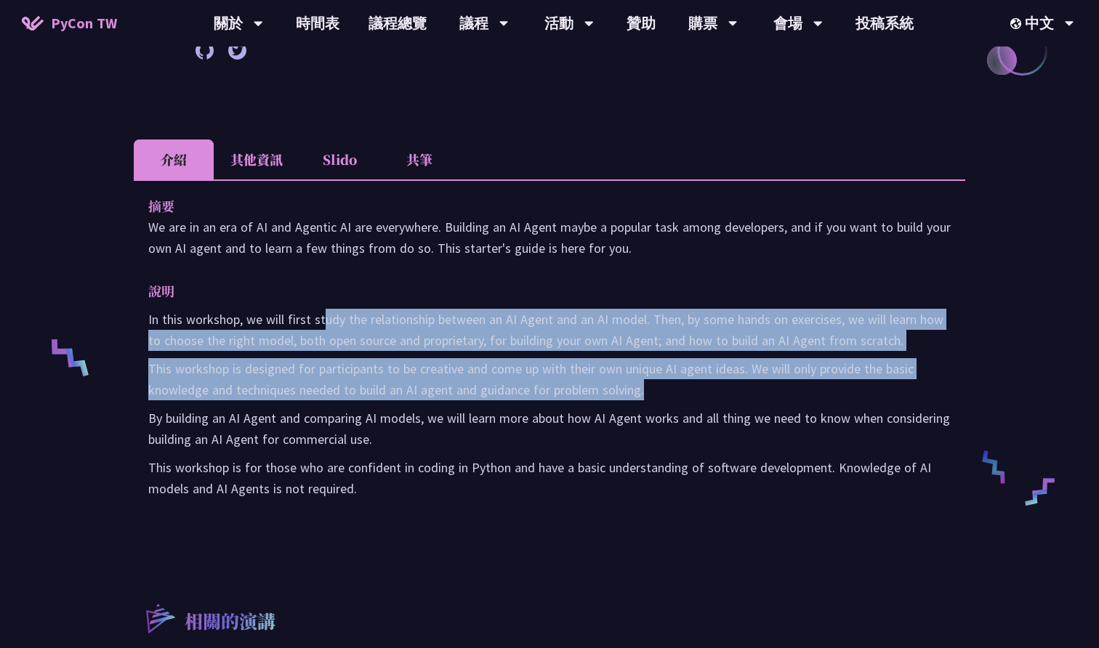
click at [691, 391] on p "This workshop is designed for participants to be creative and come up with thei…" at bounding box center [549, 379] width 802 height 42
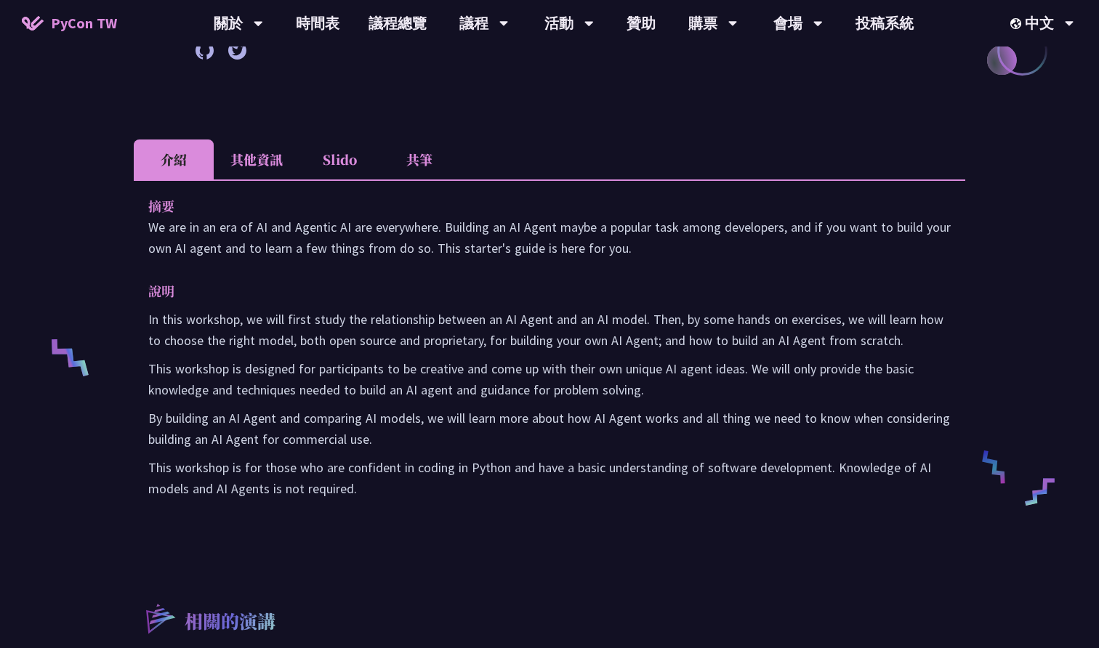
scroll to position [1302, 0]
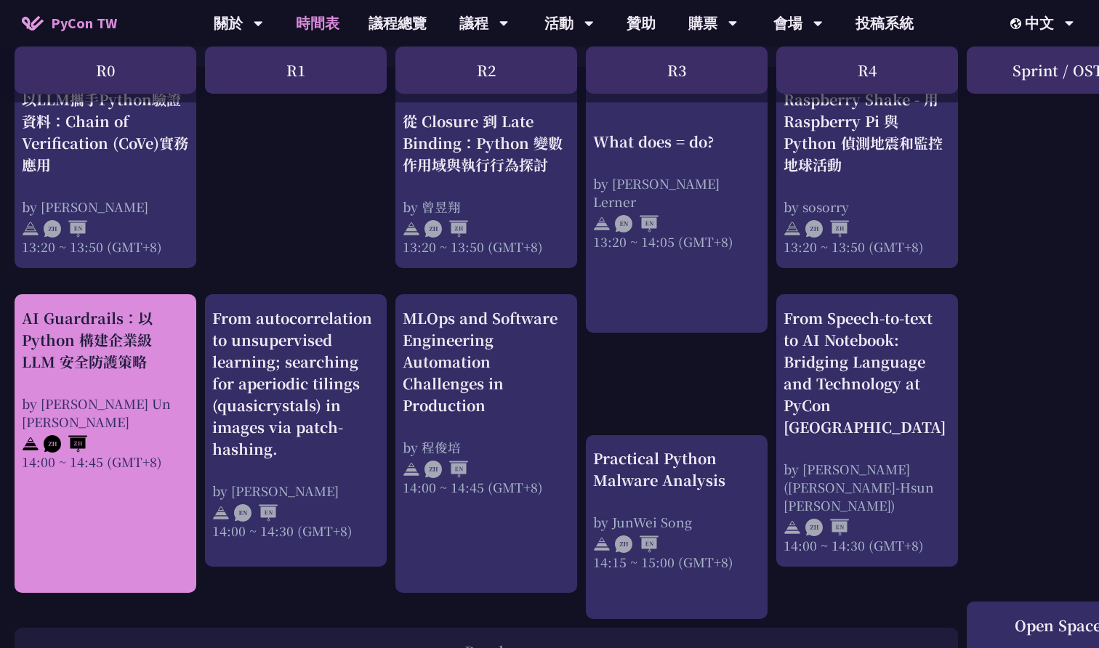
click at [169, 342] on div "AI Guardrails：以 Python 構建企業級 LLM 安全防護策略" at bounding box center [105, 339] width 167 height 65
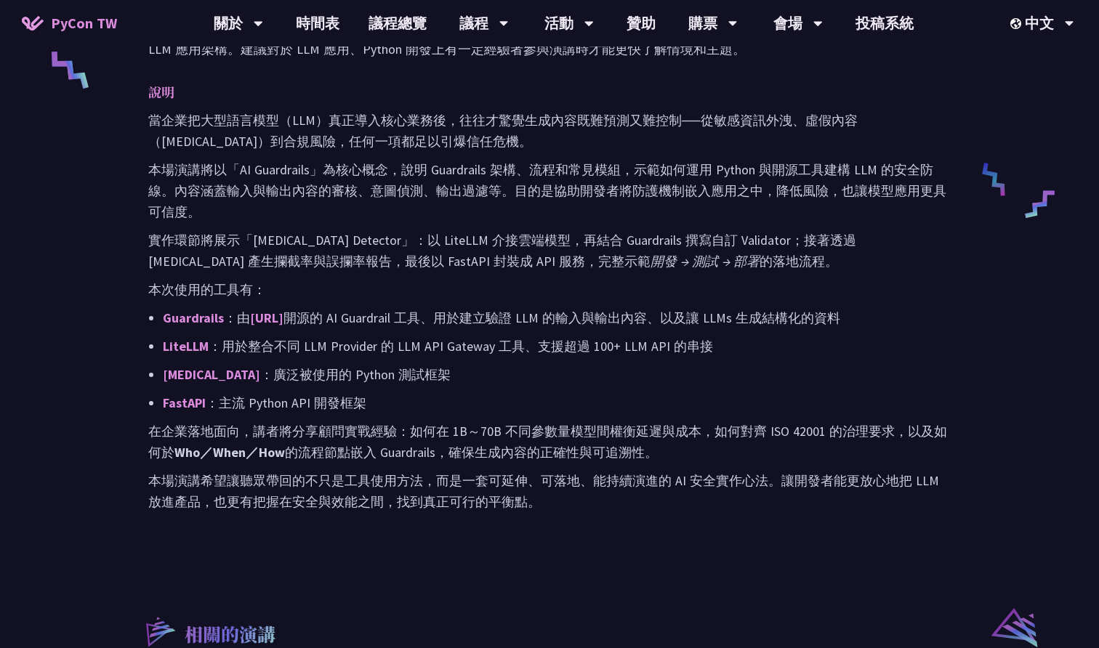
scroll to position [834, 0]
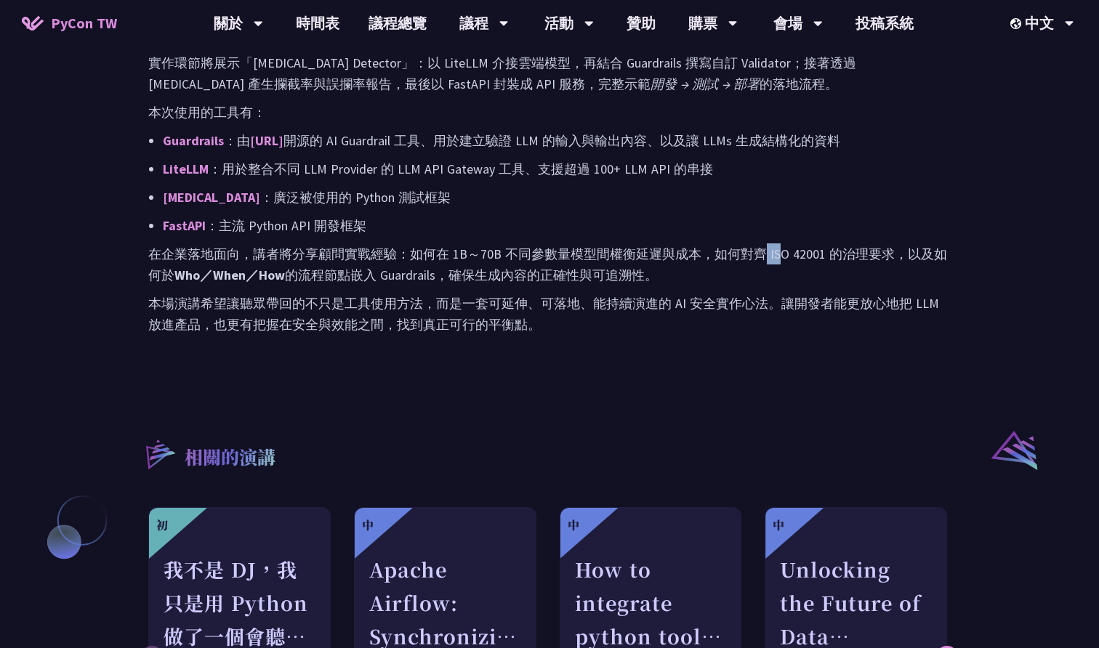
drag, startPoint x: 743, startPoint y: 232, endPoint x: 770, endPoint y: 232, distance: 26.9
click at [769, 243] on p "在企業落地面向，講者將分享顧問實戰經驗：如何在 1B～70B 不同參數量模型間權衡延遲與成本，如何對齊 ISO 42001 的治理要求，以及如何於 Who／W…" at bounding box center [549, 264] width 802 height 42
click at [770, 243] on p "在企業落地面向，講者將分享顧問實戰經驗：如何在 1B～70B 不同參數量模型間權衡延遲與成本，如何對齊 ISO 42001 的治理要求，以及如何於 Who／W…" at bounding box center [549, 264] width 802 height 42
click at [746, 243] on p "在企業落地面向，講者將分享顧問實戰經驗：如何在 1B～70B 不同參數量模型間權衡延遲與成本，如何對齊 ISO 42001 的治理要求，以及如何於 Who／W…" at bounding box center [549, 264] width 802 height 42
drag, startPoint x: 746, startPoint y: 232, endPoint x: 788, endPoint y: 232, distance: 42.2
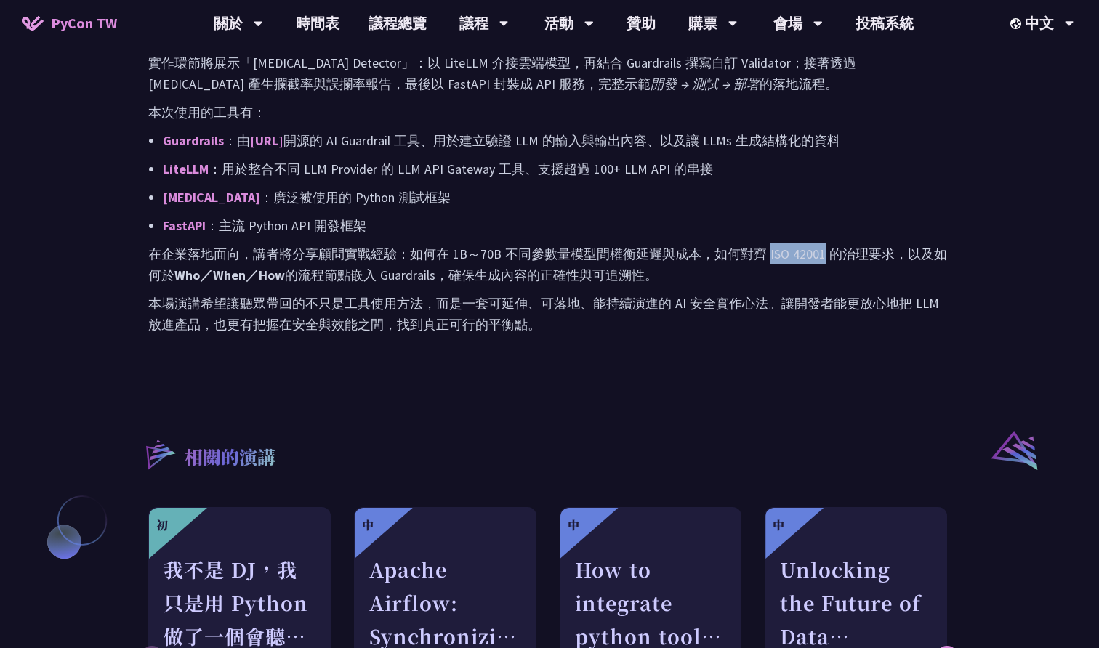
click at [788, 243] on p "在企業落地面向，講者將分享顧問實戰經驗：如何在 1B～70B 不同參數量模型間權衡延遲與成本，如何對齊 ISO 42001 的治理要求，以及如何於 Who／W…" at bounding box center [549, 264] width 802 height 42
copy p "ISO 42001"
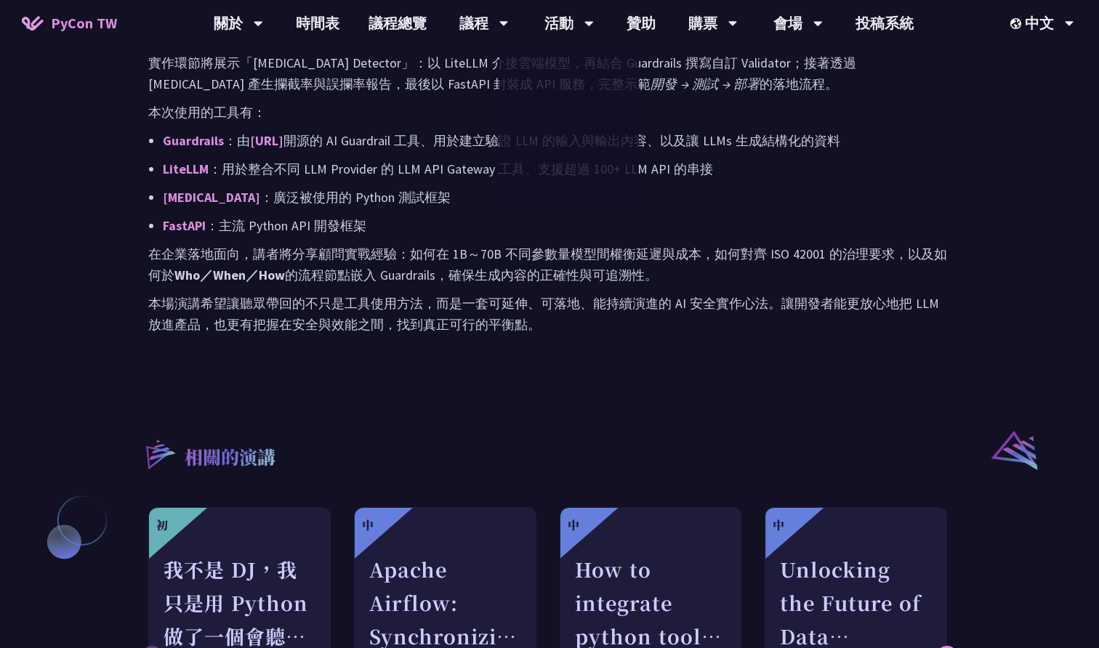
click at [562, 340] on div "摘要 在企業導入大型語言模型（LLM）時，若缺乏適當的 Guardrails（防護機制），如同高速行駛卻未繫安全帶——平時無感，一旦出事便難以挽回。本演講將結…" at bounding box center [549, 56] width 831 height 632
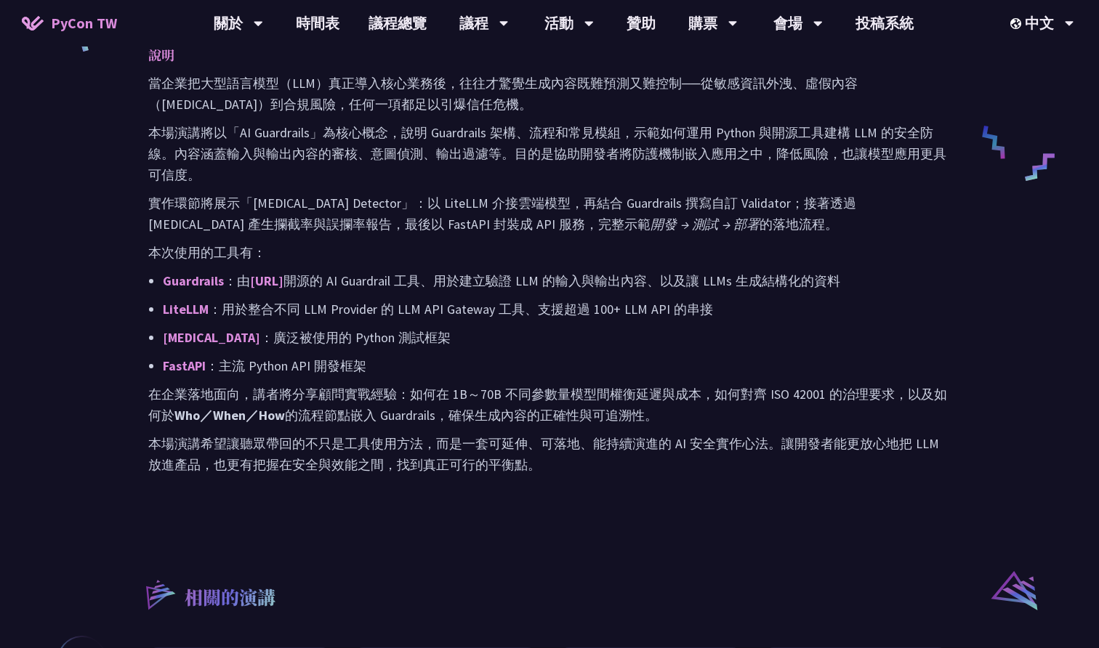
scroll to position [691, 0]
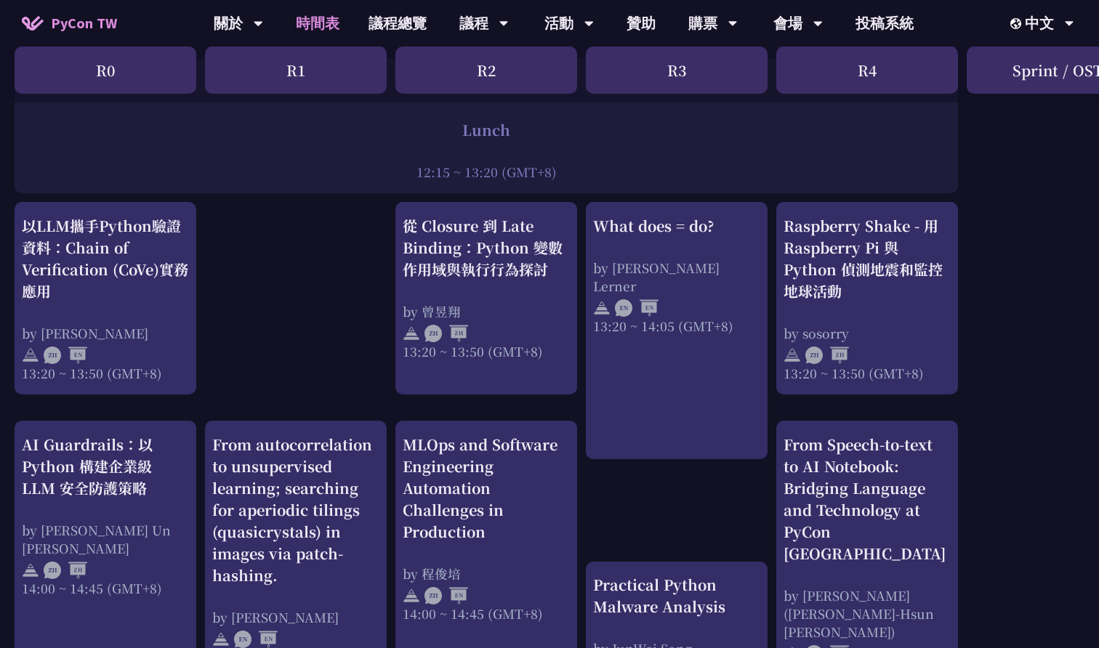
scroll to position [1175, 3]
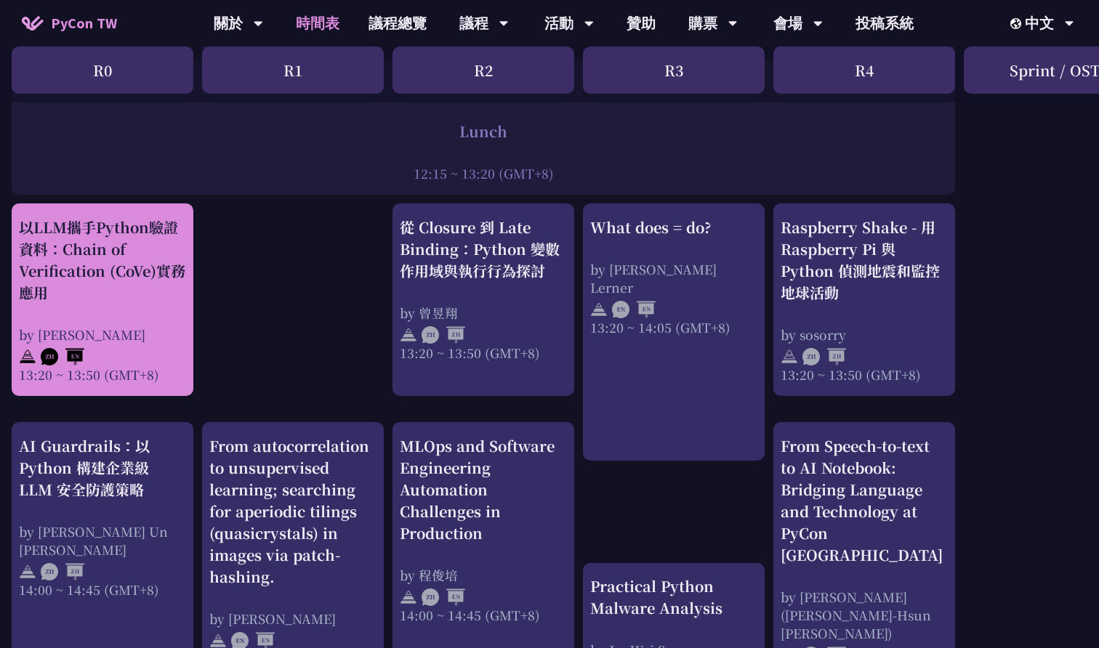
click at [180, 272] on div "以LLM攜手Python驗證資料：Chain of Verification (CoVe)實務應用" at bounding box center [102, 260] width 167 height 87
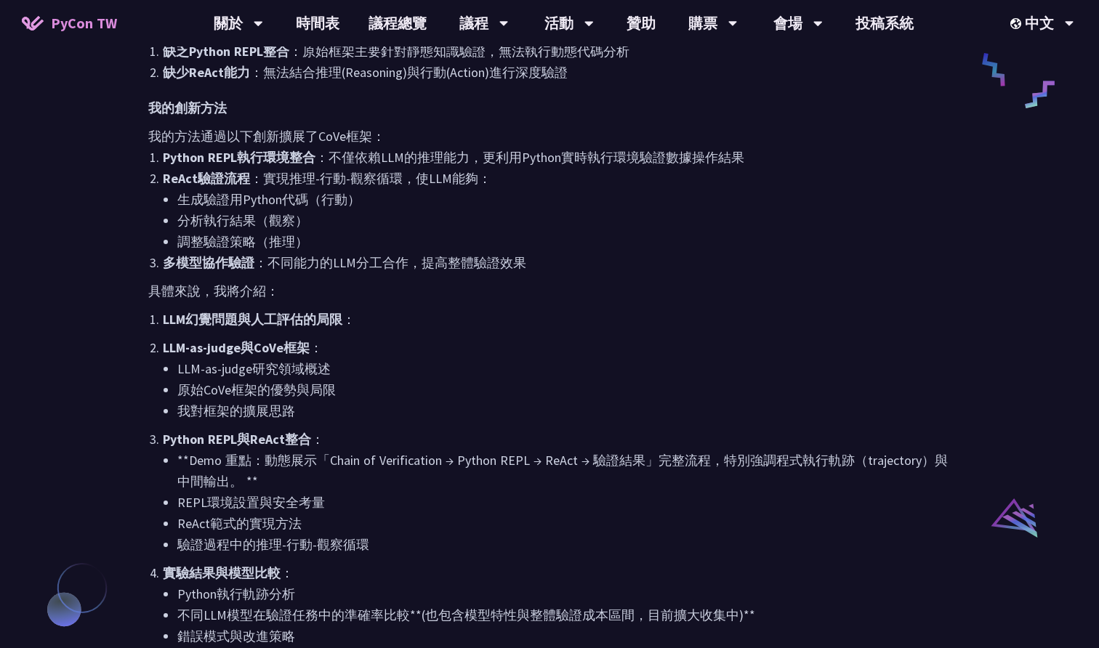
scroll to position [844, 0]
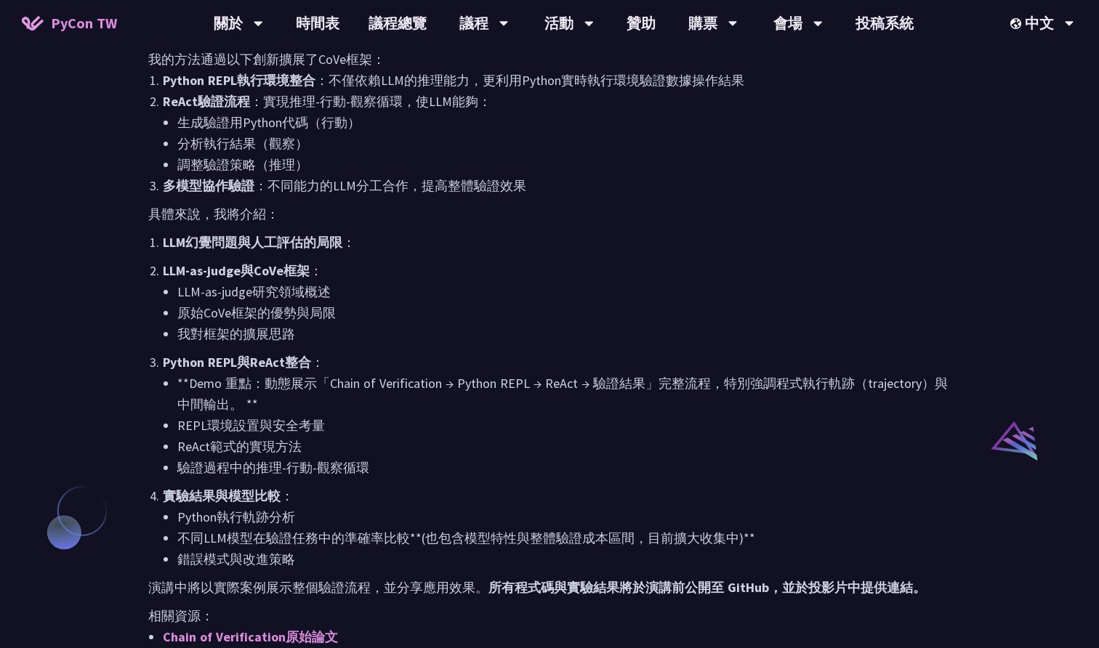
scroll to position [1175, 0]
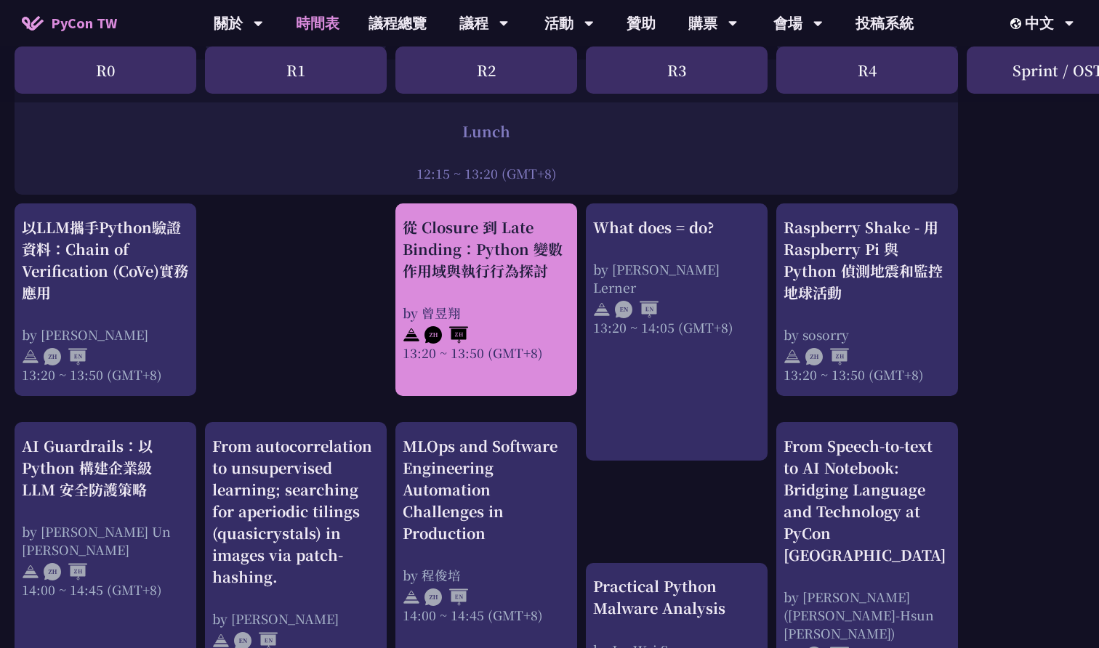
click at [493, 316] on div "by 曾昱翔" at bounding box center [486, 313] width 167 height 18
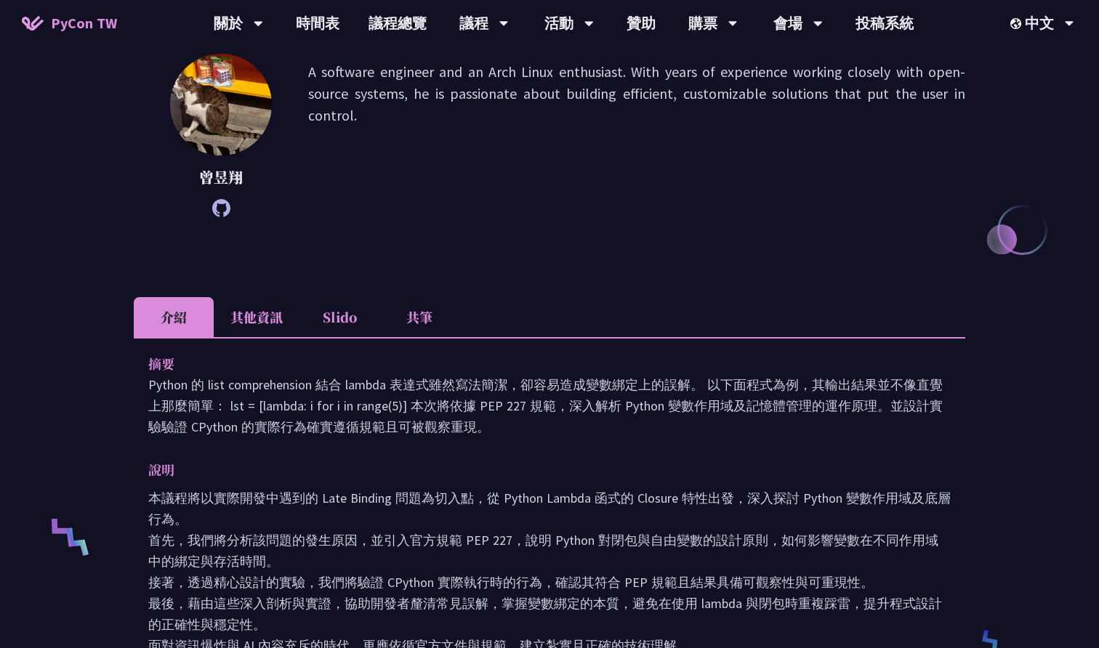
scroll to position [198, 0]
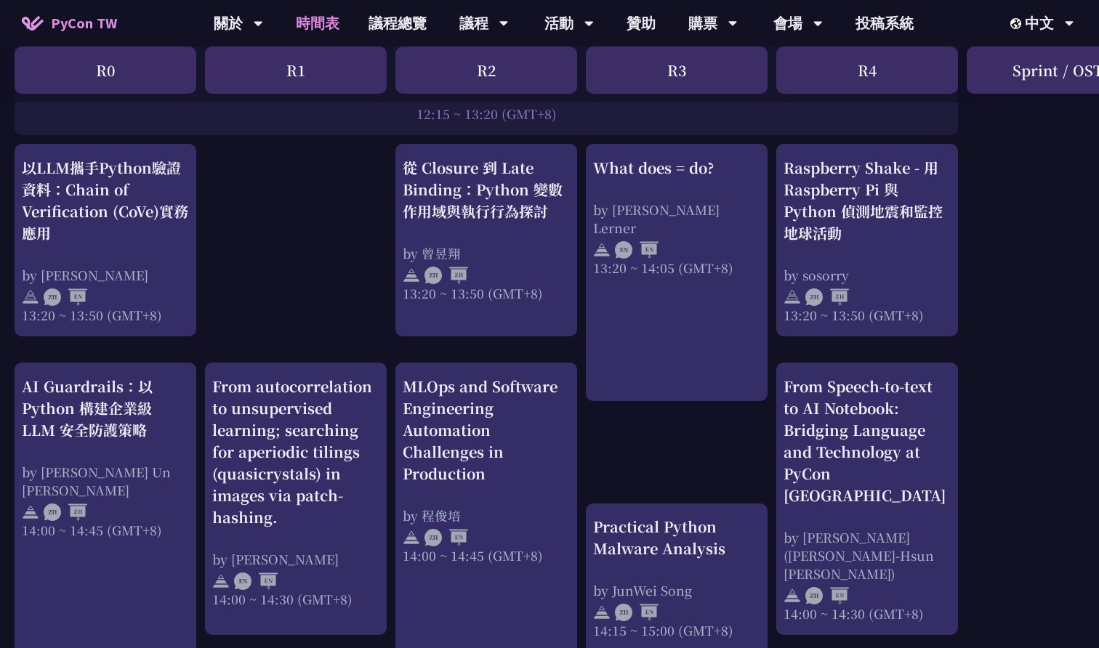
scroll to position [1257, 0]
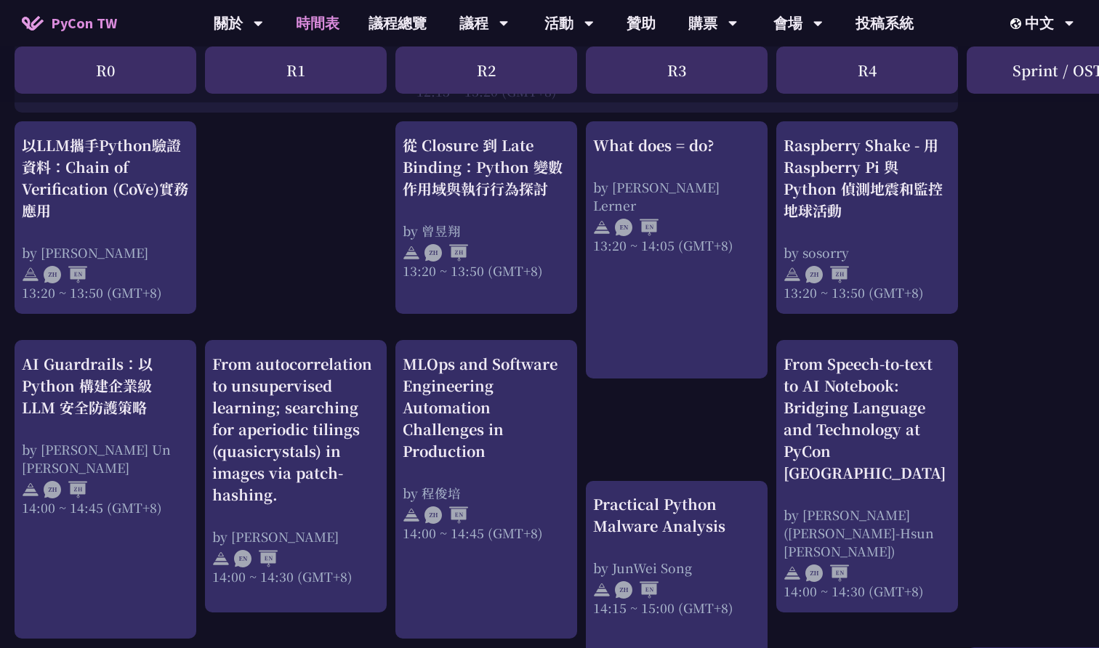
click at [962, 435] on div "print("Hello World")，然後呢？ by [PERSON_NAME] 10:50 ~ 11:35 (GMT+8) What does = do…" at bounding box center [772, 169] width 1544 height 2260
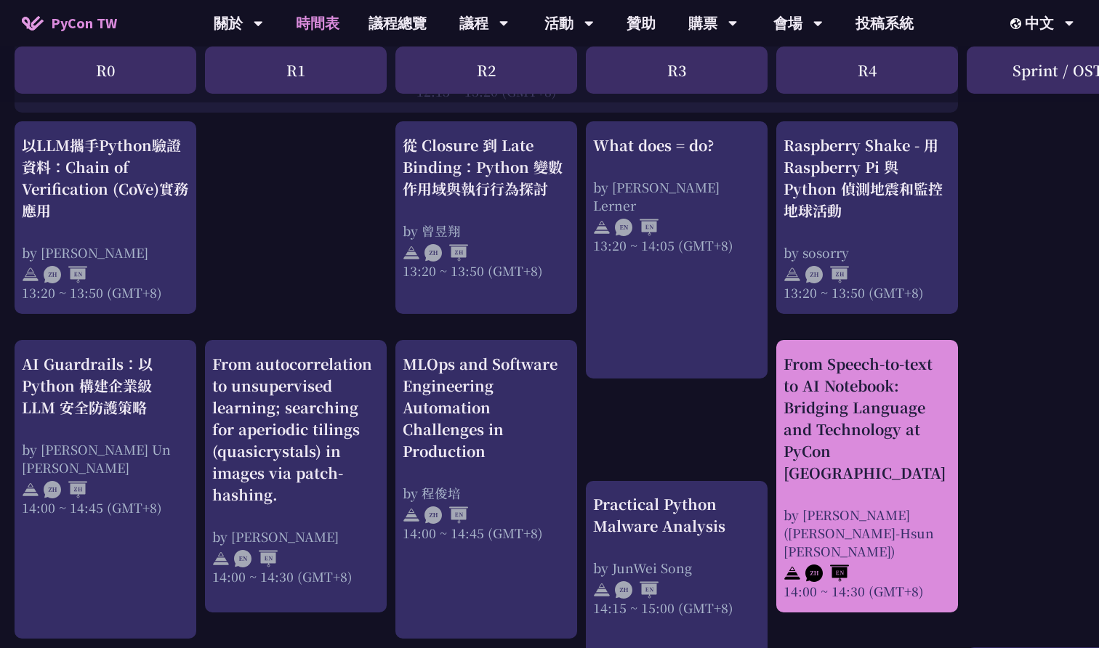
click at [905, 437] on div "From Speech-to-text to AI Notebook: Bridging Language and Technology at PyCon […" at bounding box center [866, 418] width 167 height 131
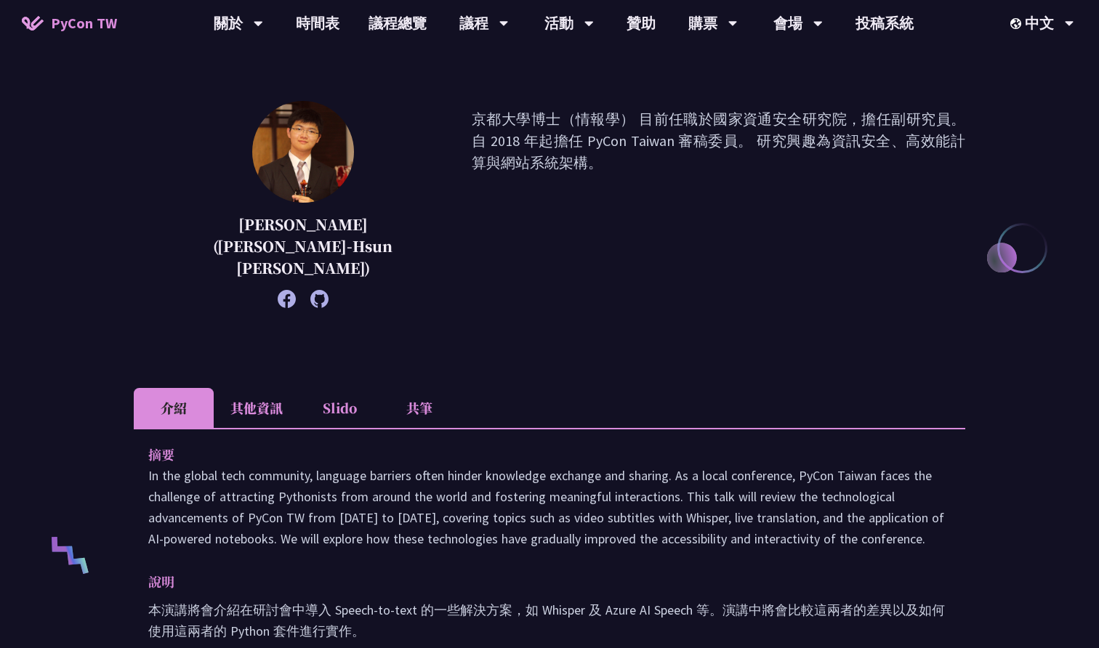
scroll to position [174, 0]
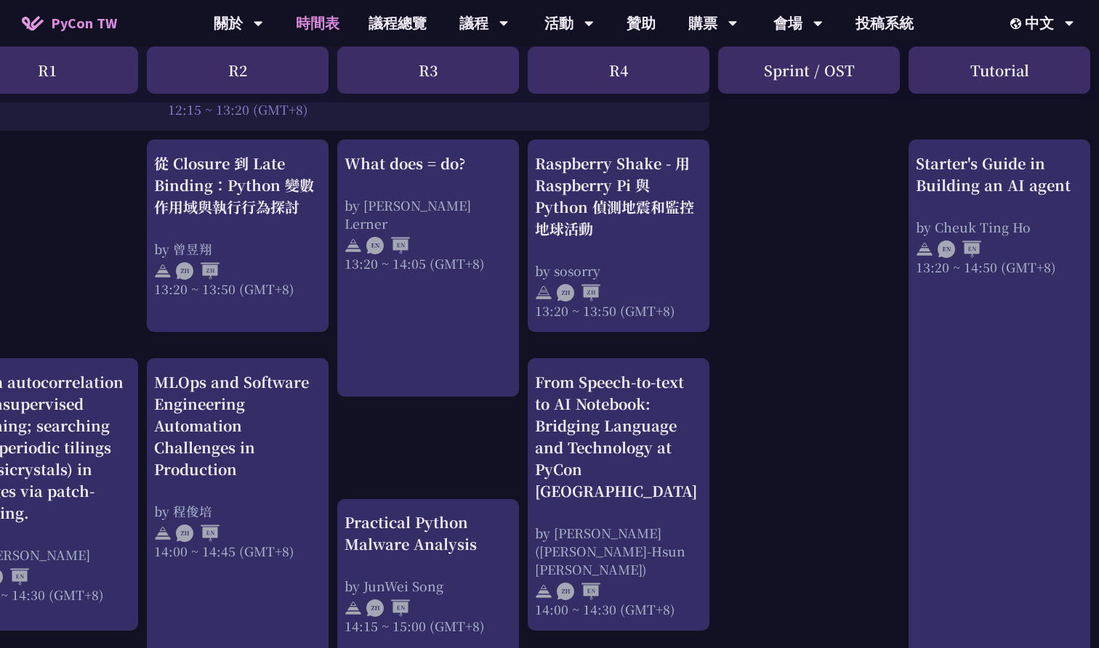
scroll to position [1234, 377]
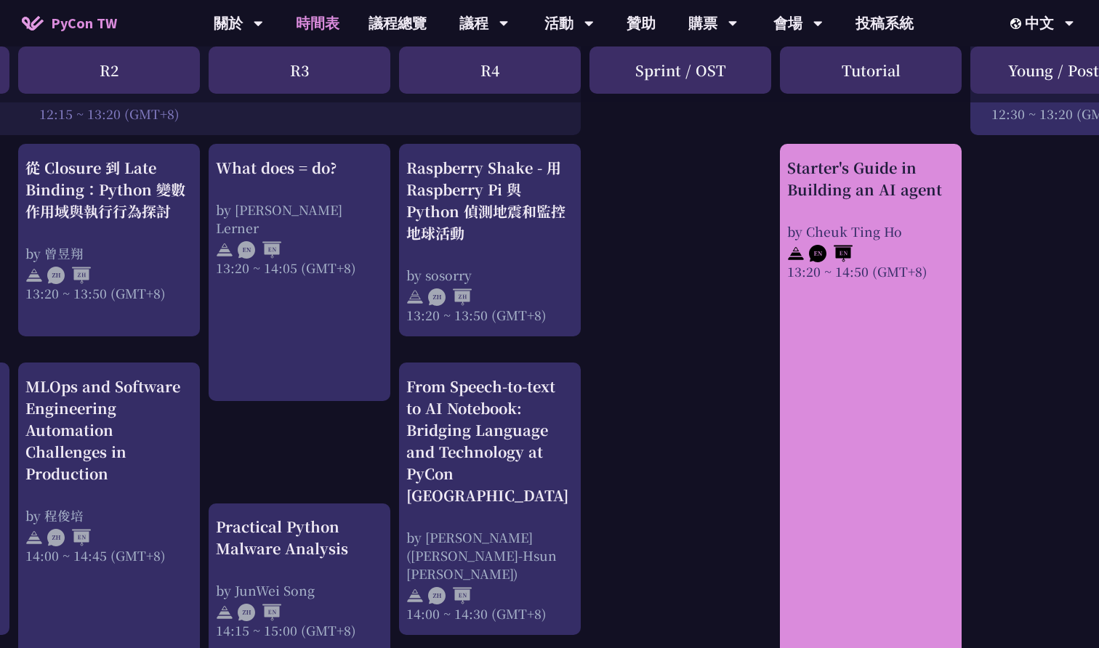
click at [892, 446] on link "Starter's Guide in Building an AI agent by [PERSON_NAME] 13:20 ~ 14:50 (GMT+8)" at bounding box center [870, 407] width 167 height 501
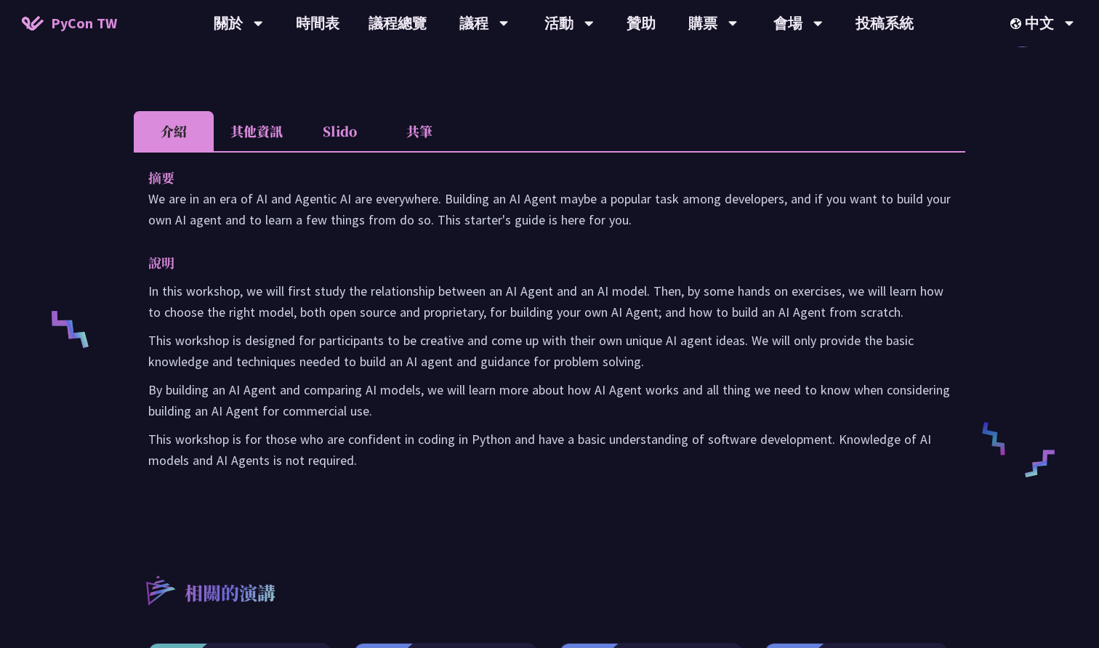
scroll to position [306, 0]
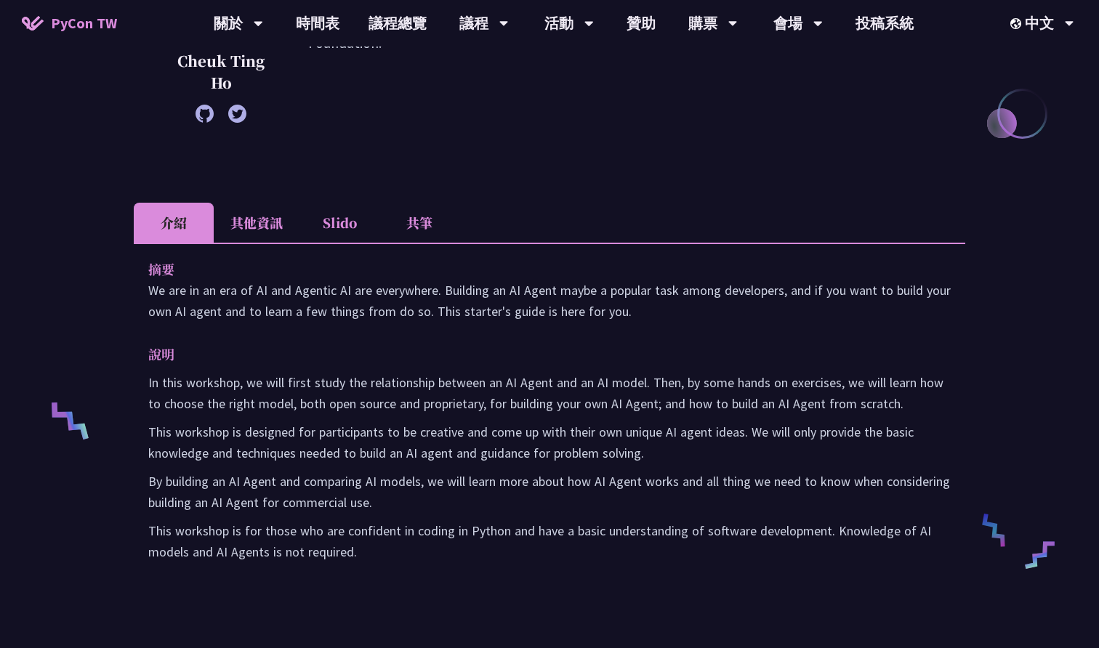
scroll to position [1234, 0]
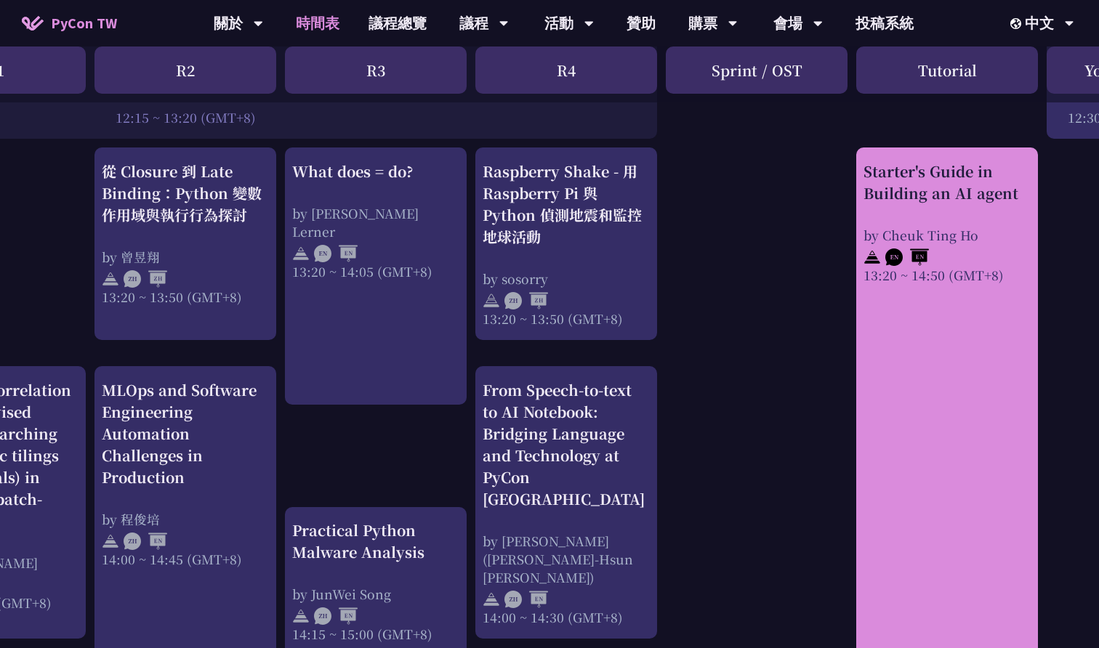
click at [924, 460] on link "Starter's Guide in Building an AI agent by [PERSON_NAME] 13:20 ~ 14:50 (GMT+8)" at bounding box center [946, 411] width 167 height 501
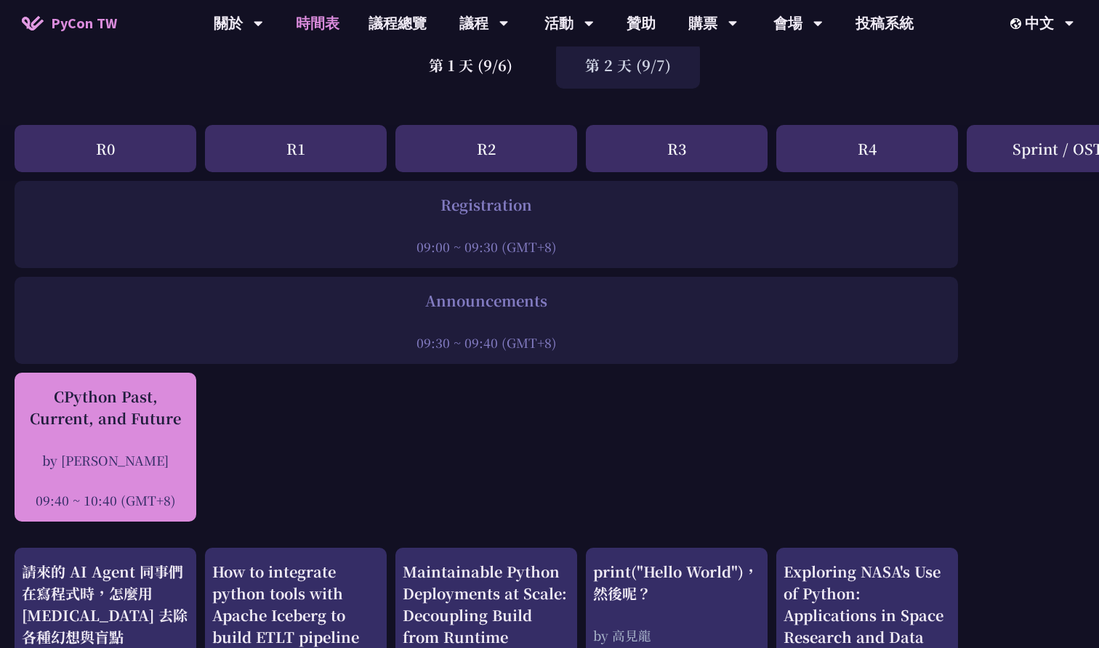
scroll to position [107, 1]
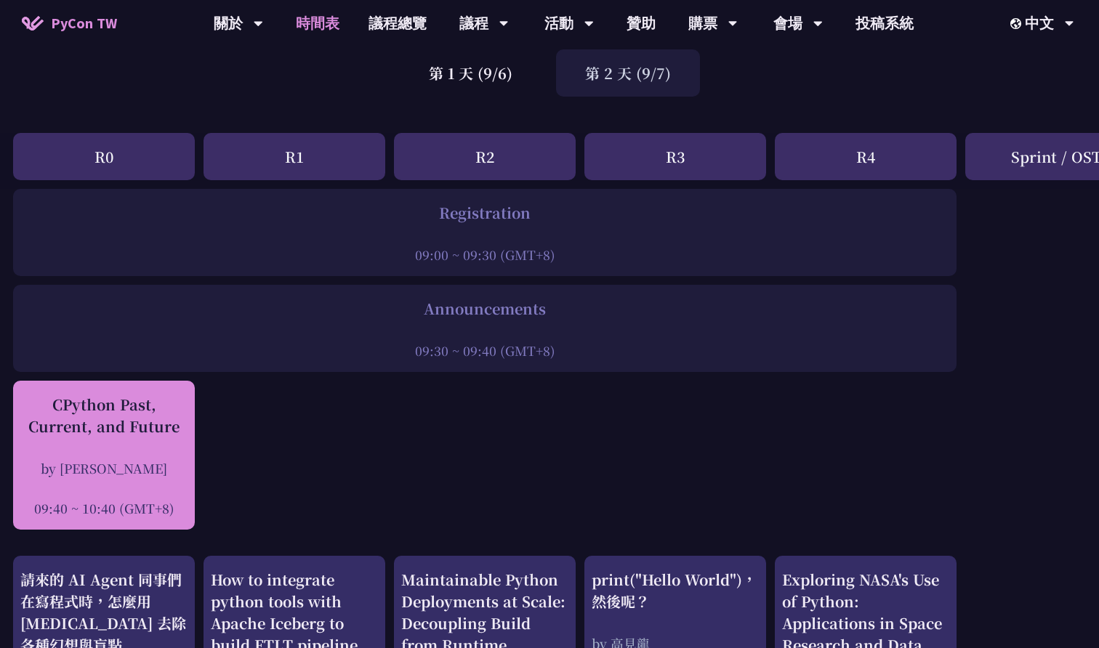
click at [134, 437] on div "CPython Past, Current, and Future by [PERSON_NAME] Na 09:40 ~ 10:40 (GMT+8)" at bounding box center [103, 456] width 167 height 124
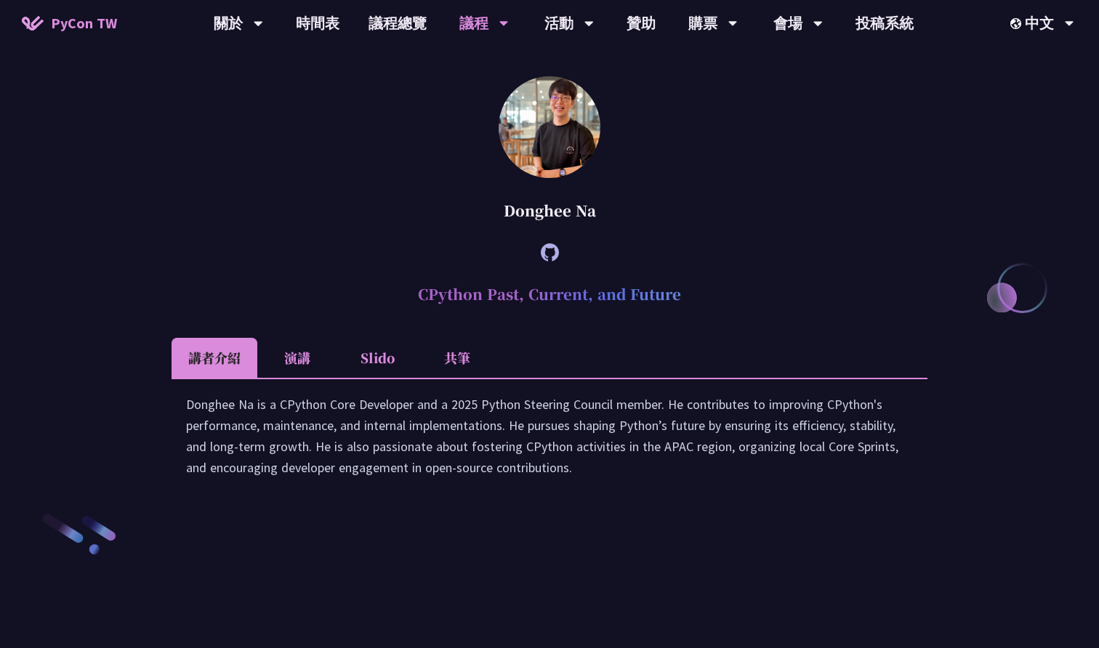
scroll to position [1850, 0]
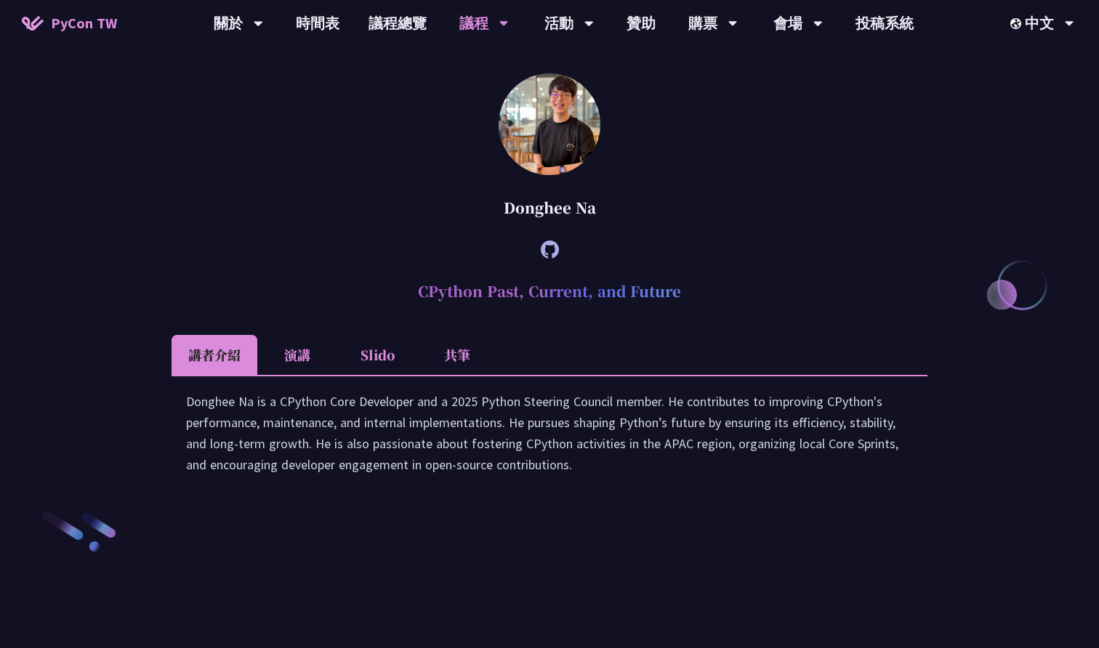
drag, startPoint x: 421, startPoint y: 417, endPoint x: 761, endPoint y: 419, distance: 340.1
click at [761, 313] on h2 "CPython Past, Current, and Future" at bounding box center [550, 292] width 756 height 44
copy h2 "CPython Past, Current, and Future"
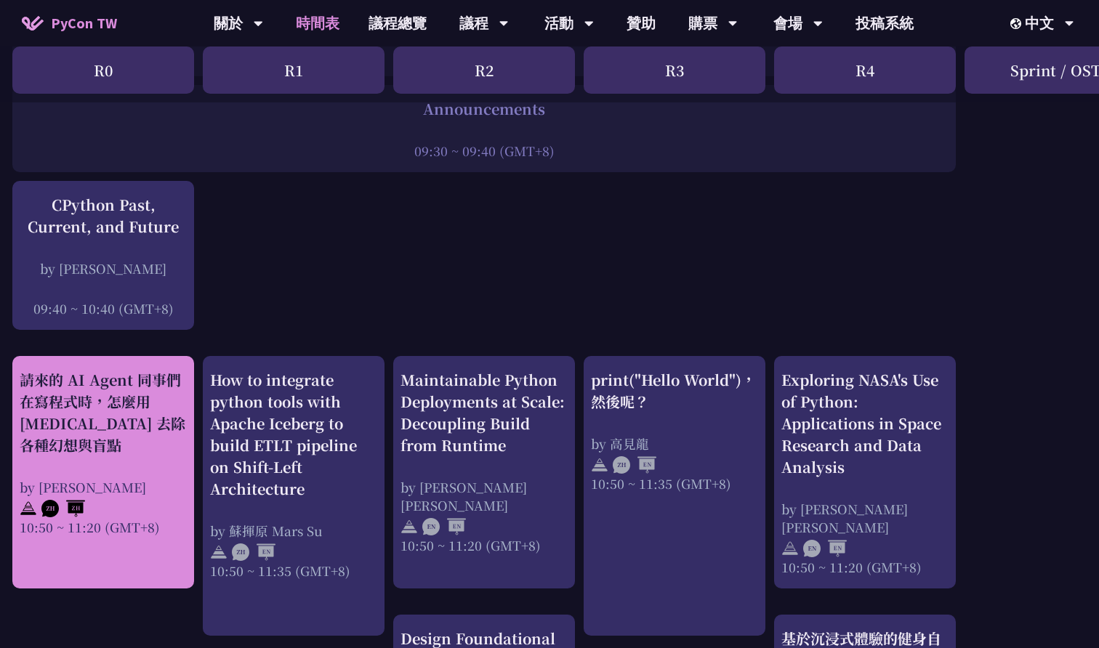
click at [144, 391] on div "請來的 AI Agent 同事們在寫程式時，怎麼用 [MEDICAL_DATA] 去除各種幻想與盲點" at bounding box center [103, 412] width 167 height 87
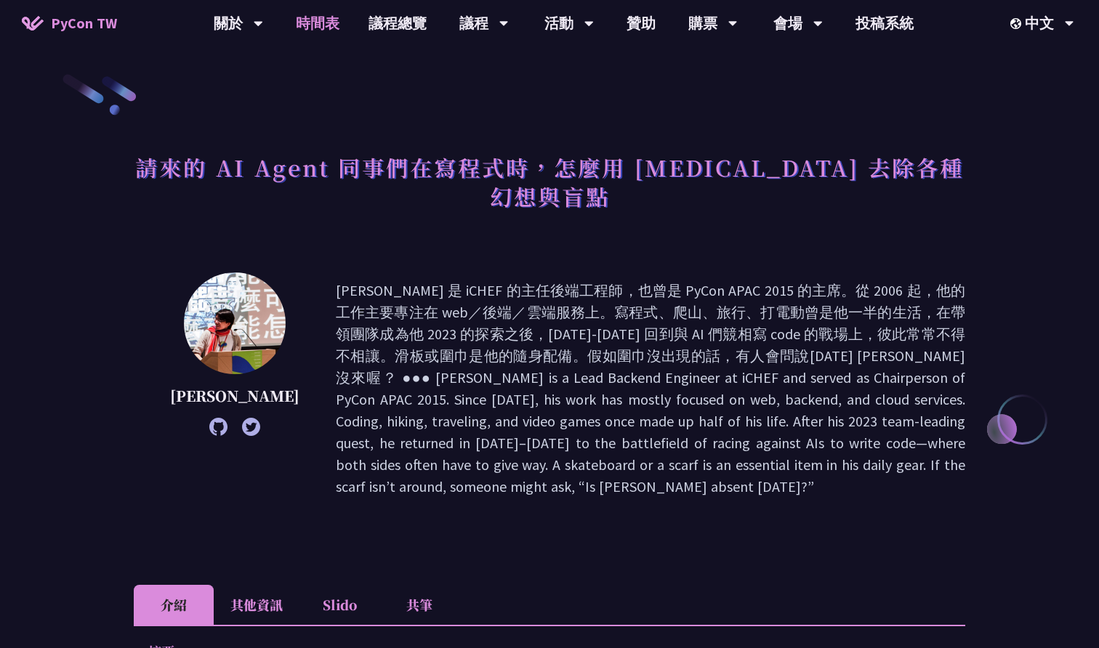
scroll to position [307, 0]
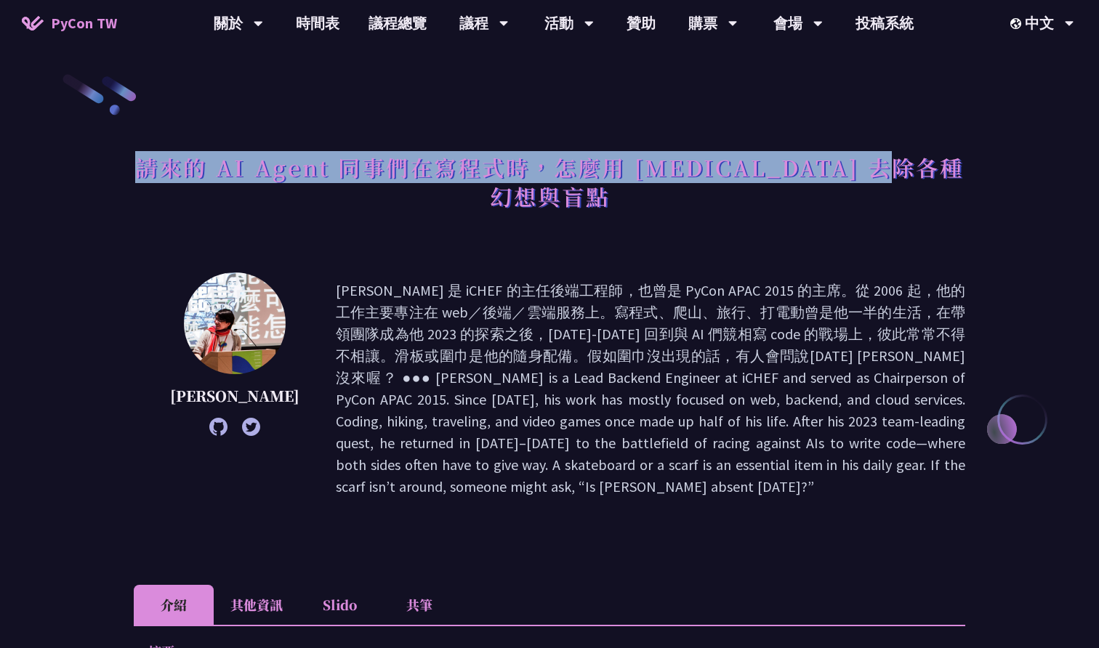
drag, startPoint x: 134, startPoint y: 166, endPoint x: 959, endPoint y: 161, distance: 824.9
click at [959, 161] on div "請來的 AI Agent 同事們在寫程式時，怎麼用 [MEDICAL_DATA] 去除各種幻想與盲點" at bounding box center [549, 197] width 831 height 105
drag, startPoint x: 154, startPoint y: 169, endPoint x: 943, endPoint y: 181, distance: 789.4
click at [943, 181] on h1 "請來的 AI Agent 同事們在寫程式時，怎麼用 [MEDICAL_DATA] 去除各種幻想與盲點" at bounding box center [549, 181] width 831 height 73
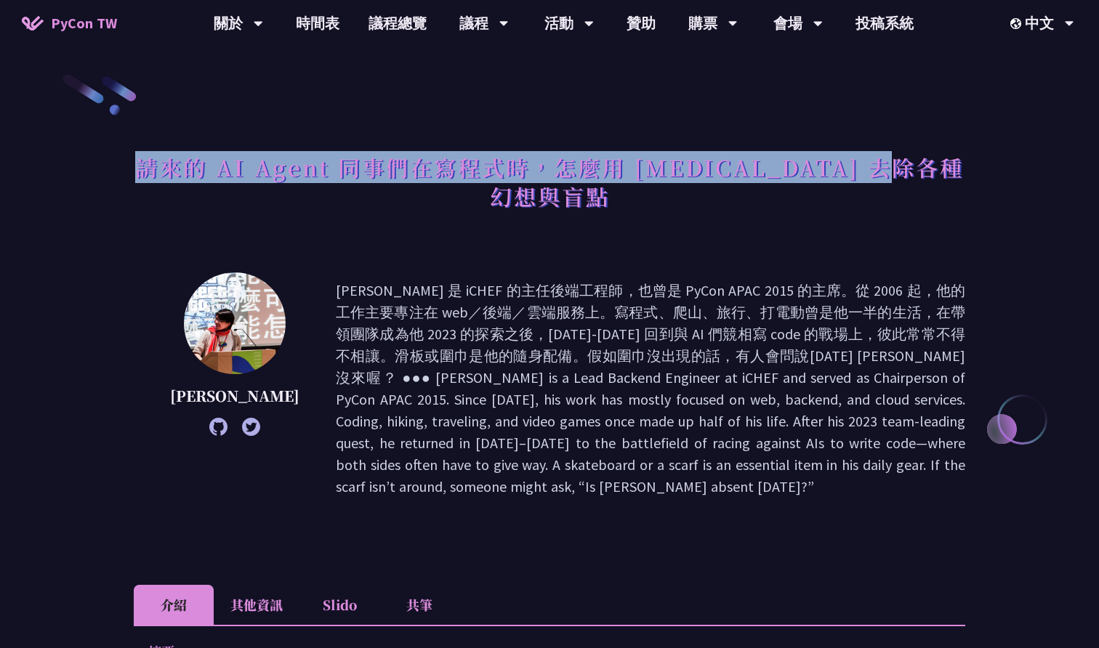
copy h1 "請來的 AI Agent 同事們在寫程式時，怎麼用 [MEDICAL_DATA] 去除各種幻想與盲點"
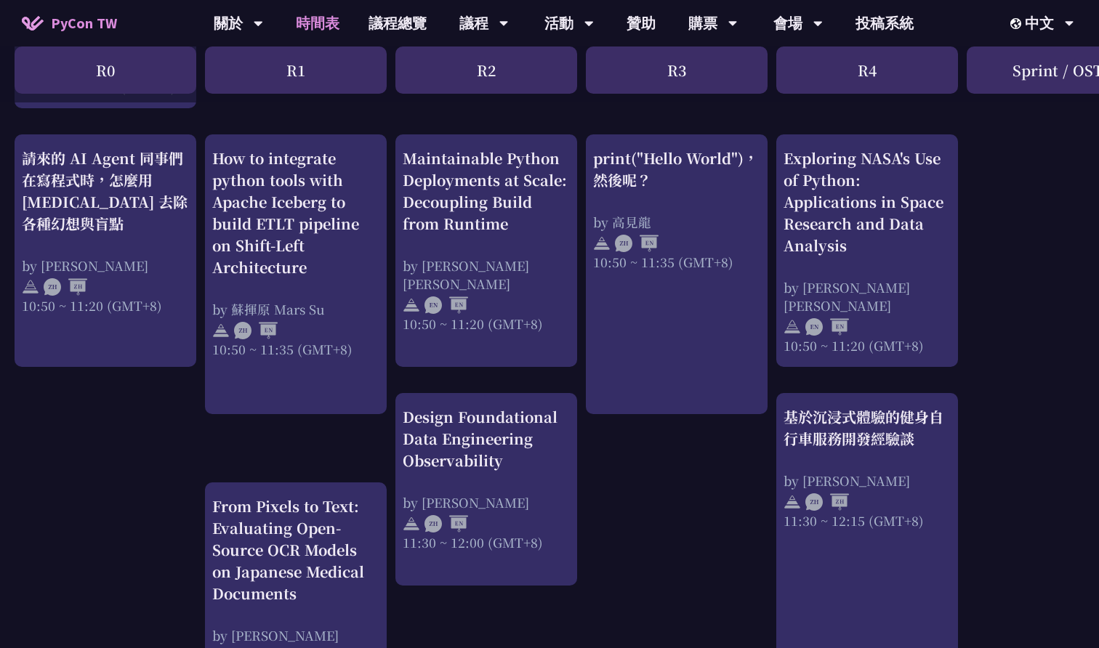
scroll to position [520, 0]
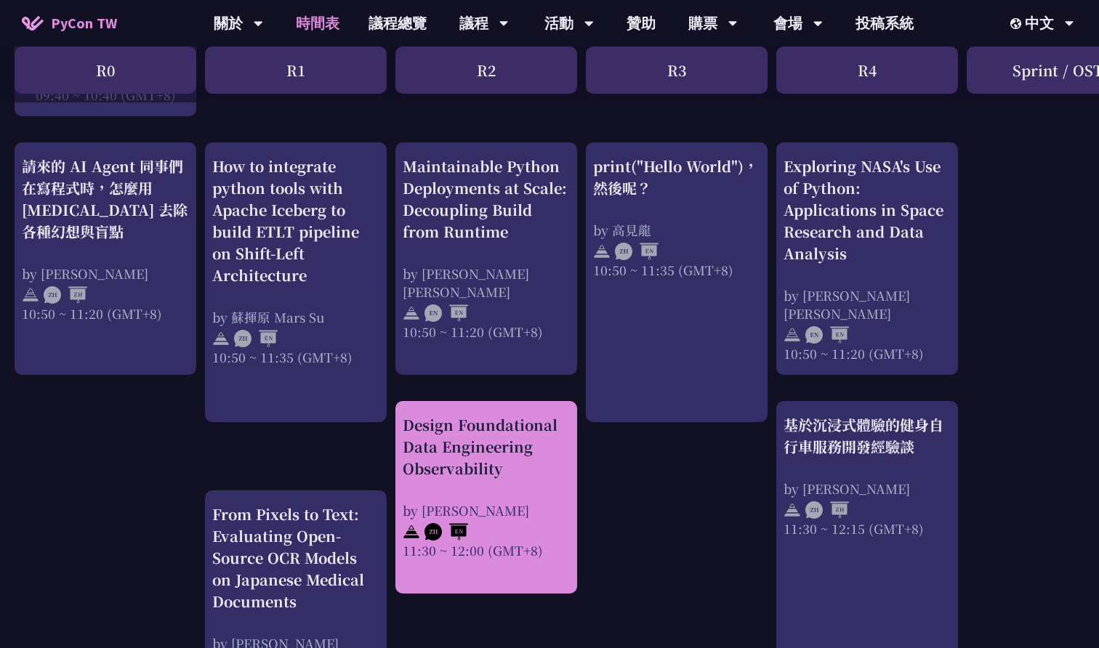
click at [501, 402] on div "Design Foundational Data Engineering Observability by [PERSON_NAME] 11:30 ~ 12:…" at bounding box center [486, 497] width 182 height 193
click at [525, 467] on div "Design Foundational Data Engineering Observability" at bounding box center [486, 446] width 167 height 65
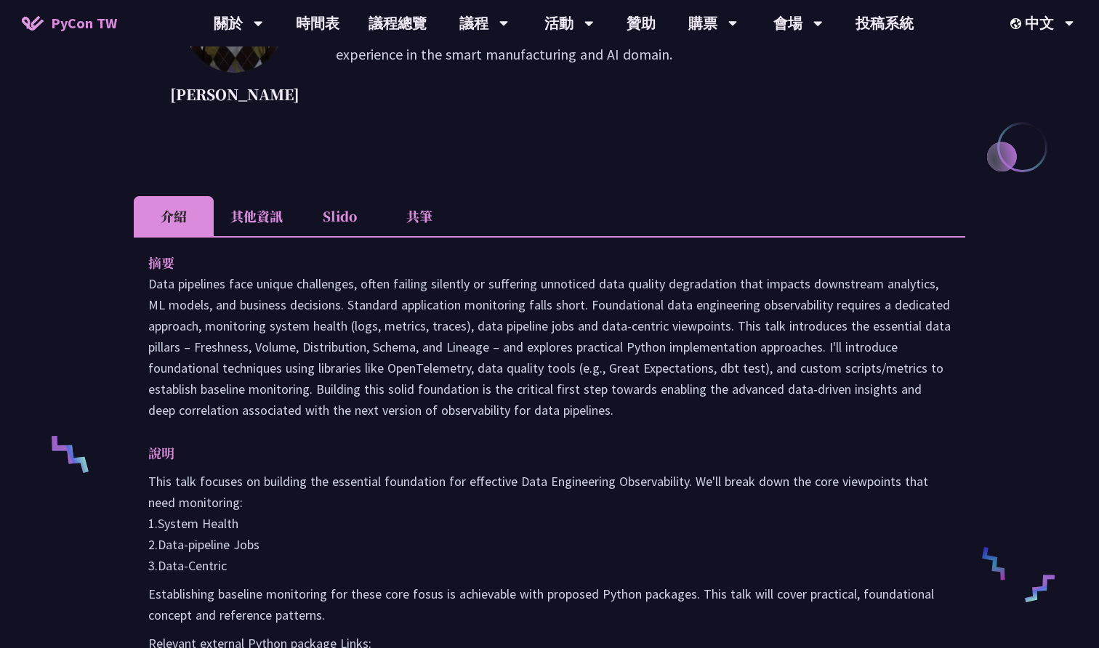
scroll to position [617, 0]
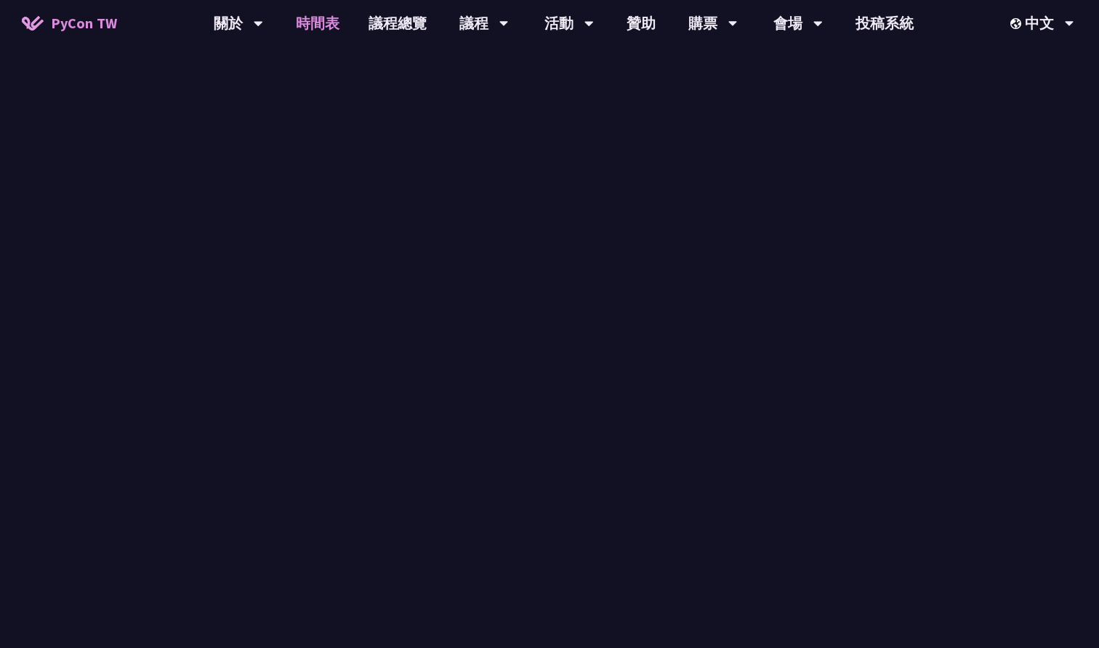
scroll to position [520, 0]
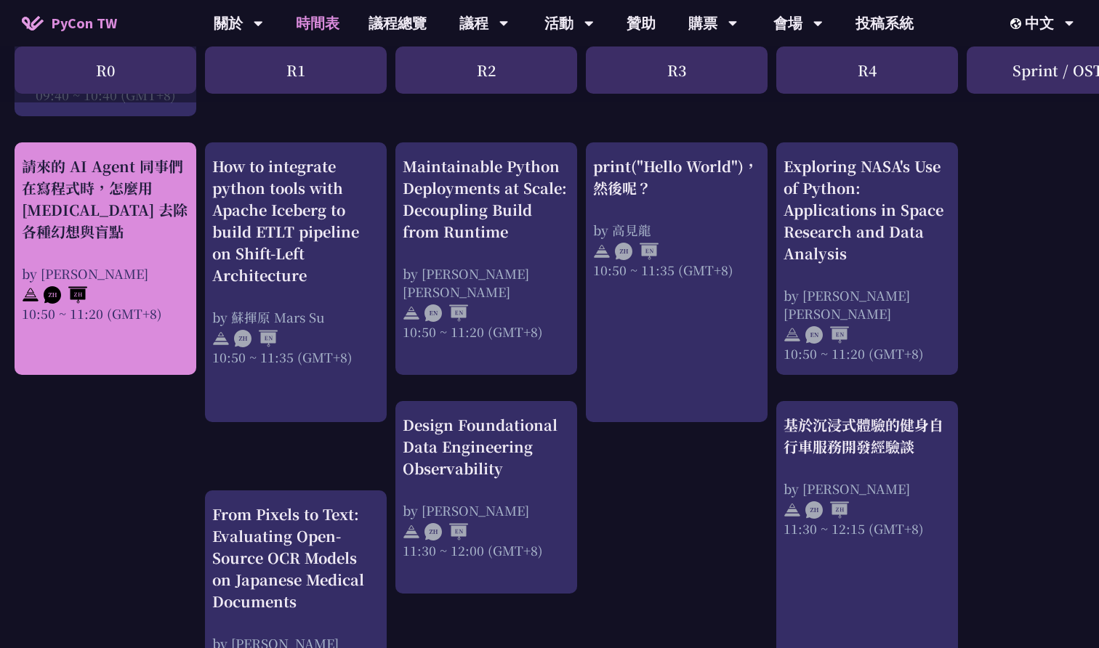
click at [172, 265] on div "by [PERSON_NAME]" at bounding box center [105, 274] width 167 height 18
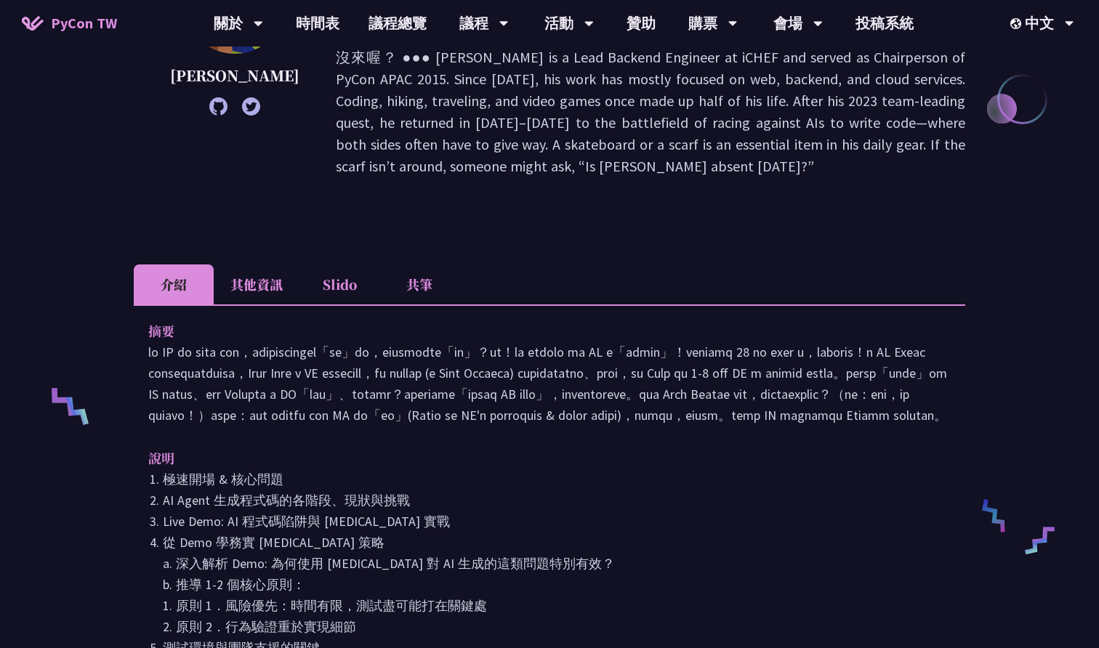
scroll to position [463, 0]
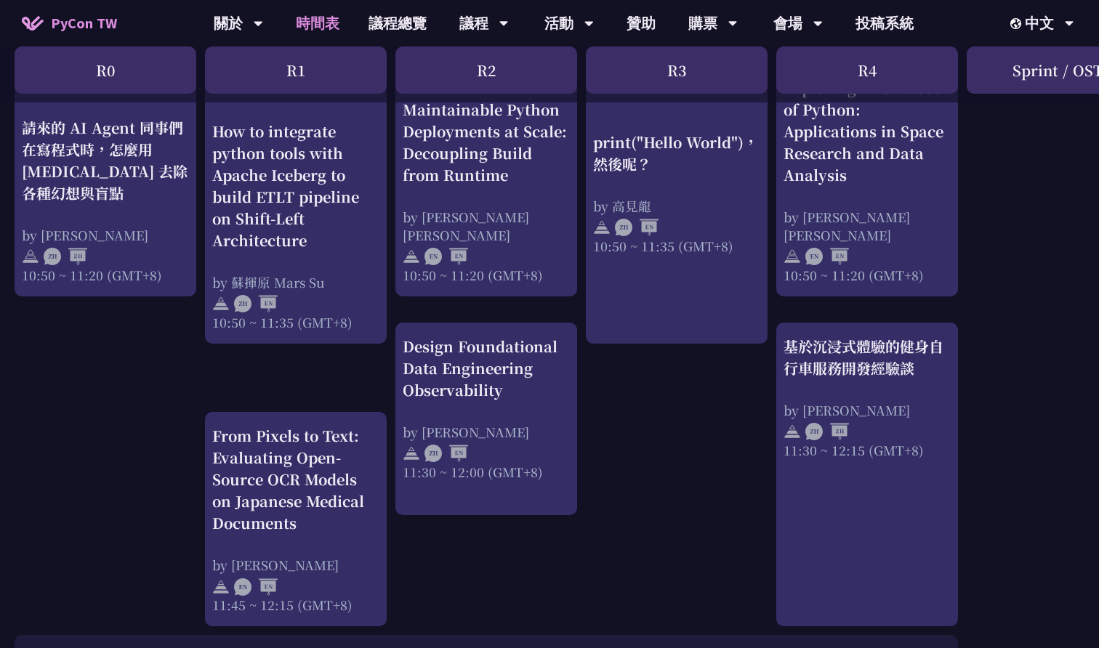
scroll to position [600, 0]
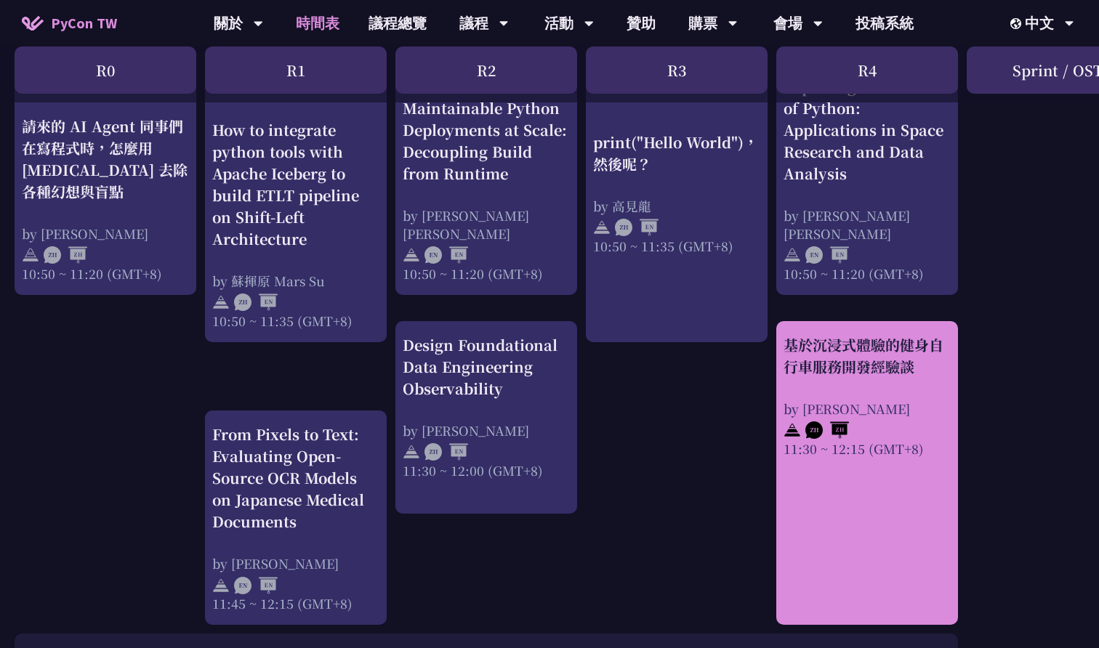
click at [846, 512] on link "基於沉浸式體驗的健身自行車服務開發經驗談 by [PERSON_NAME] 11:30 ~ 12:15 (GMT+8)" at bounding box center [866, 473] width 167 height 278
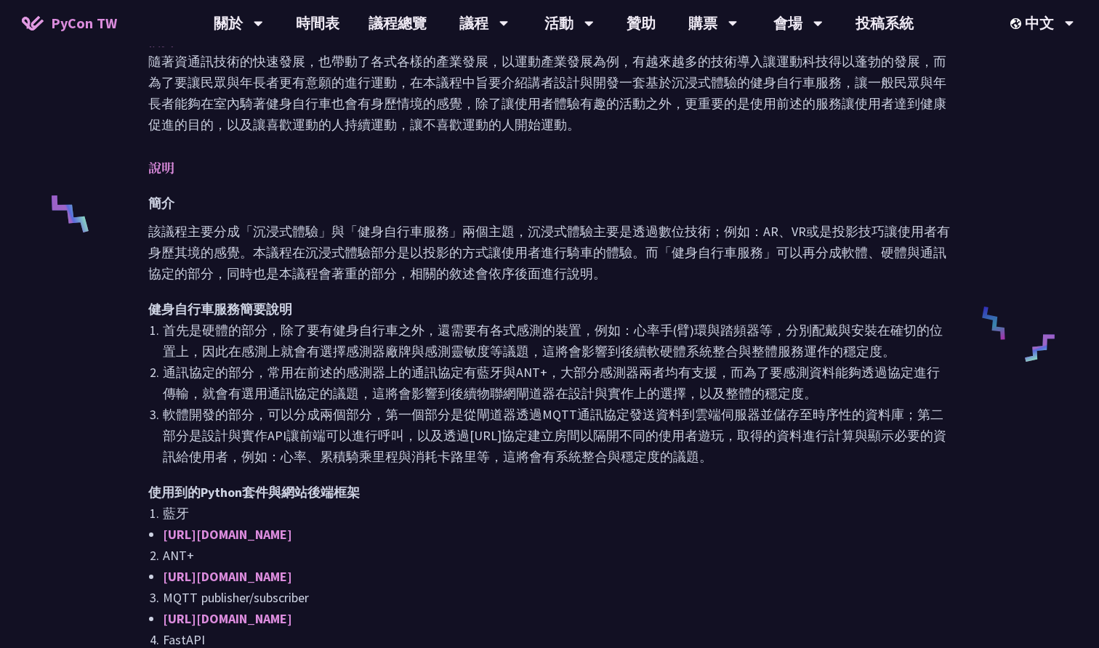
scroll to position [516, 0]
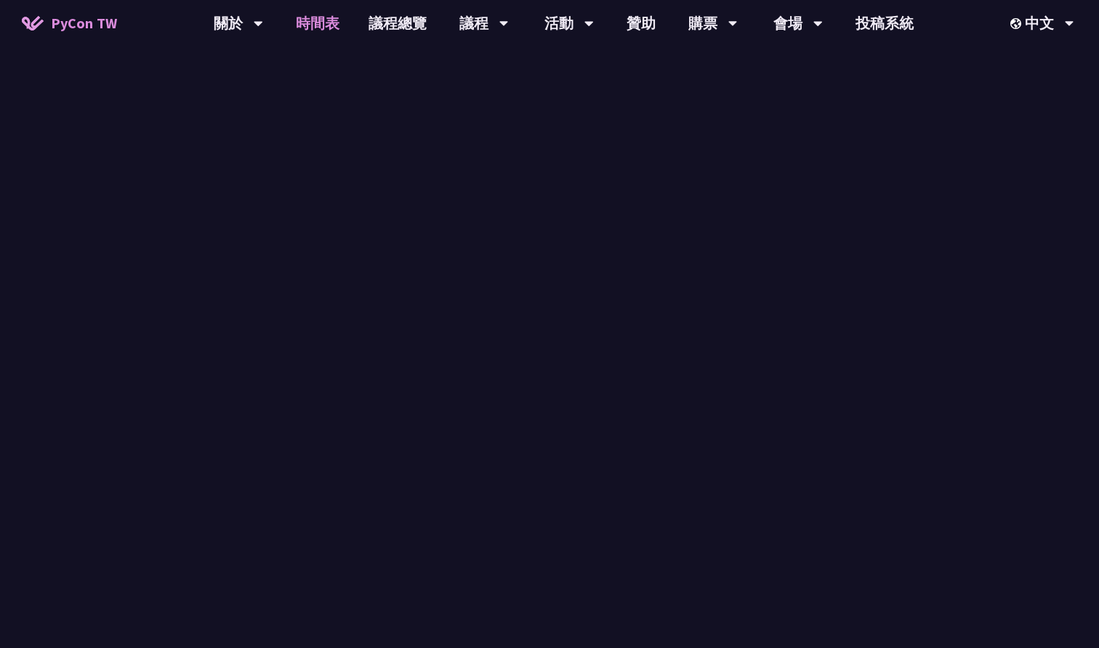
scroll to position [600, 0]
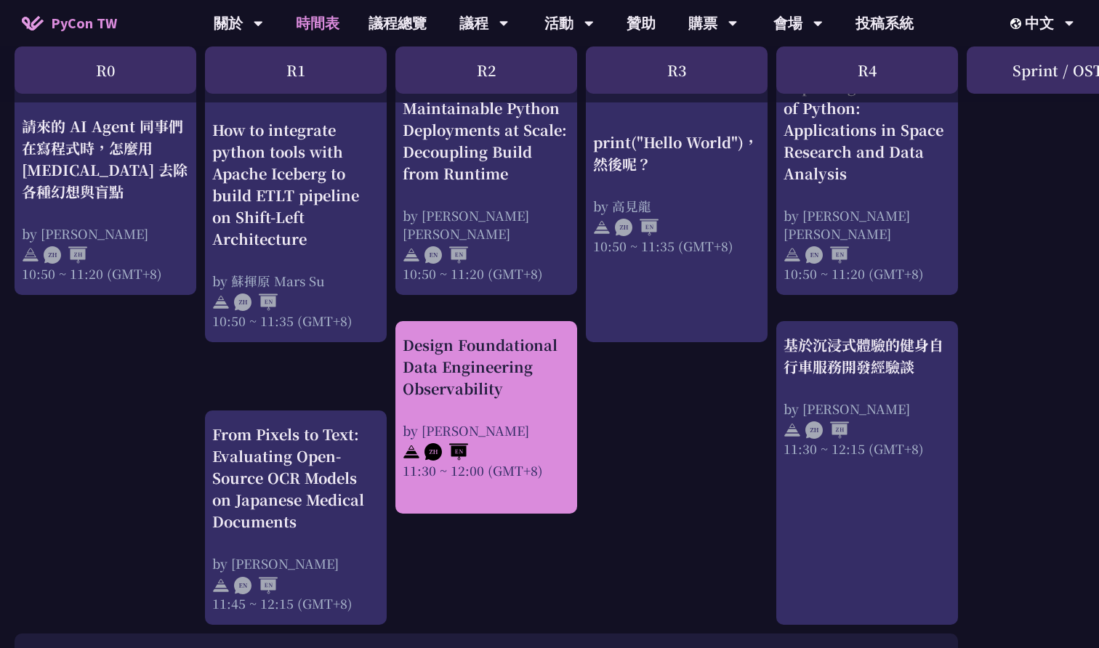
click at [549, 399] on div "Design Foundational Data Engineering Observability by [PERSON_NAME] 11:30 ~ 12:…" at bounding box center [486, 406] width 167 height 145
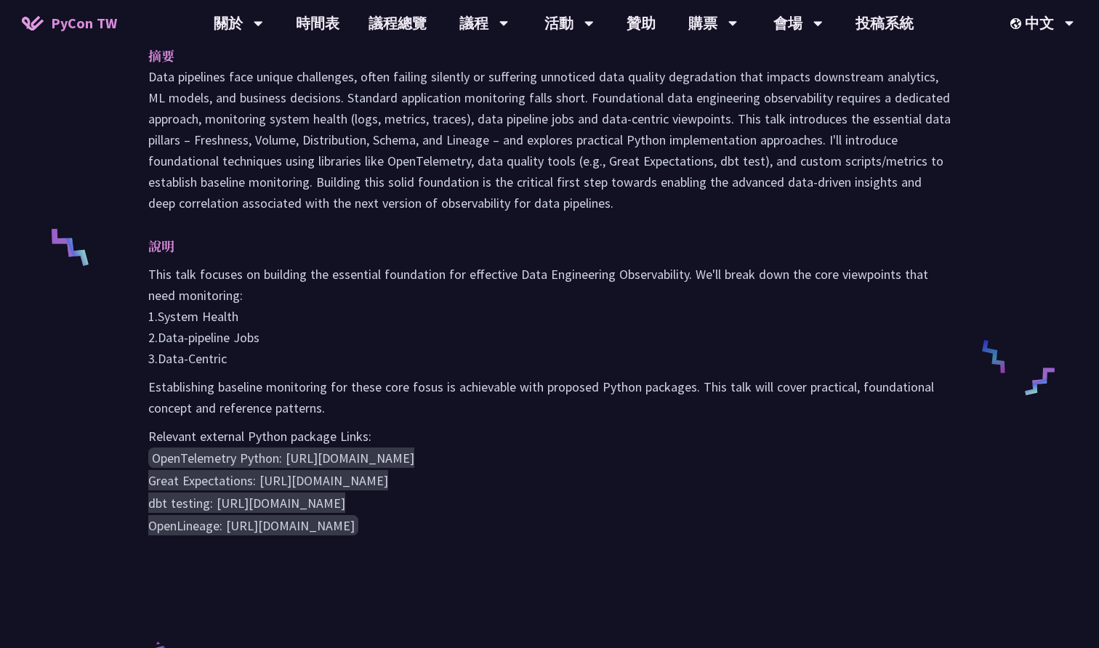
scroll to position [495, 0]
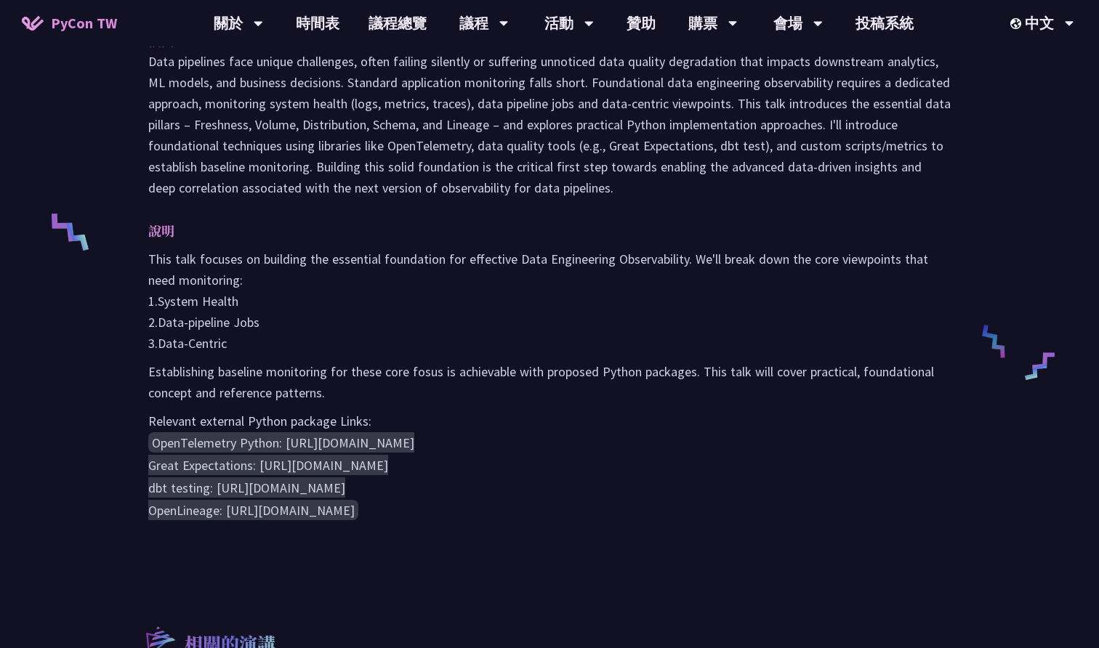
scroll to position [600, 0]
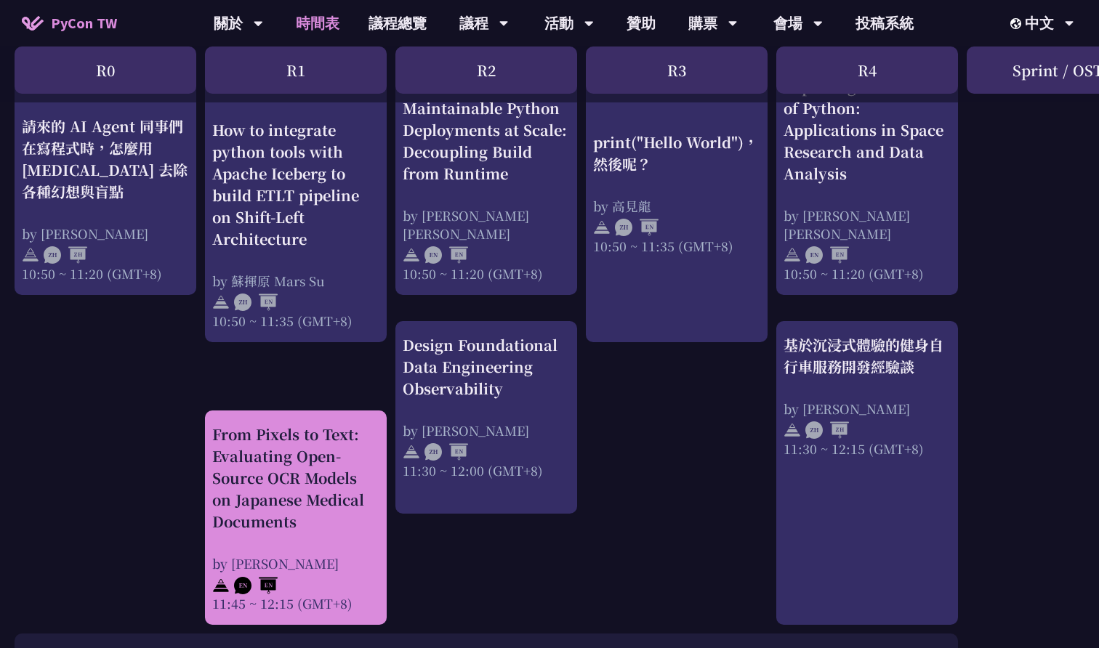
click at [291, 479] on div "From Pixels to Text: Evaluating Open-Source OCR Models on Japanese Medical Docu…" at bounding box center [295, 478] width 167 height 109
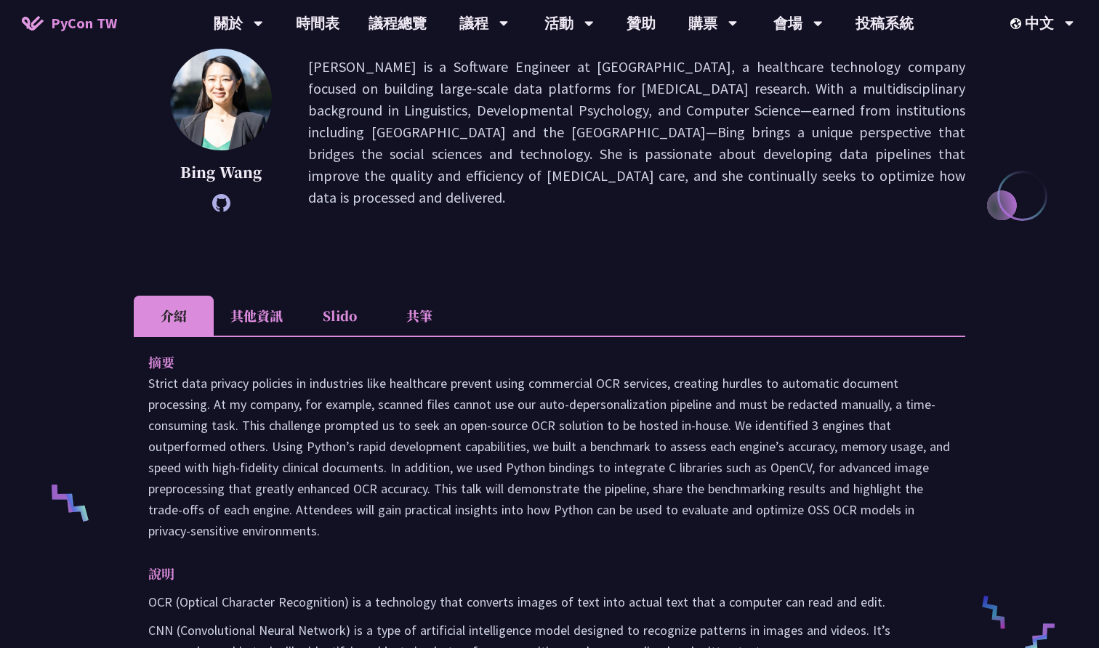
scroll to position [226, 0]
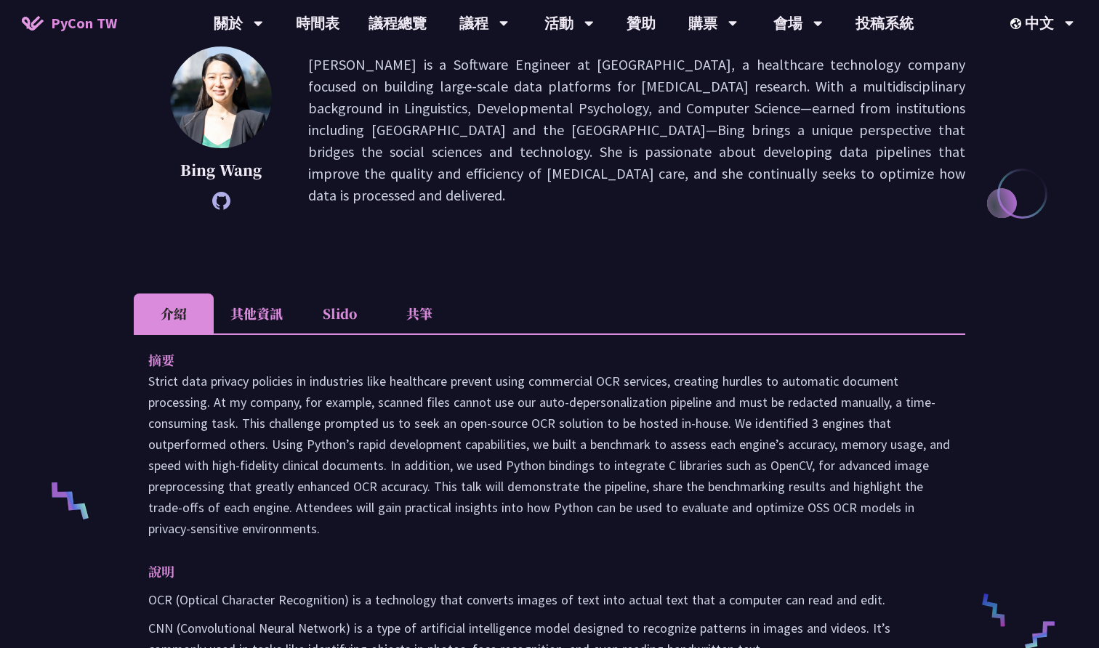
click at [246, 311] on li "其他資訊" at bounding box center [257, 314] width 86 height 40
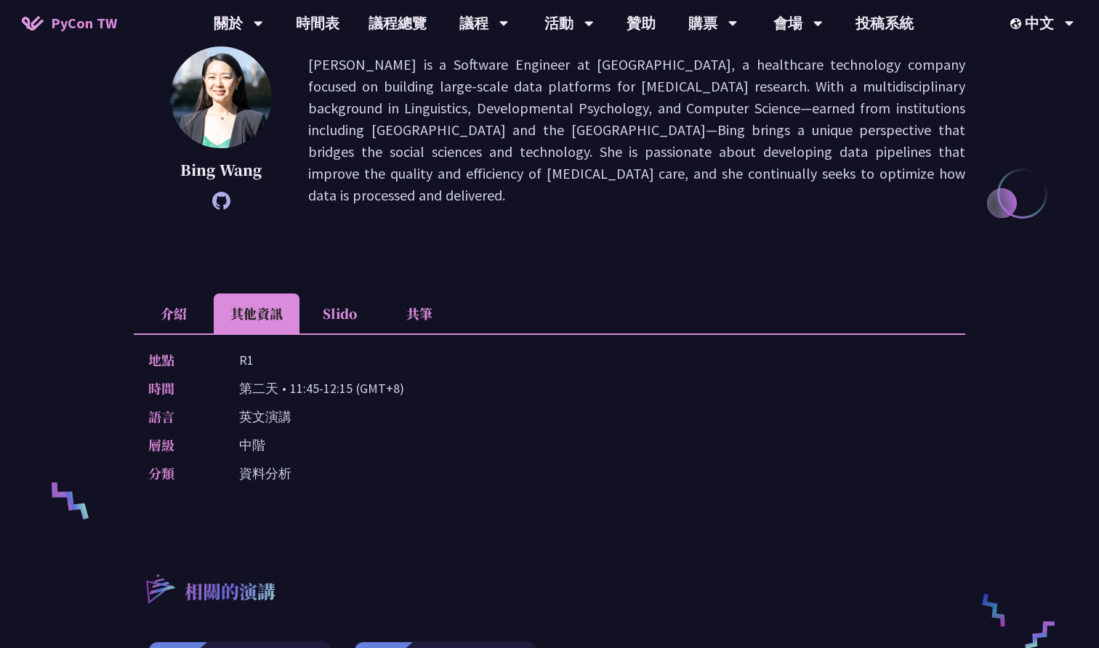
click at [182, 309] on li "介紹" at bounding box center [174, 314] width 80 height 40
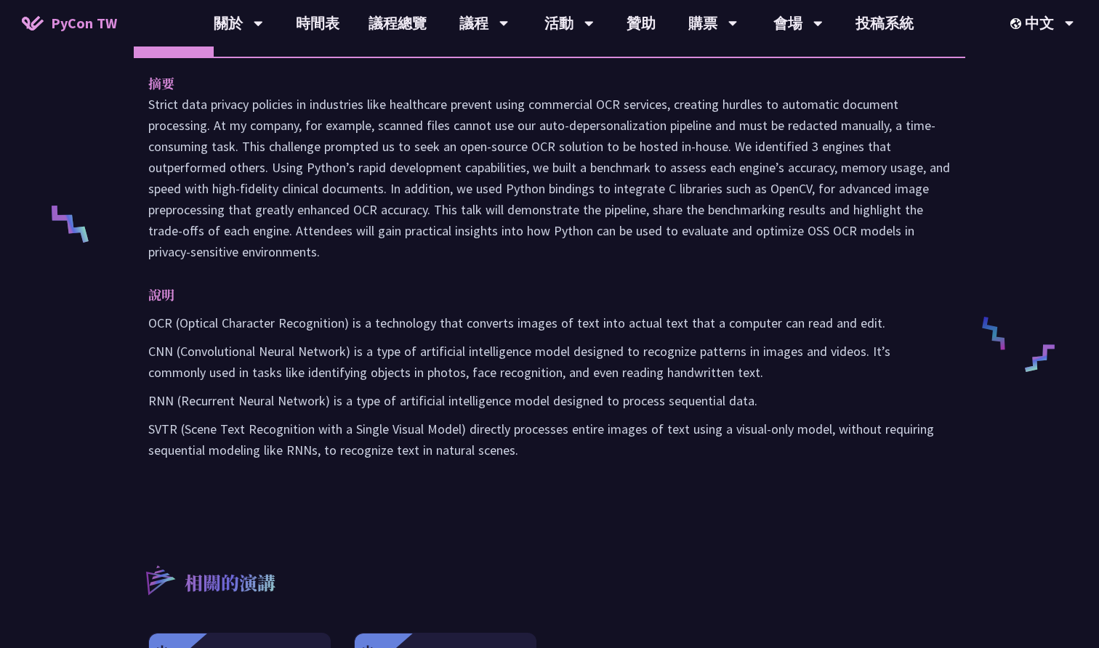
scroll to position [499, 0]
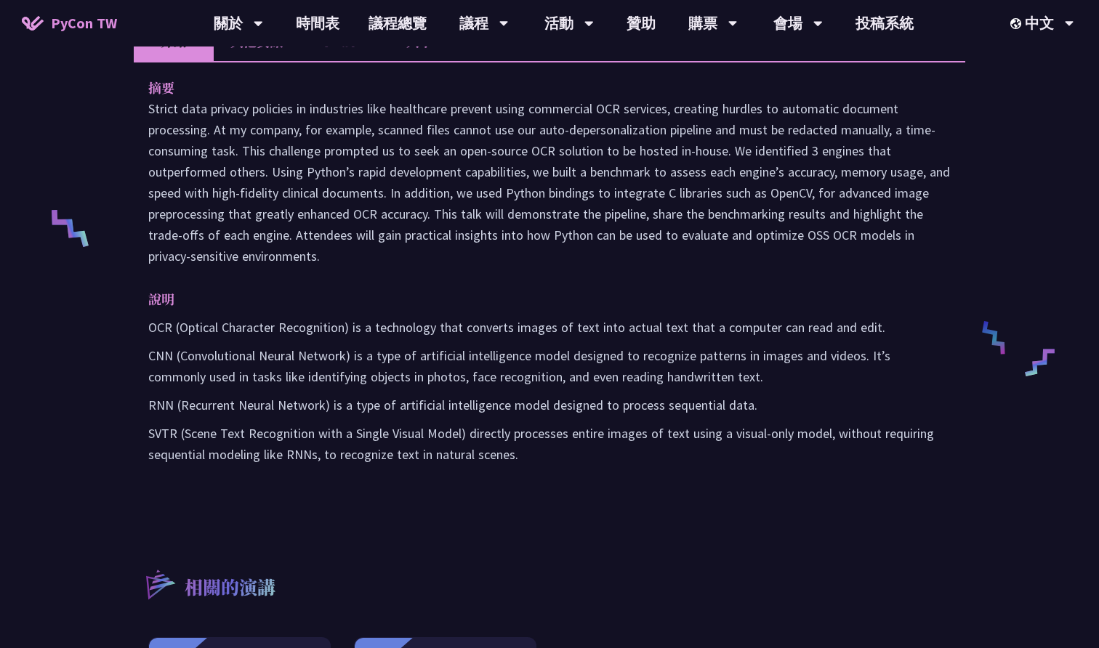
click at [240, 332] on p "OCR (Optical Character Recognition) is a technology that converts images of tex…" at bounding box center [549, 327] width 802 height 21
click at [308, 317] on p "OCR (Optical Character Recognition) is a technology that converts images of tex…" at bounding box center [549, 327] width 802 height 21
click at [332, 345] on p "CNN (Convolutional Neural Network) is a type of artificial intelligence model d…" at bounding box center [549, 366] width 802 height 42
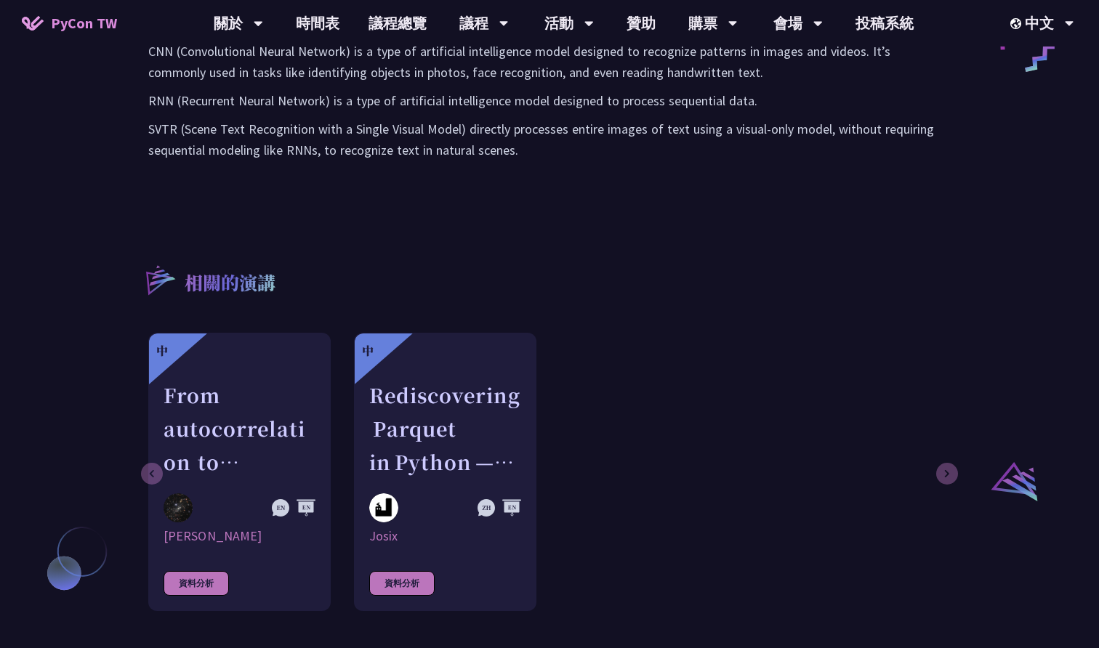
scroll to position [805, 0]
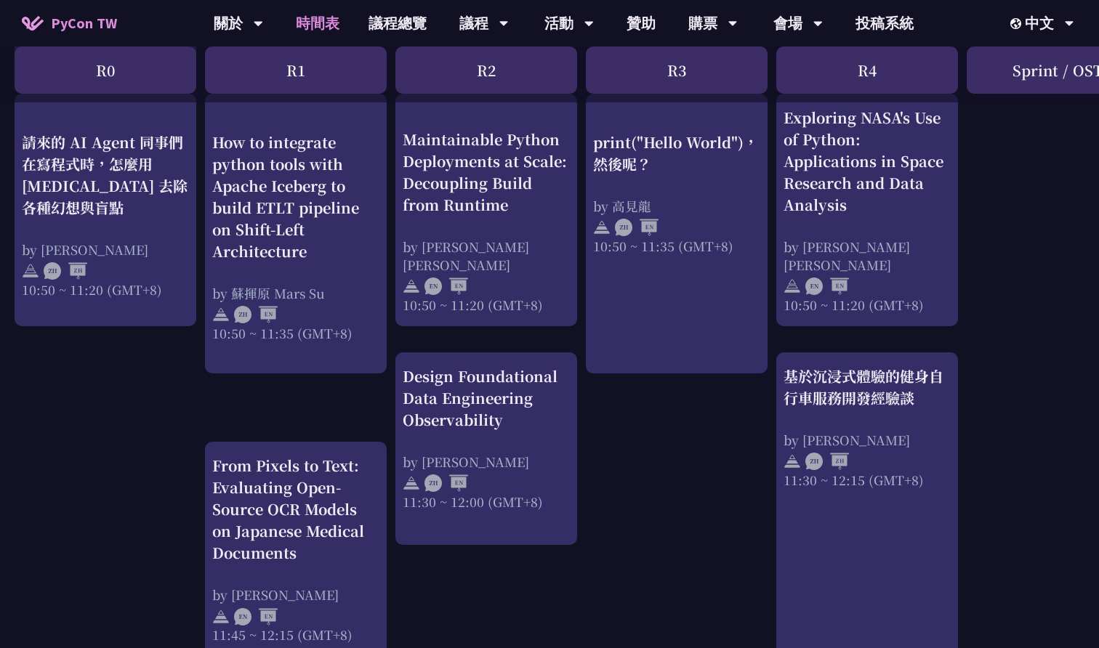
scroll to position [567, 0]
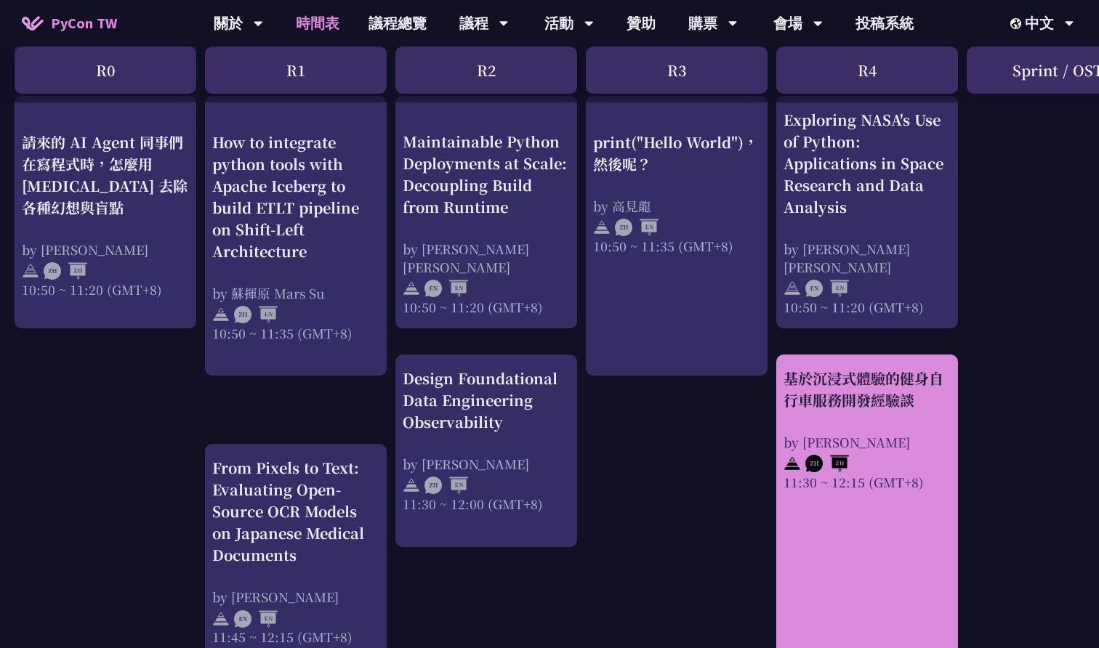
click at [916, 409] on div "基於沉浸式體驗的健身自行車服務開發經驗談" at bounding box center [866, 390] width 167 height 44
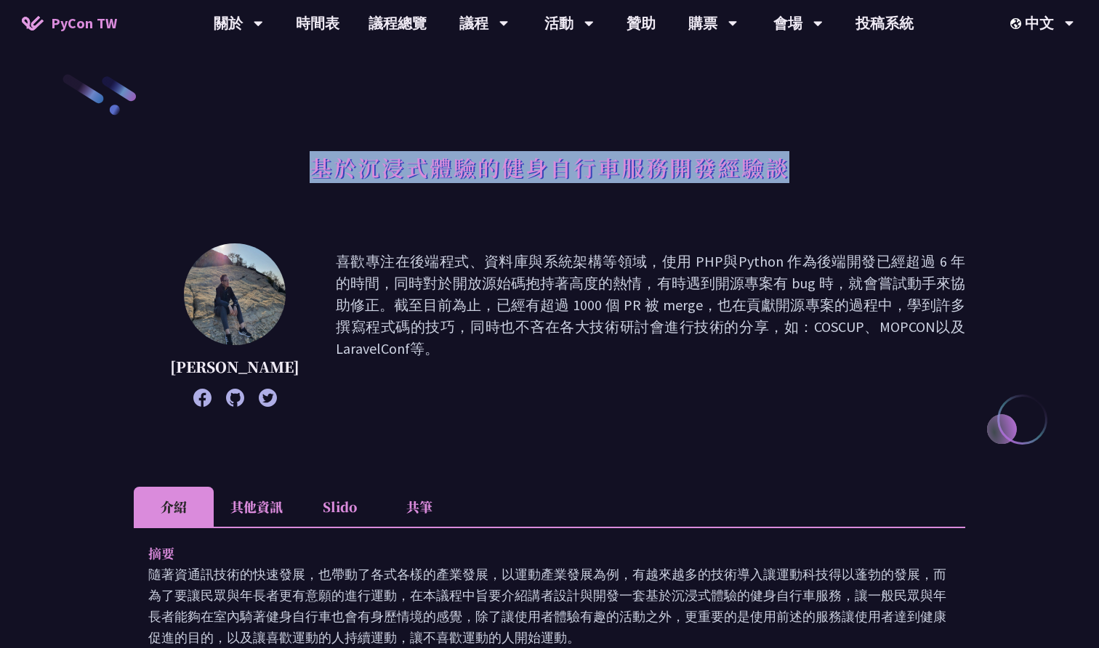
drag, startPoint x: 316, startPoint y: 163, endPoint x: 789, endPoint y: 177, distance: 473.3
click at [789, 177] on div "基於沉浸式體驗的健身自行車服務開發經驗談" at bounding box center [549, 183] width 831 height 76
copy h1 "基於沉浸式體驗的健身自行車服務開發經驗談"
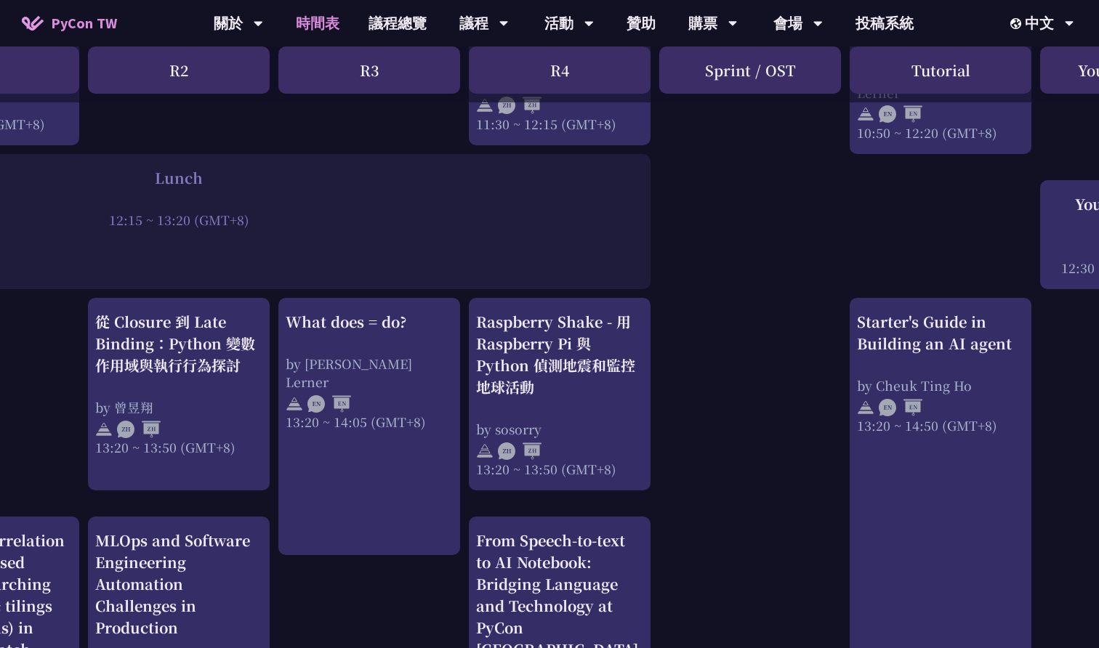
scroll to position [1086, 307]
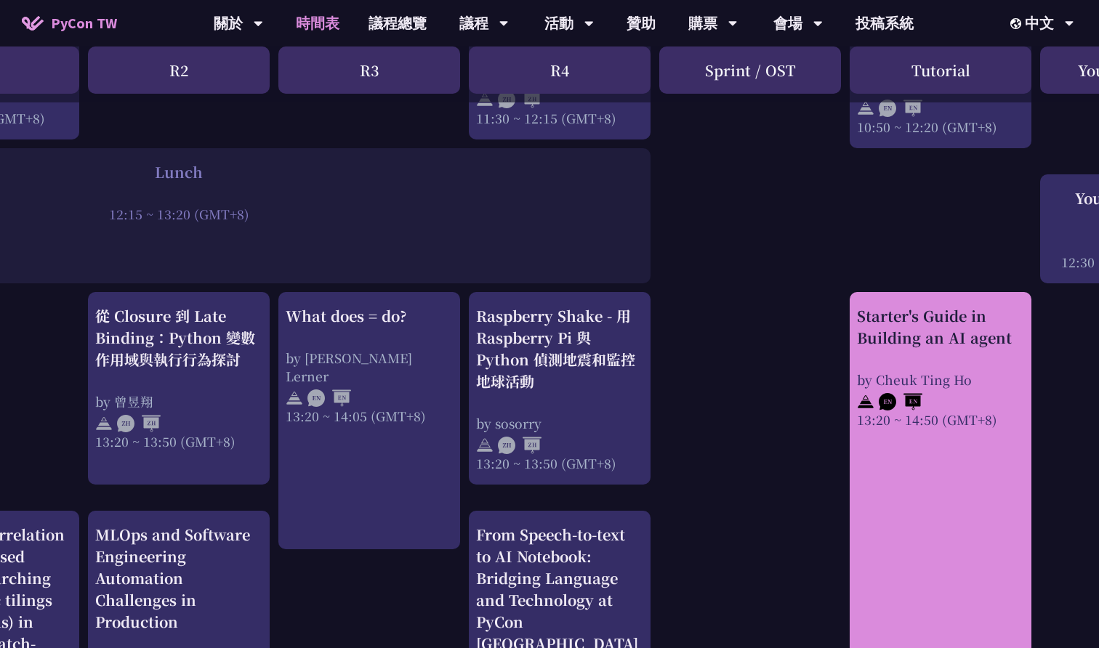
click at [904, 395] on img at bounding box center [901, 401] width 44 height 17
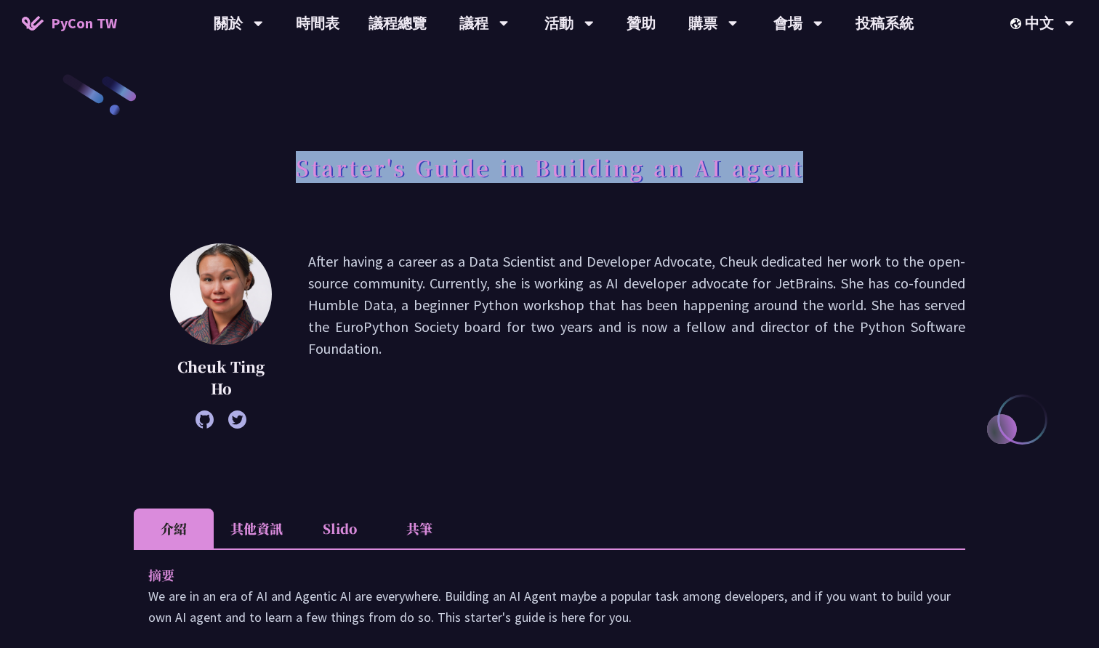
drag, startPoint x: 297, startPoint y: 166, endPoint x: 1047, endPoint y: 199, distance: 750.8
copy h1 "Starter's Guide in Building an AI agent"
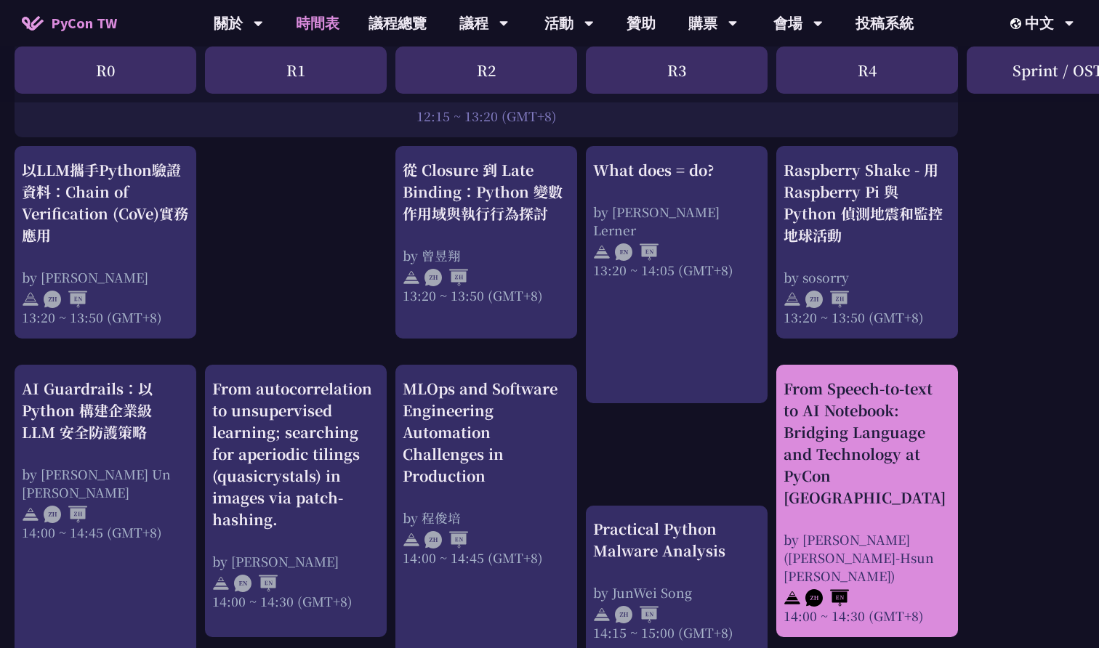
scroll to position [1204, 0]
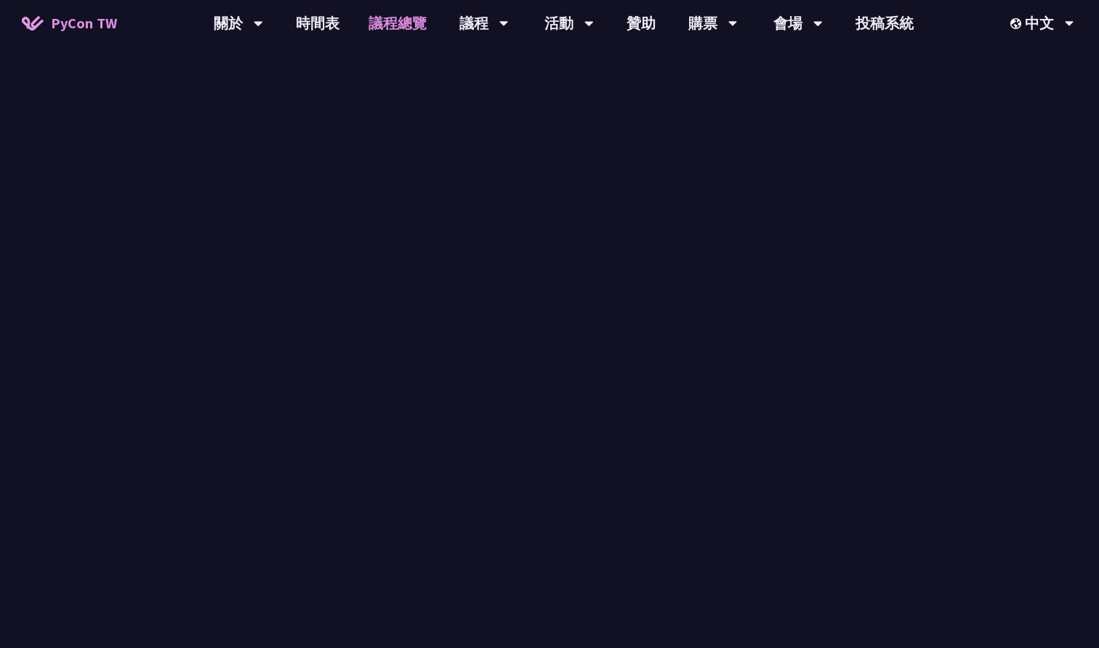
scroll to position [568, 0]
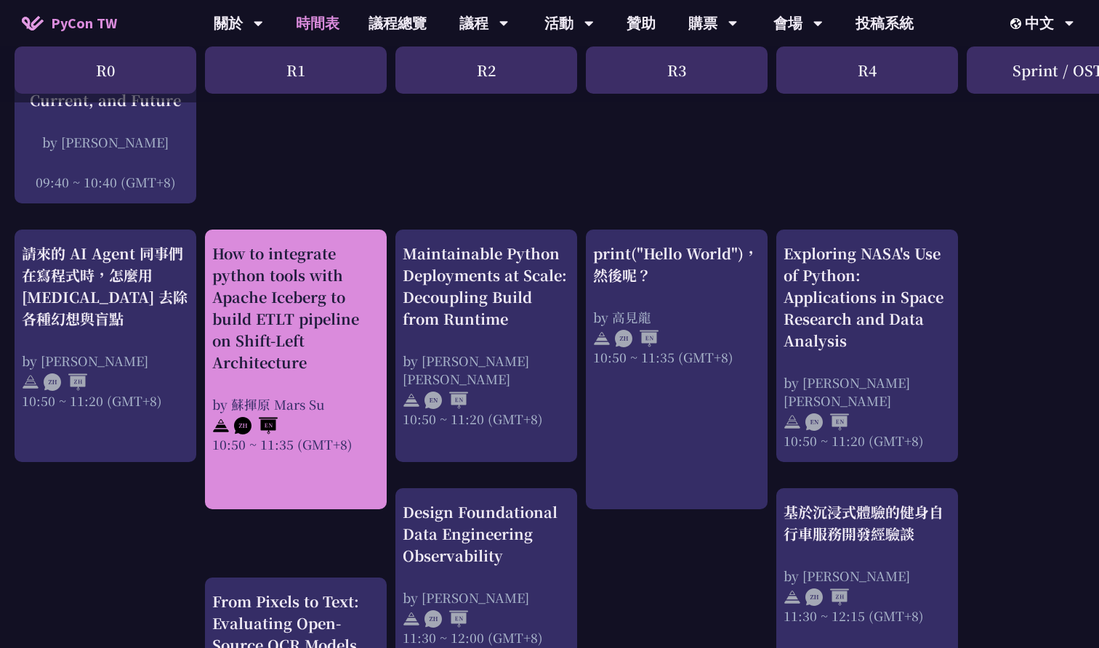
scroll to position [432, 0]
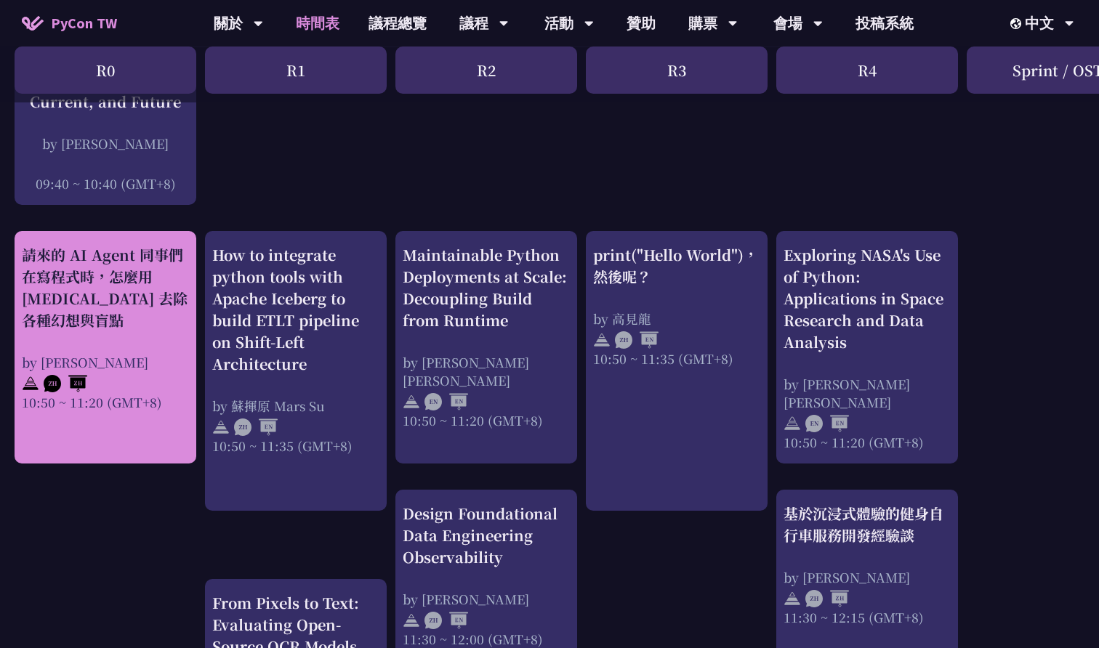
click at [134, 286] on div "請來的 AI Agent 同事們在寫程式時，怎麼用 [MEDICAL_DATA] 去除各種幻想與盲點" at bounding box center [105, 287] width 167 height 87
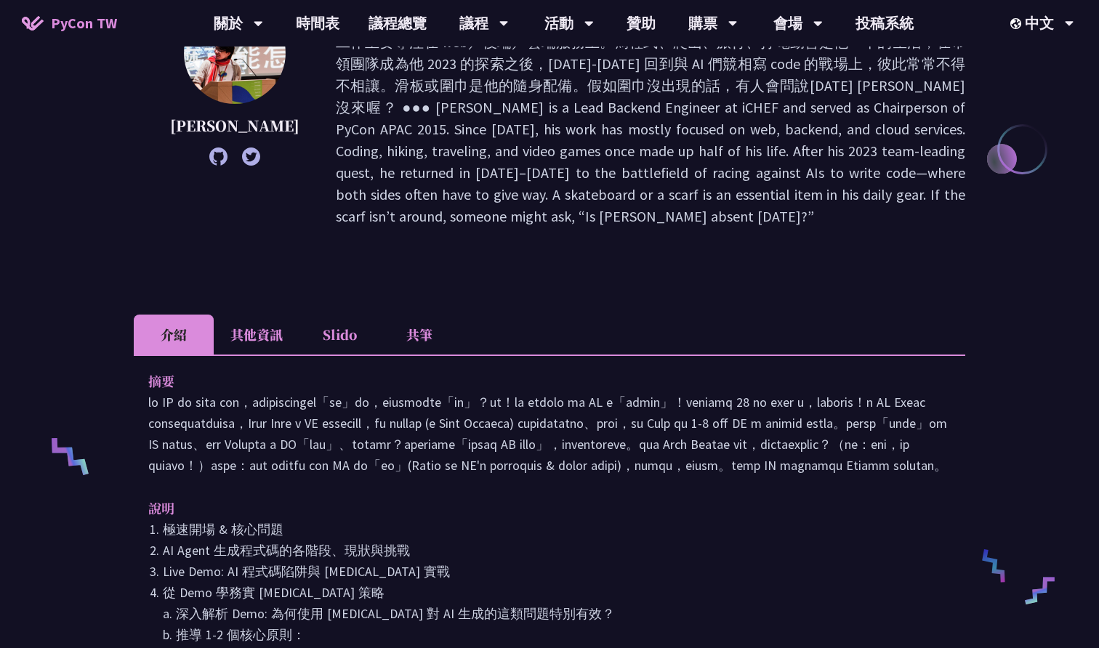
scroll to position [262, 0]
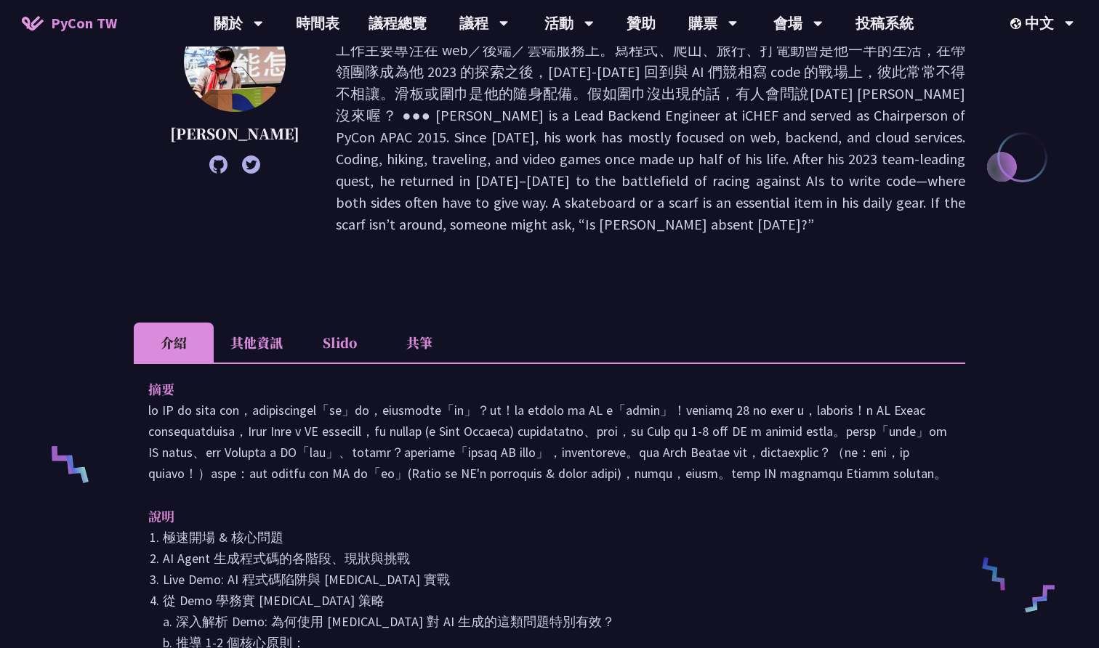
click at [261, 323] on li "其他資訊" at bounding box center [257, 343] width 86 height 40
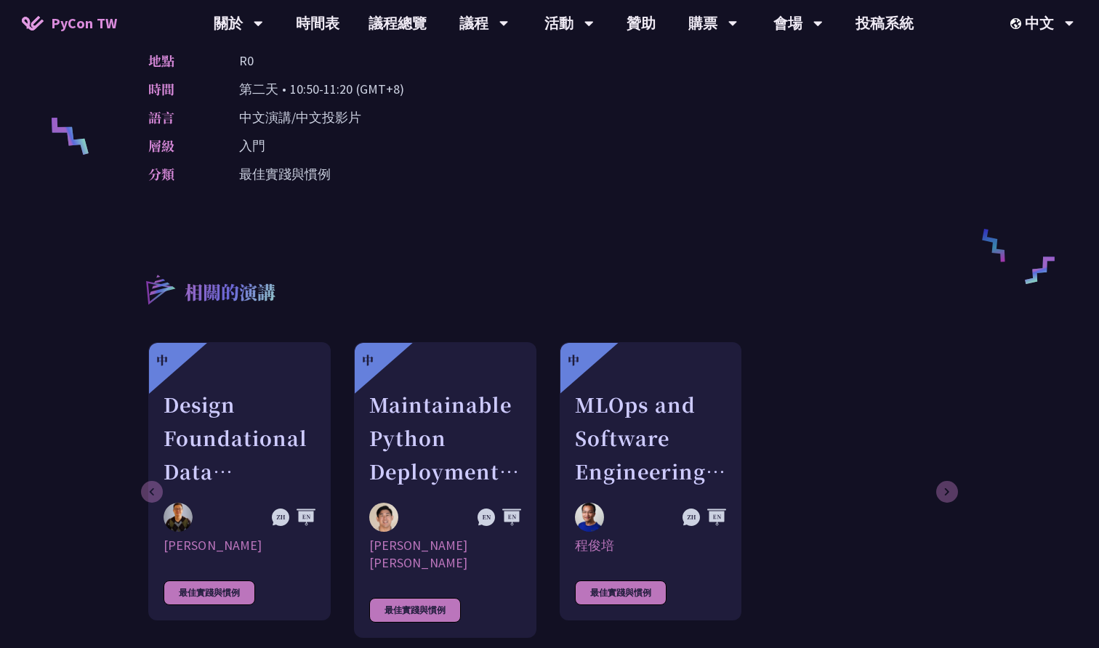
scroll to position [578, 1]
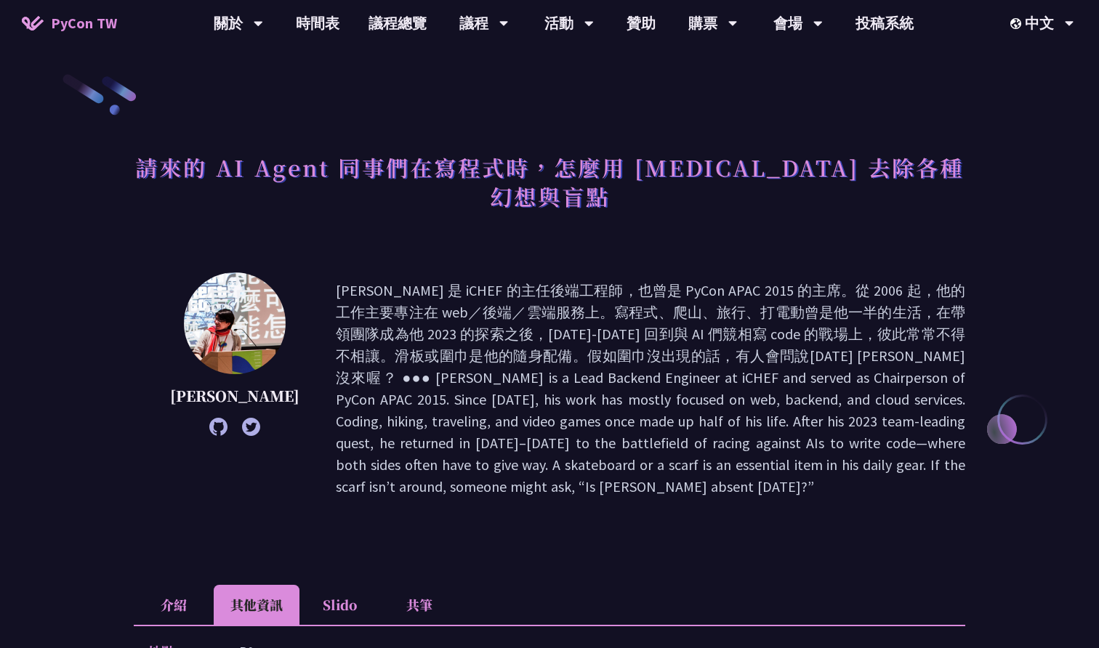
scroll to position [432, 0]
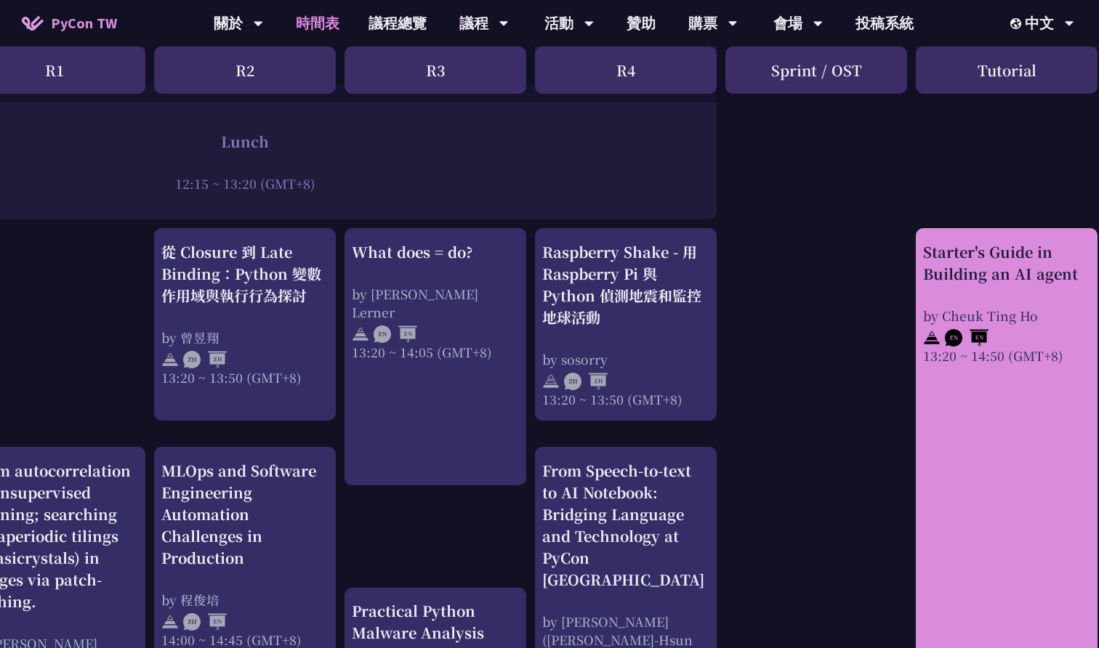
click at [972, 448] on link "Starter's Guide in Building an AI agent by [PERSON_NAME] 13:20 ~ 14:50 (GMT+8)" at bounding box center [1006, 491] width 167 height 501
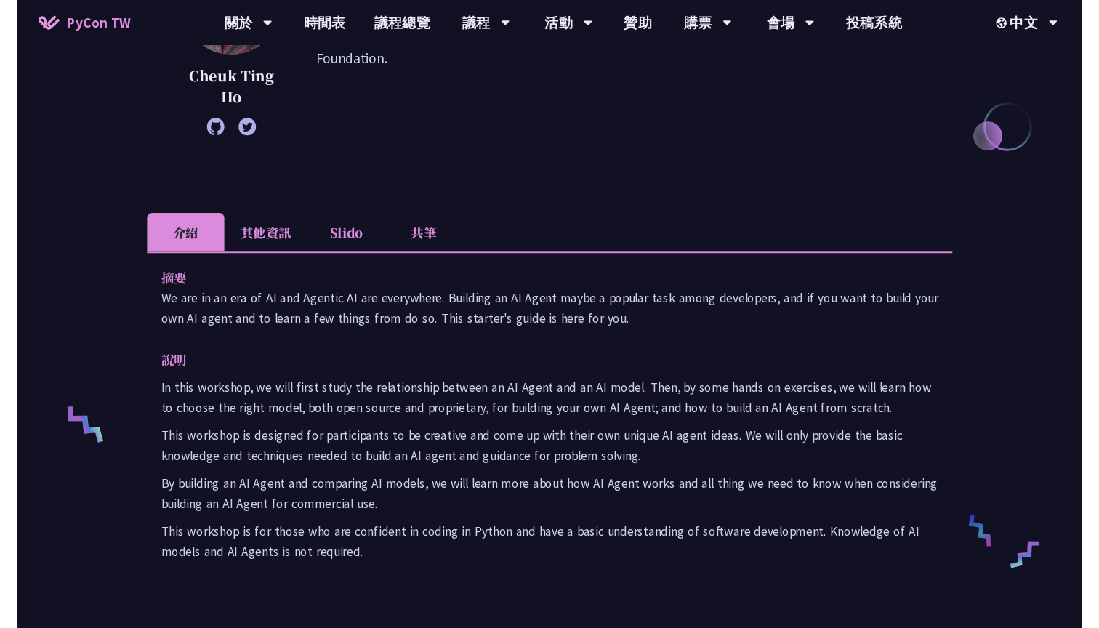
scroll to position [373, 0]
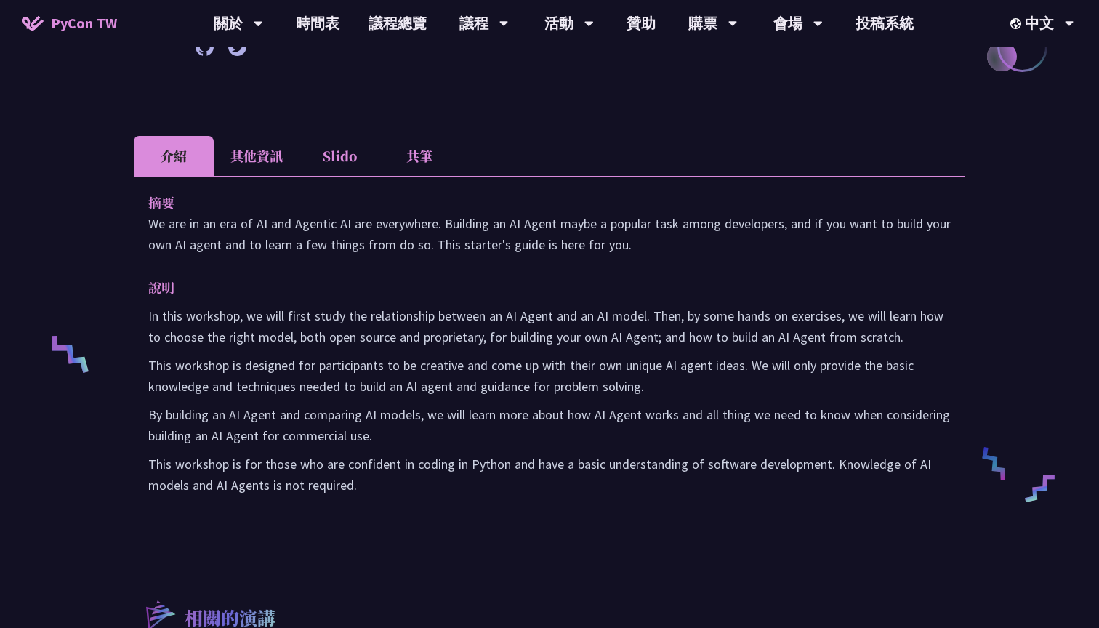
click at [352, 318] on p "In this workshop, we will first study the relationship between an AI Agent and …" at bounding box center [549, 326] width 802 height 42
click at [499, 459] on p "This workshop is for those who are confident in coding in Python and have a bas…" at bounding box center [549, 475] width 802 height 42
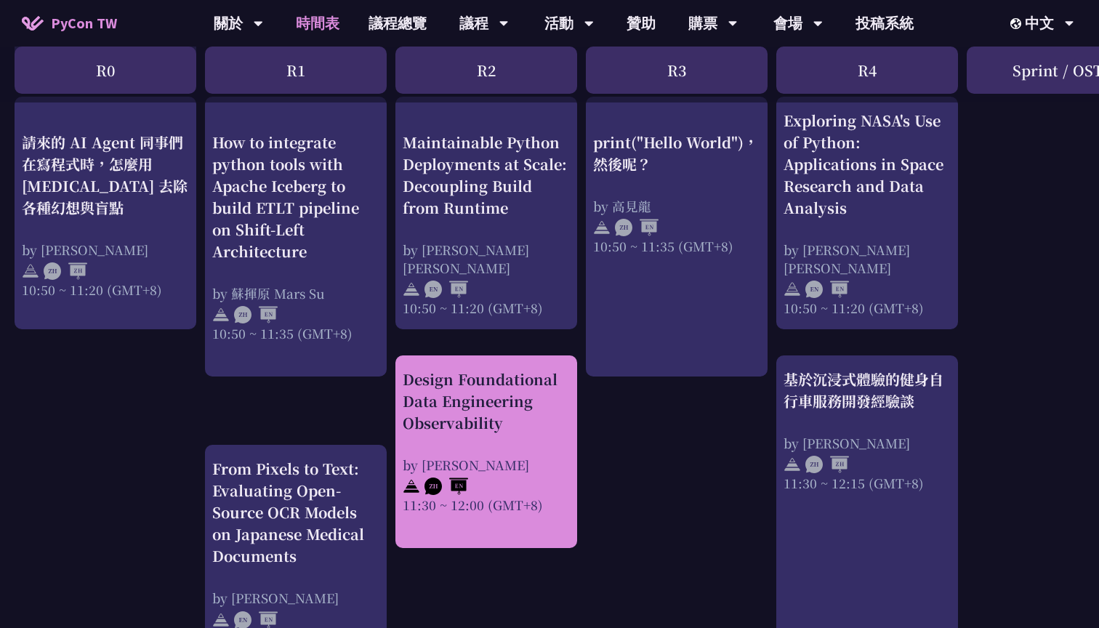
scroll to position [437, 0]
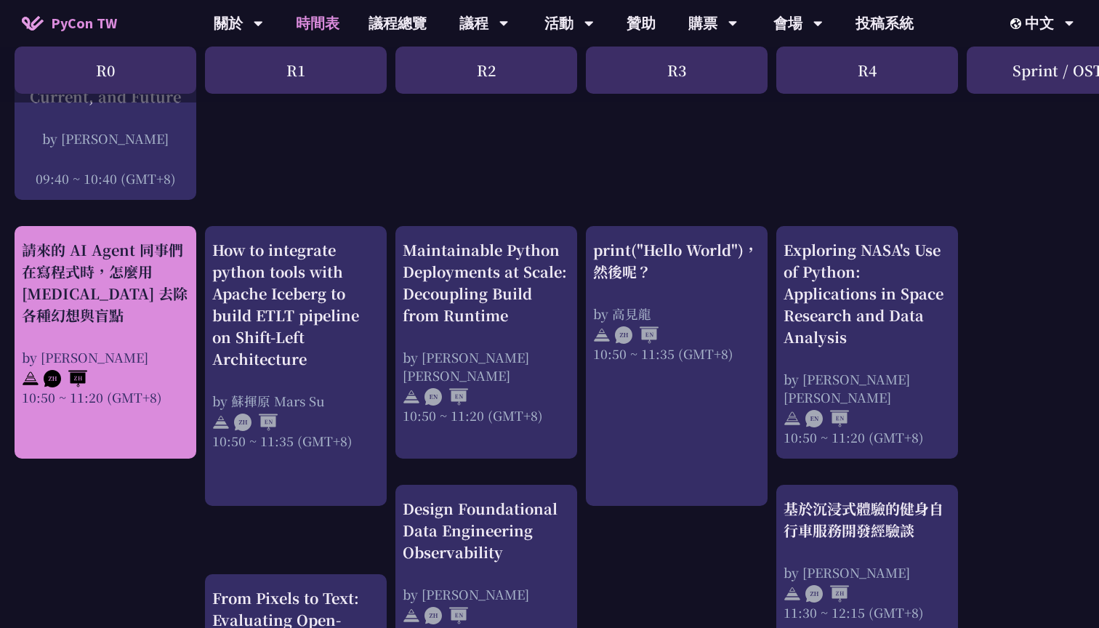
click at [165, 339] on div "請來的 AI Agent 同事們在寫程式時，怎麼用 [MEDICAL_DATA] 去除各種幻想與盲點 by [PERSON_NAME] 10:50 ~ 11:…" at bounding box center [105, 322] width 167 height 167
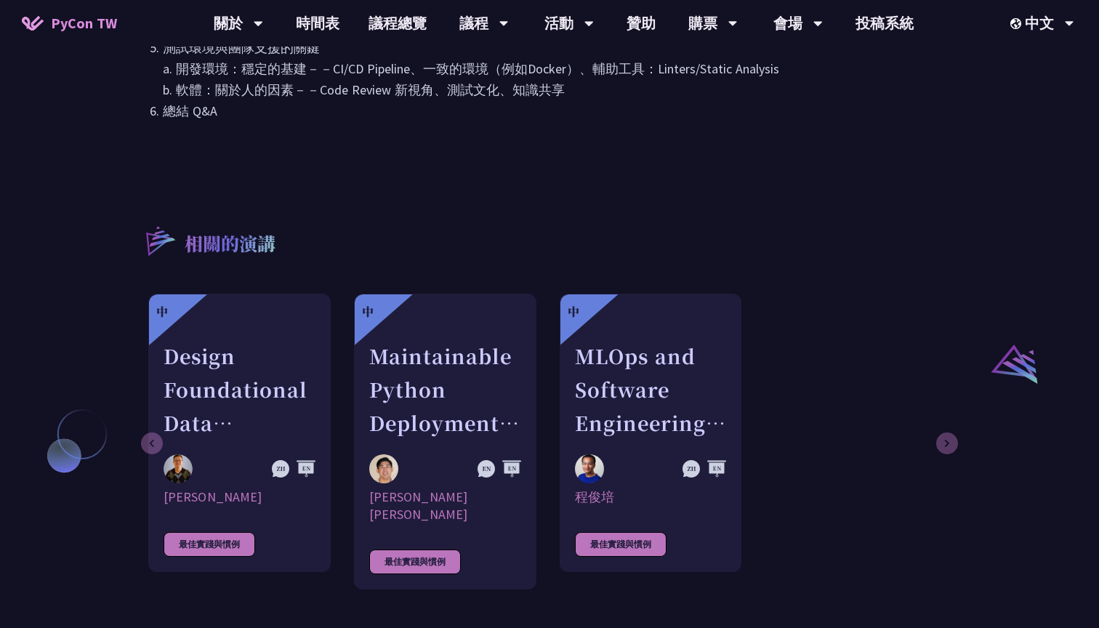
scroll to position [855, 0]
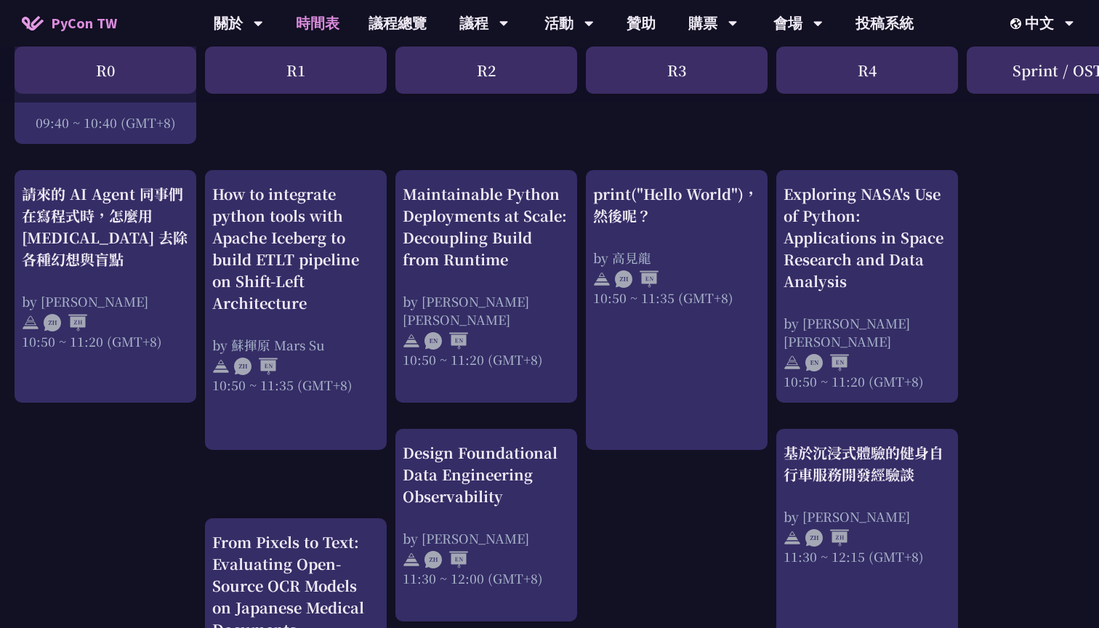
scroll to position [514, 0]
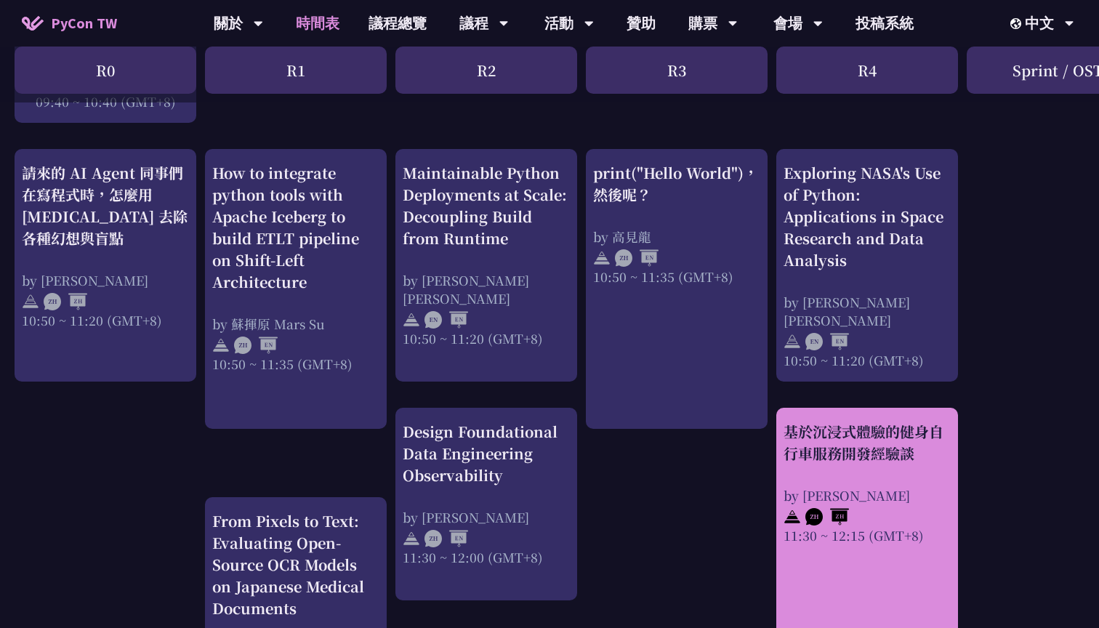
click at [802, 478] on div "基於沉浸式體驗的健身自行車服務開發經驗談 by [PERSON_NAME] 11:30 ~ 12:15 (GMT+8)" at bounding box center [866, 483] width 167 height 124
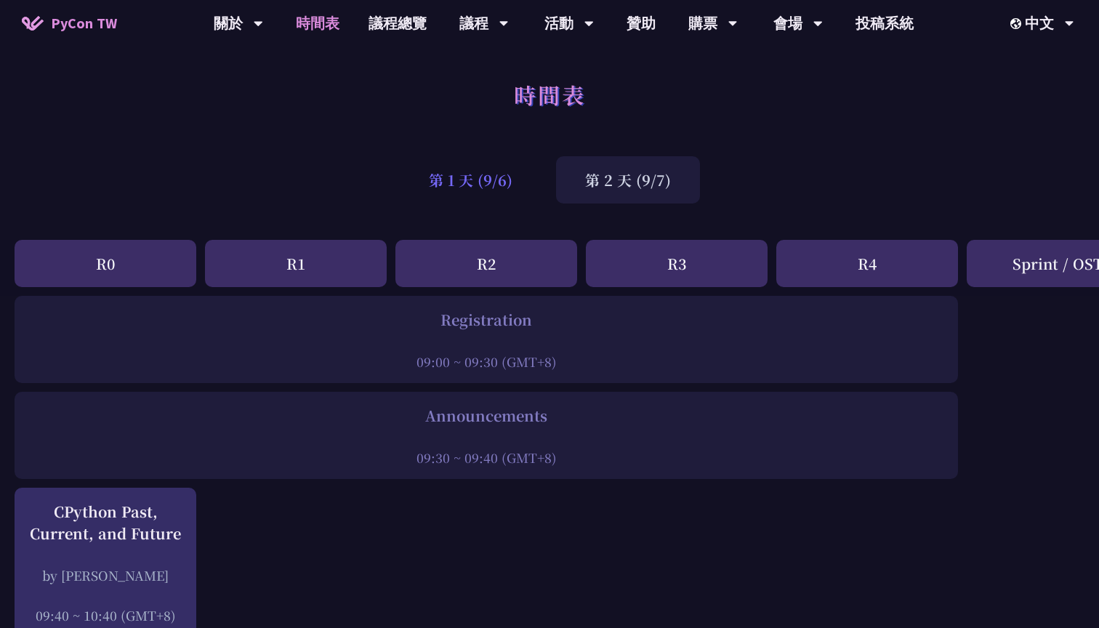
click at [467, 184] on div "第 1 天 (9/6)" at bounding box center [471, 179] width 142 height 47
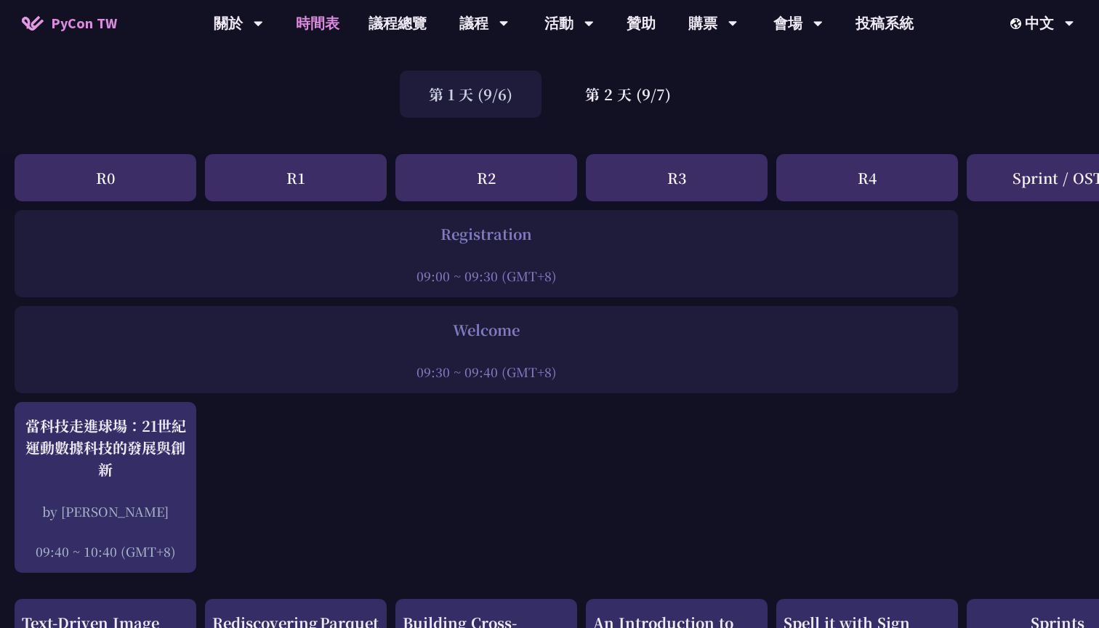
scroll to position [113, 0]
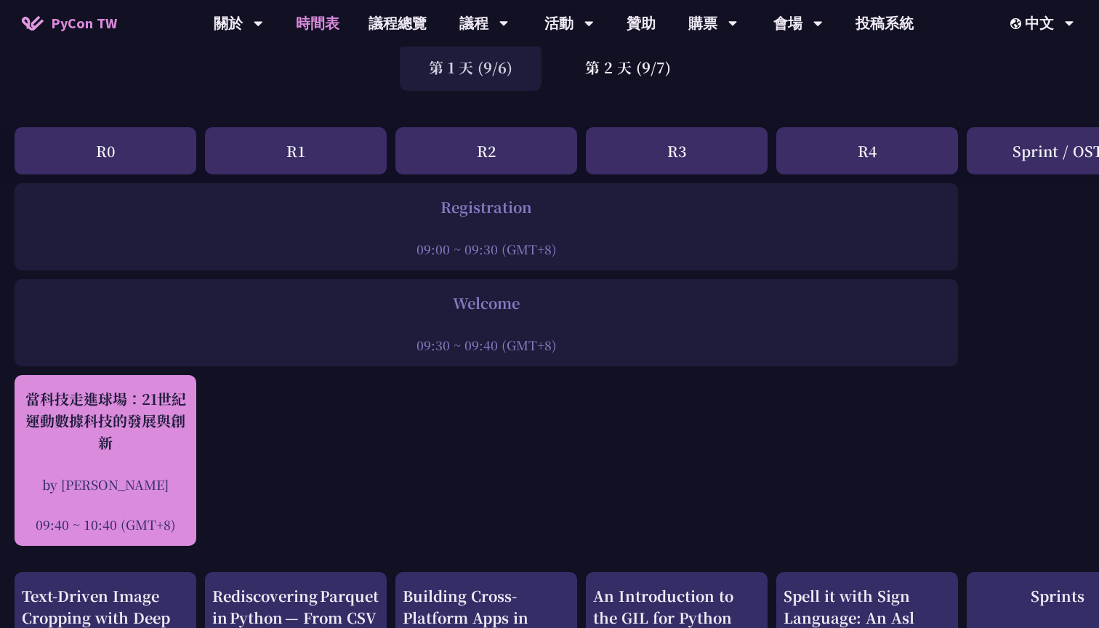
click at [98, 470] on div "當科技走進球場：21世紀運動數據科技的發展與創新 by [PERSON_NAME] 09:40 ~ 10:40 (GMT+8)" at bounding box center [105, 460] width 167 height 145
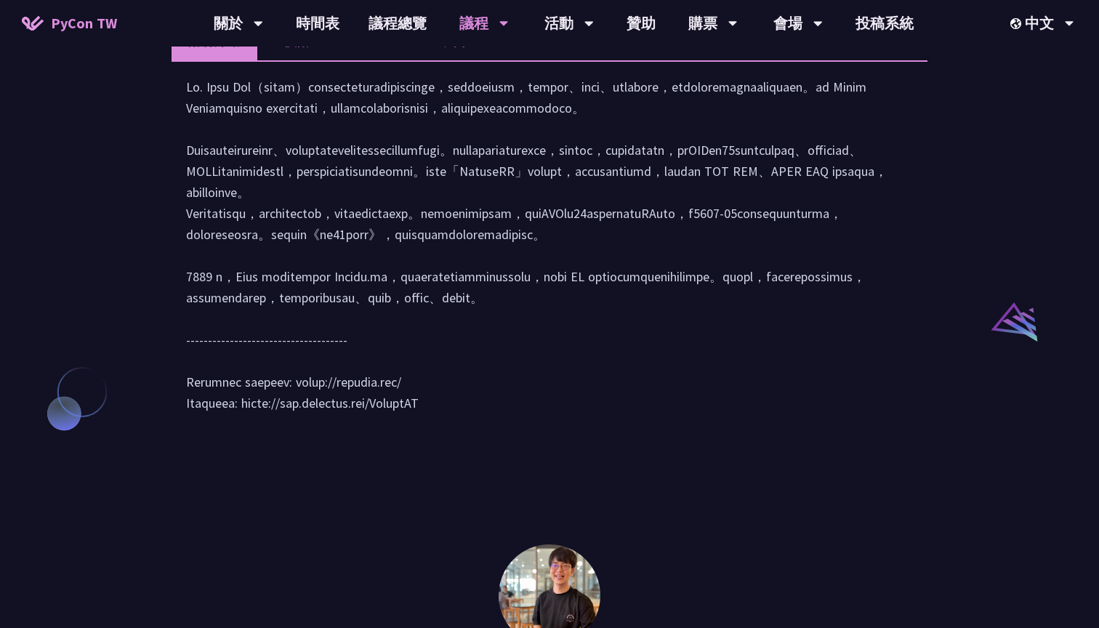
scroll to position [1389, 0]
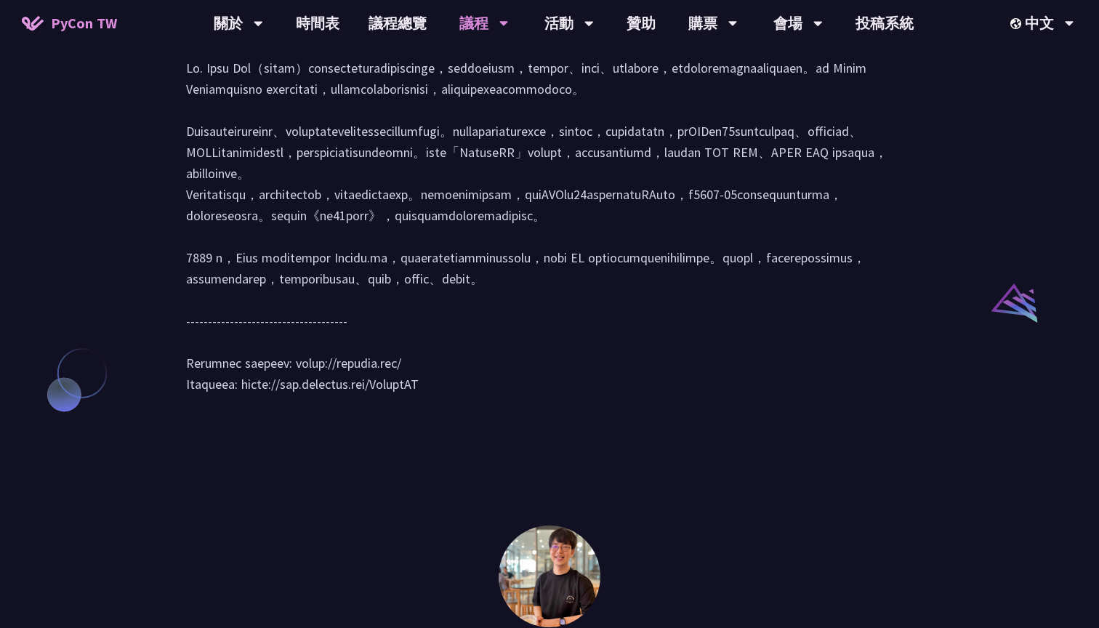
click at [291, 41] on li "演講" at bounding box center [297, 21] width 80 height 40
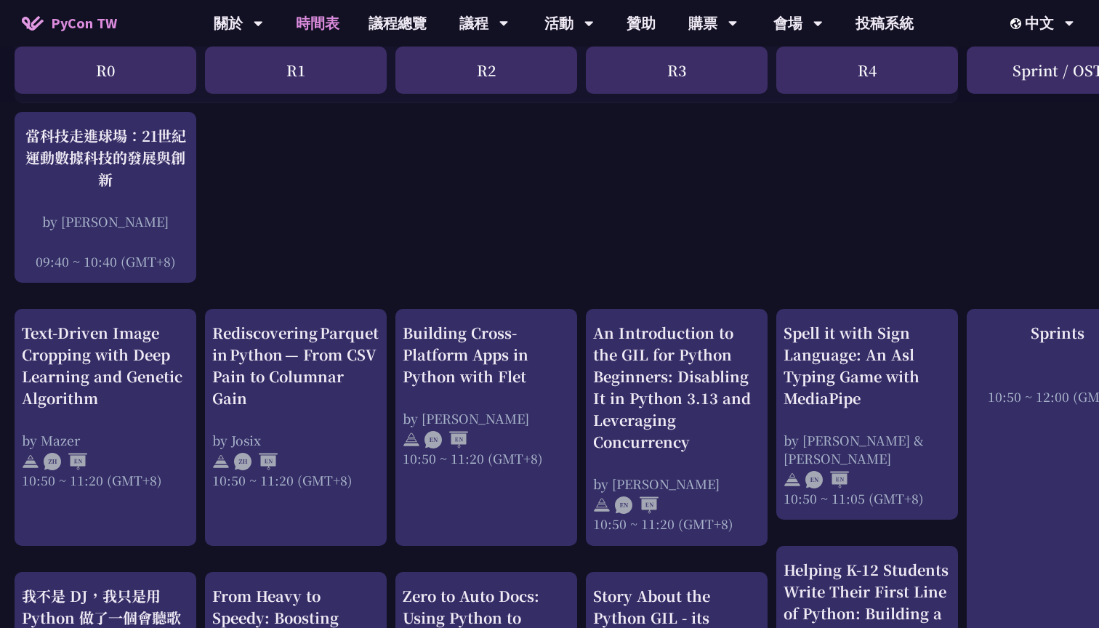
scroll to position [377, 0]
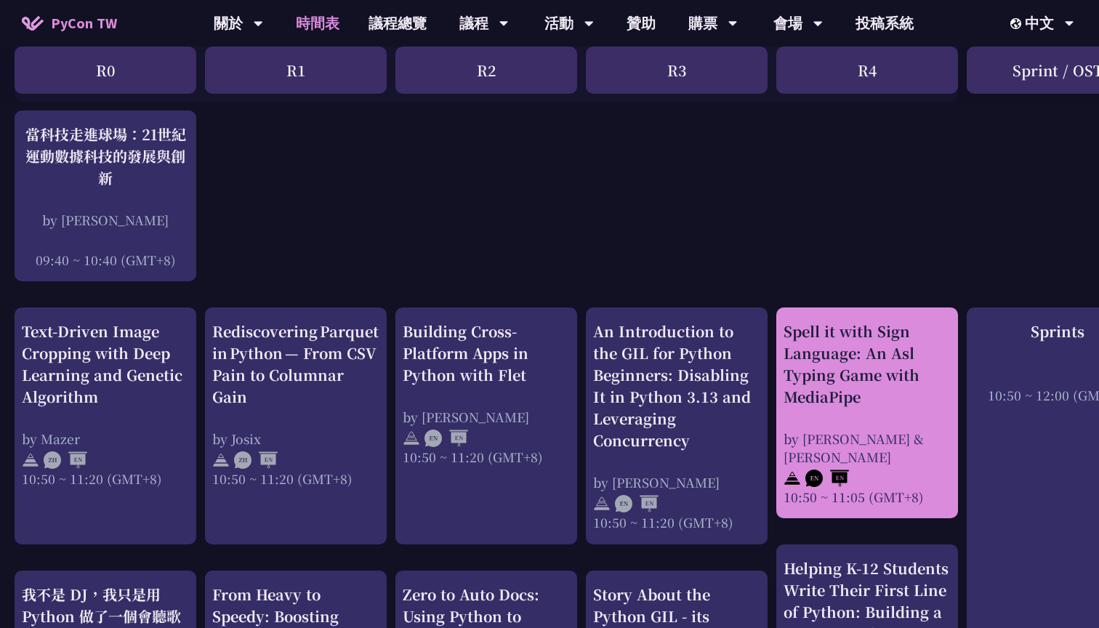
click at [857, 371] on div "Spell it with Sign Language: An Asl Typing Game with MediaPipe" at bounding box center [866, 364] width 167 height 87
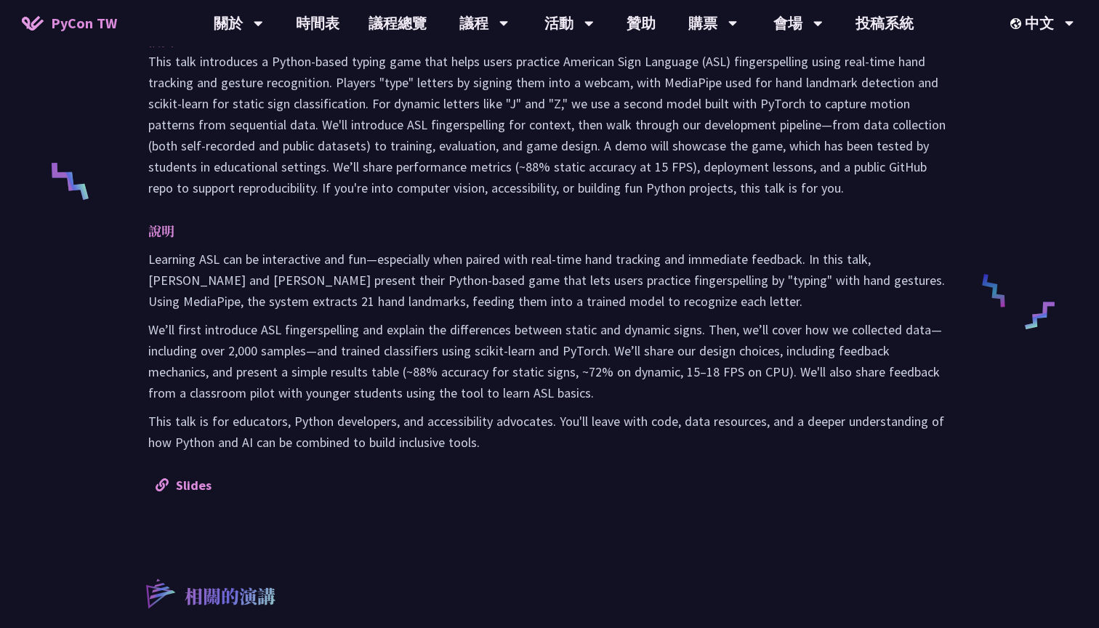
scroll to position [599, 0]
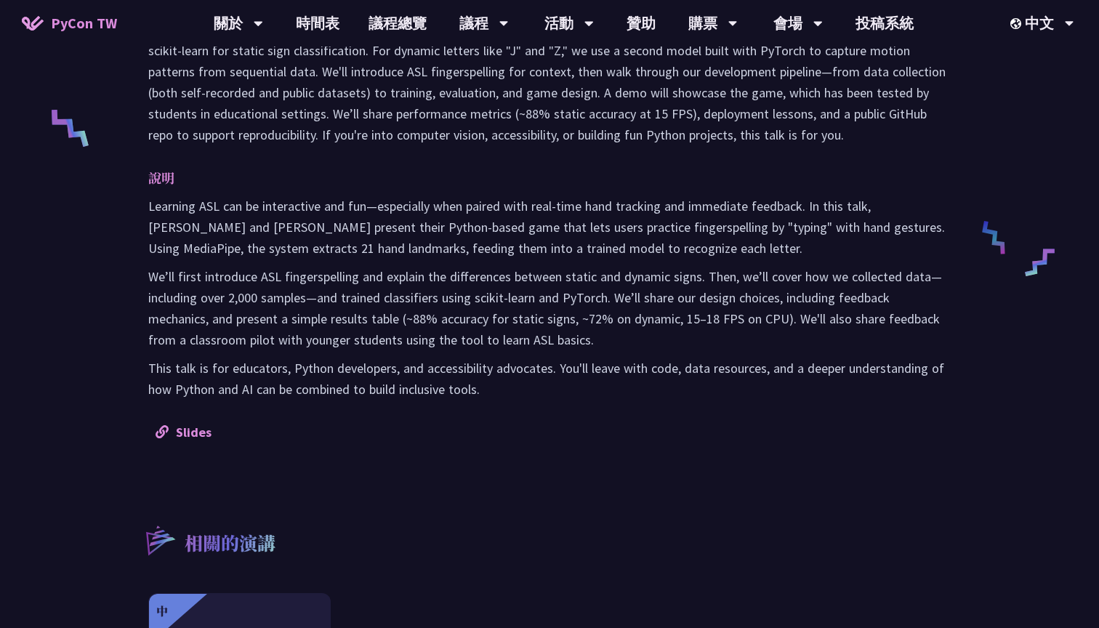
click at [204, 414] on div "摘要 說明 Learning ASL can be interactive and fun—especially when paired with real-…" at bounding box center [549, 209] width 831 height 496
click at [204, 427] on link "Slides" at bounding box center [184, 432] width 56 height 17
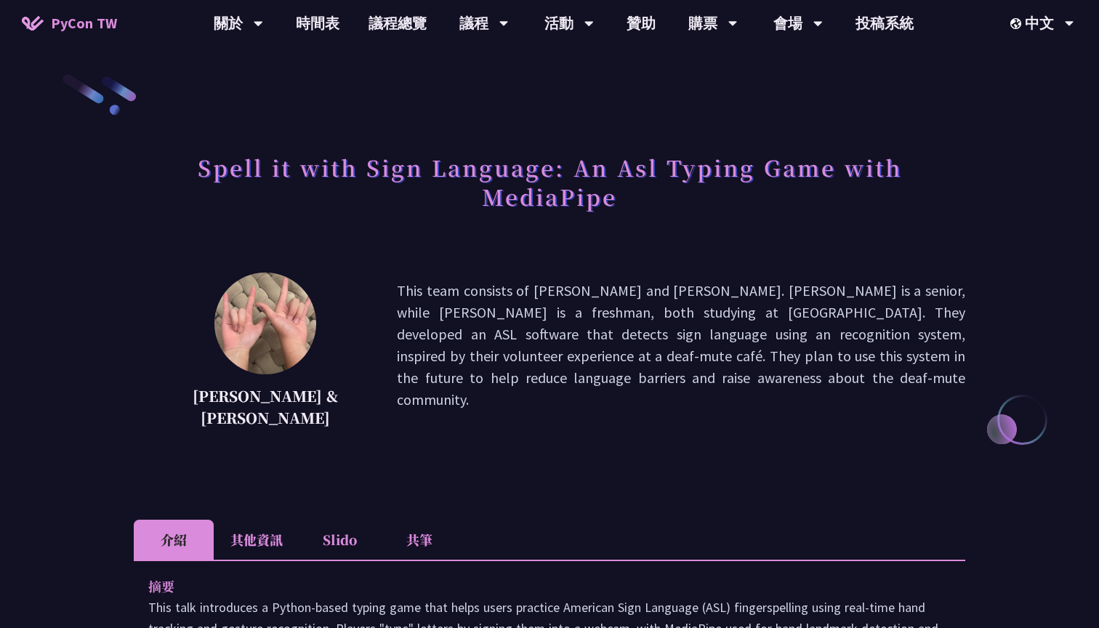
scroll to position [0, 0]
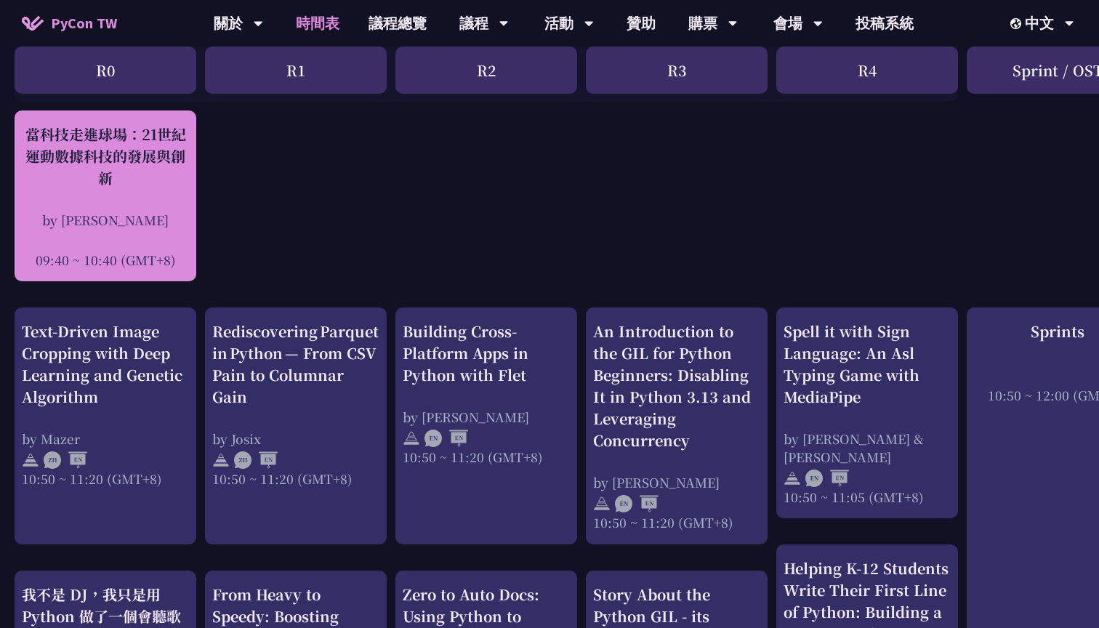
click at [191, 195] on div "當科技走進球場：21世紀運動數據科技的發展與創新 by [PERSON_NAME] 09:40 ~ 10:40 (GMT+8)" at bounding box center [106, 195] width 182 height 171
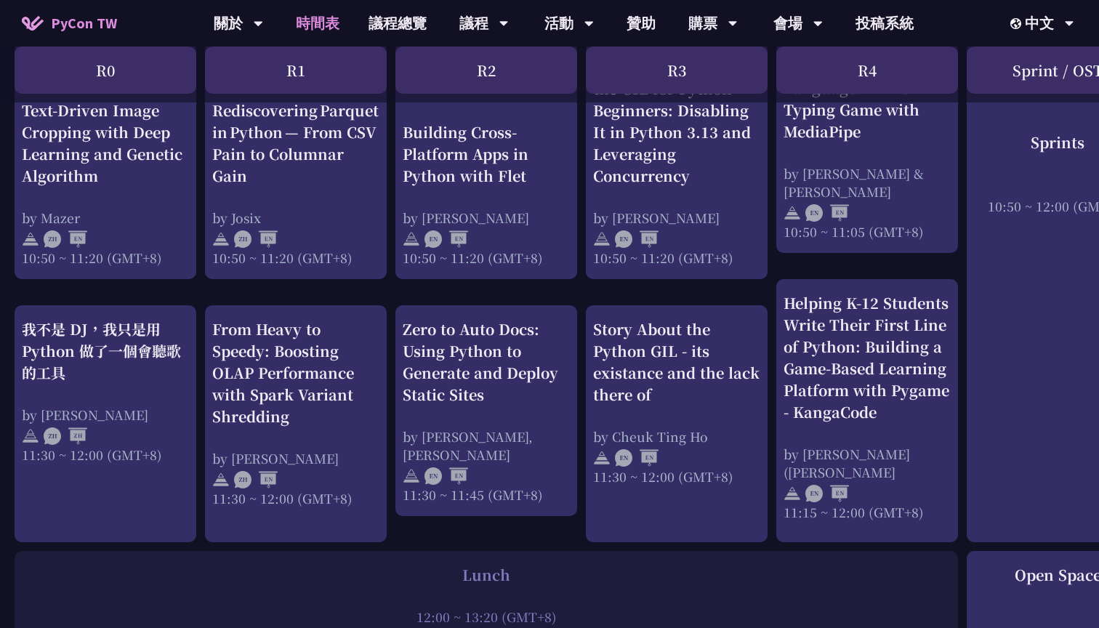
scroll to position [666, 0]
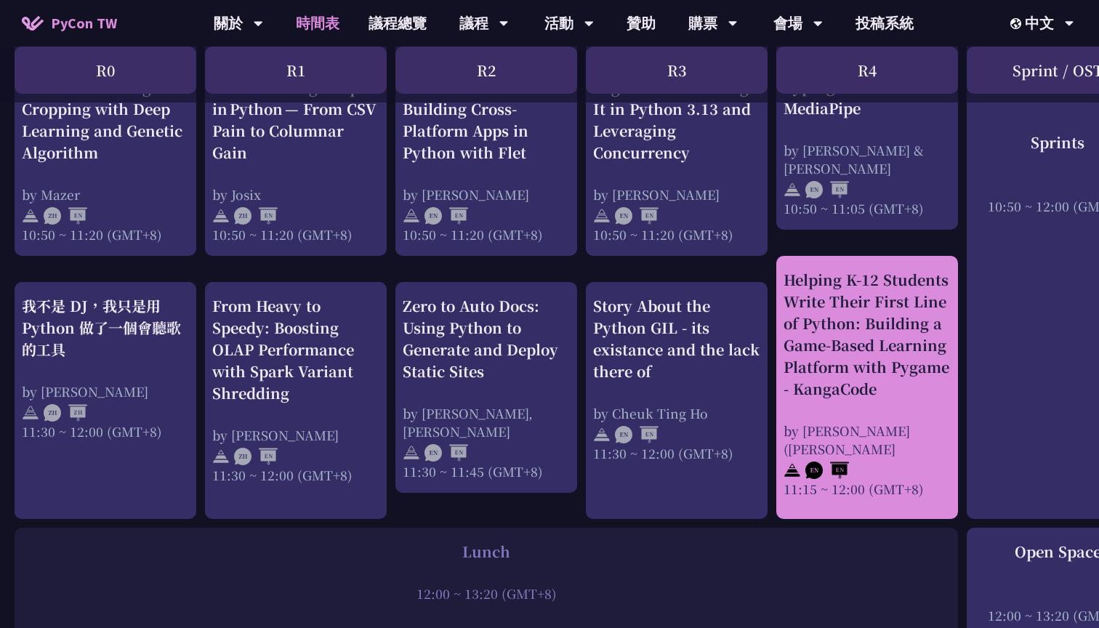
click at [846, 331] on div "Helping K-12 Students Write Their First Line of Python: Building a Game-Based L…" at bounding box center [866, 334] width 167 height 131
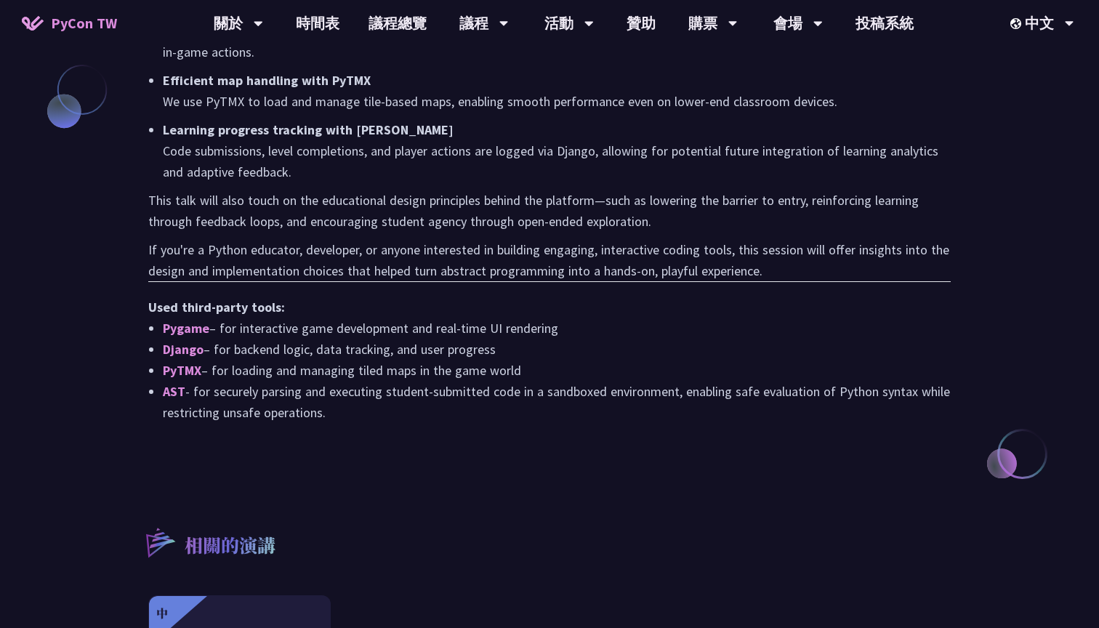
scroll to position [1265, 0]
click at [176, 383] on link "AST" at bounding box center [174, 391] width 23 height 17
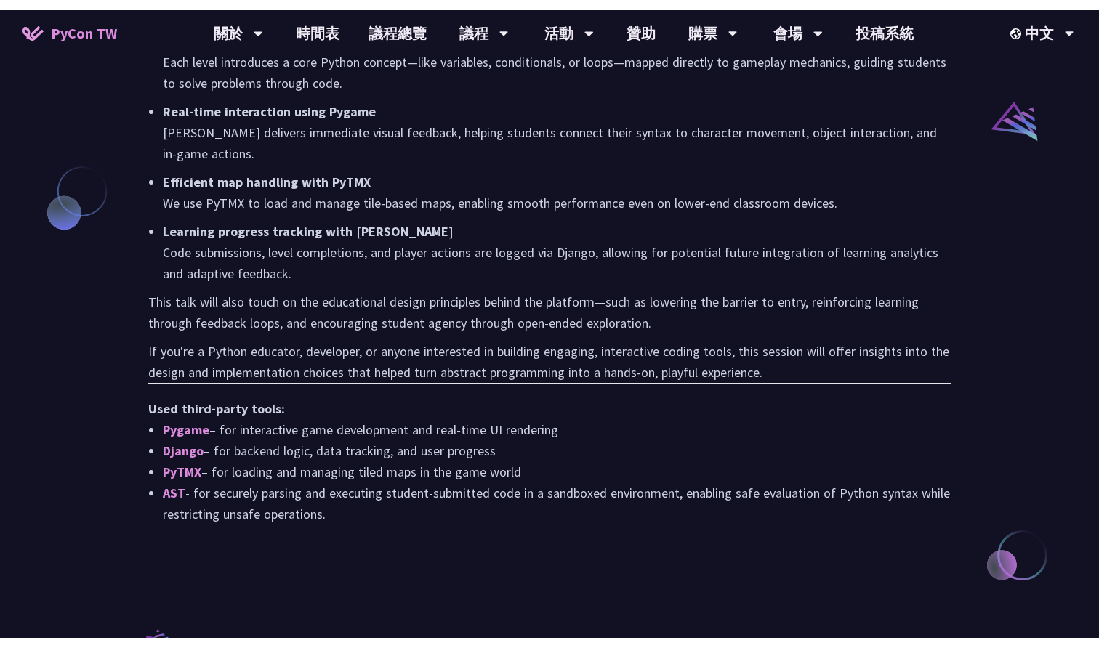
scroll to position [1199, 0]
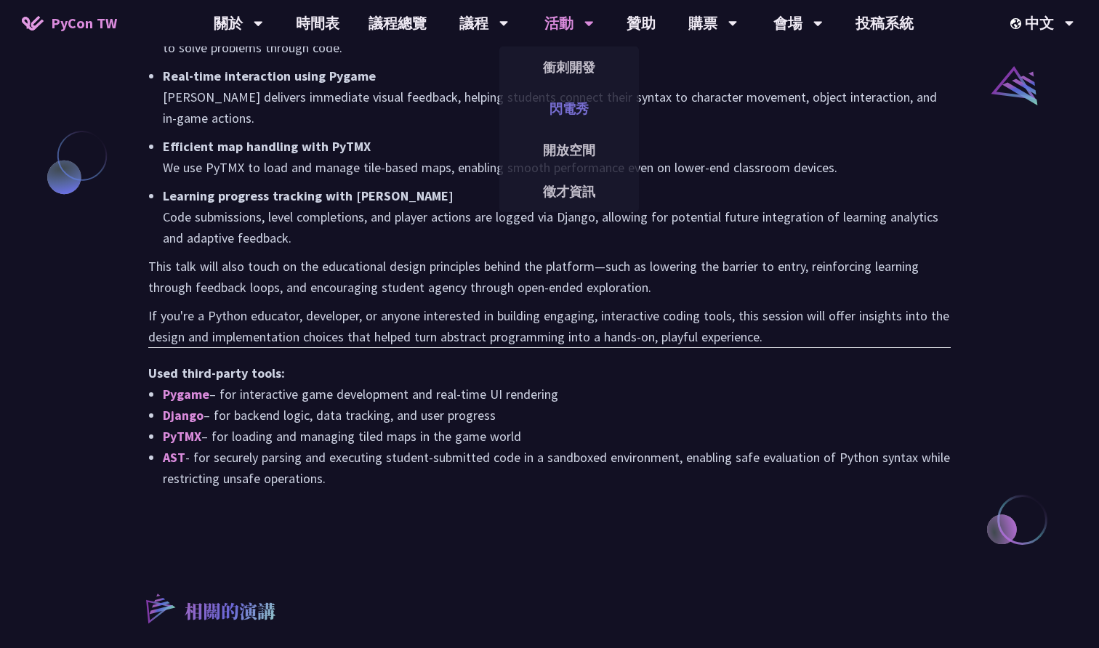
click at [550, 105] on link "閃電秀" at bounding box center [569, 109] width 140 height 34
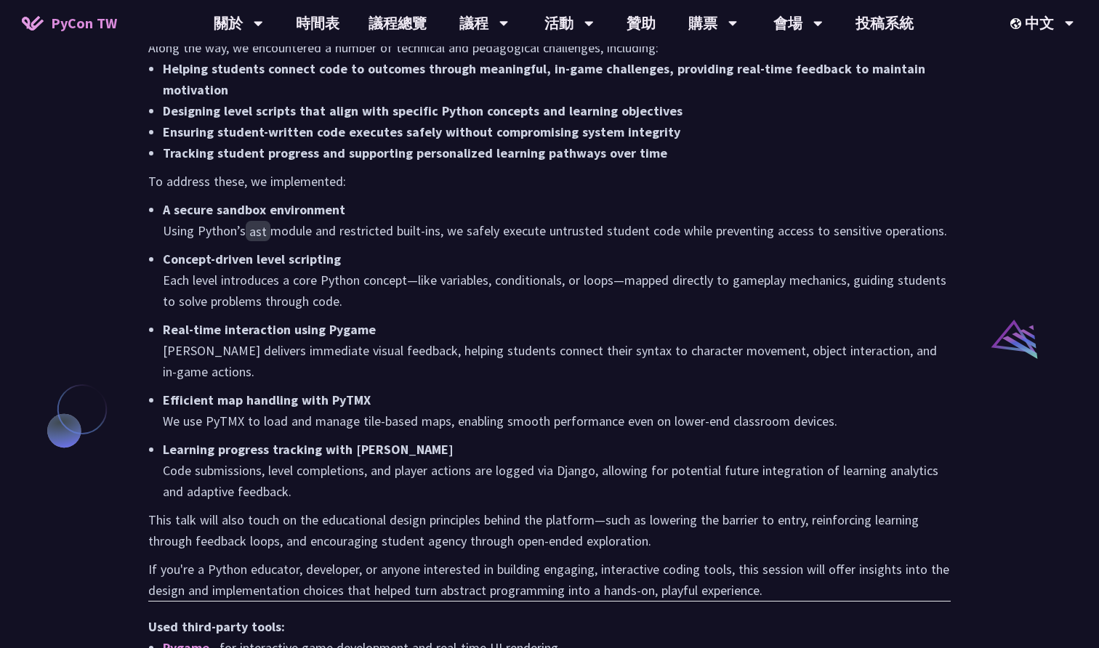
scroll to position [975, 0]
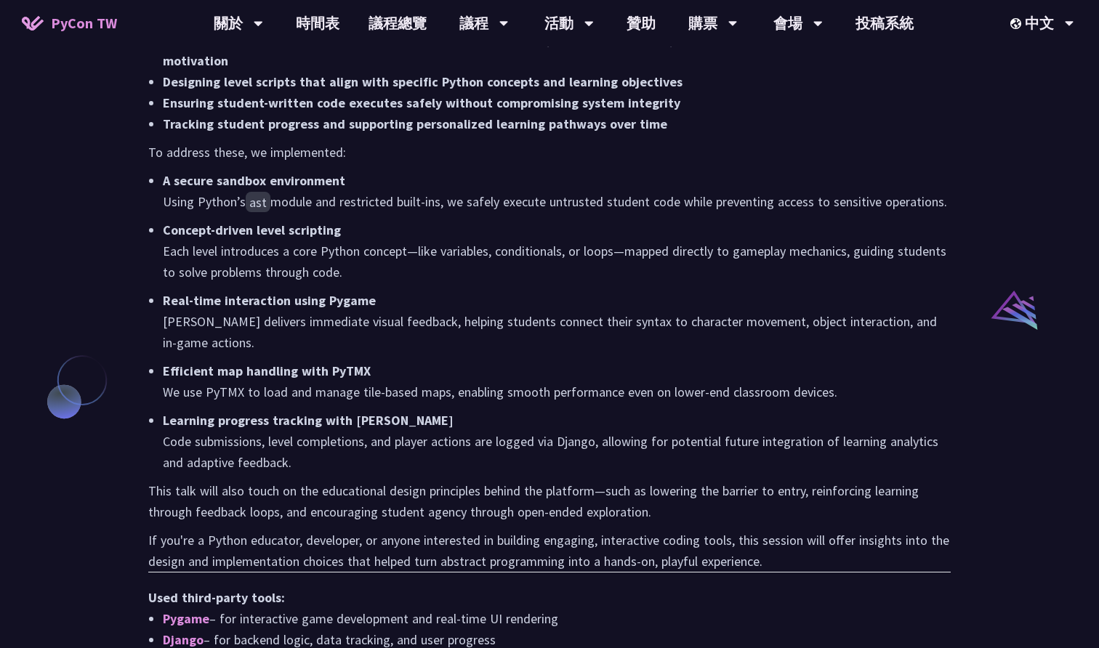
click at [691, 231] on p "Concept-driven level scripting Each level introduces a core Python concept—like…" at bounding box center [557, 250] width 788 height 63
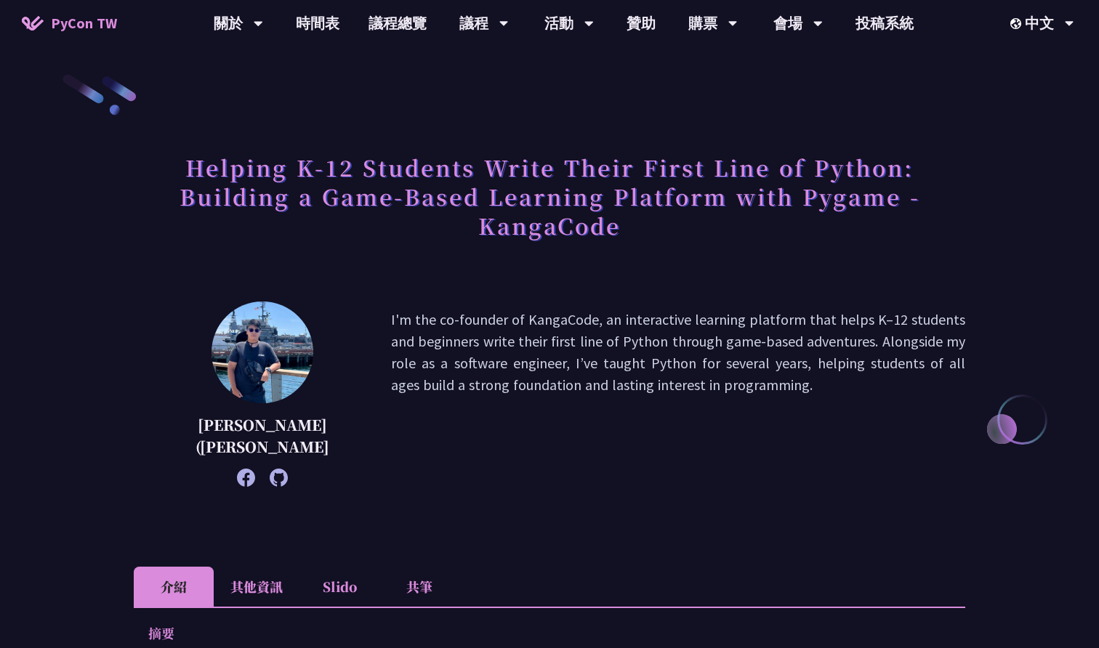
scroll to position [0, 0]
